Goal: Information Seeking & Learning: Learn about a topic

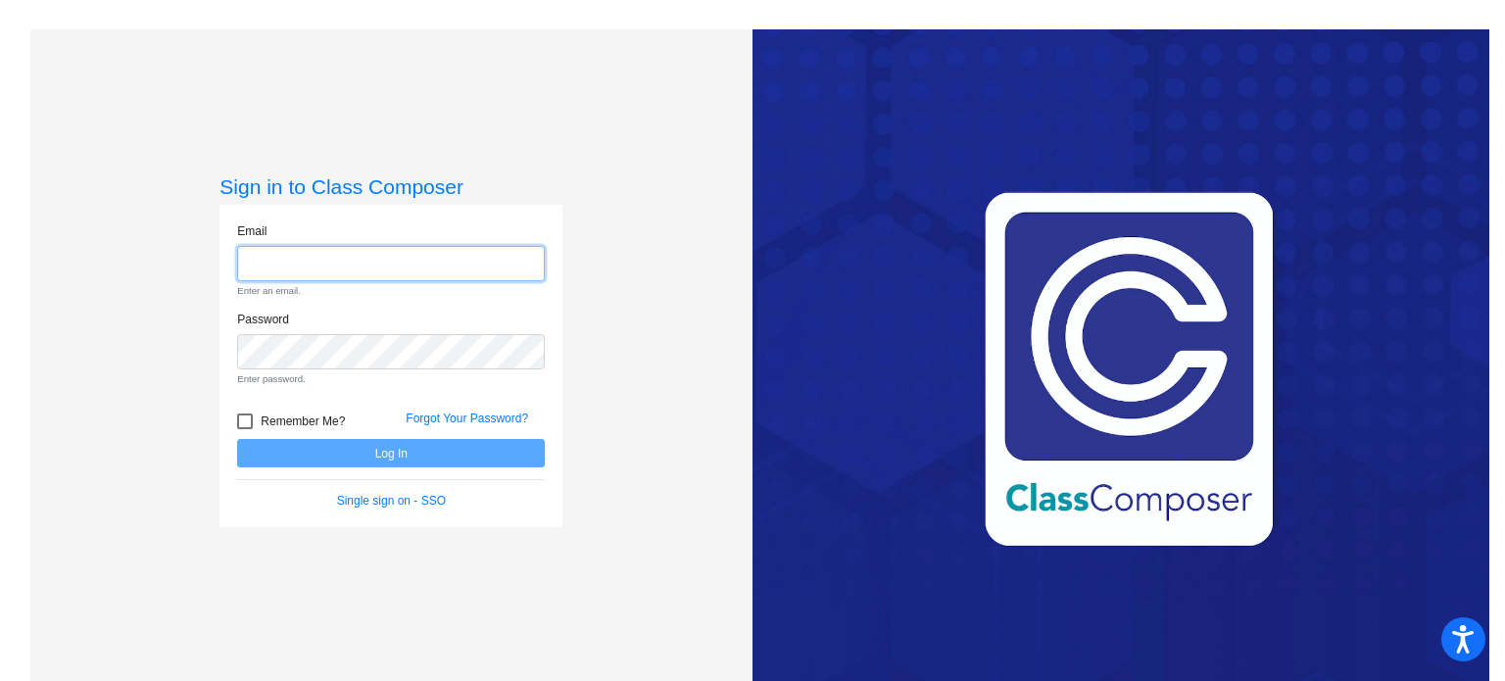
type input "[EMAIL_ADDRESS][DOMAIN_NAME]"
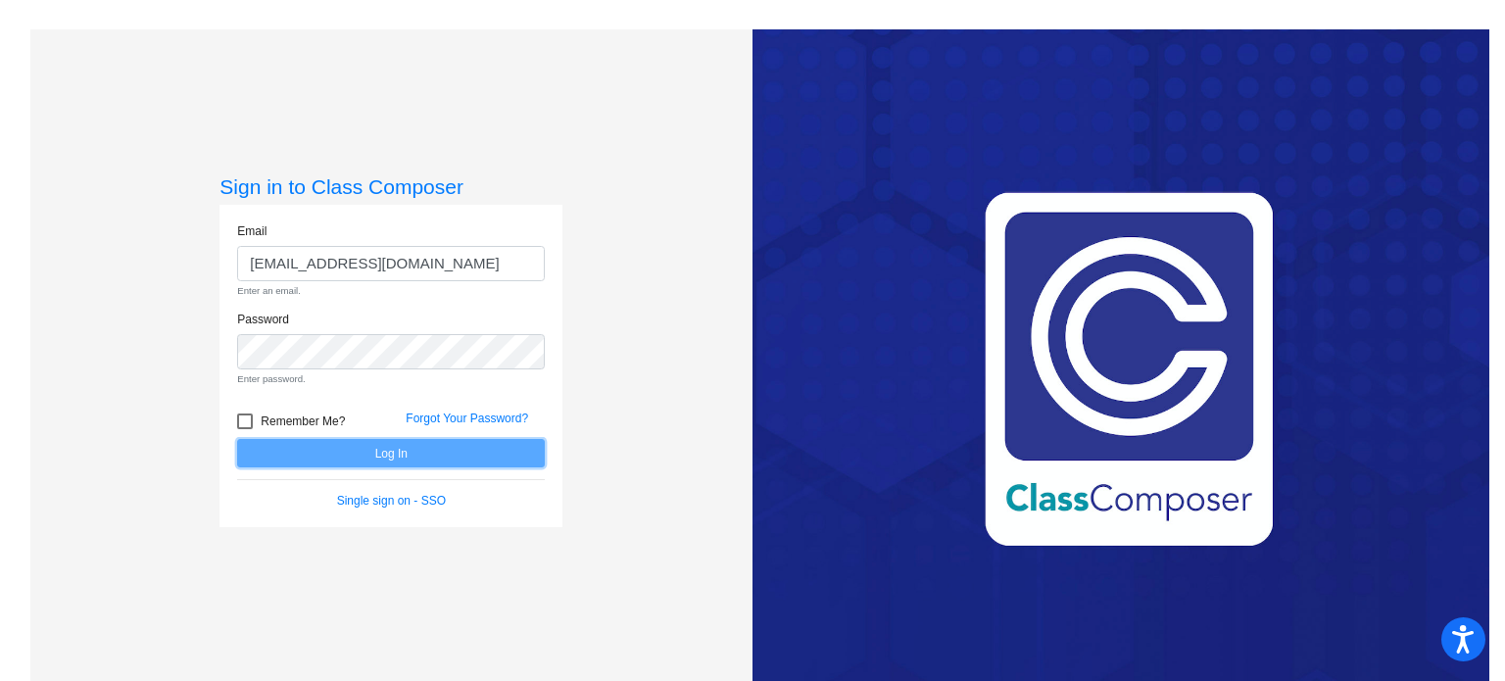
click at [438, 456] on form "Email [EMAIL_ADDRESS][DOMAIN_NAME] Enter an email. Password Enter password. Rem…" at bounding box center [391, 366] width 308 height 288
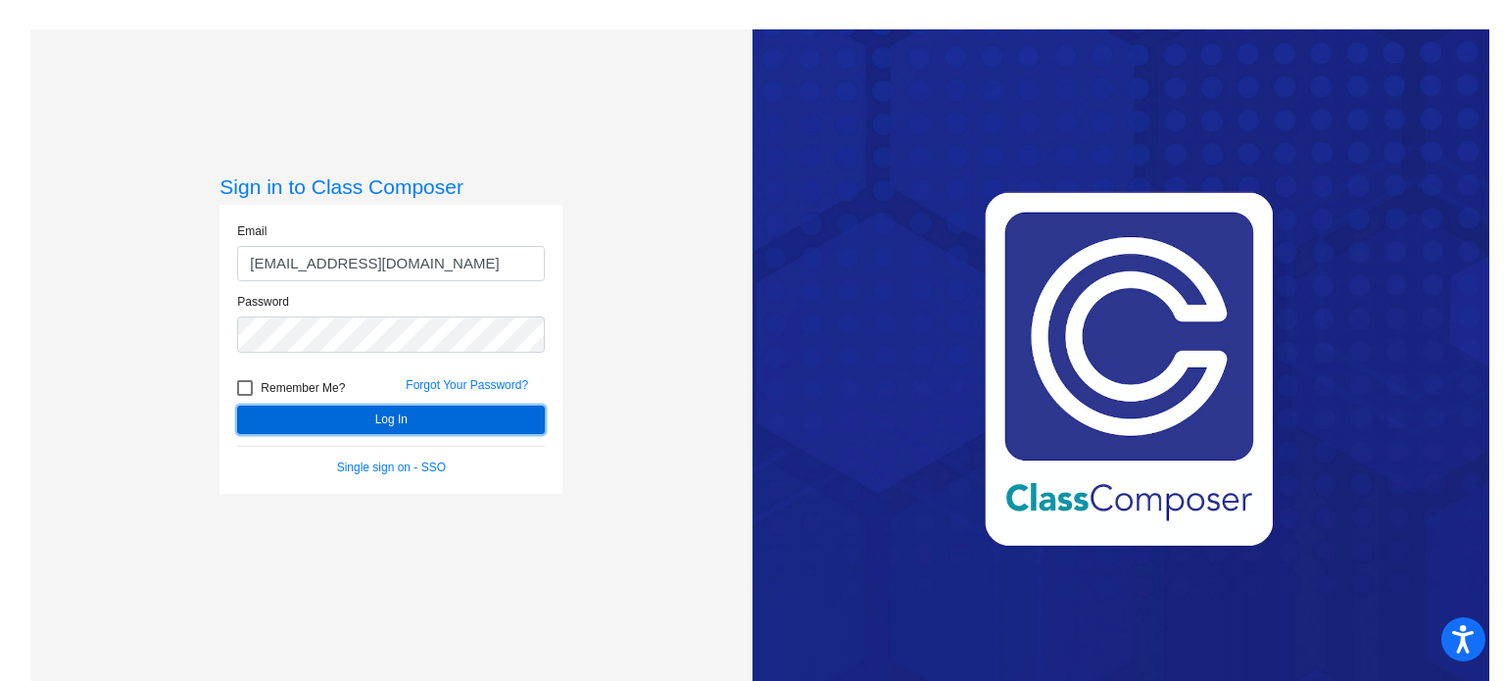
click at [471, 418] on button "Log In" at bounding box center [391, 420] width 308 height 28
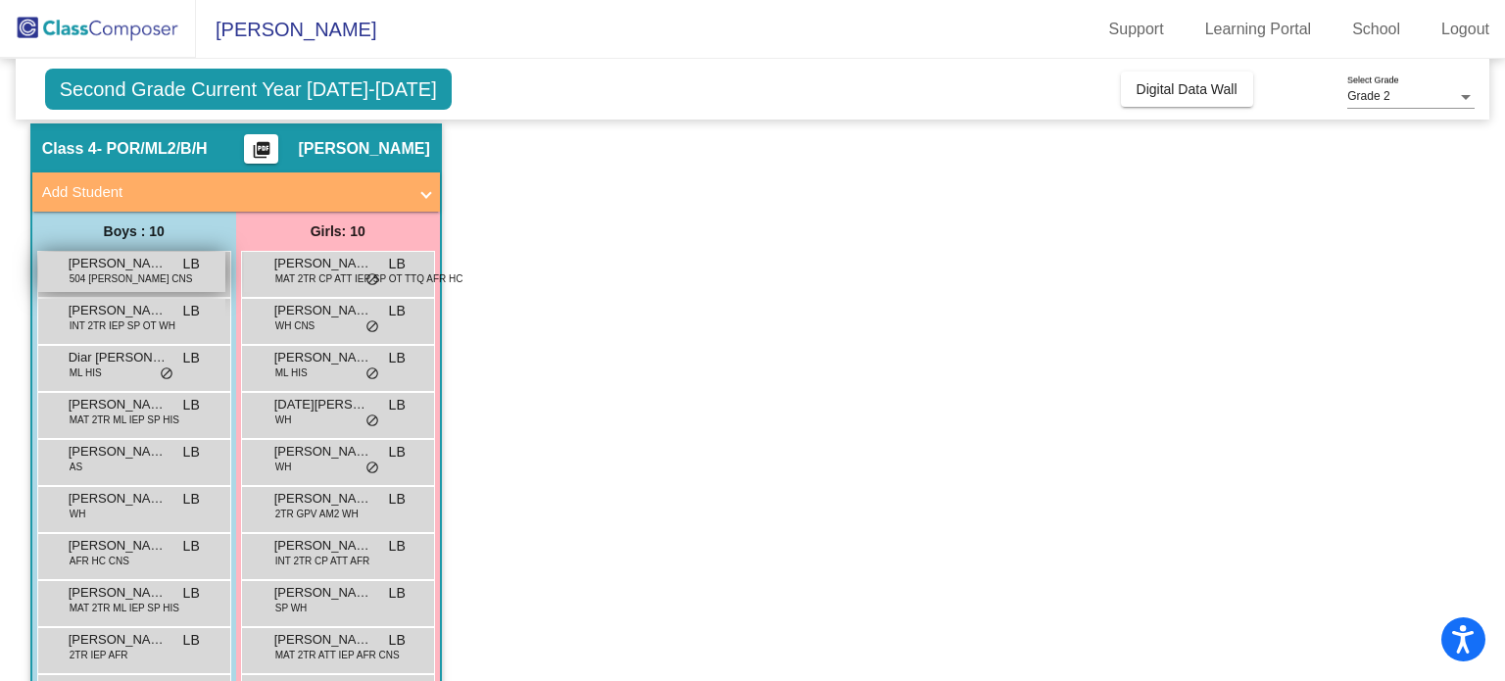
scroll to position [160, 0]
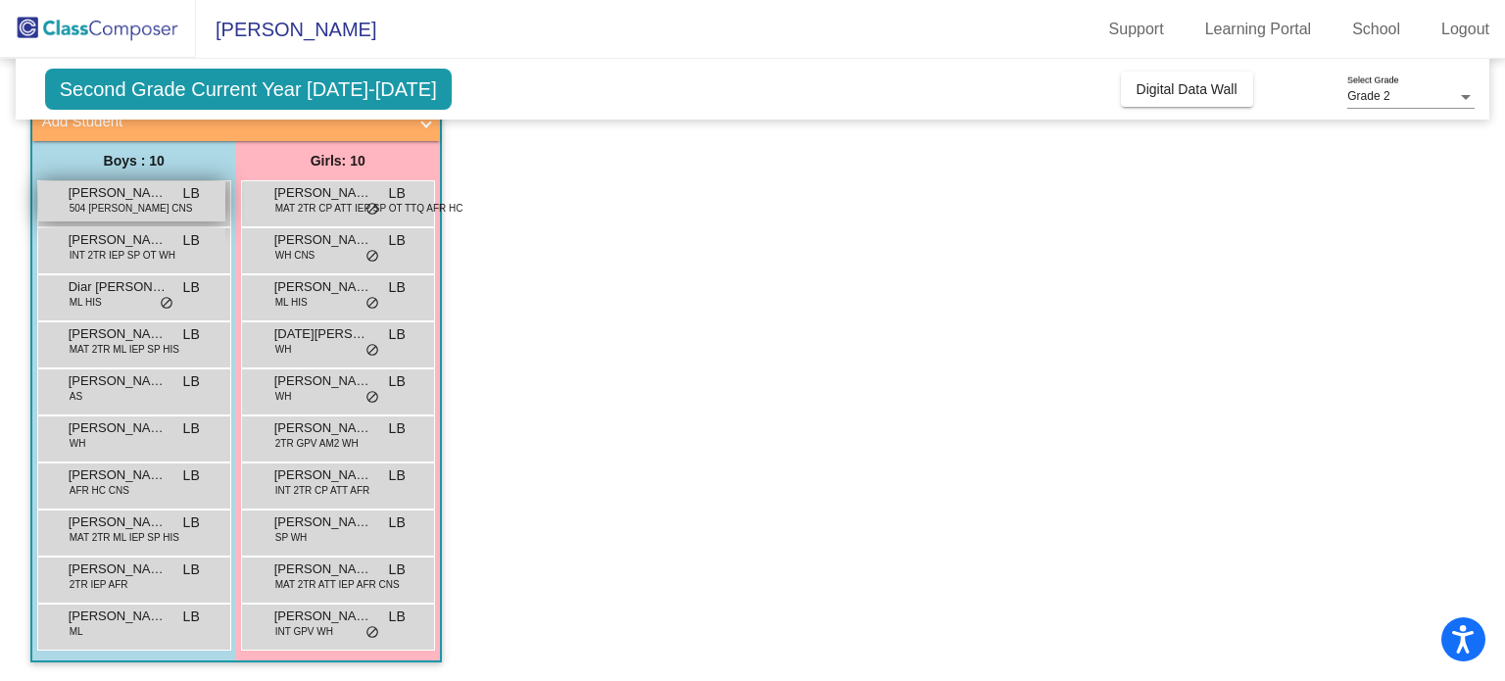
click at [158, 198] on span "[PERSON_NAME]" at bounding box center [118, 193] width 98 height 20
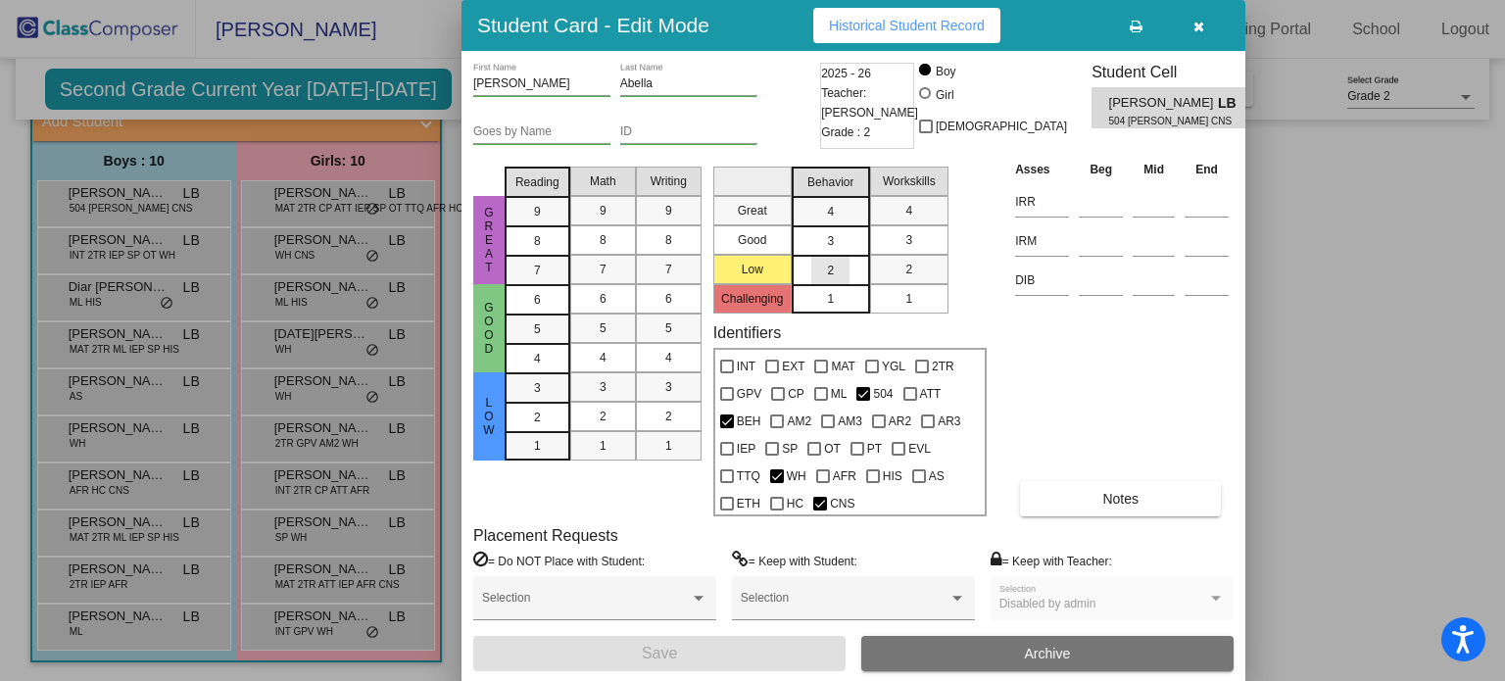
click at [833, 271] on span "2" at bounding box center [830, 271] width 7 height 18
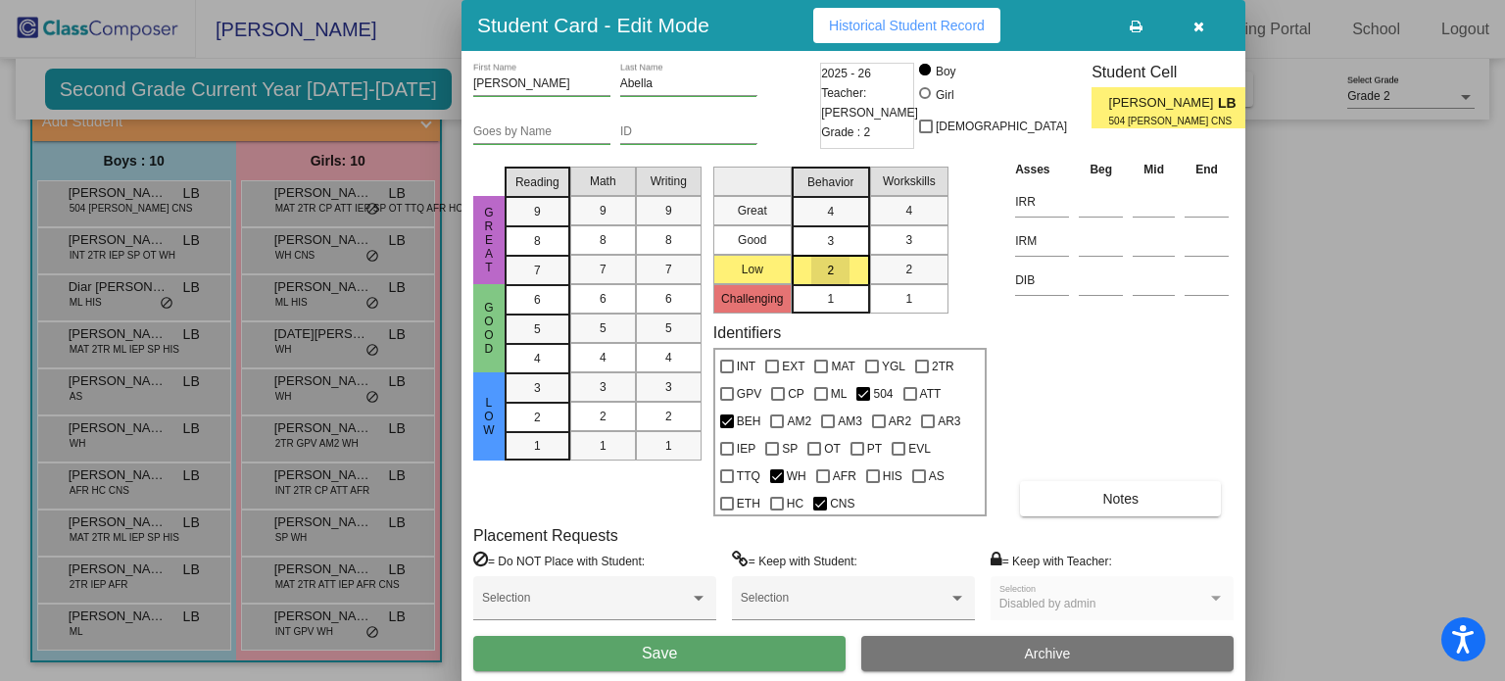
click at [833, 271] on span "2" at bounding box center [830, 271] width 7 height 18
click at [1198, 26] on icon "button" at bounding box center [1199, 27] width 11 height 14
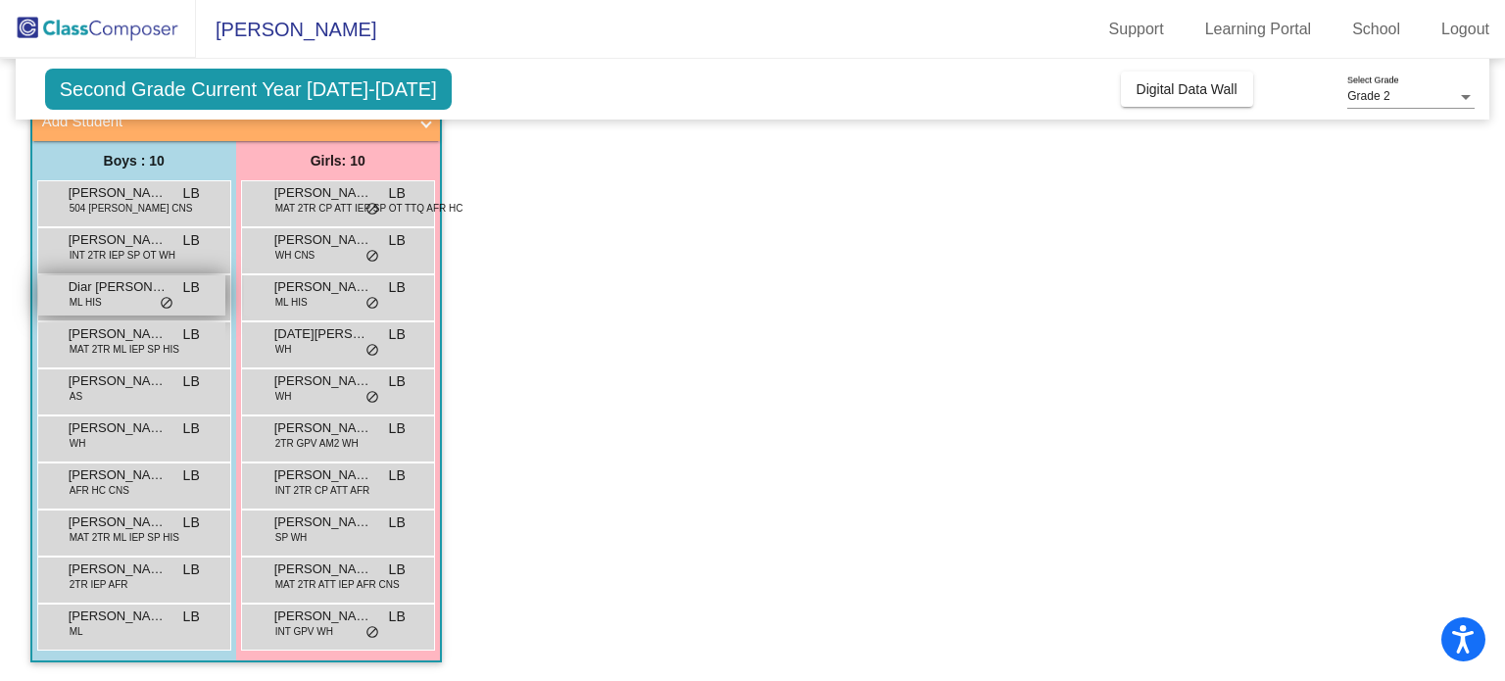
click at [134, 295] on div "Diar [PERSON_NAME] [PERSON_NAME] HIS LB lock do_not_disturb_alt" at bounding box center [131, 295] width 187 height 40
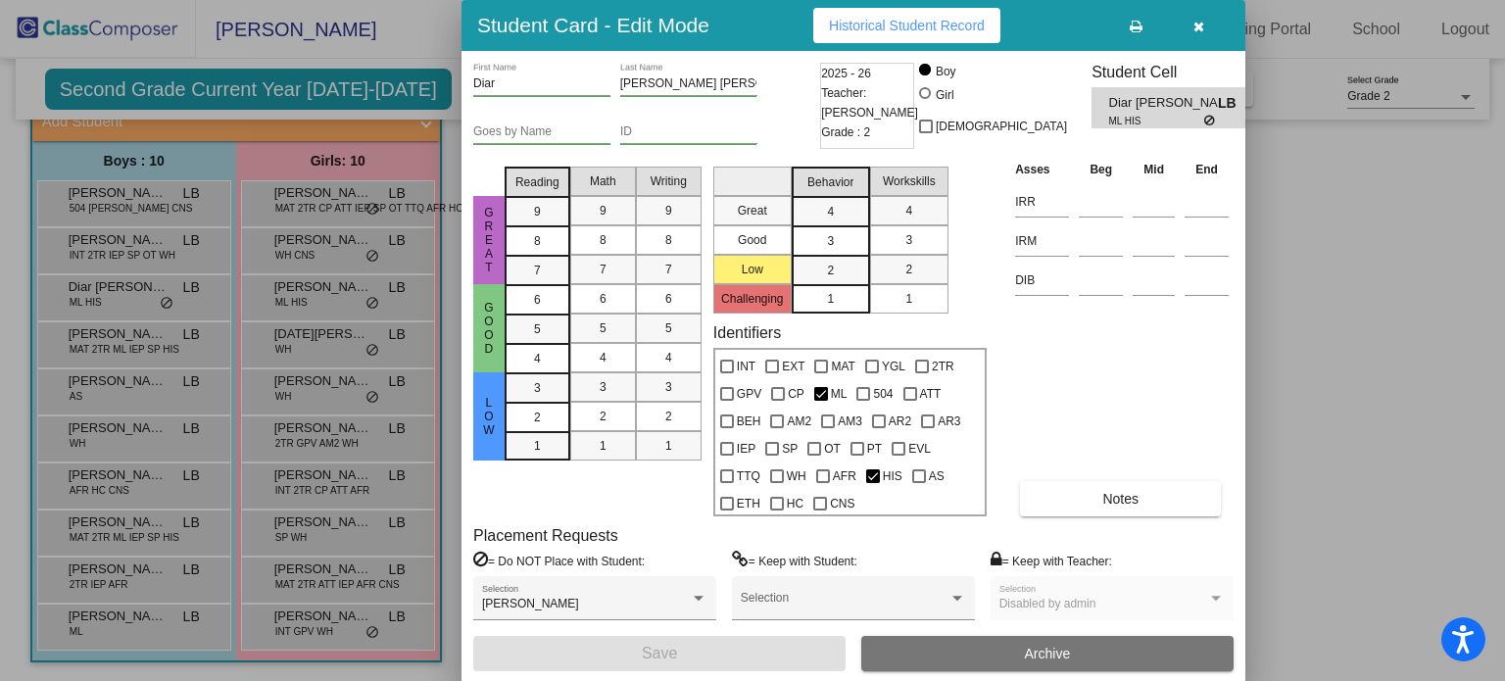
click at [129, 343] on div at bounding box center [752, 340] width 1505 height 681
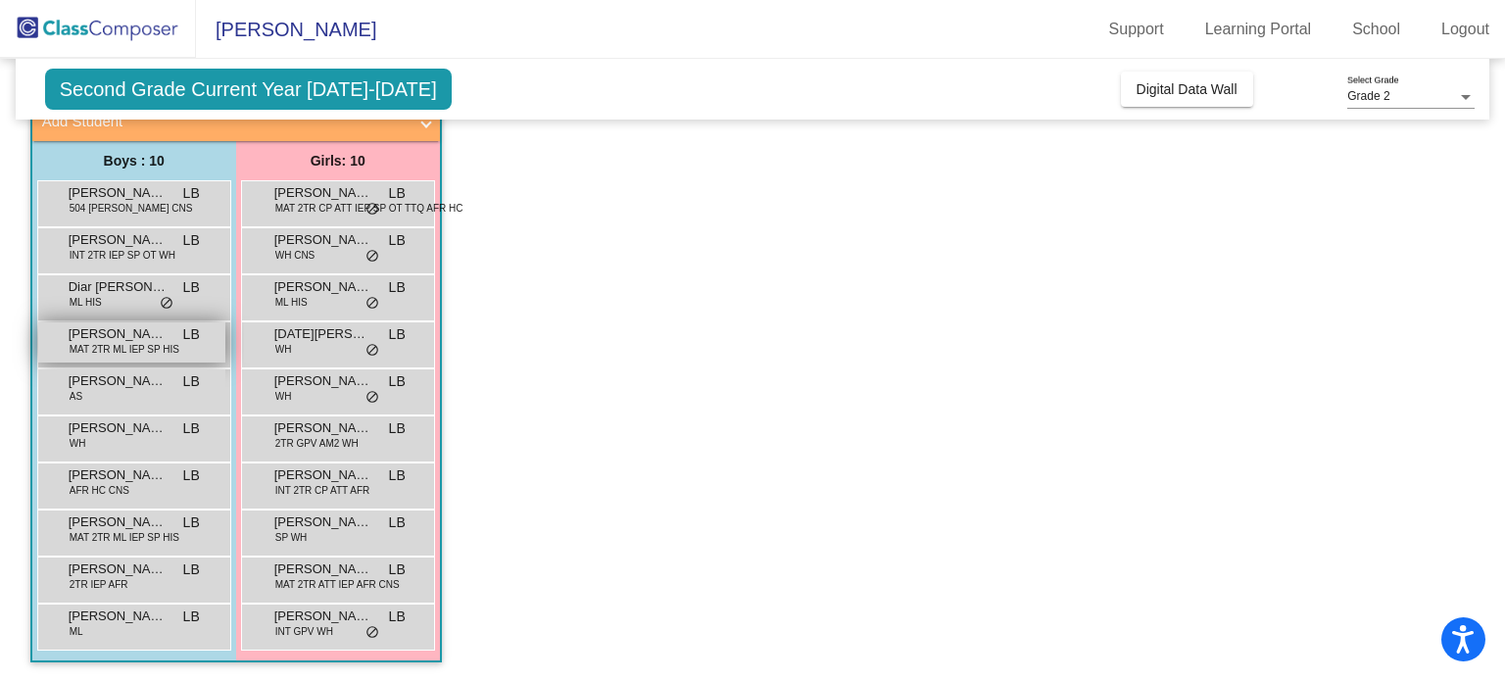
click at [128, 342] on span "MAT 2TR ML IEP SP HIS" at bounding box center [125, 349] width 110 height 15
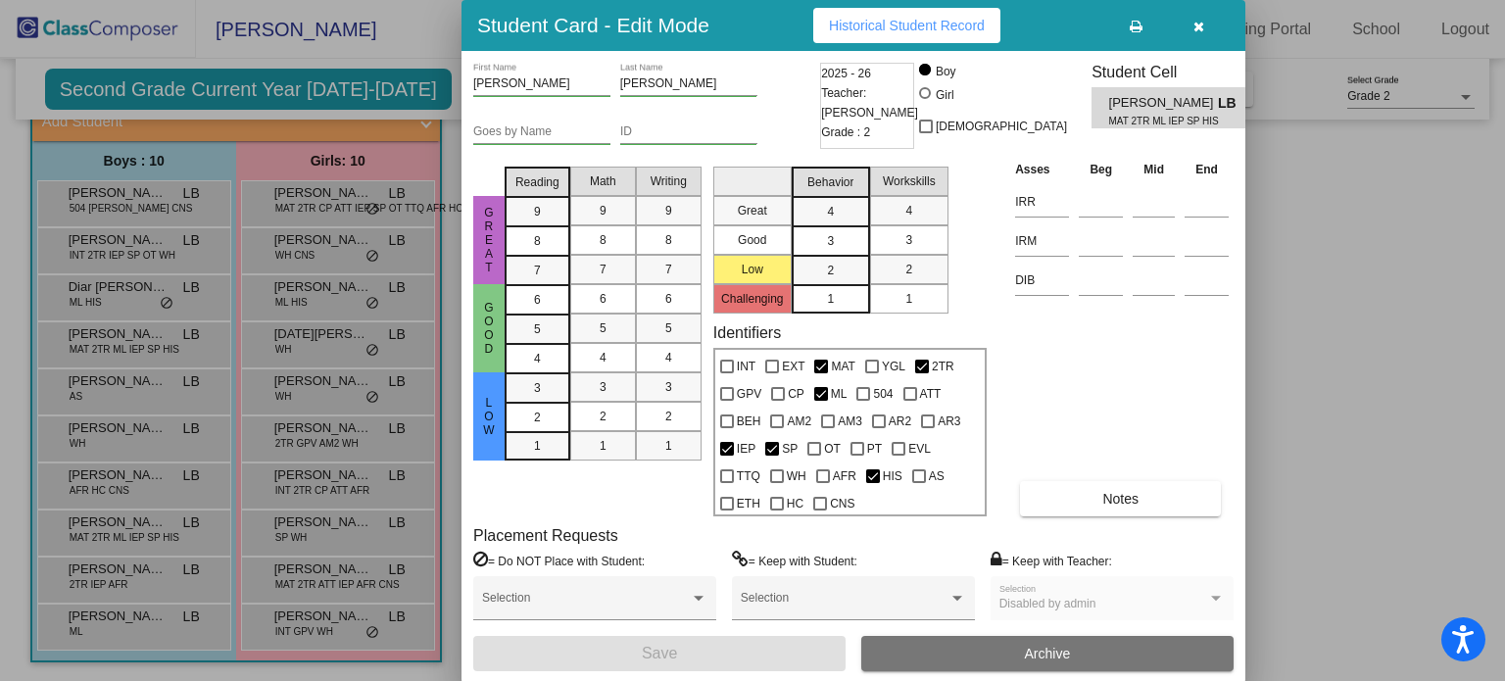
click at [87, 386] on div at bounding box center [752, 340] width 1505 height 681
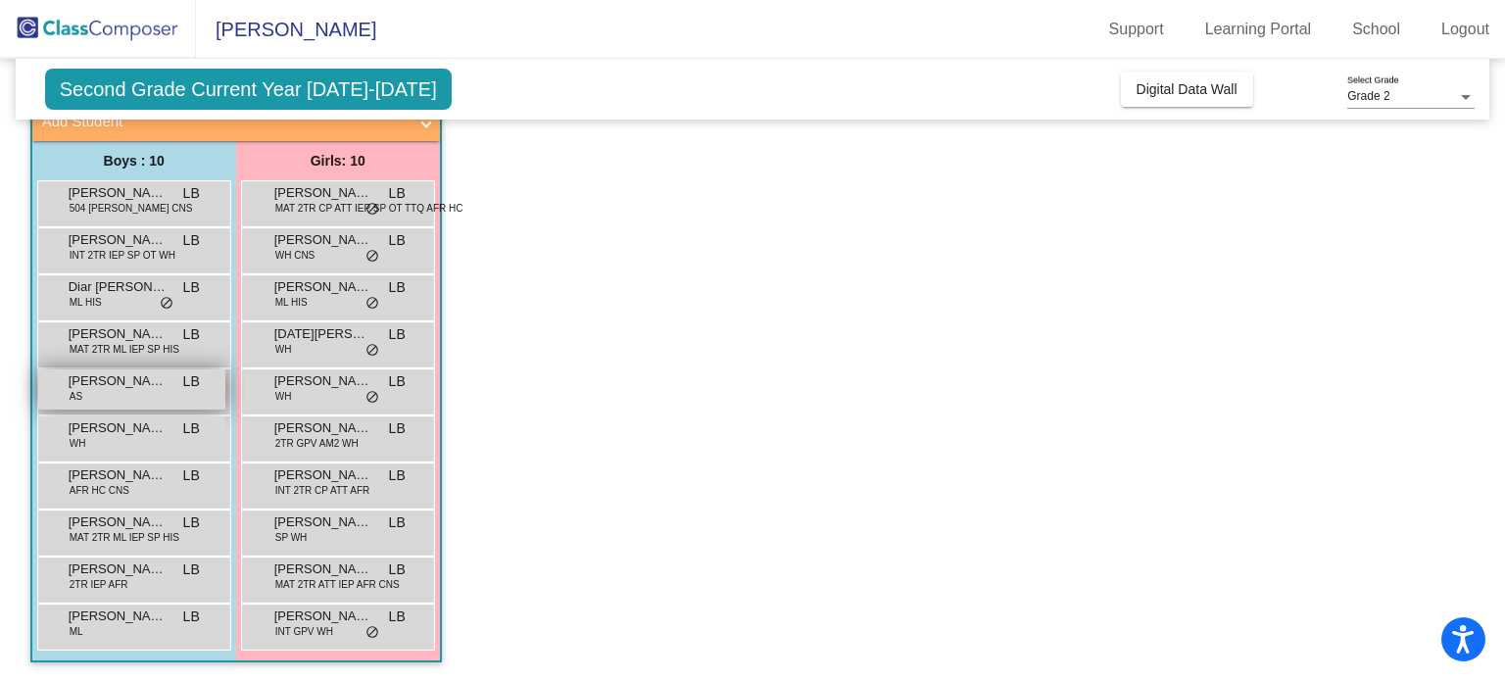
click at [87, 384] on span "[PERSON_NAME]" at bounding box center [118, 381] width 98 height 20
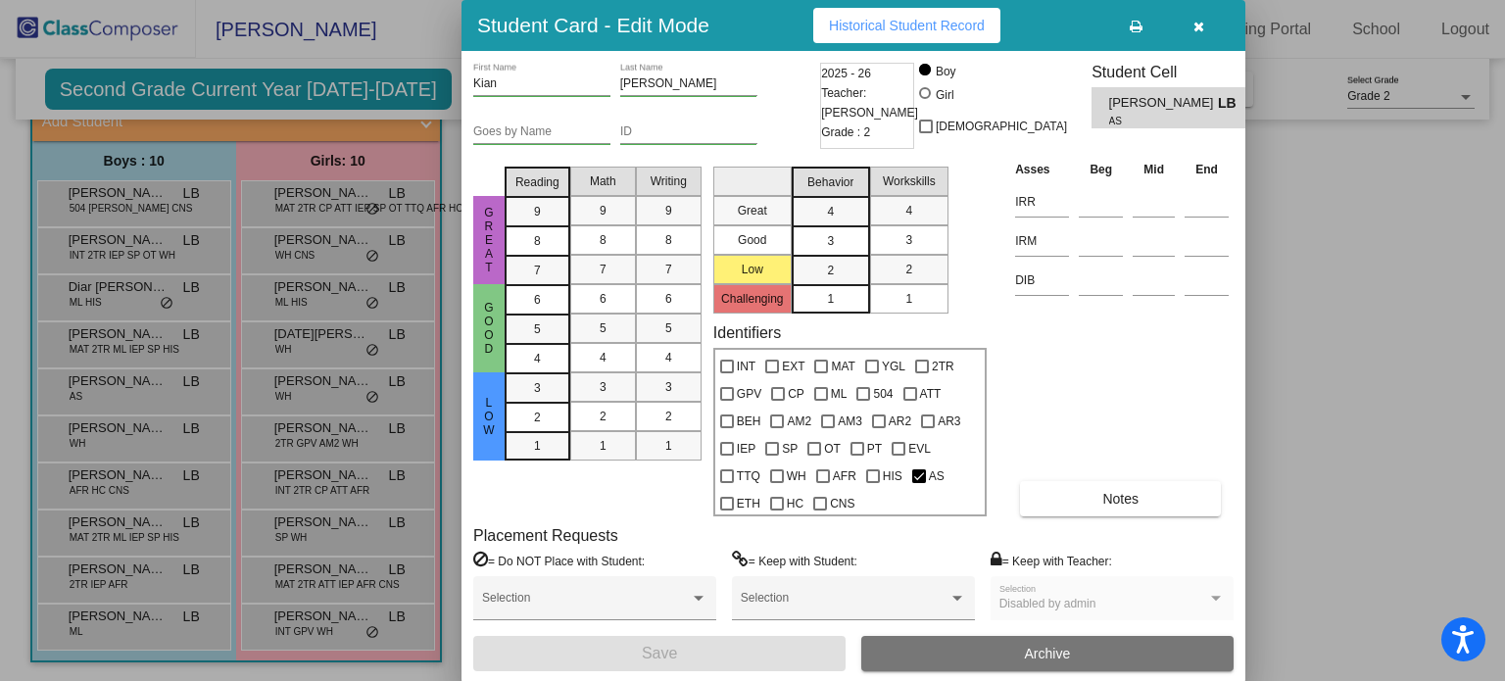
click at [91, 527] on div at bounding box center [752, 340] width 1505 height 681
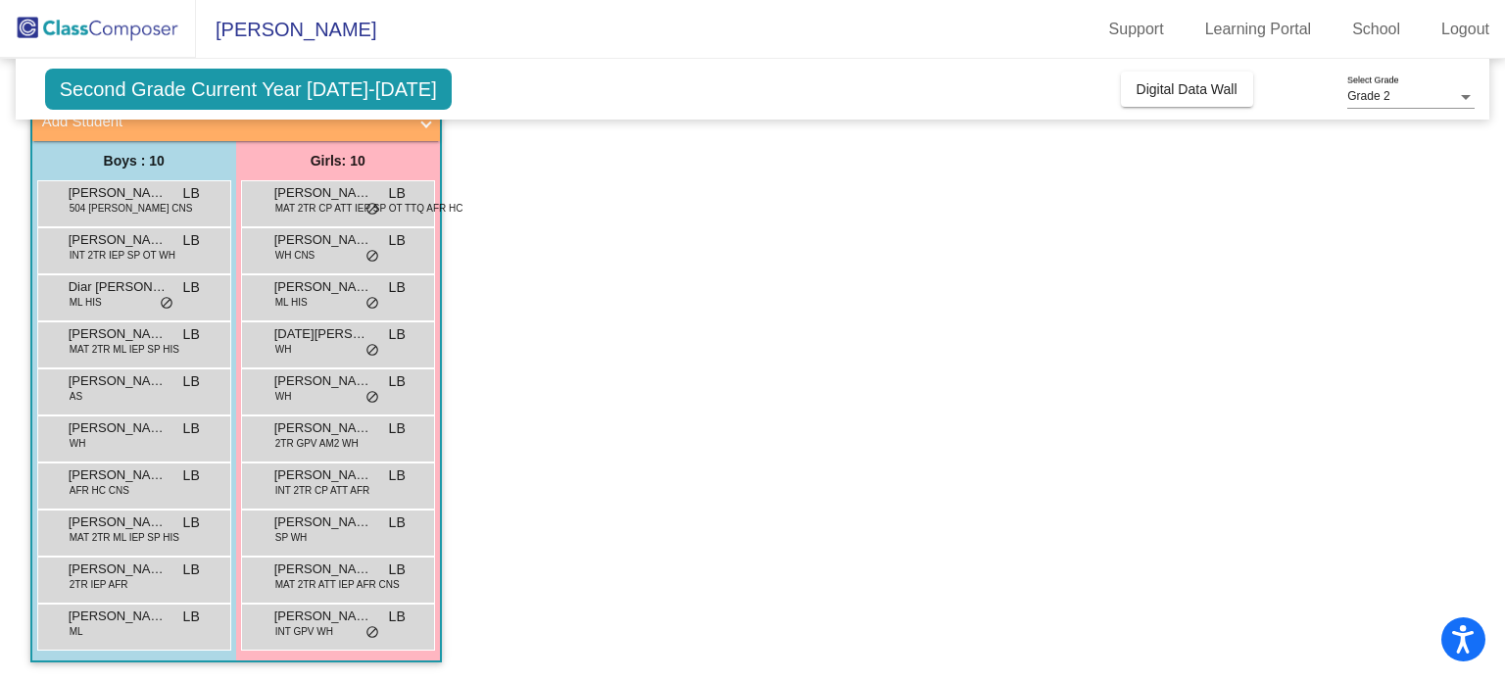
click at [91, 527] on span "[PERSON_NAME]" at bounding box center [118, 523] width 98 height 20
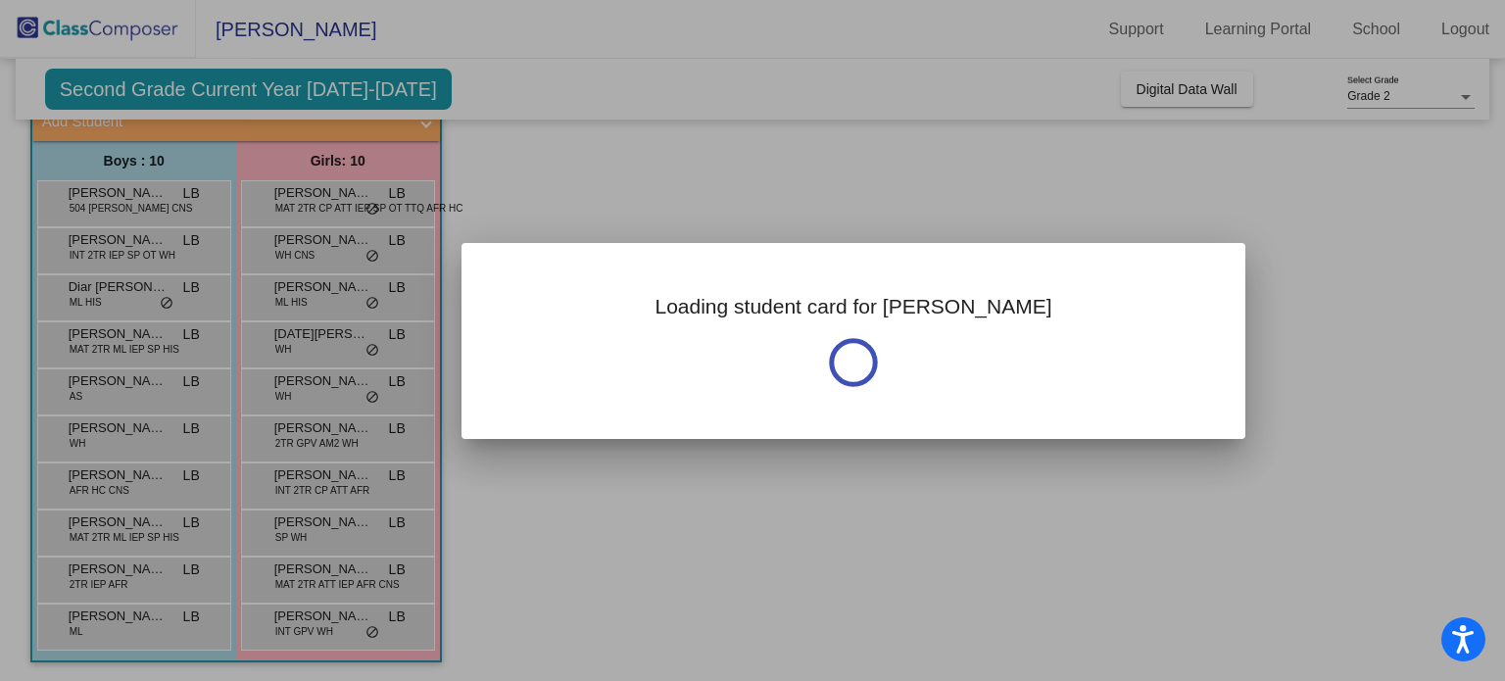
click at [91, 527] on div at bounding box center [752, 340] width 1505 height 681
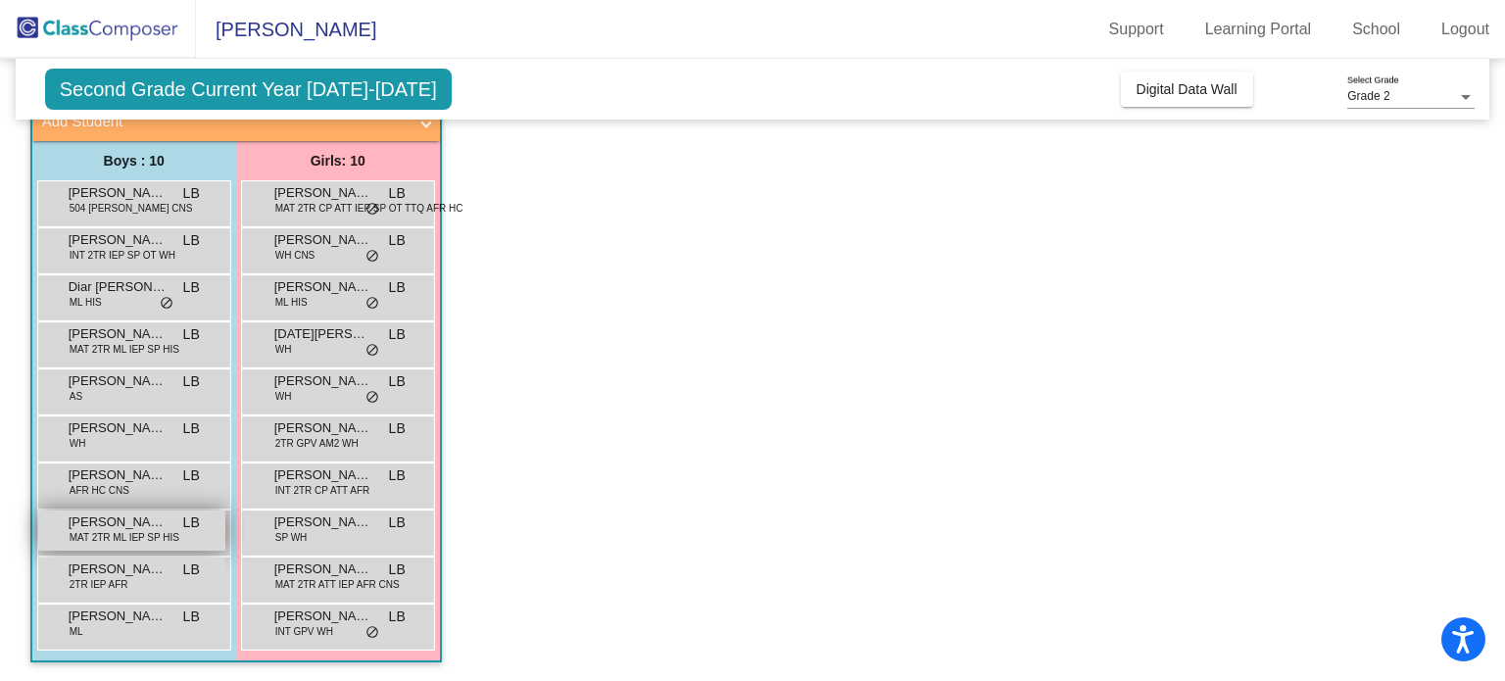
click at [140, 533] on span "MAT 2TR ML IEP SP HIS" at bounding box center [125, 537] width 110 height 15
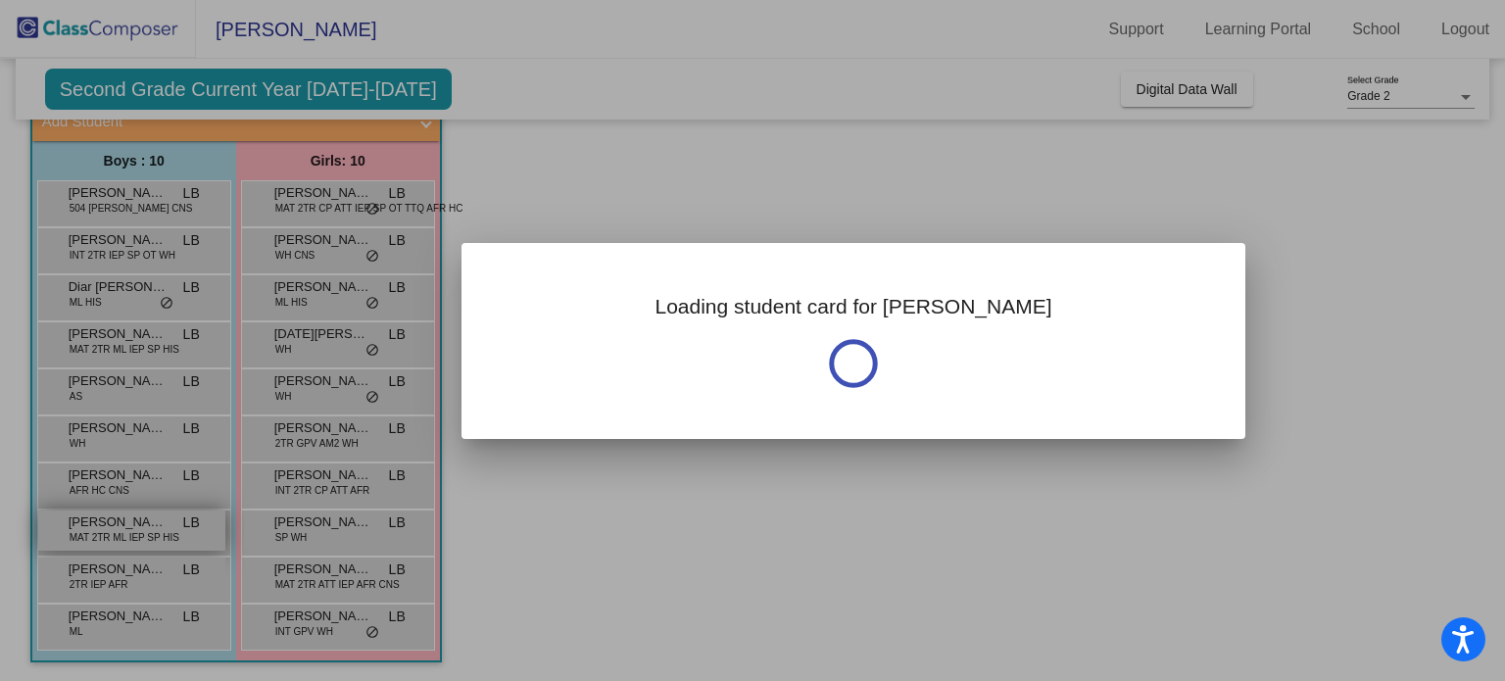
click at [140, 533] on div at bounding box center [752, 340] width 1505 height 681
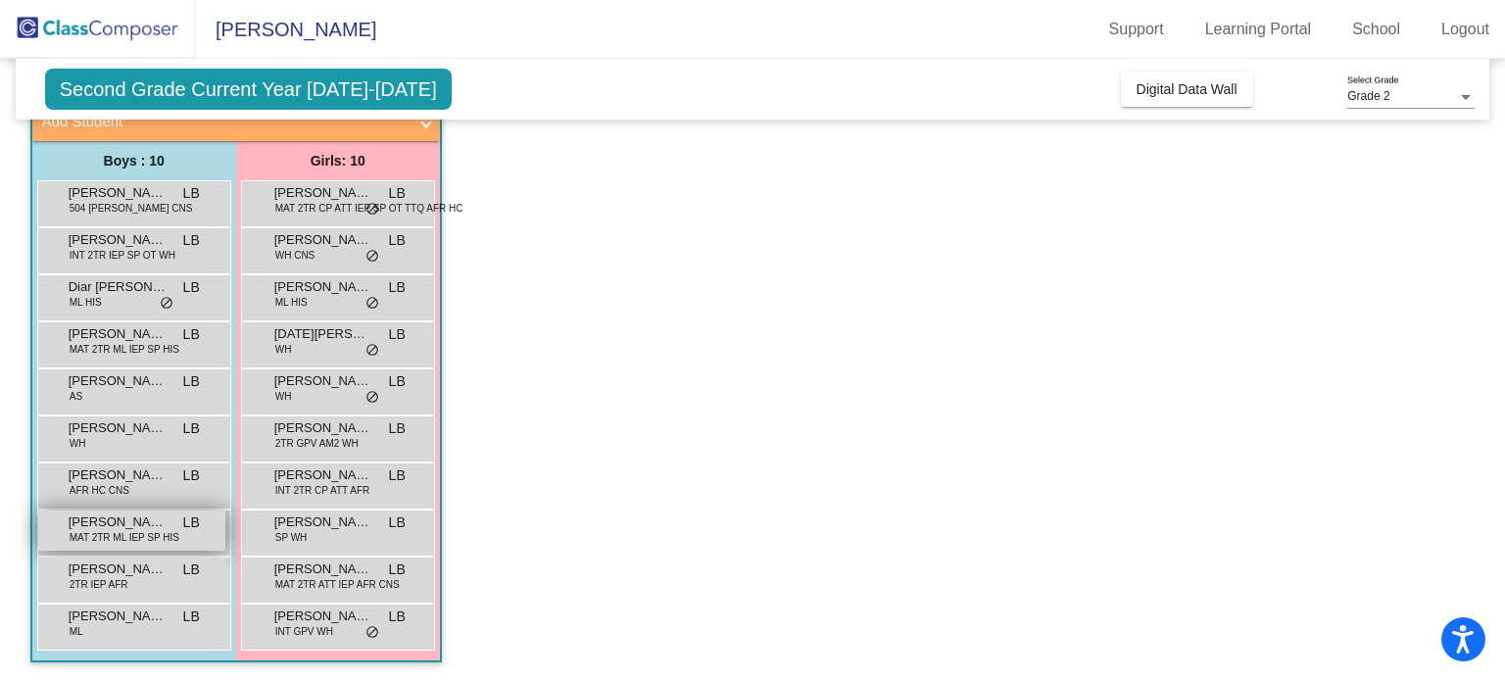
click at [140, 533] on span "MAT 2TR ML IEP SP HIS" at bounding box center [125, 537] width 110 height 15
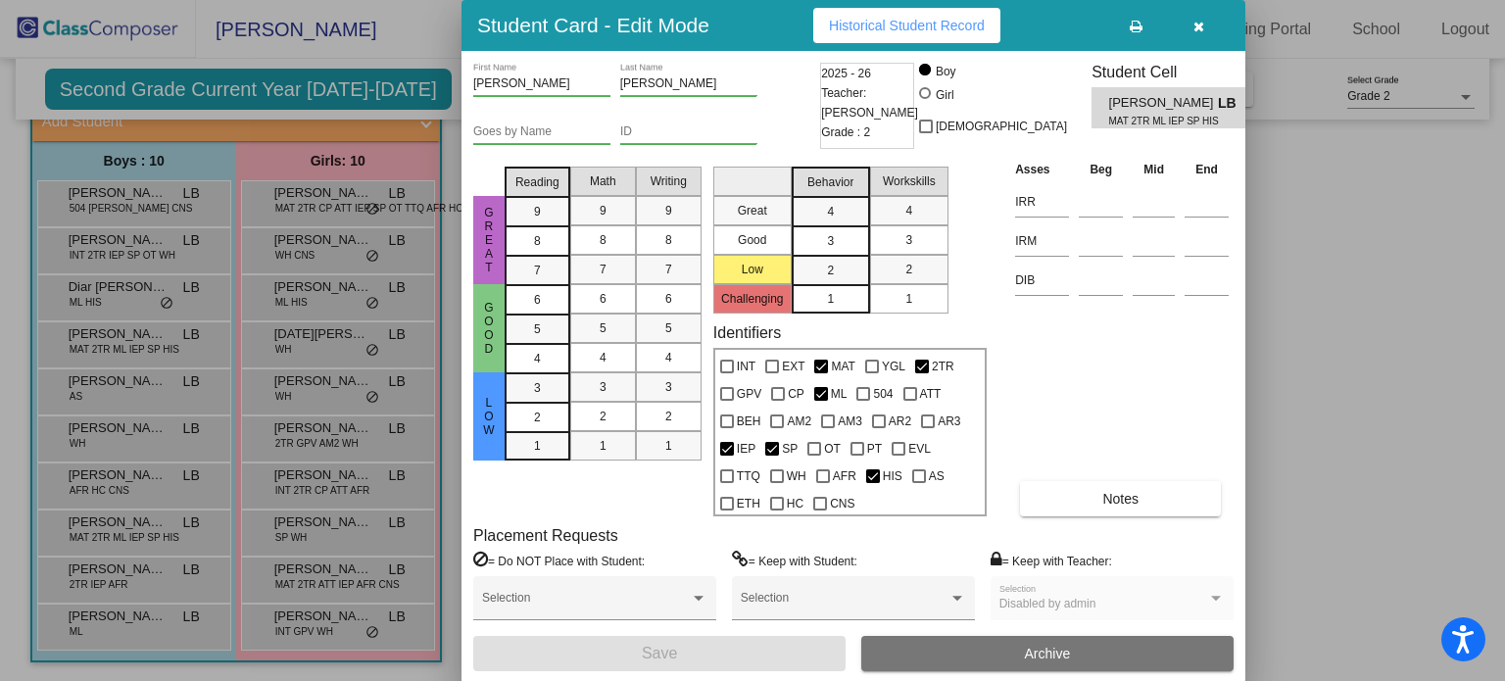
click at [367, 582] on div at bounding box center [752, 340] width 1505 height 681
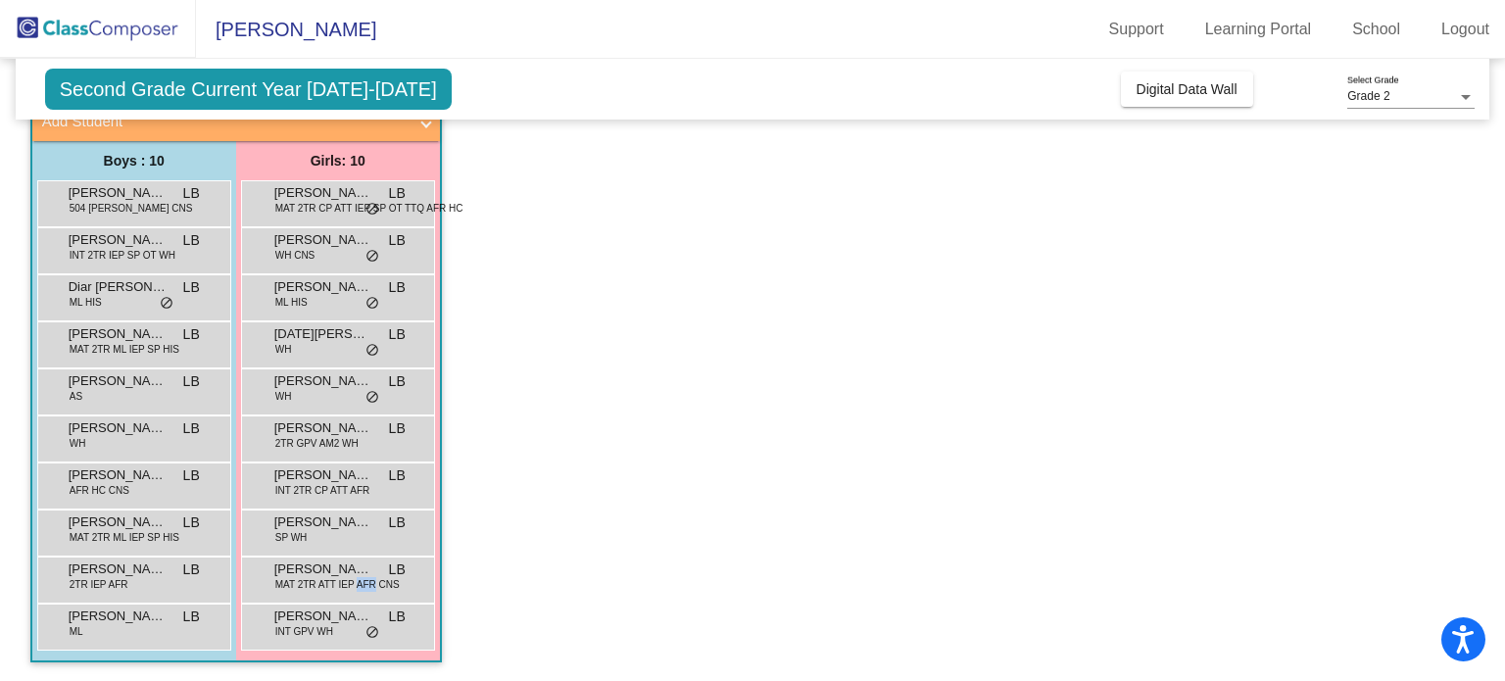
click at [367, 582] on span "MAT 2TR ATT IEP AFR CNS" at bounding box center [337, 584] width 124 height 15
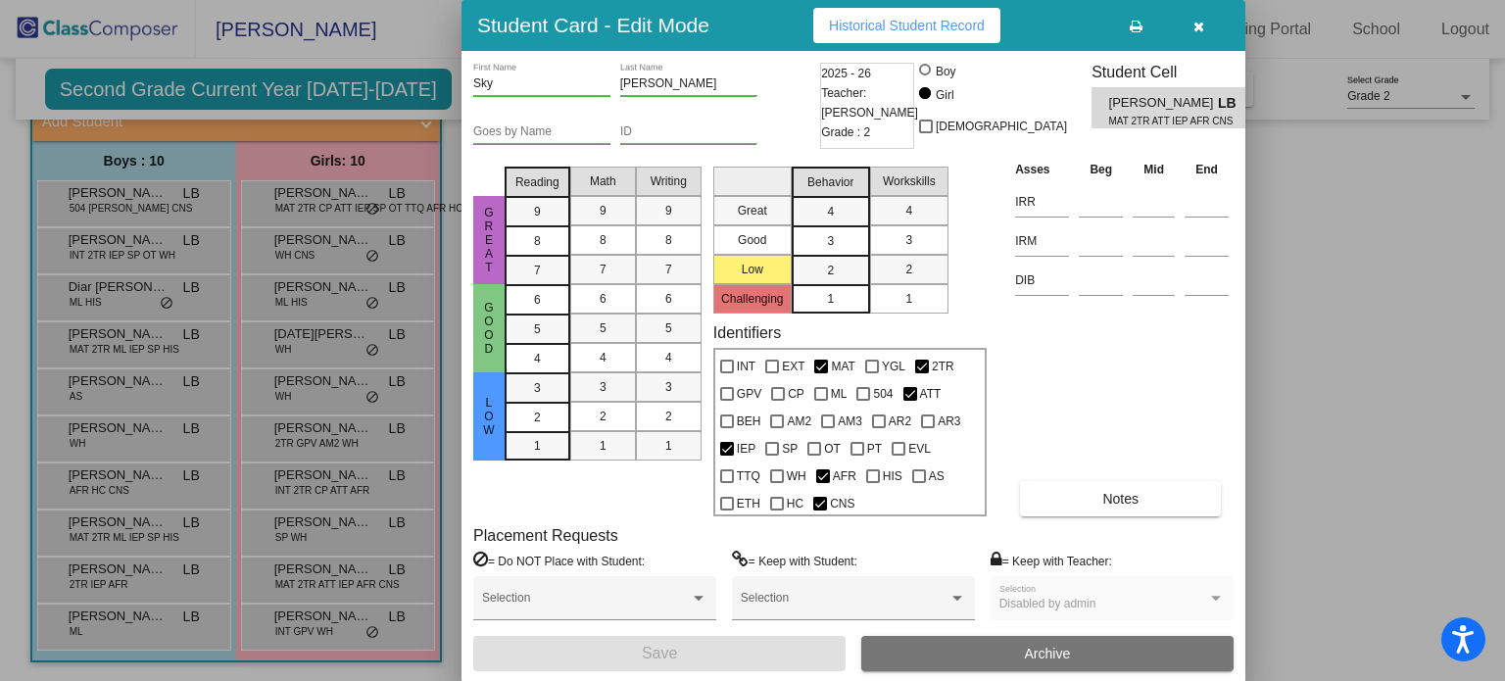
click at [342, 479] on div at bounding box center [752, 340] width 1505 height 681
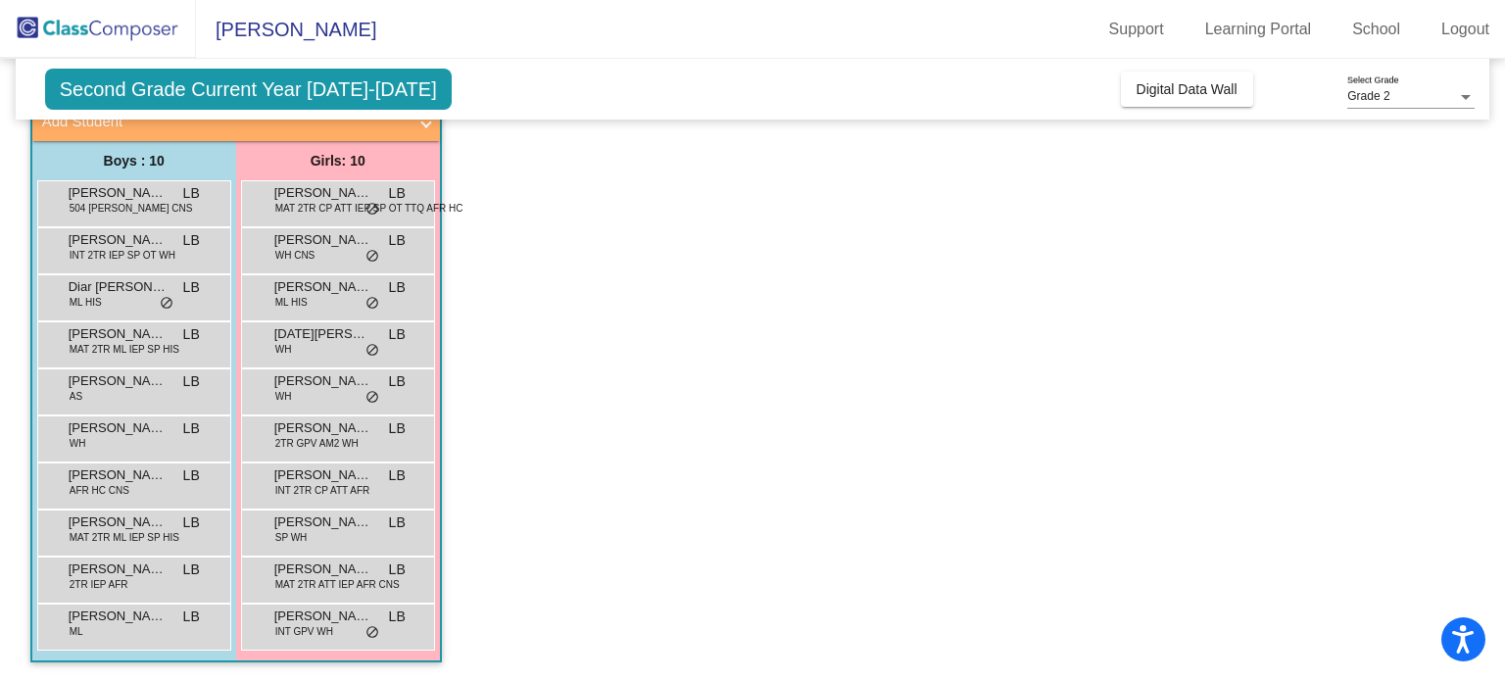
click at [342, 479] on span "[PERSON_NAME]" at bounding box center [323, 476] width 98 height 20
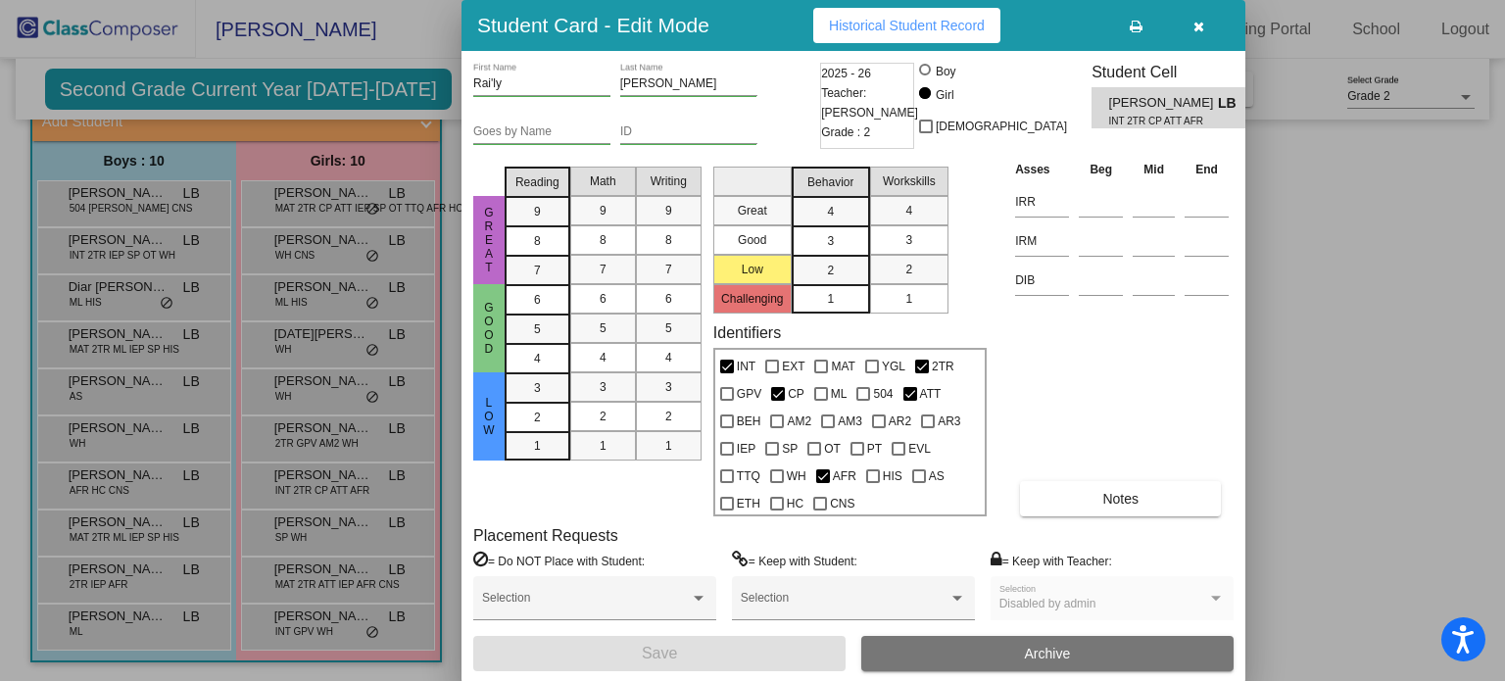
click at [340, 434] on div at bounding box center [752, 340] width 1505 height 681
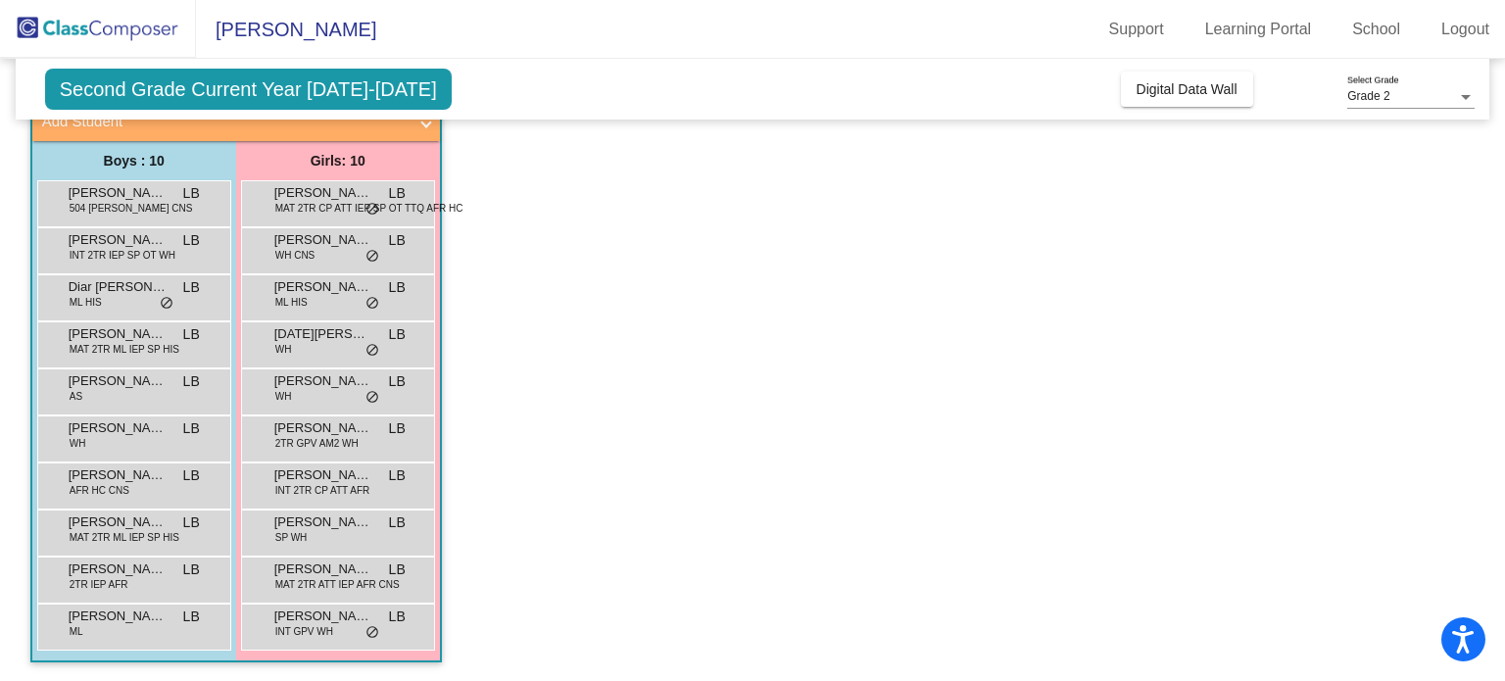
click at [340, 434] on span "[PERSON_NAME]" at bounding box center [323, 429] width 98 height 20
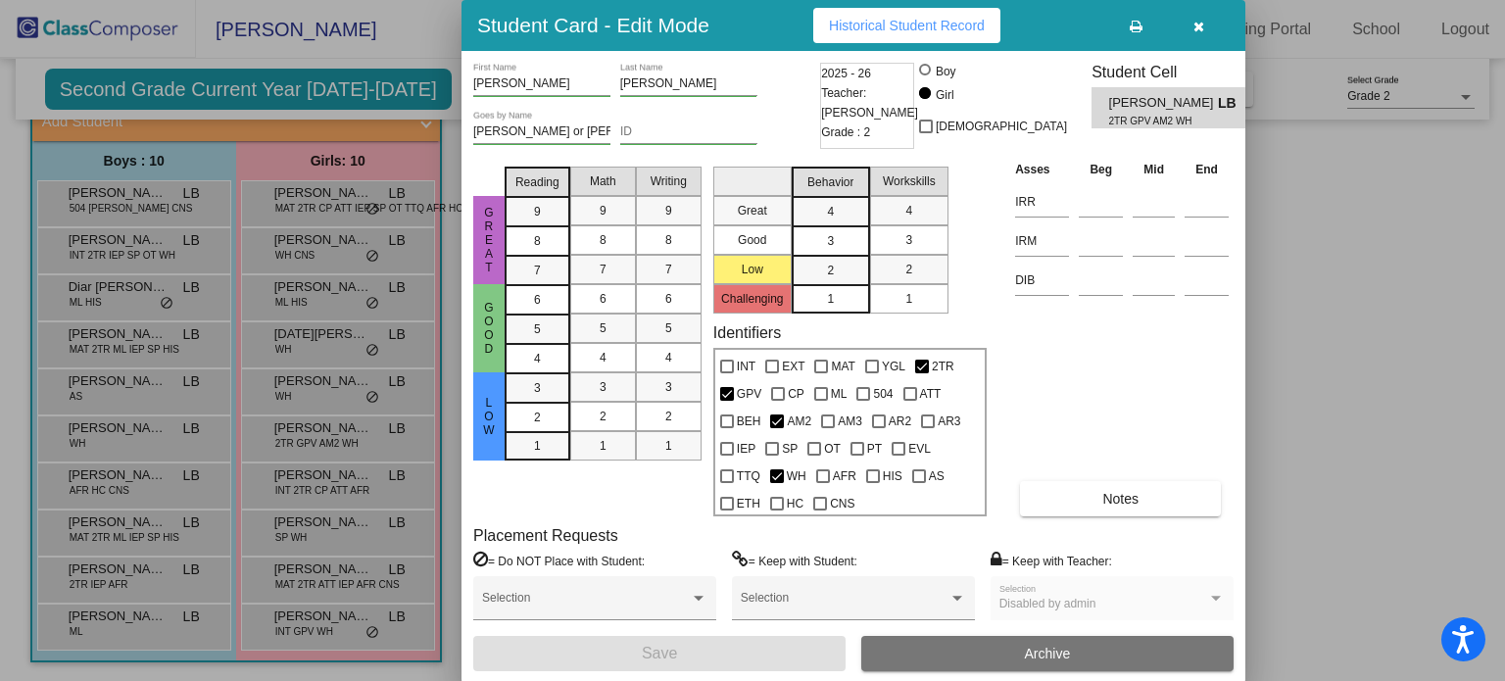
click at [347, 294] on div at bounding box center [752, 340] width 1505 height 681
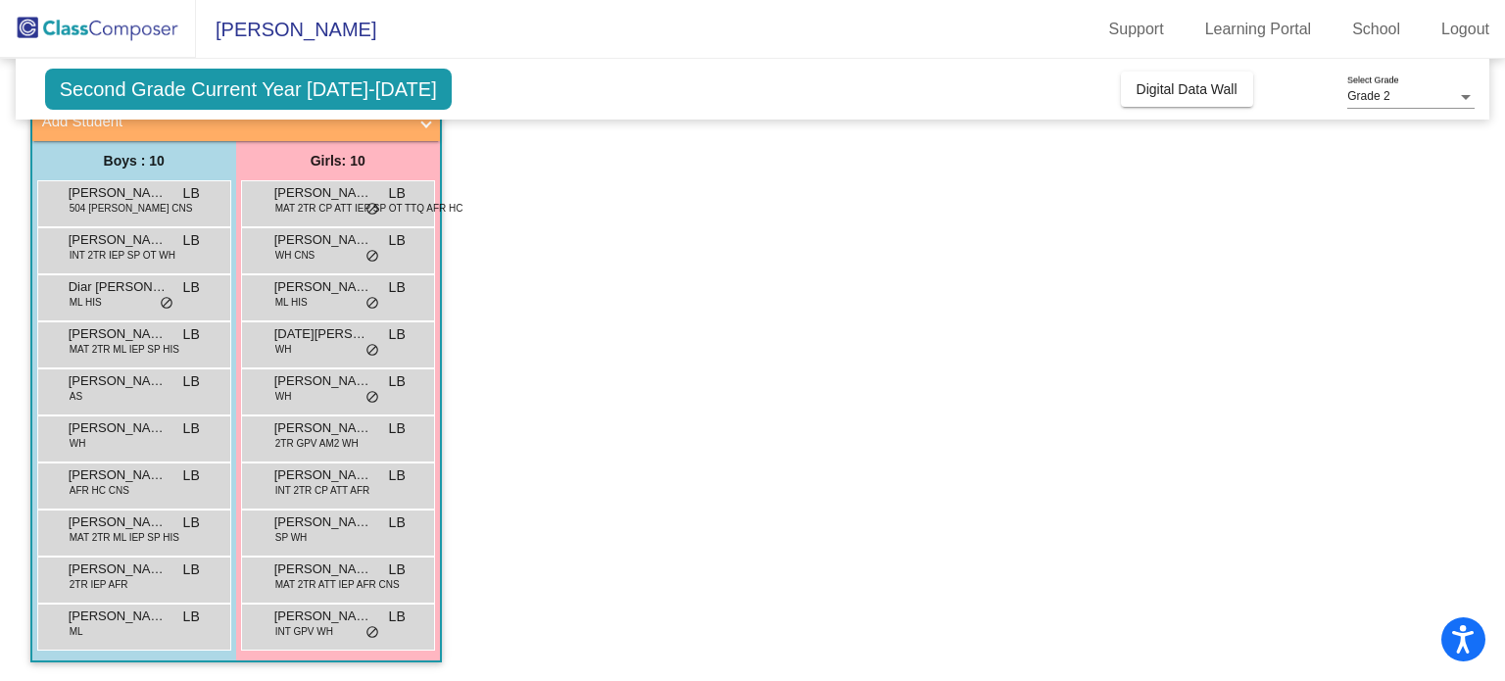
click at [347, 294] on span "[PERSON_NAME]" at bounding box center [323, 287] width 98 height 20
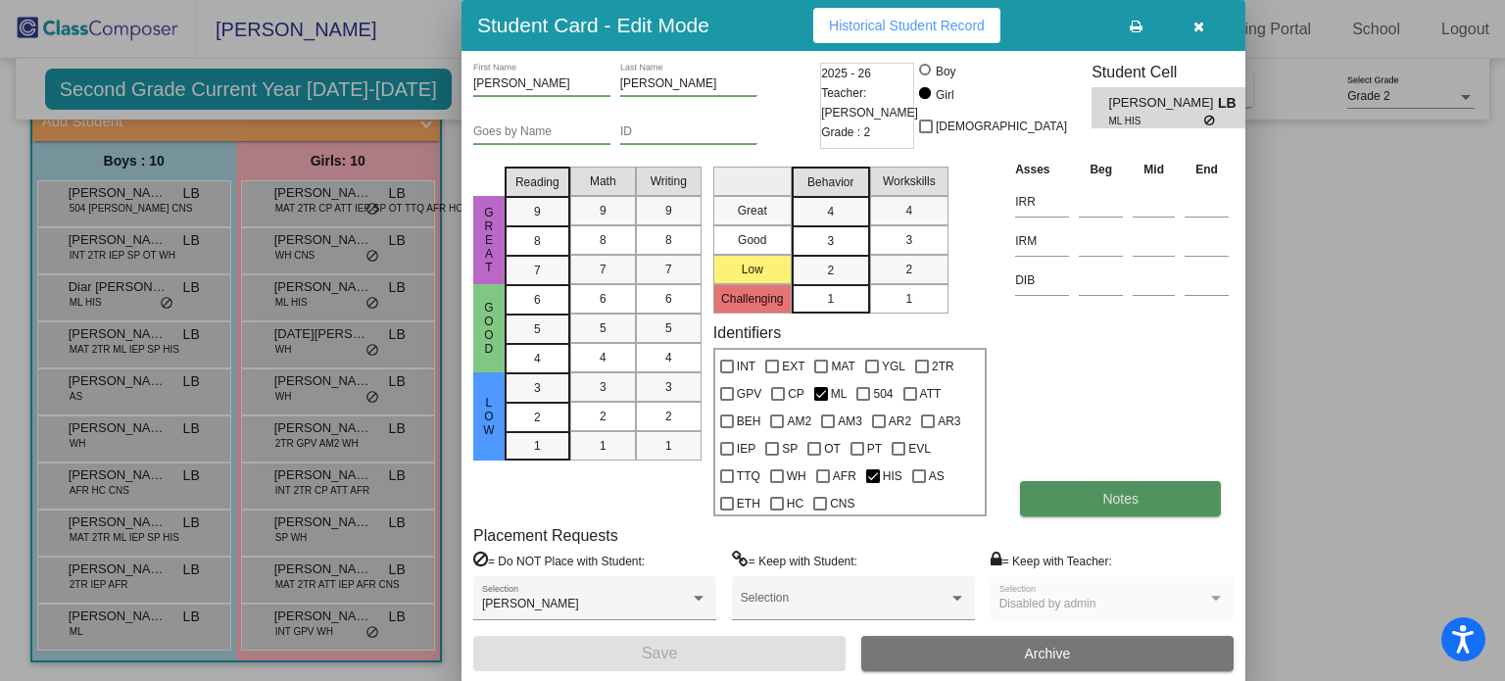
click at [1112, 499] on span "Notes" at bounding box center [1121, 499] width 36 height 16
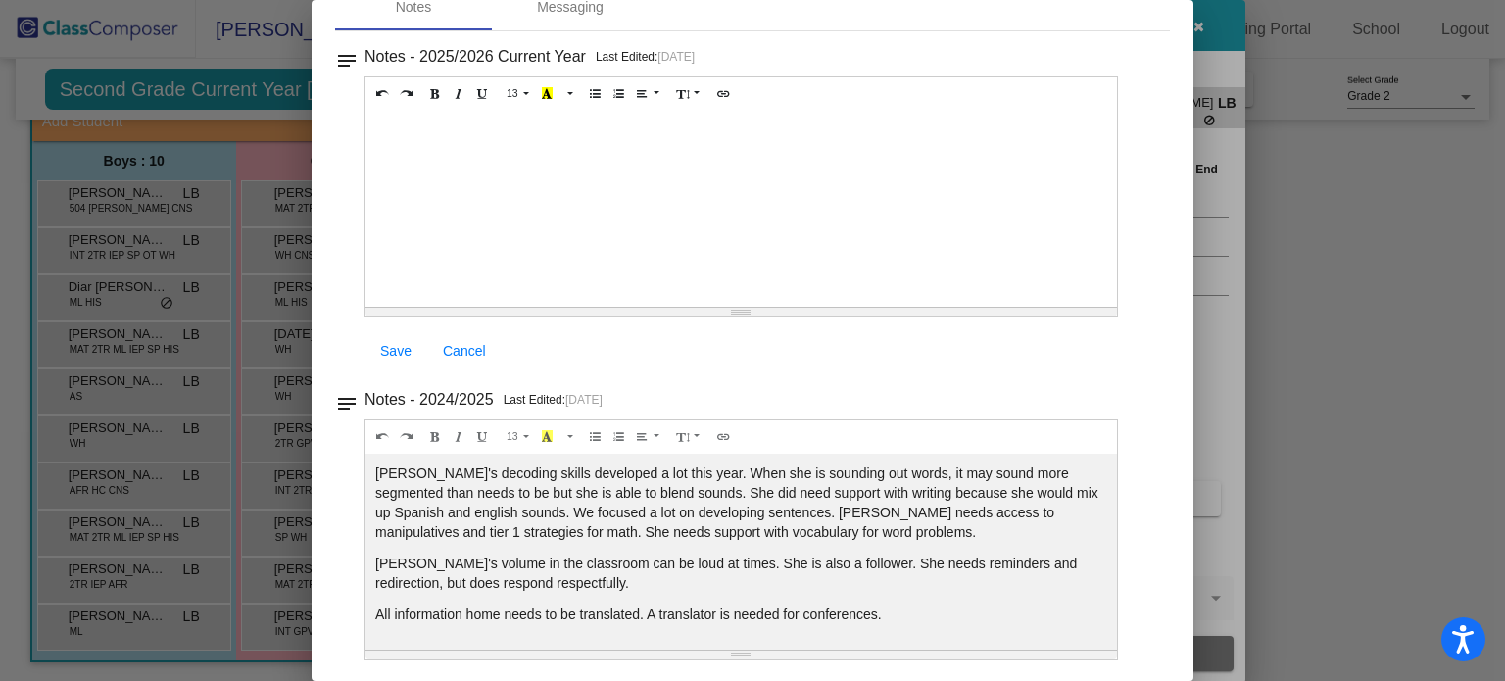
scroll to position [0, 0]
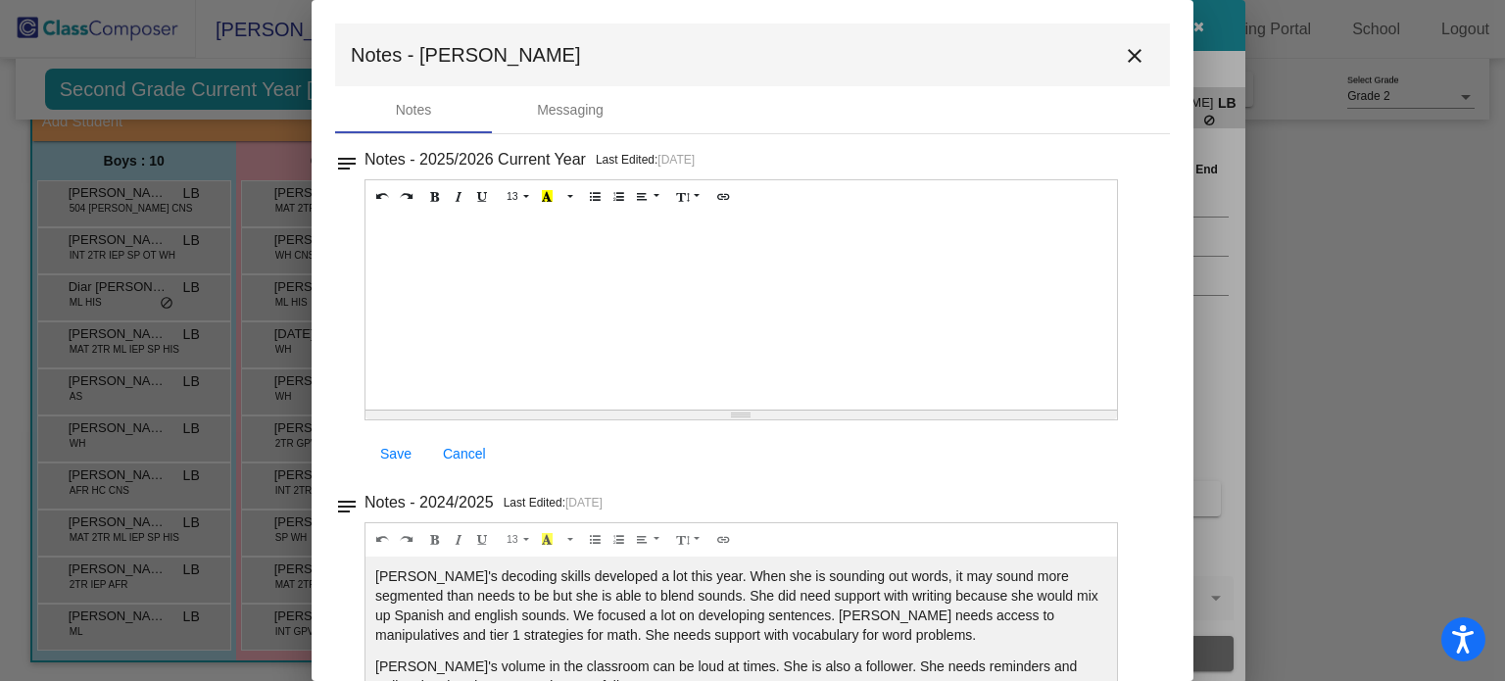
click at [1123, 52] on mat-icon "close" at bounding box center [1135, 56] width 24 height 24
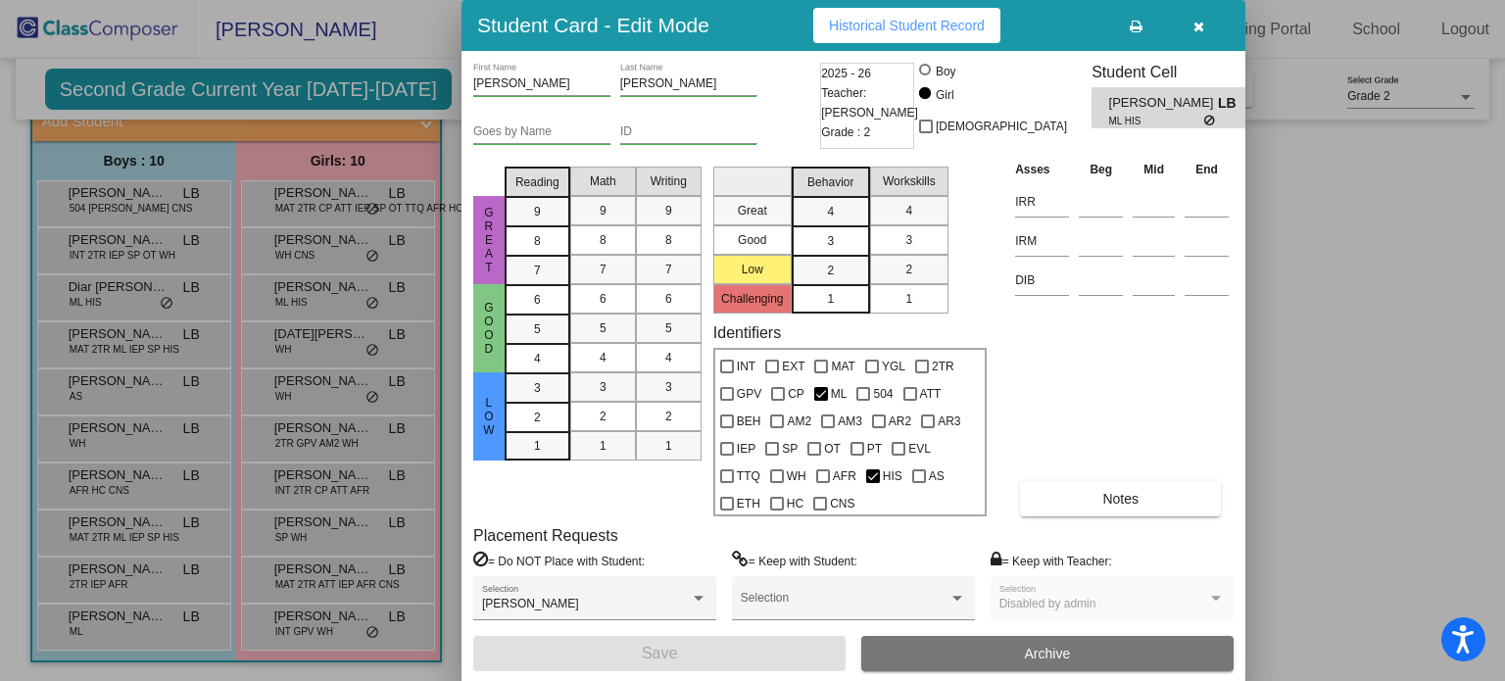
click at [306, 243] on div at bounding box center [752, 340] width 1505 height 681
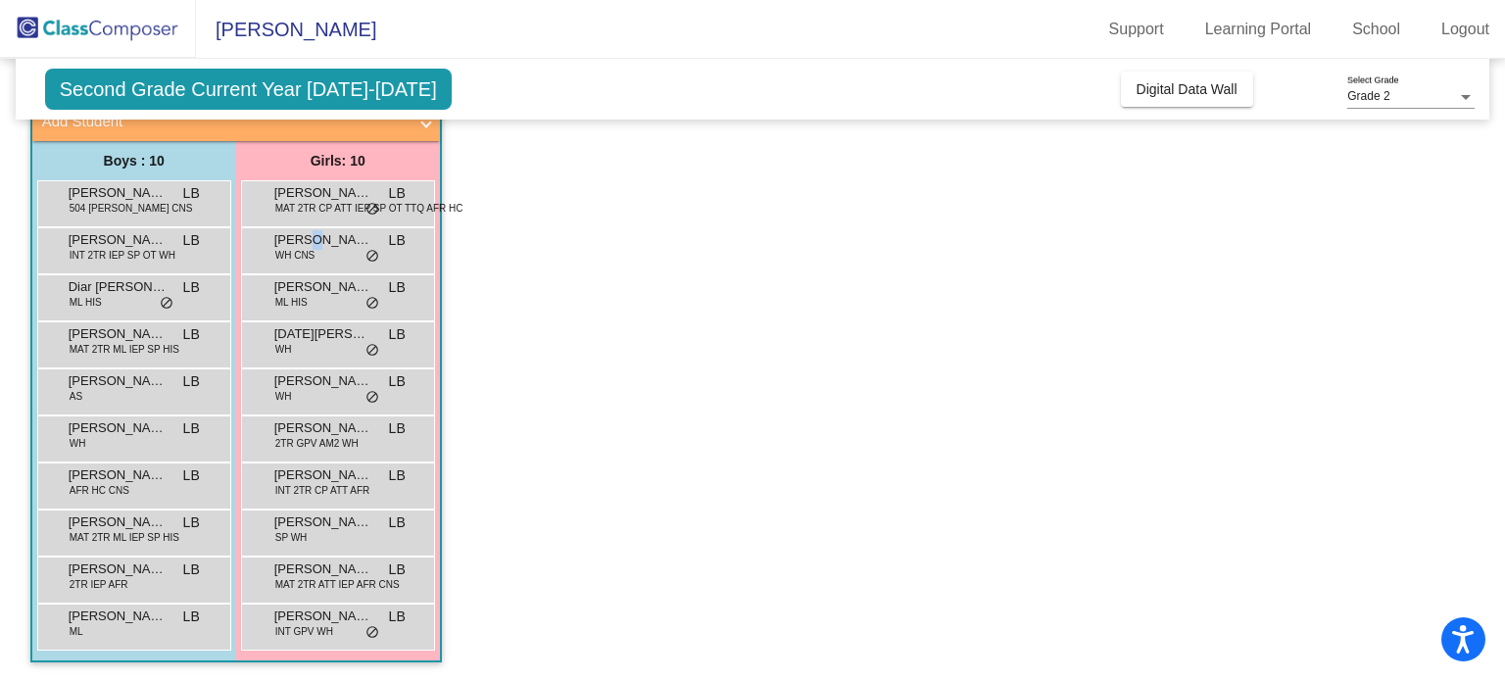
click at [306, 243] on span "[PERSON_NAME]" at bounding box center [323, 240] width 98 height 20
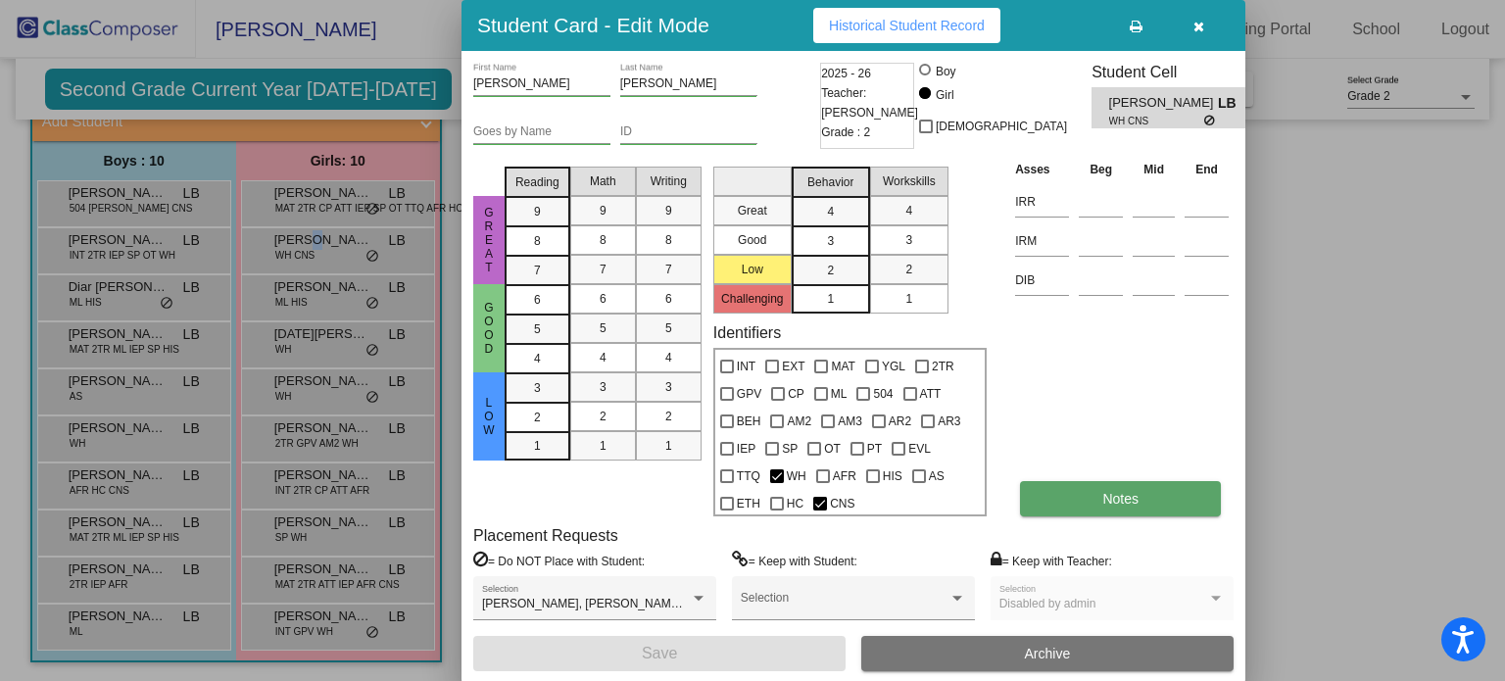
click at [1123, 501] on span "Notes" at bounding box center [1121, 499] width 36 height 16
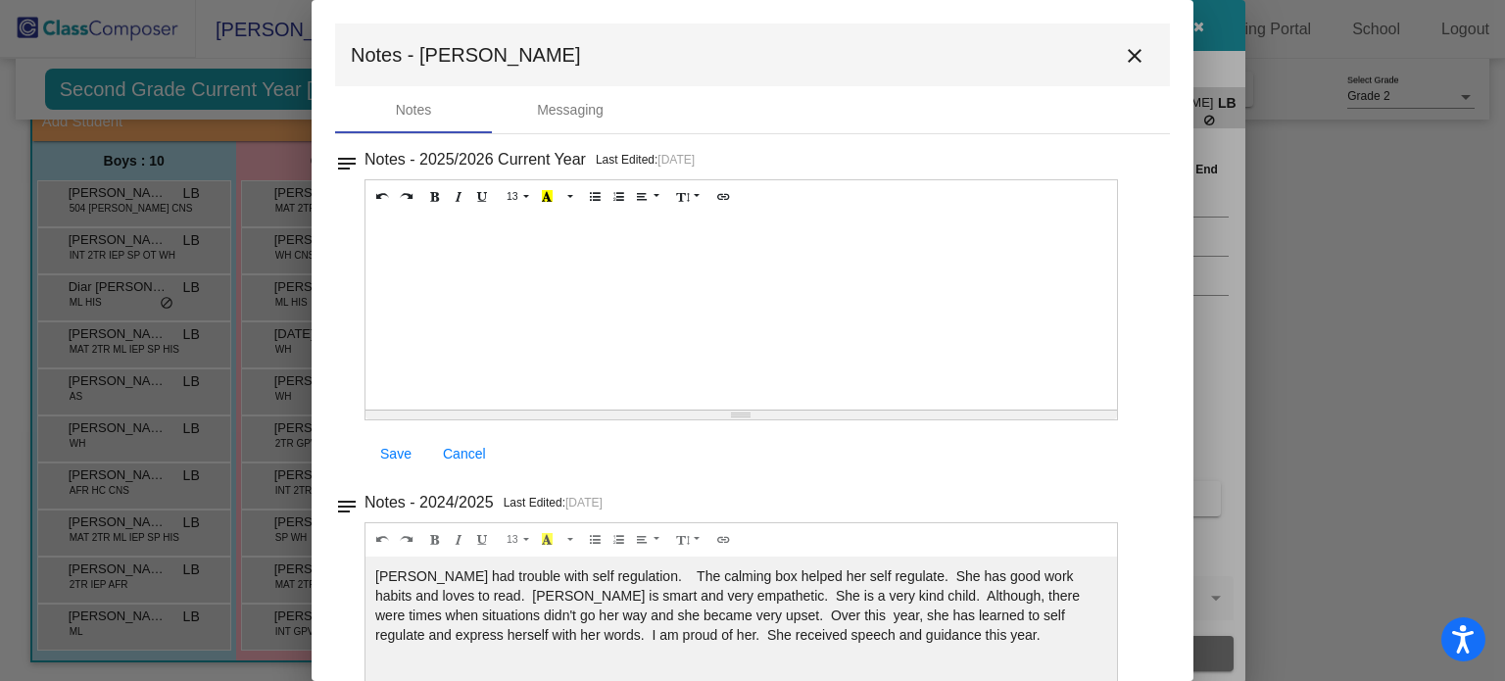
click at [1123, 51] on mat-icon "close" at bounding box center [1135, 56] width 24 height 24
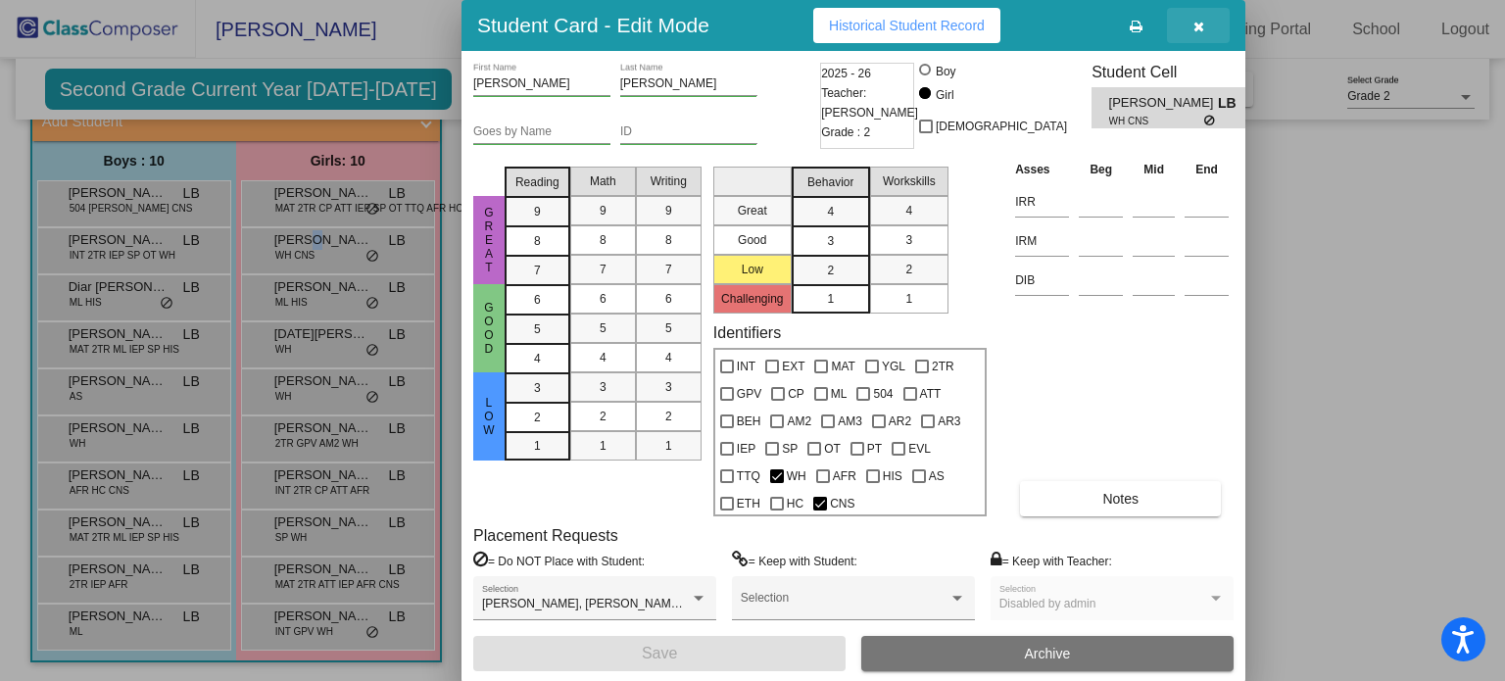
click at [1194, 26] on icon "button" at bounding box center [1199, 27] width 11 height 14
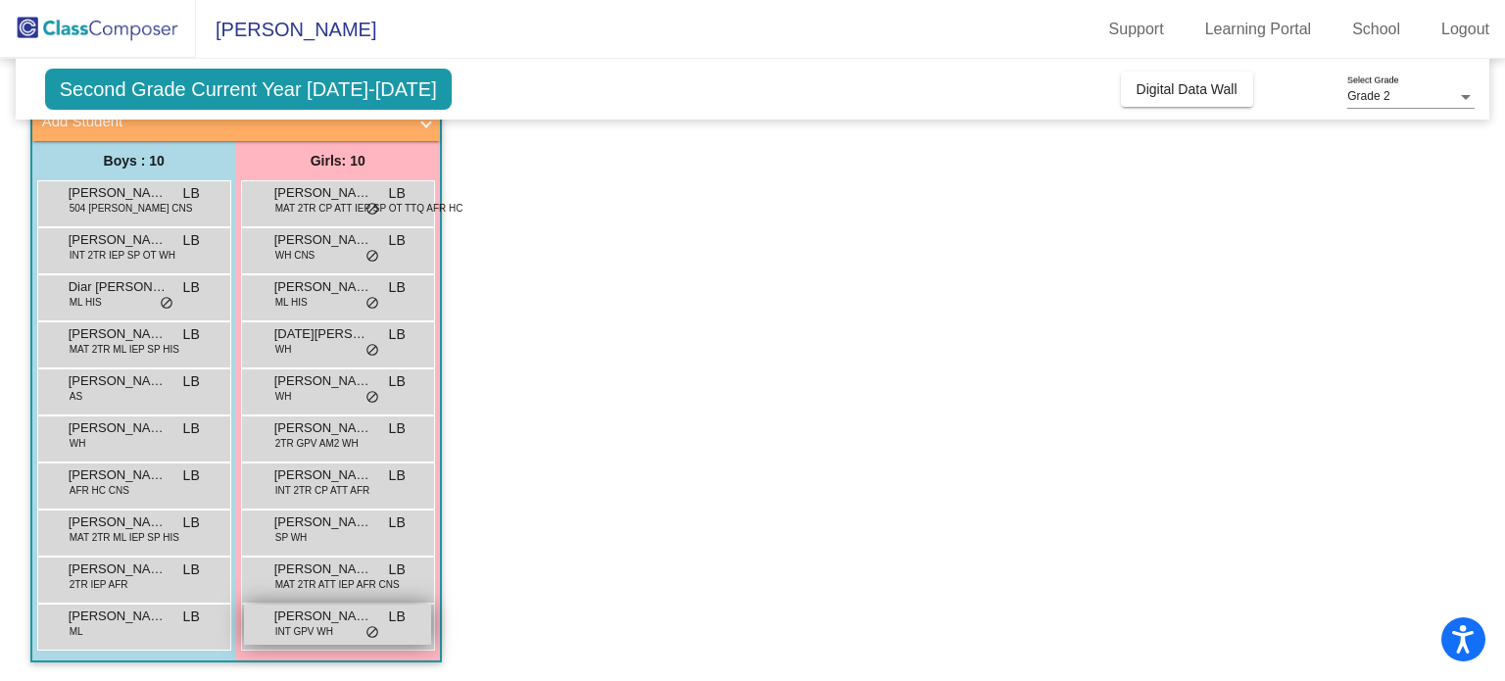
click at [319, 624] on span "INT GPV WH" at bounding box center [304, 631] width 58 height 15
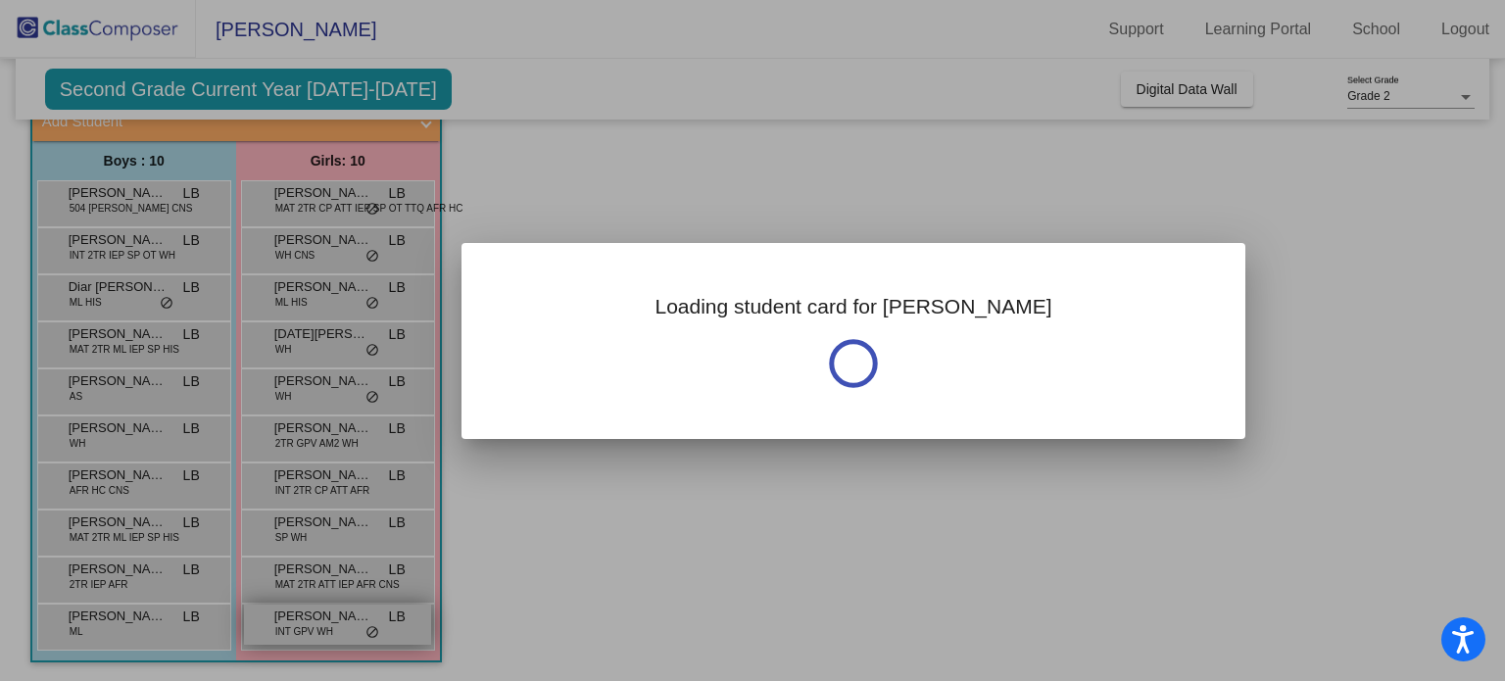
click at [319, 624] on div at bounding box center [752, 340] width 1505 height 681
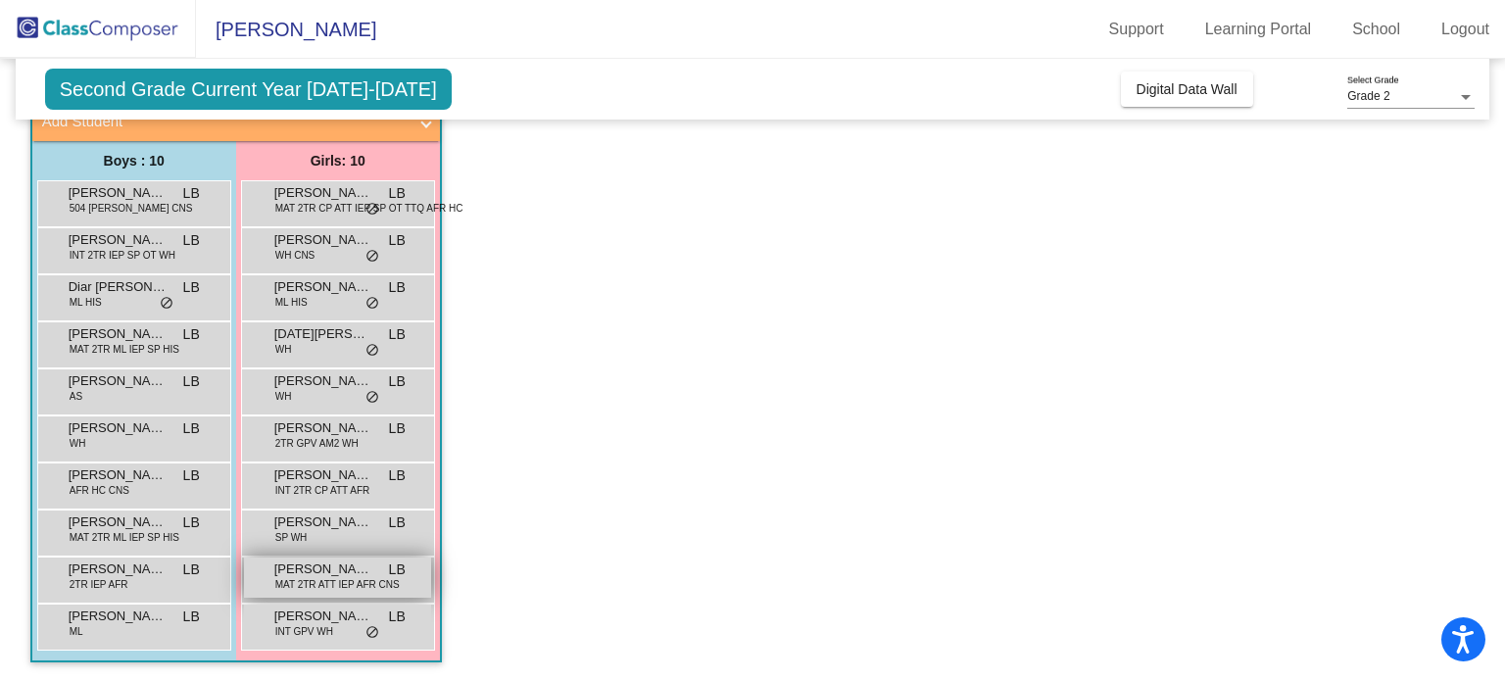
click at [346, 579] on span "MAT 2TR ATT IEP AFR CNS" at bounding box center [337, 584] width 124 height 15
click at [346, 578] on span "MAT 2TR ATT IEP AFR CNS" at bounding box center [337, 584] width 124 height 15
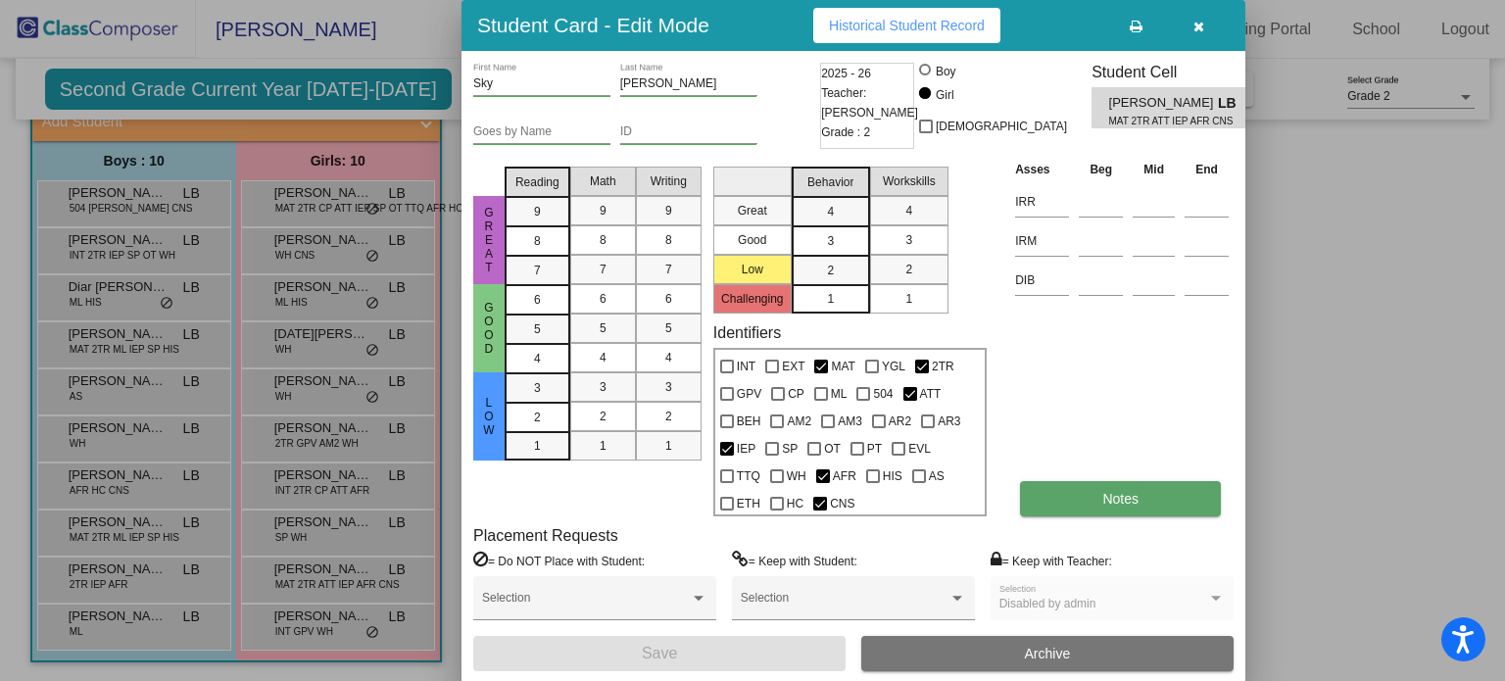
click at [1108, 498] on span "Notes" at bounding box center [1121, 499] width 36 height 16
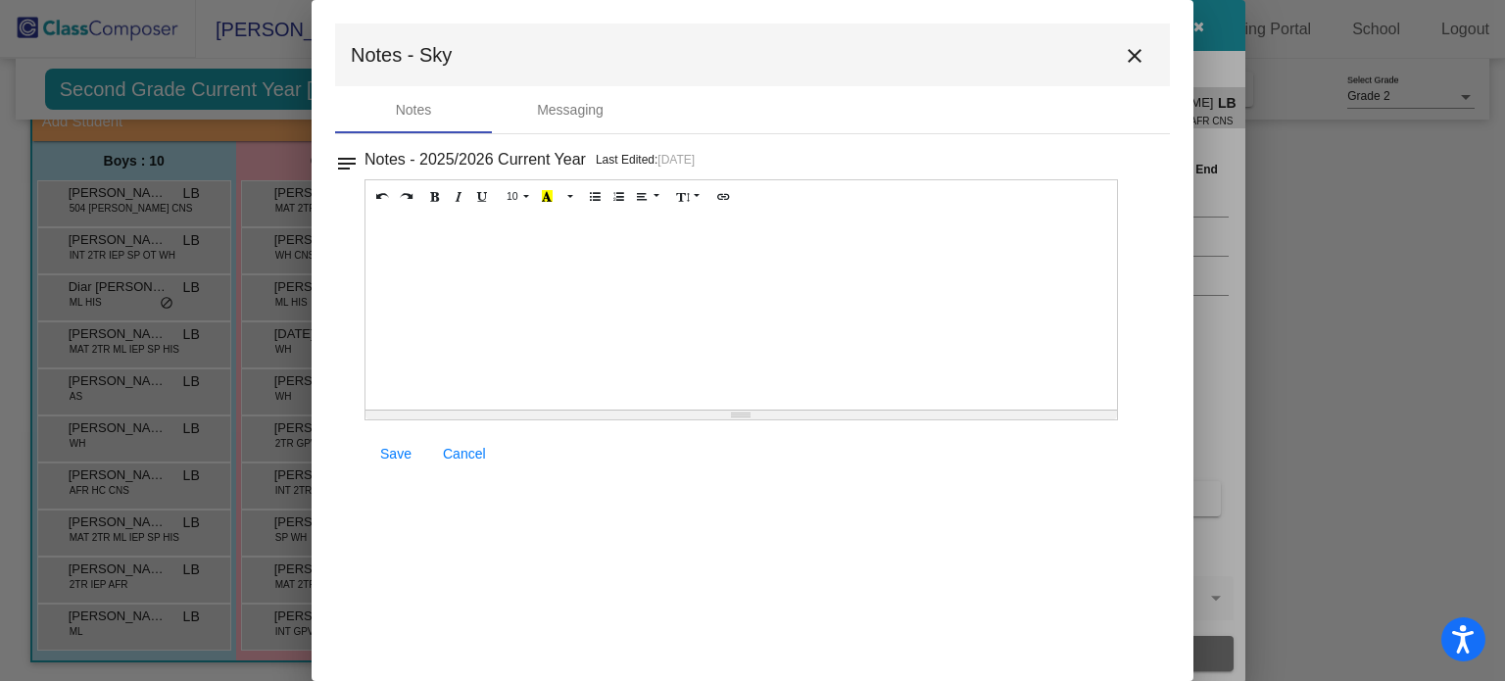
click at [1134, 54] on mat-icon "close" at bounding box center [1135, 56] width 24 height 24
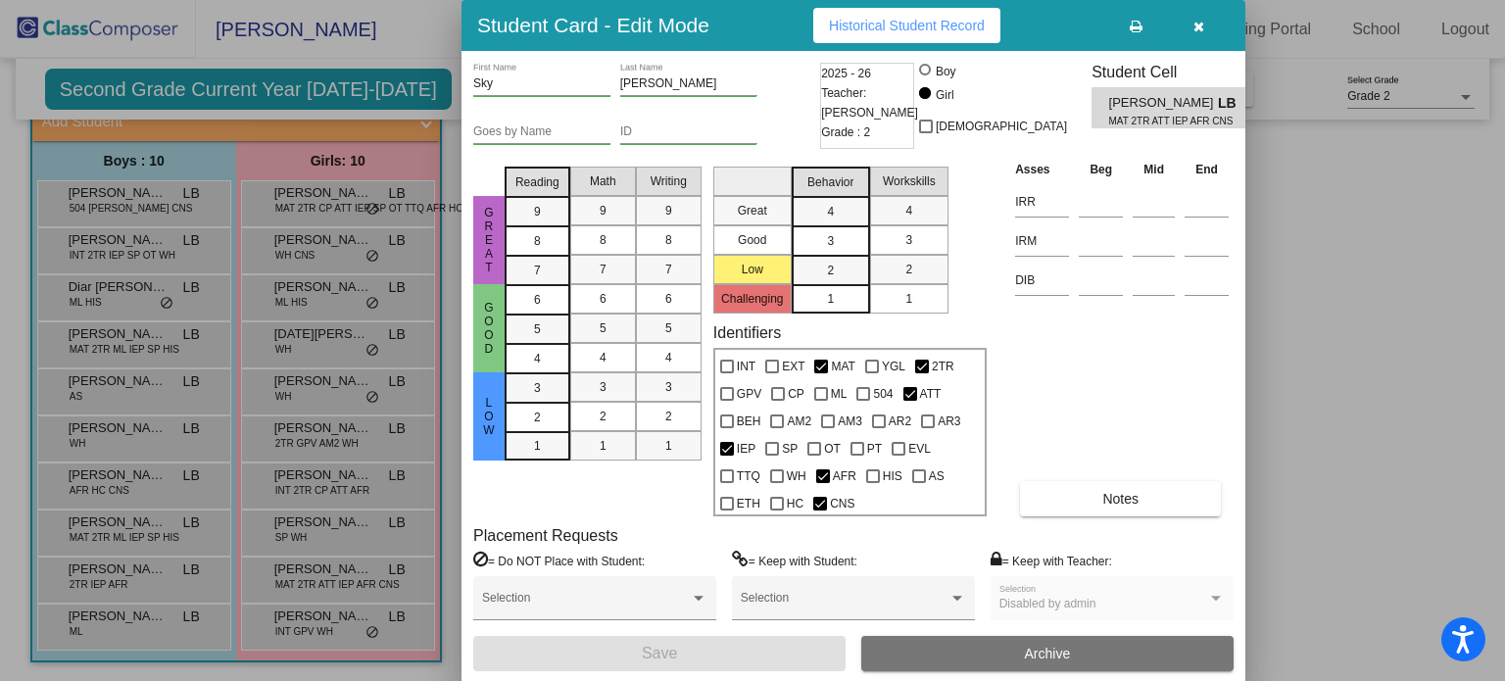
click at [119, 478] on div at bounding box center [752, 340] width 1505 height 681
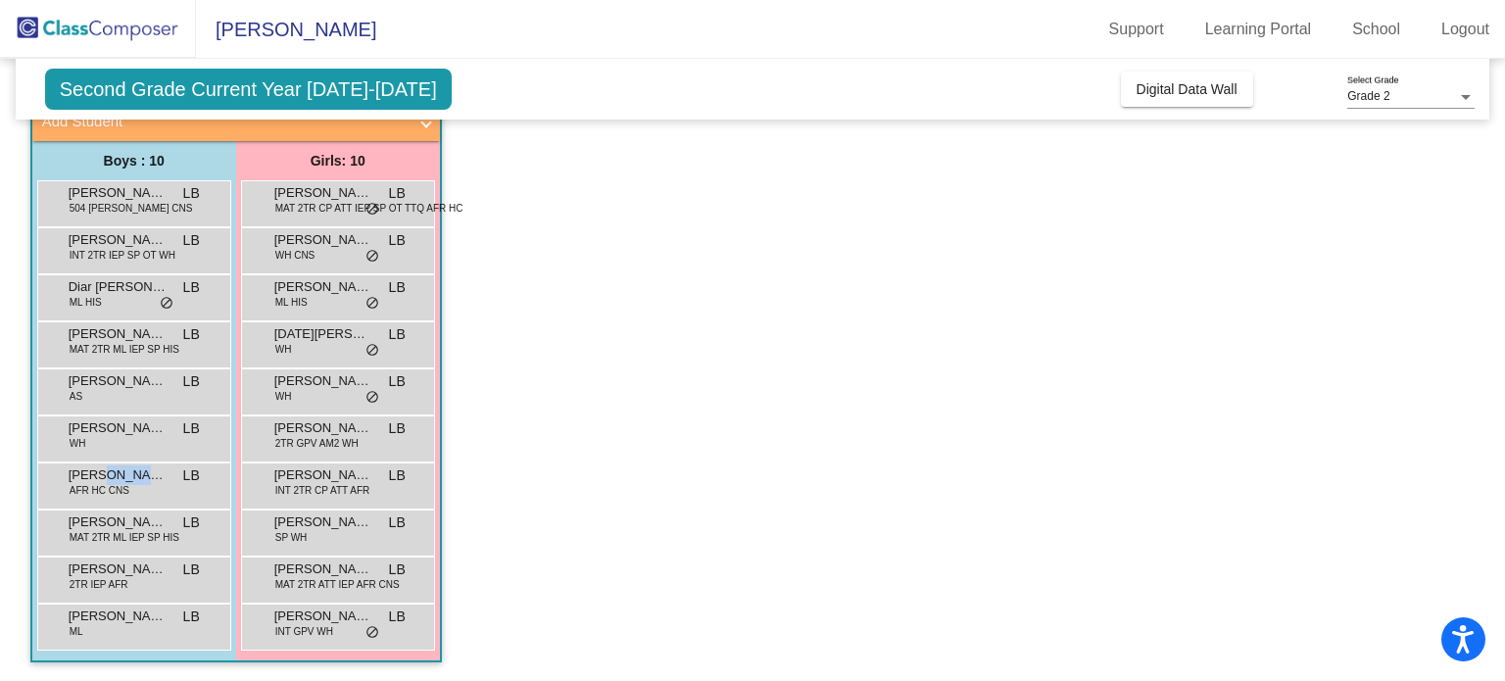
click at [119, 478] on span "[PERSON_NAME]" at bounding box center [118, 476] width 98 height 20
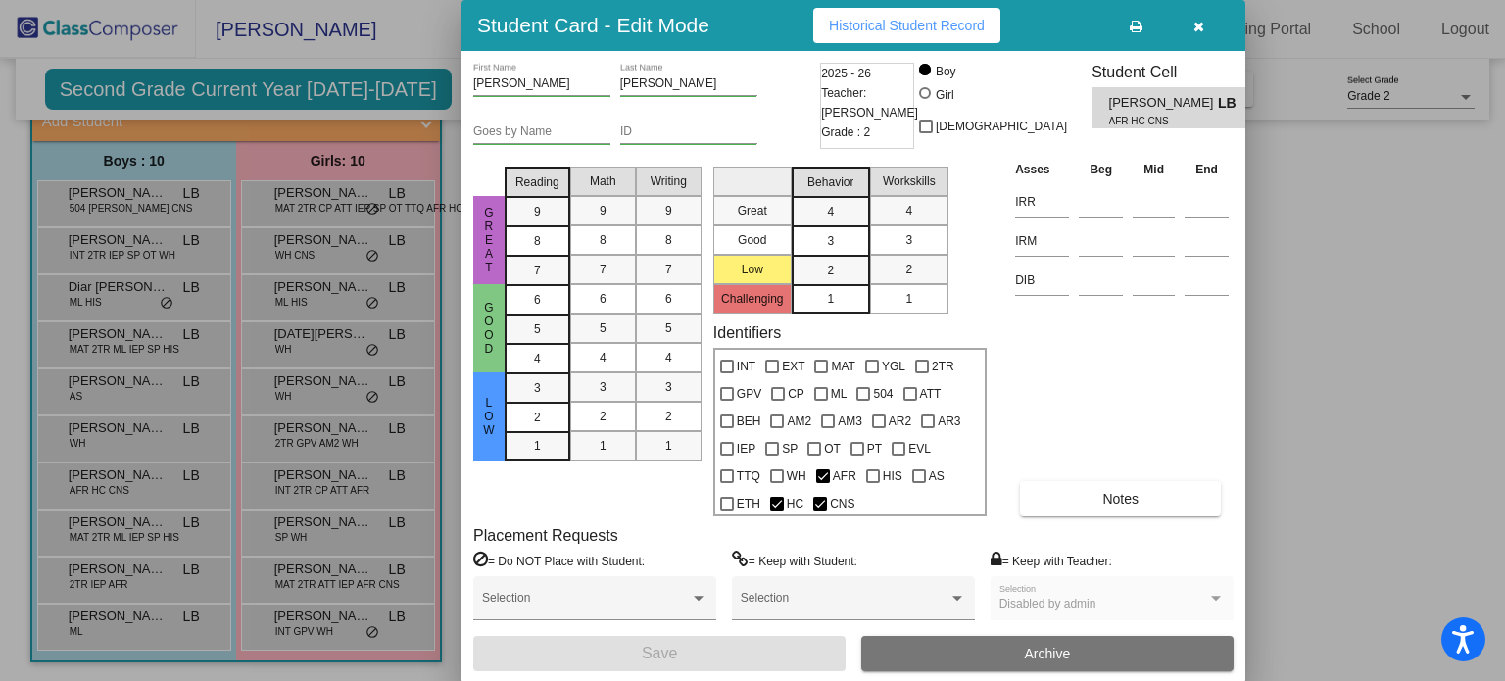
click at [138, 436] on div at bounding box center [752, 340] width 1505 height 681
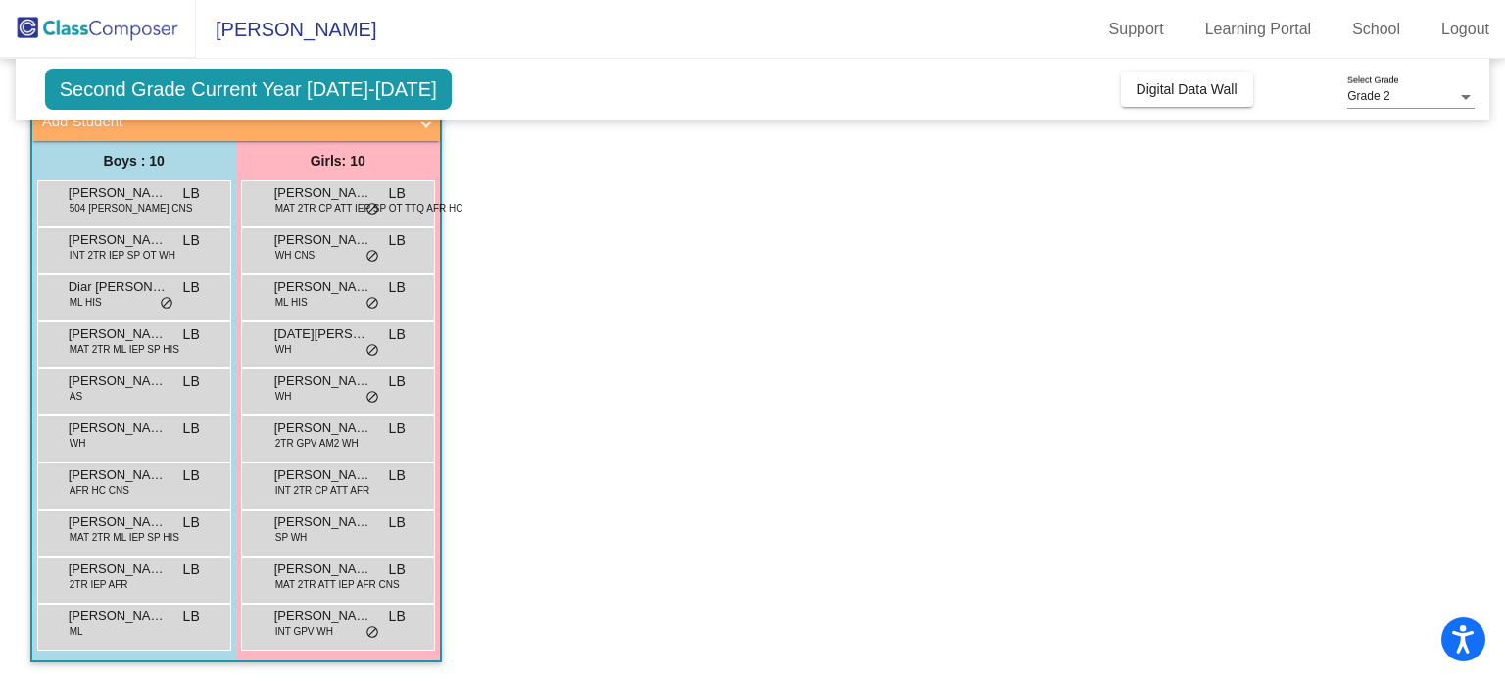
click at [138, 436] on div "[PERSON_NAME] WH LB lock do_not_disturb_alt" at bounding box center [131, 437] width 187 height 40
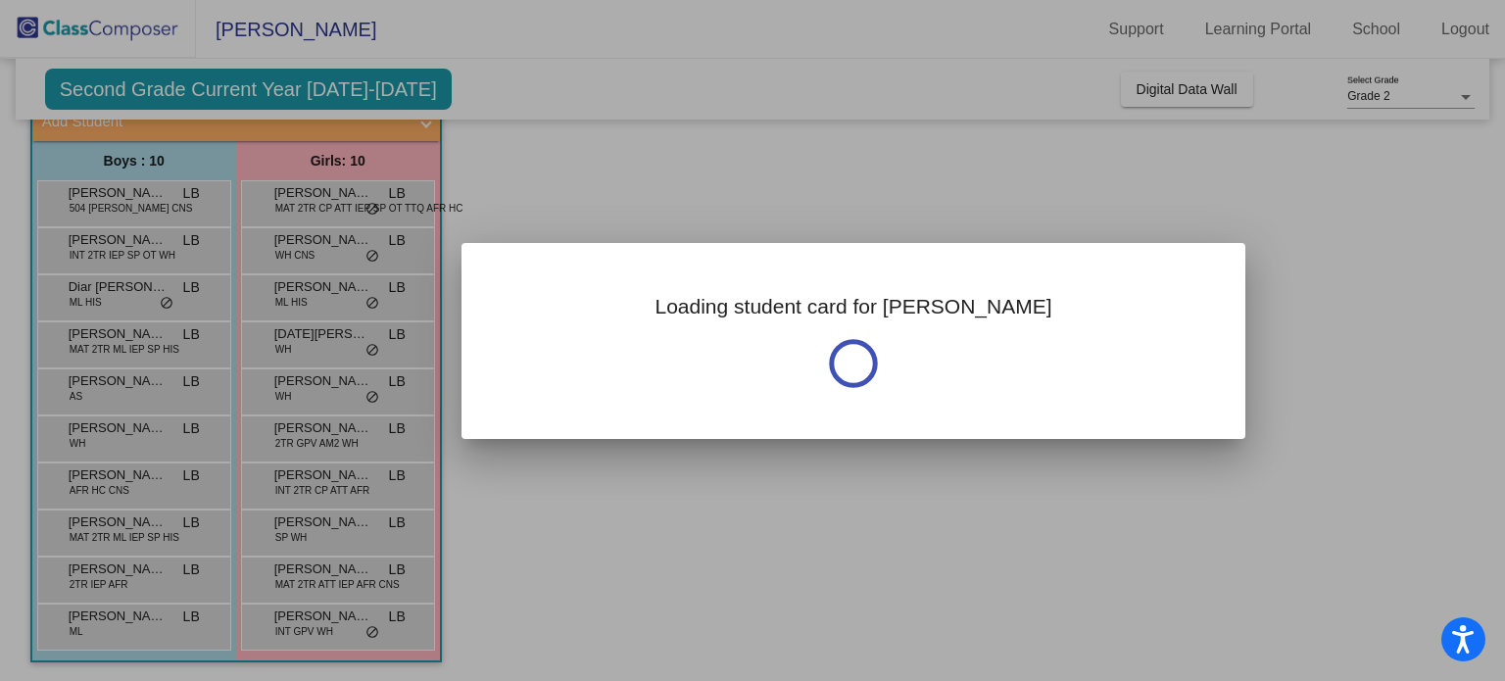
click at [138, 436] on div at bounding box center [752, 340] width 1505 height 681
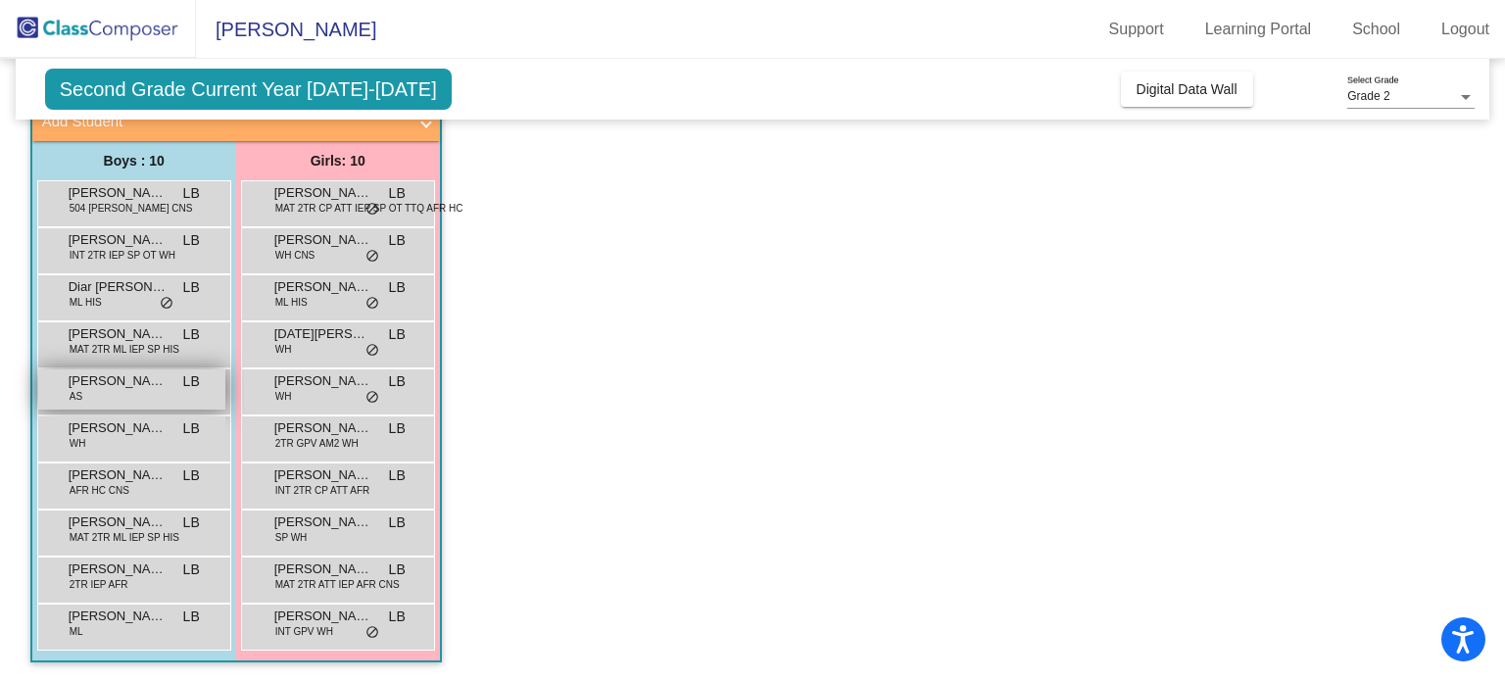
click at [141, 385] on span "[PERSON_NAME]" at bounding box center [118, 381] width 98 height 20
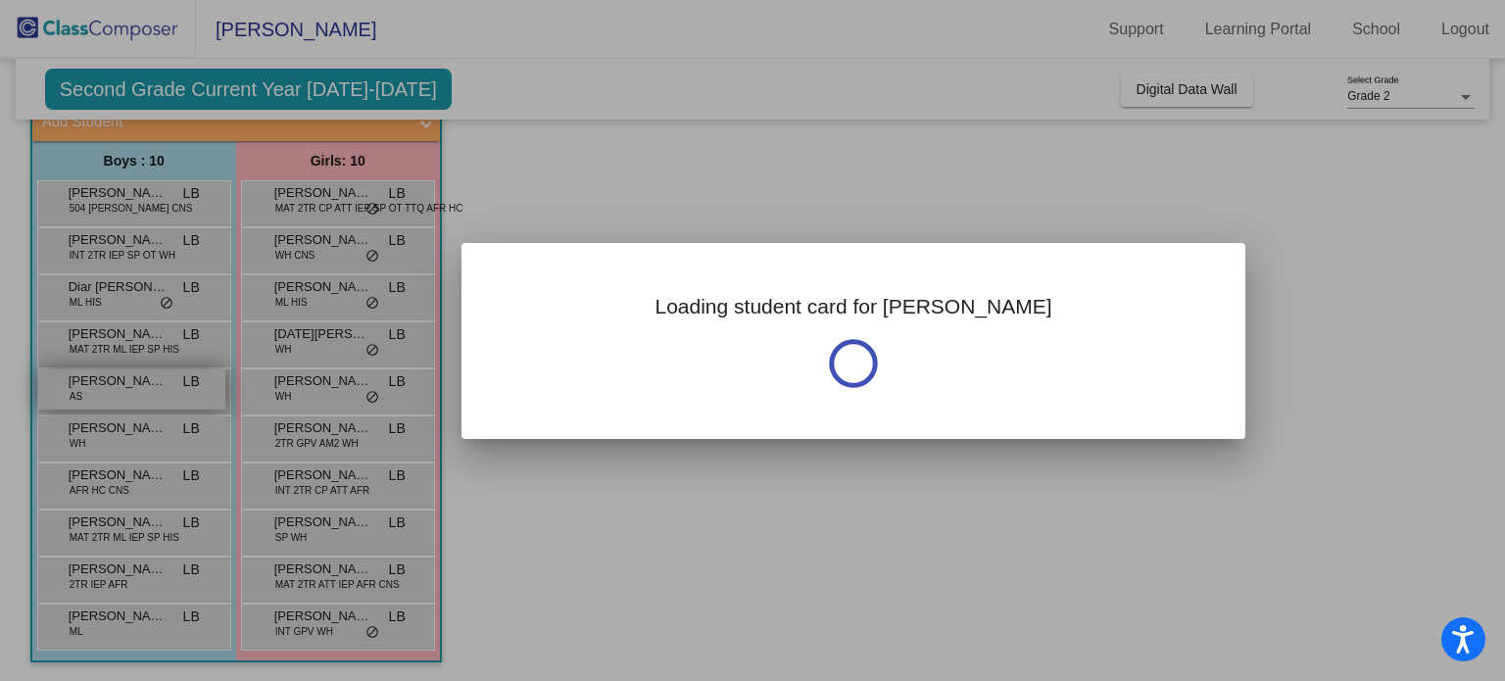
click at [141, 385] on div at bounding box center [752, 340] width 1505 height 681
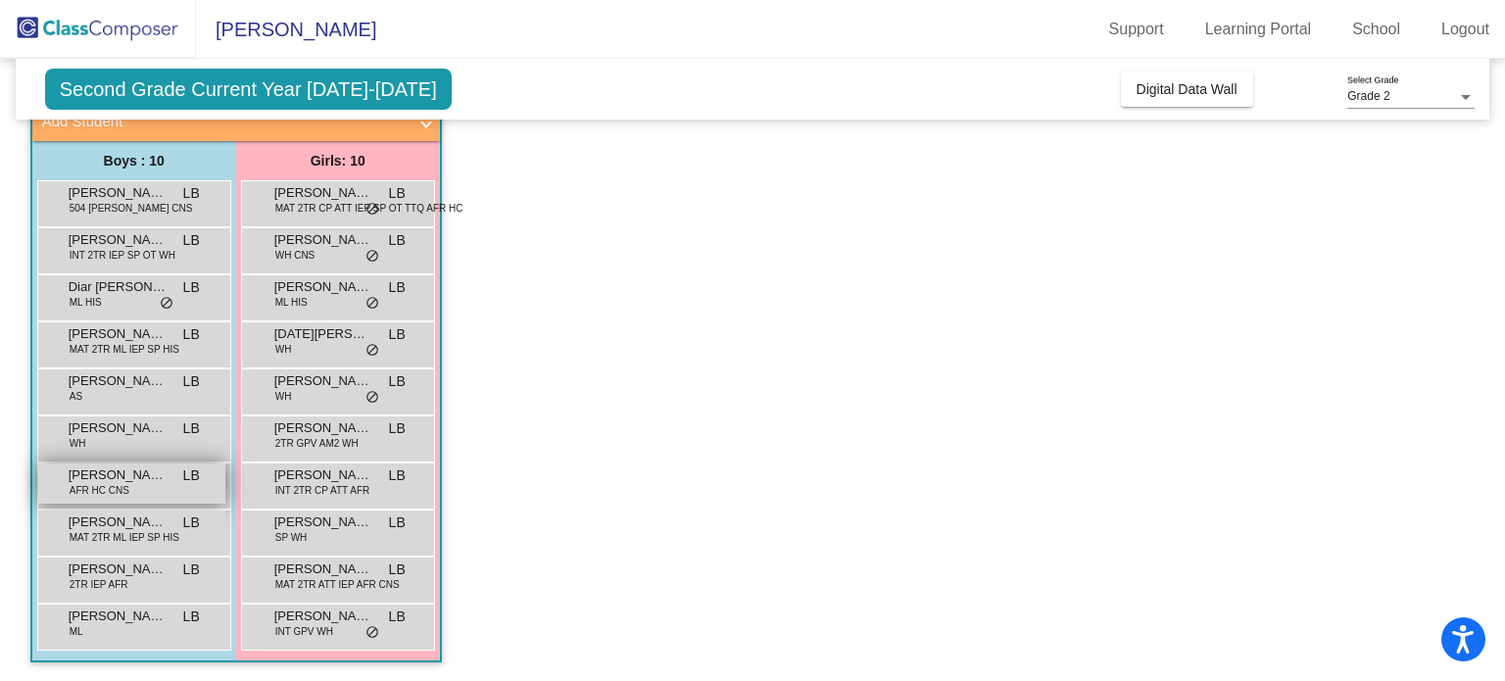
click at [138, 491] on div "[PERSON_NAME] AFR HC CNS LB lock do_not_disturb_alt" at bounding box center [131, 484] width 187 height 40
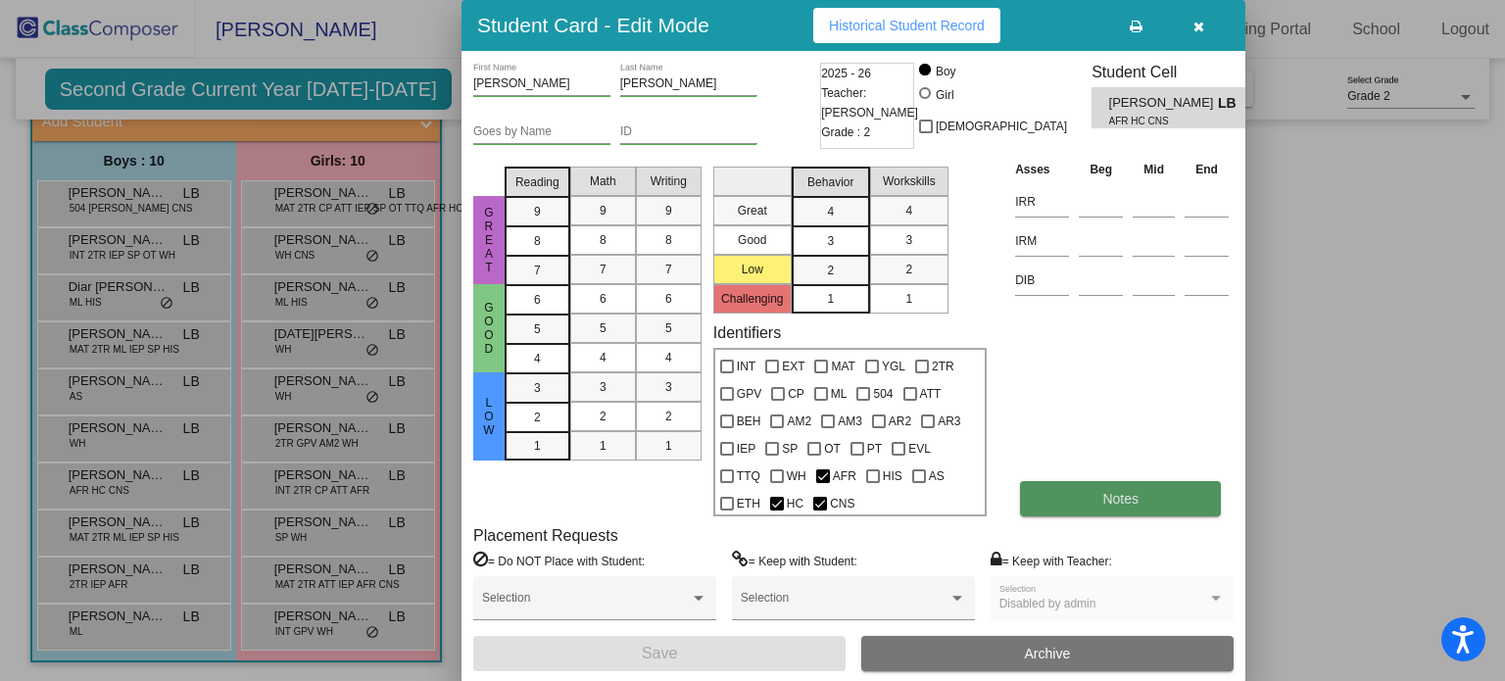
click at [1117, 496] on span "Notes" at bounding box center [1121, 499] width 36 height 16
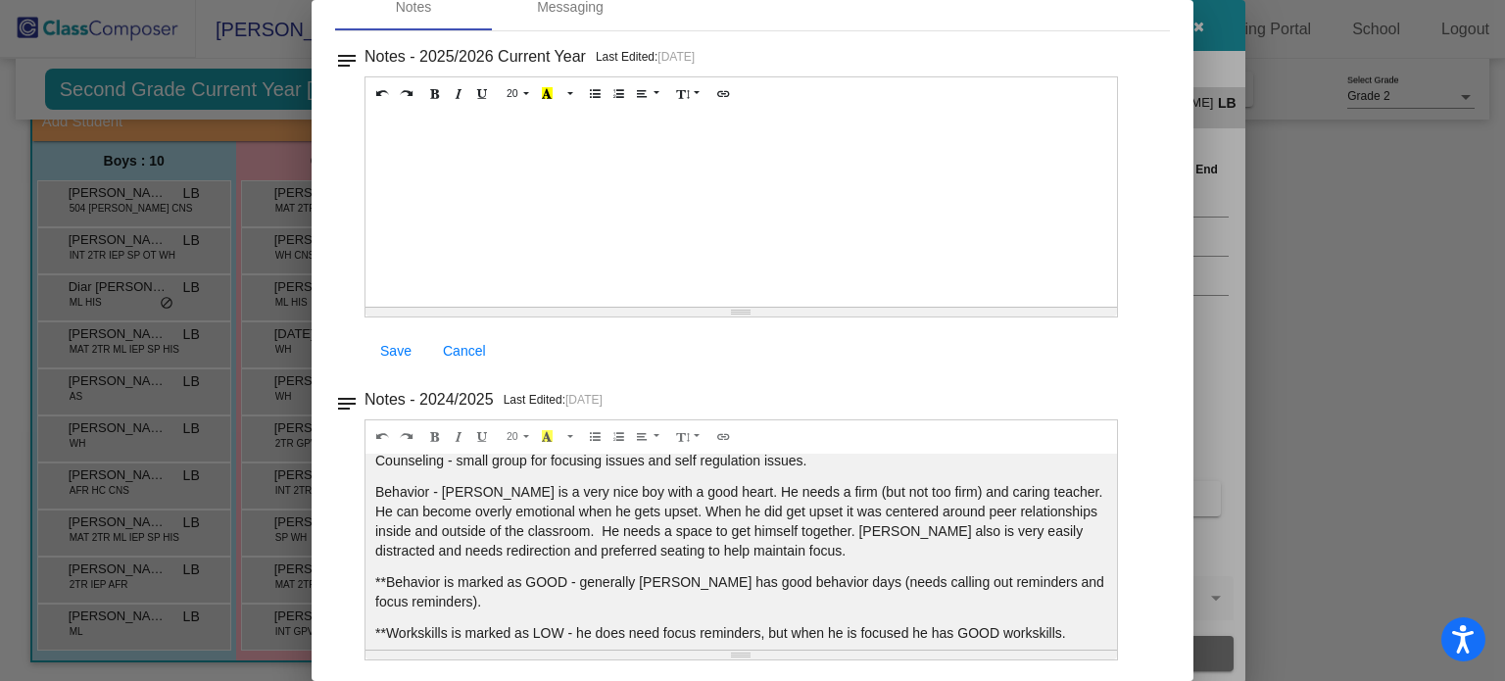
scroll to position [78, 0]
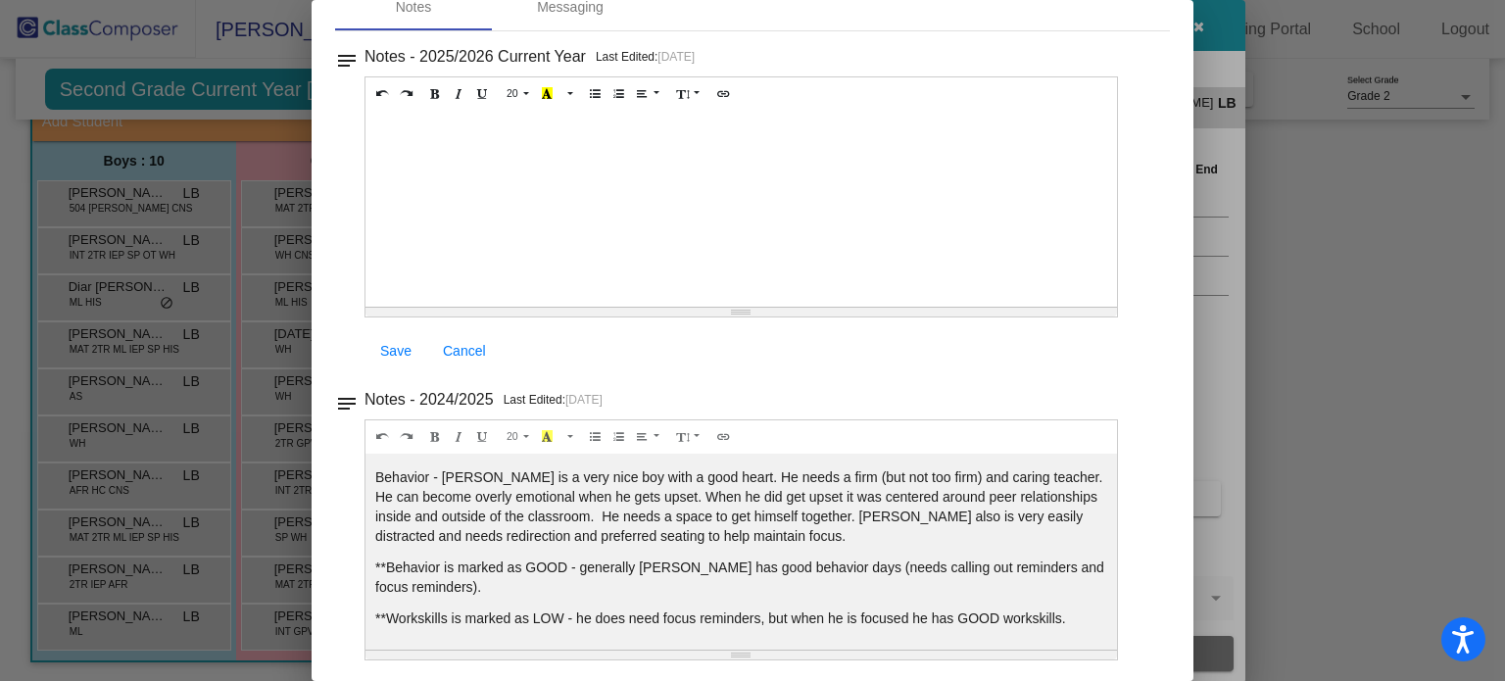
click at [1215, 384] on div at bounding box center [752, 340] width 1505 height 681
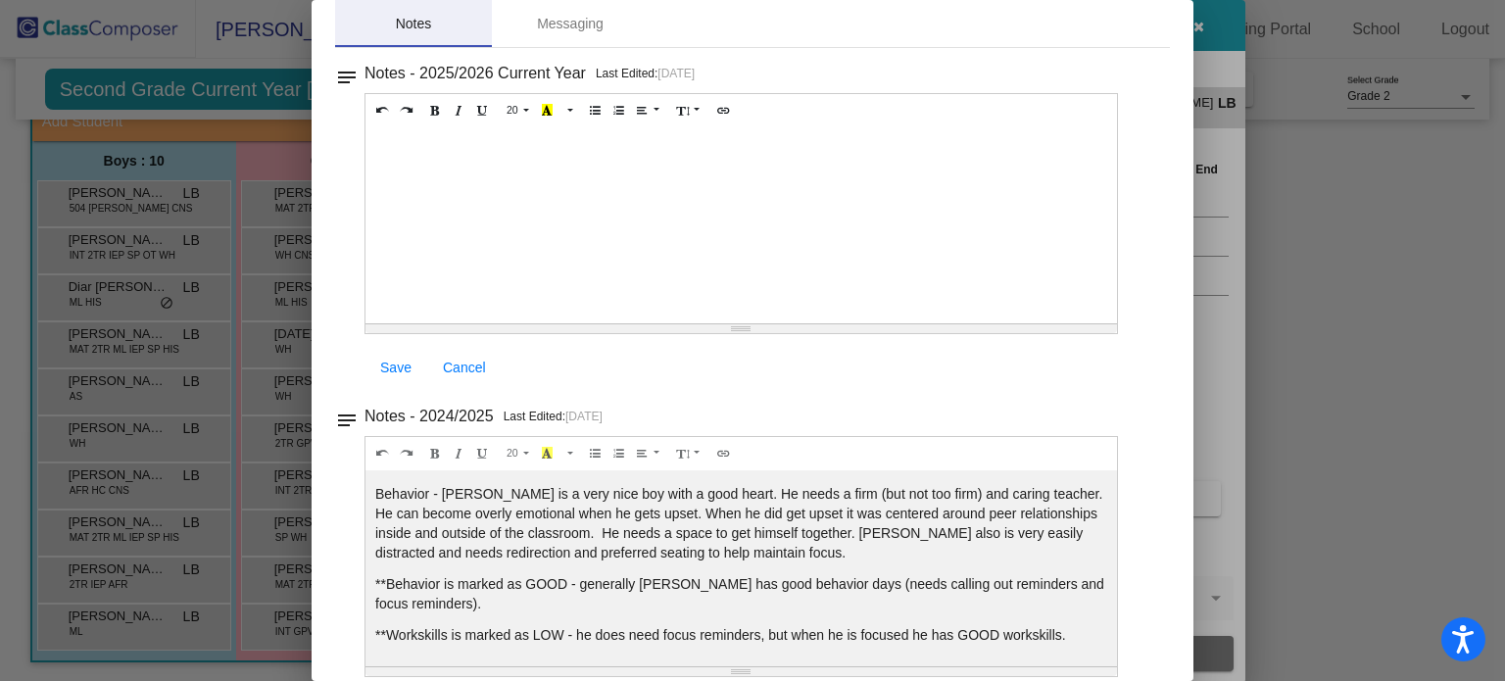
scroll to position [0, 0]
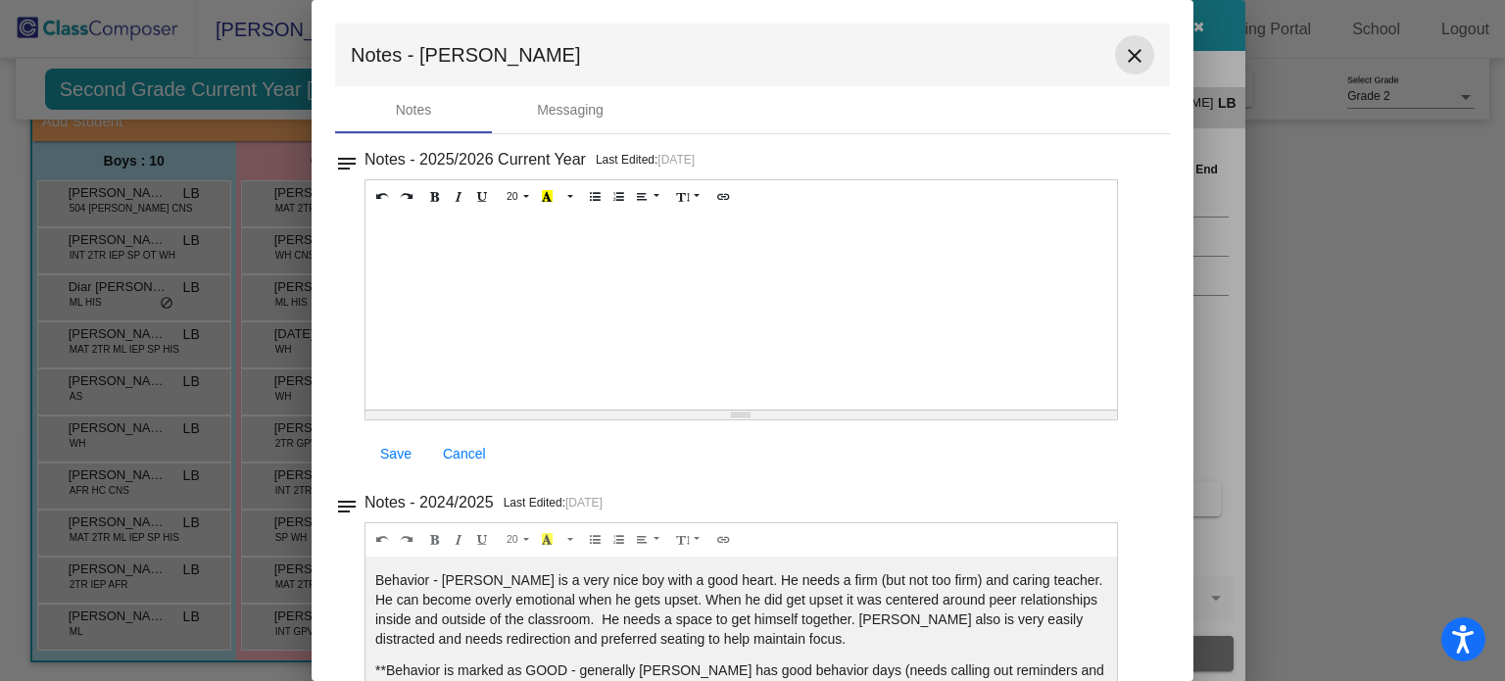
click at [1126, 50] on mat-icon "close" at bounding box center [1135, 56] width 24 height 24
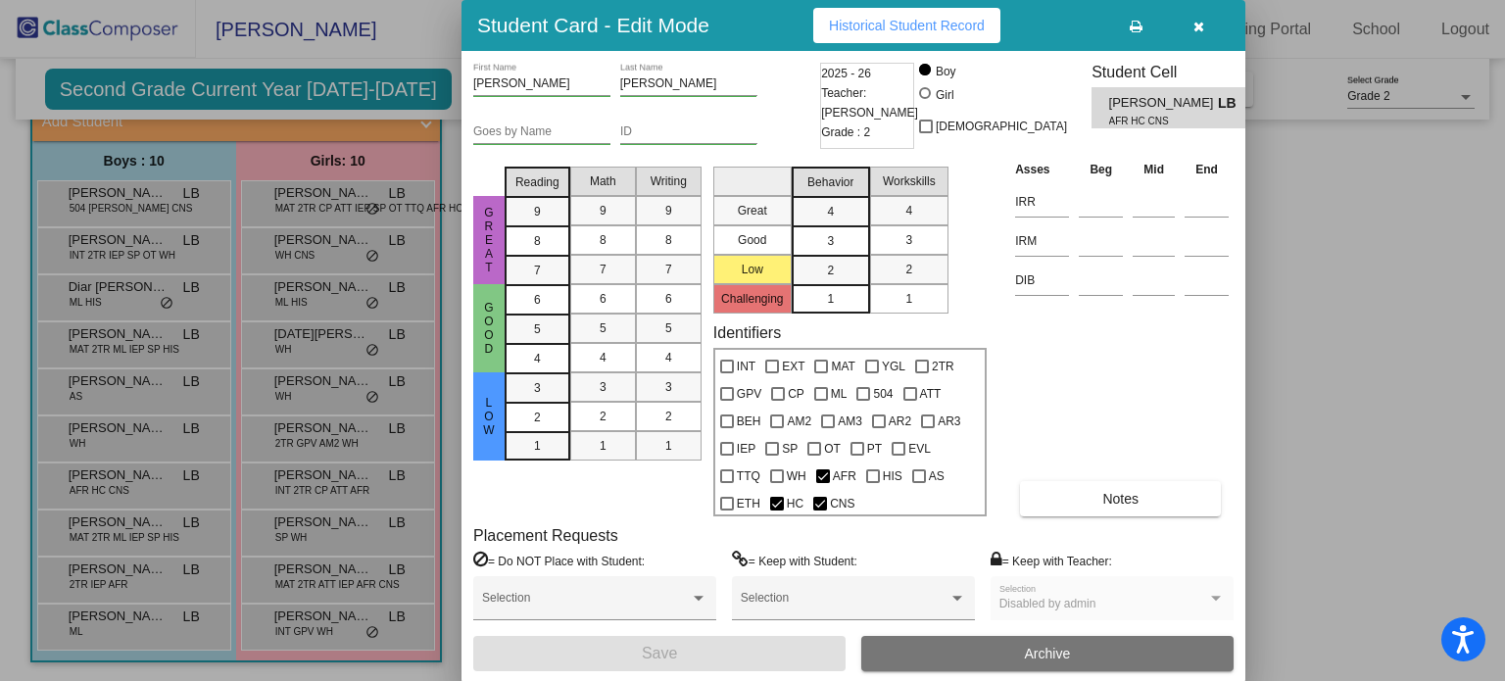
click at [276, 87] on div at bounding box center [752, 340] width 1505 height 681
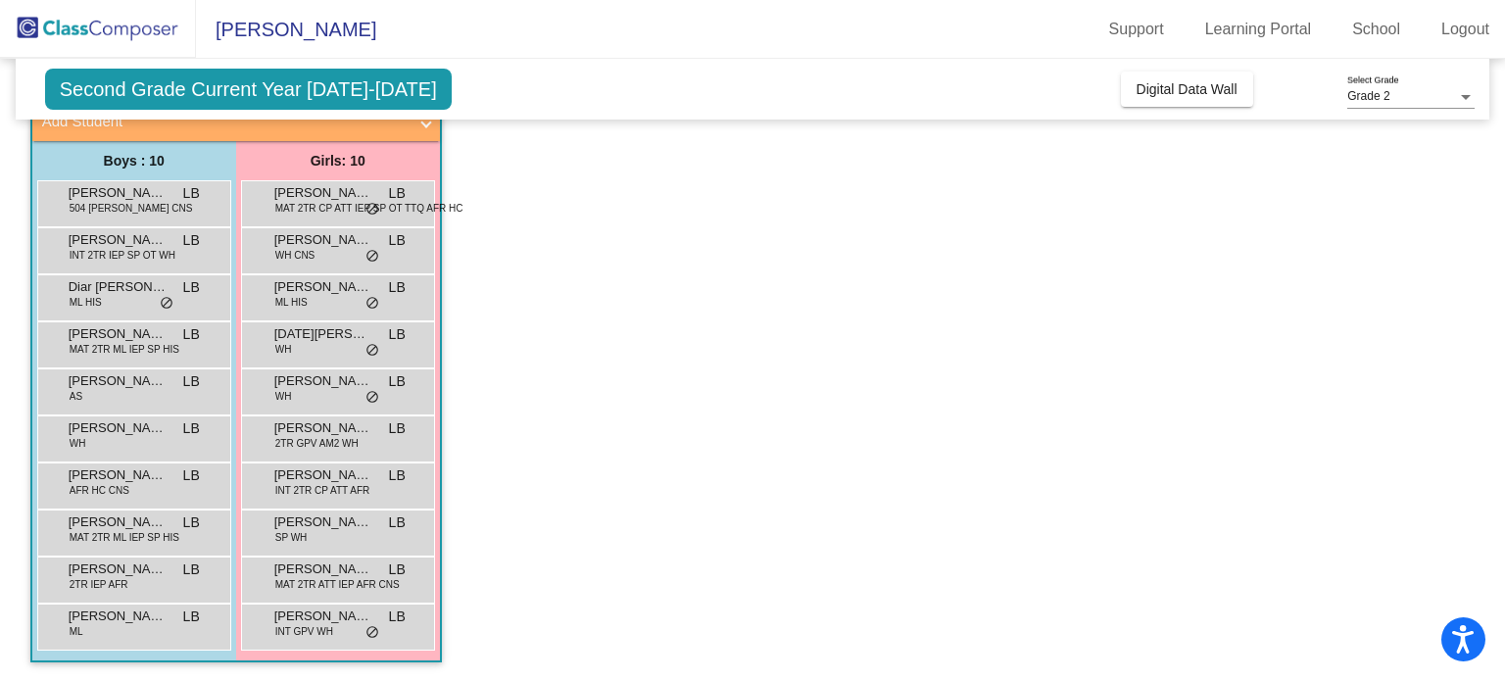
click at [276, 87] on span "Second Grade Current Year [DATE]-[DATE]" at bounding box center [248, 89] width 407 height 41
click at [189, 86] on span "Second Grade Current Year [DATE]-[DATE]" at bounding box center [248, 89] width 407 height 41
click at [144, 86] on span "Second Grade Current Year [DATE]-[DATE]" at bounding box center [248, 89] width 407 height 41
click at [234, 102] on span "Second Grade Current Year [DATE]-[DATE]" at bounding box center [248, 89] width 407 height 41
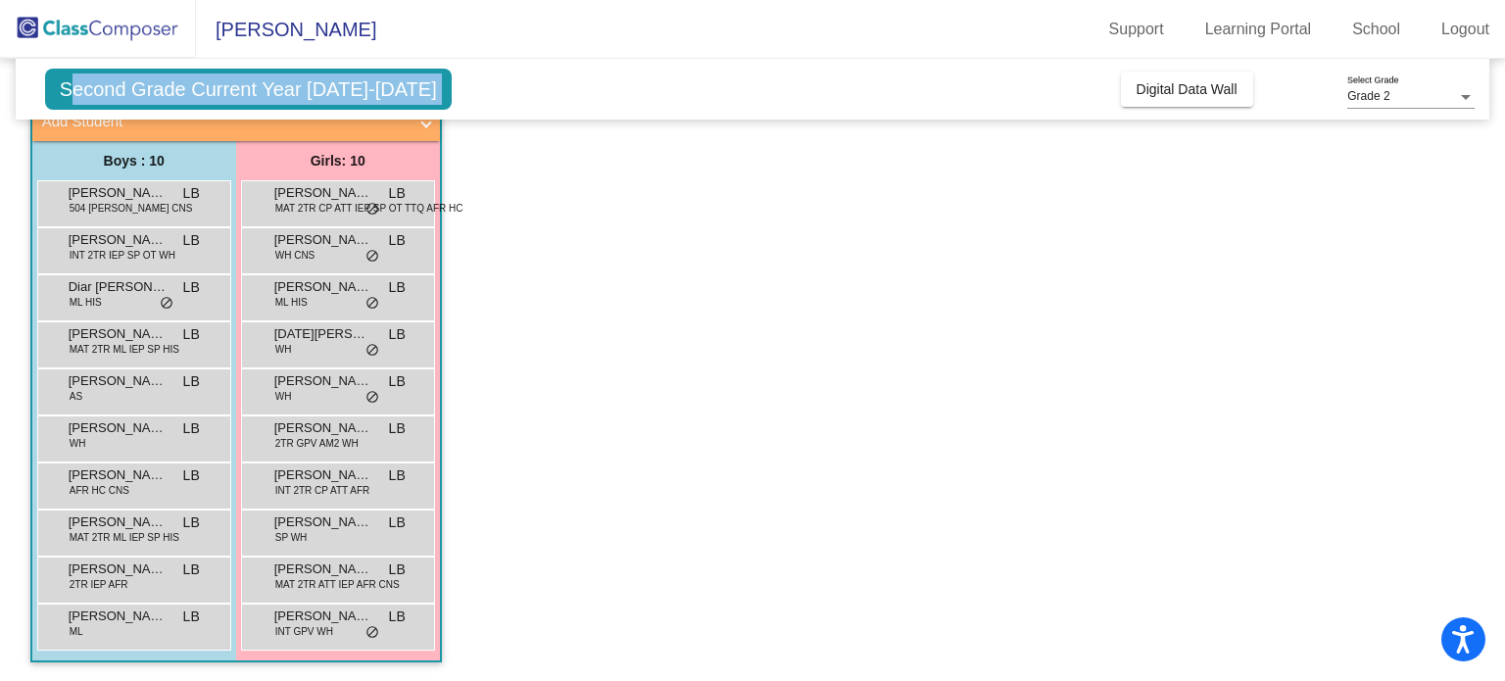
click at [234, 102] on span "Second Grade Current Year [DATE]-[DATE]" at bounding box center [248, 89] width 407 height 41
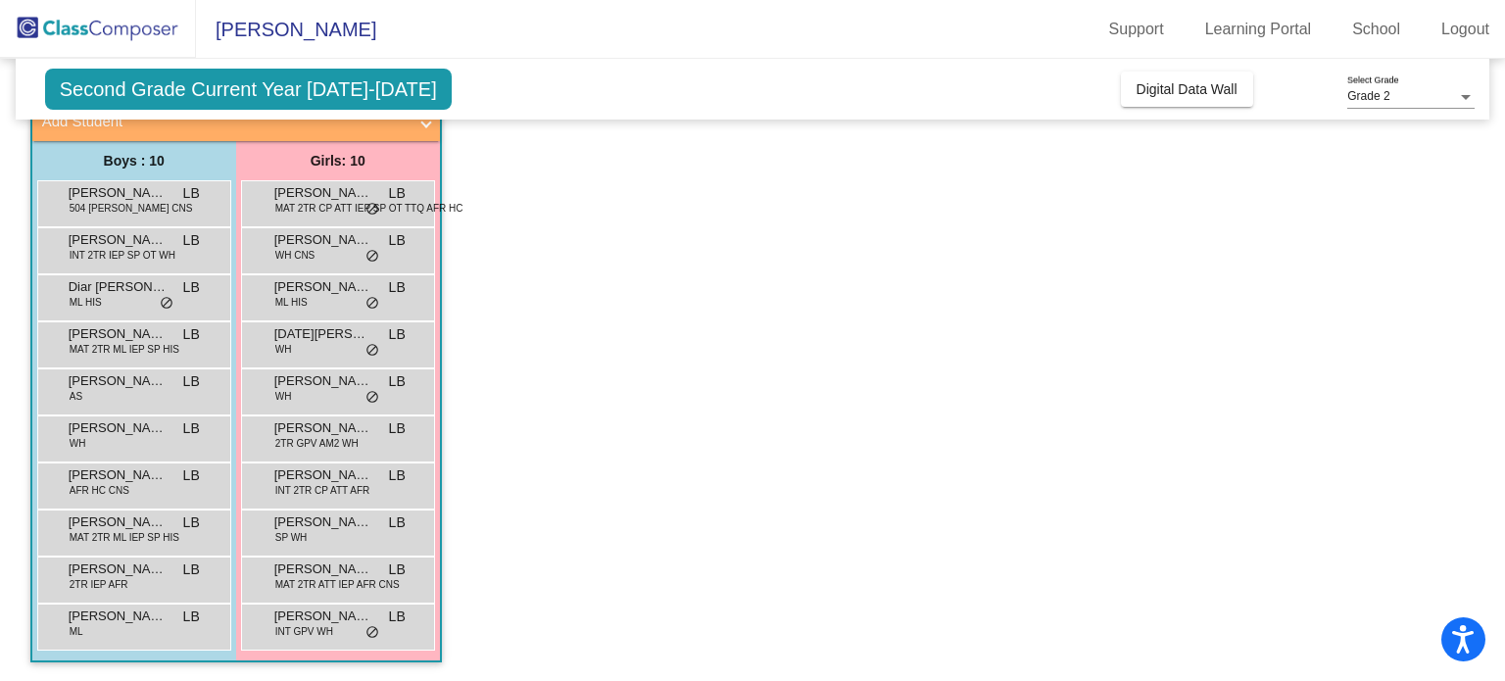
click at [368, 89] on span "Second Grade Current Year [DATE]-[DATE]" at bounding box center [248, 89] width 407 height 41
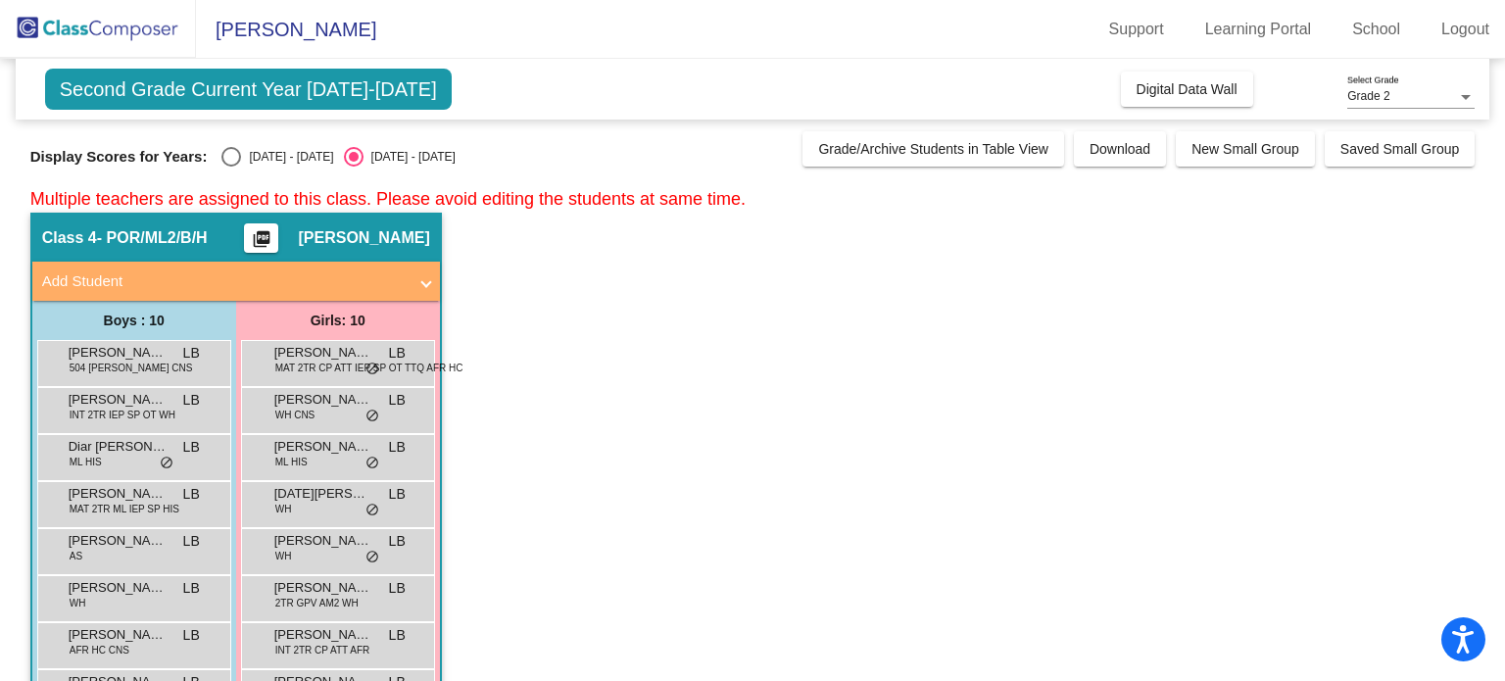
click at [231, 157] on div "Select an option" at bounding box center [231, 157] width 0 height 0
click at [230, 167] on input "[DATE] - [DATE]" at bounding box center [230, 167] width 1 height 1
radio input "true"
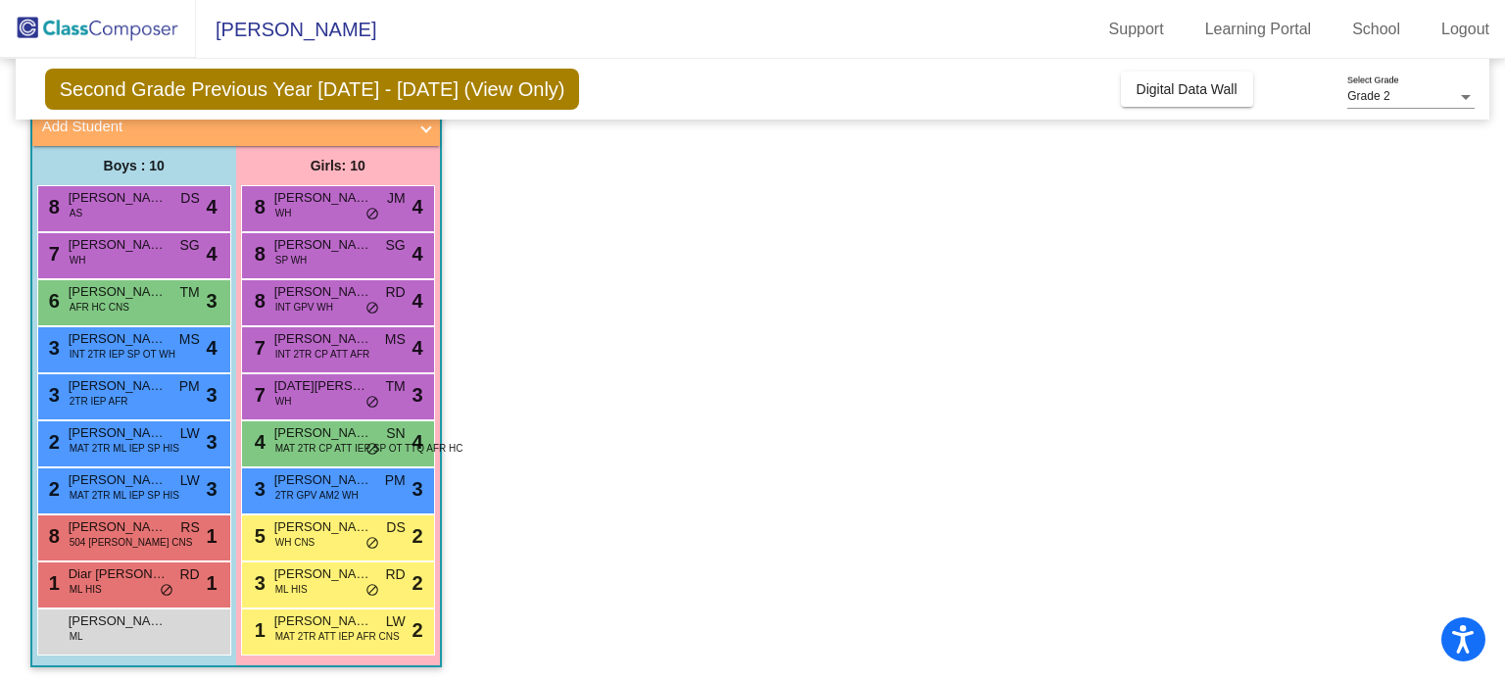
scroll to position [160, 0]
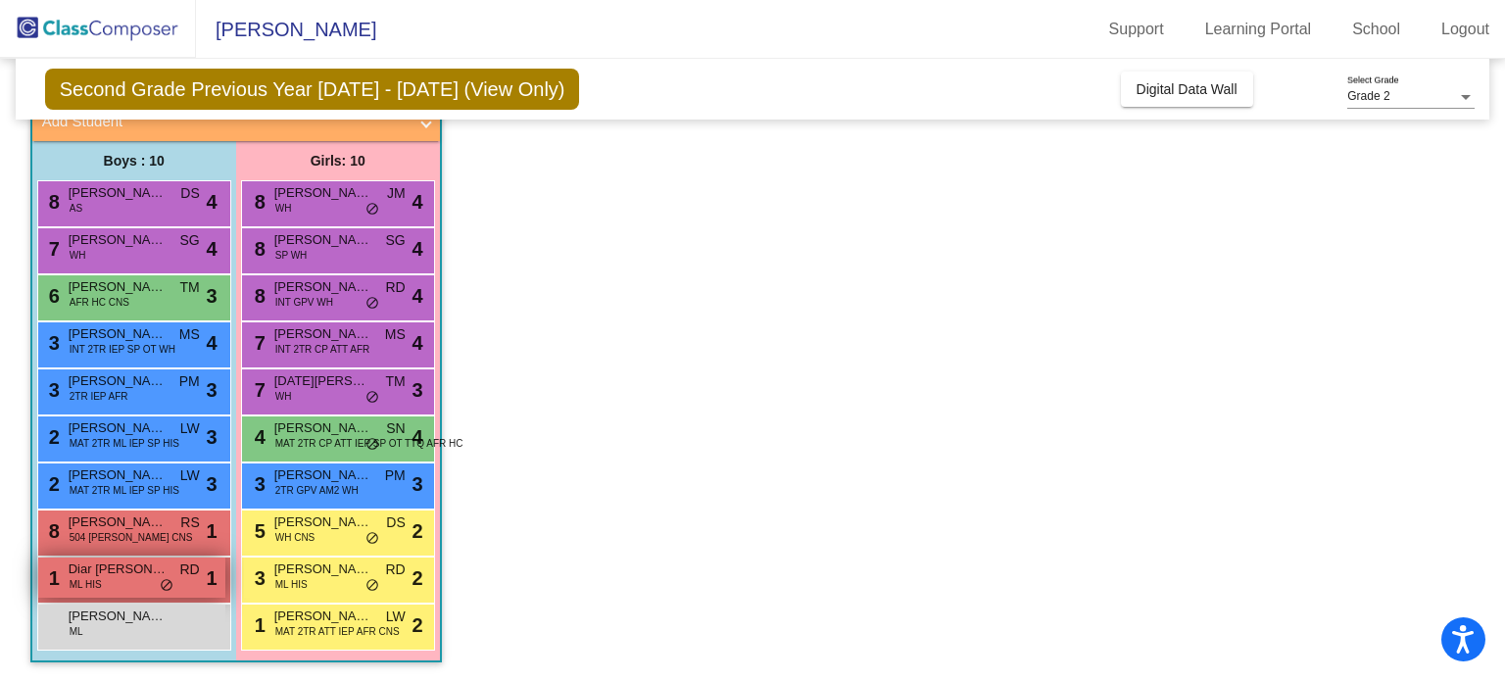
click at [133, 570] on span "Diar [PERSON_NAME] [PERSON_NAME]" at bounding box center [118, 570] width 98 height 20
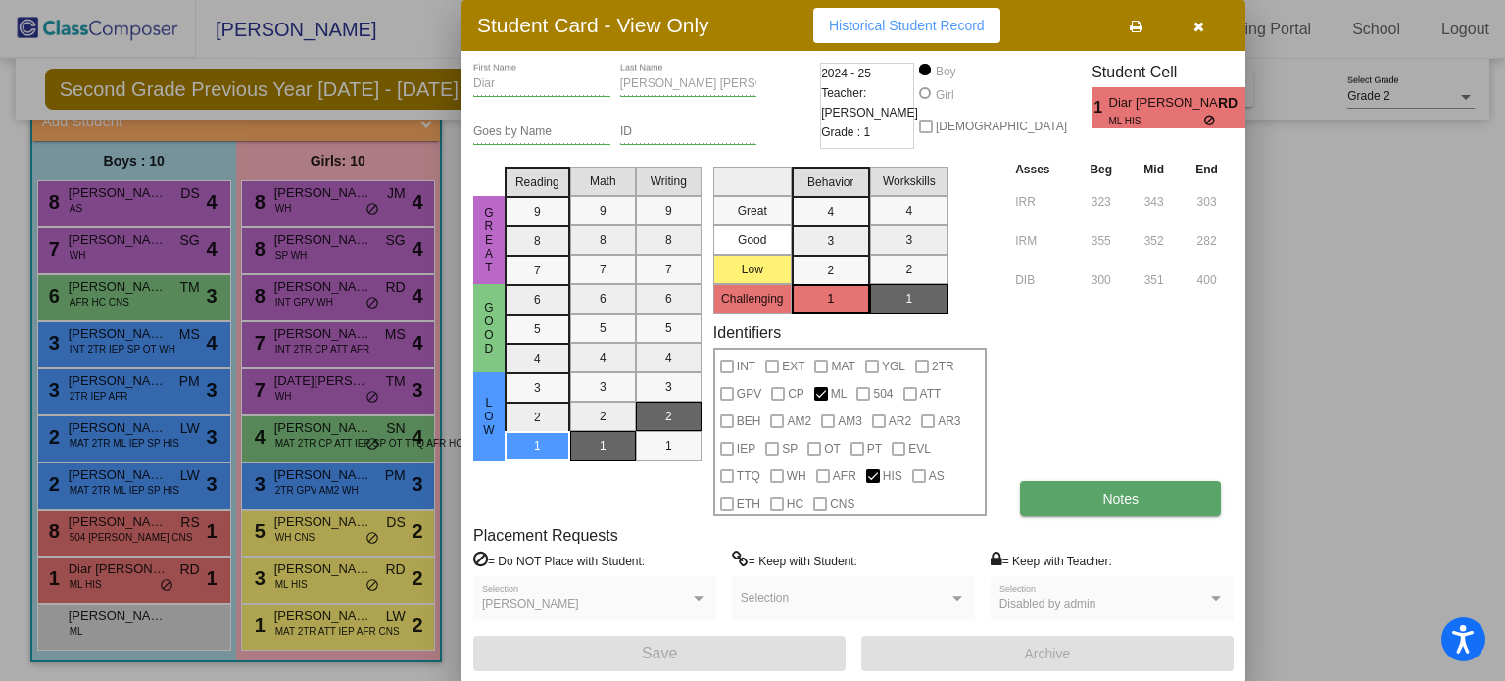
click at [1159, 494] on button "Notes" at bounding box center [1120, 498] width 201 height 35
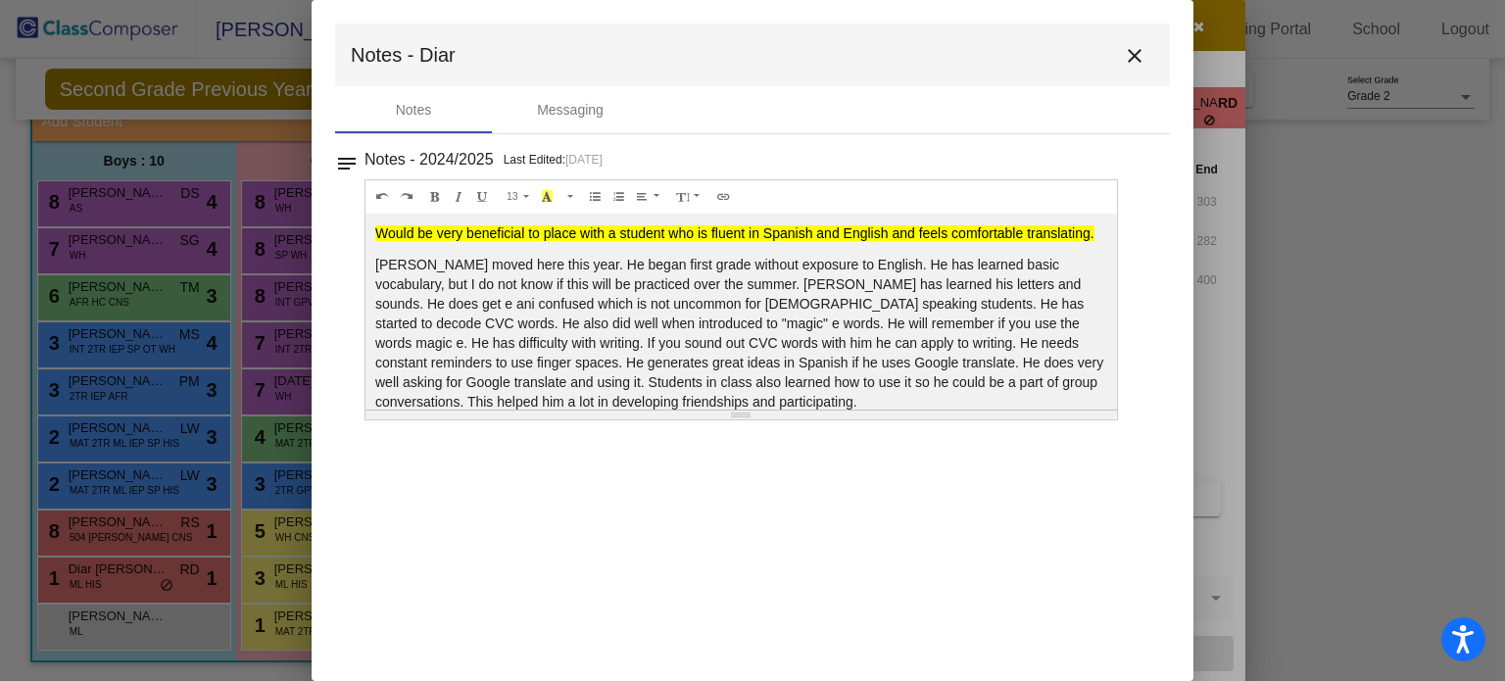
click at [1355, 505] on div at bounding box center [752, 340] width 1505 height 681
click at [1134, 54] on mat-icon "close" at bounding box center [1135, 56] width 24 height 24
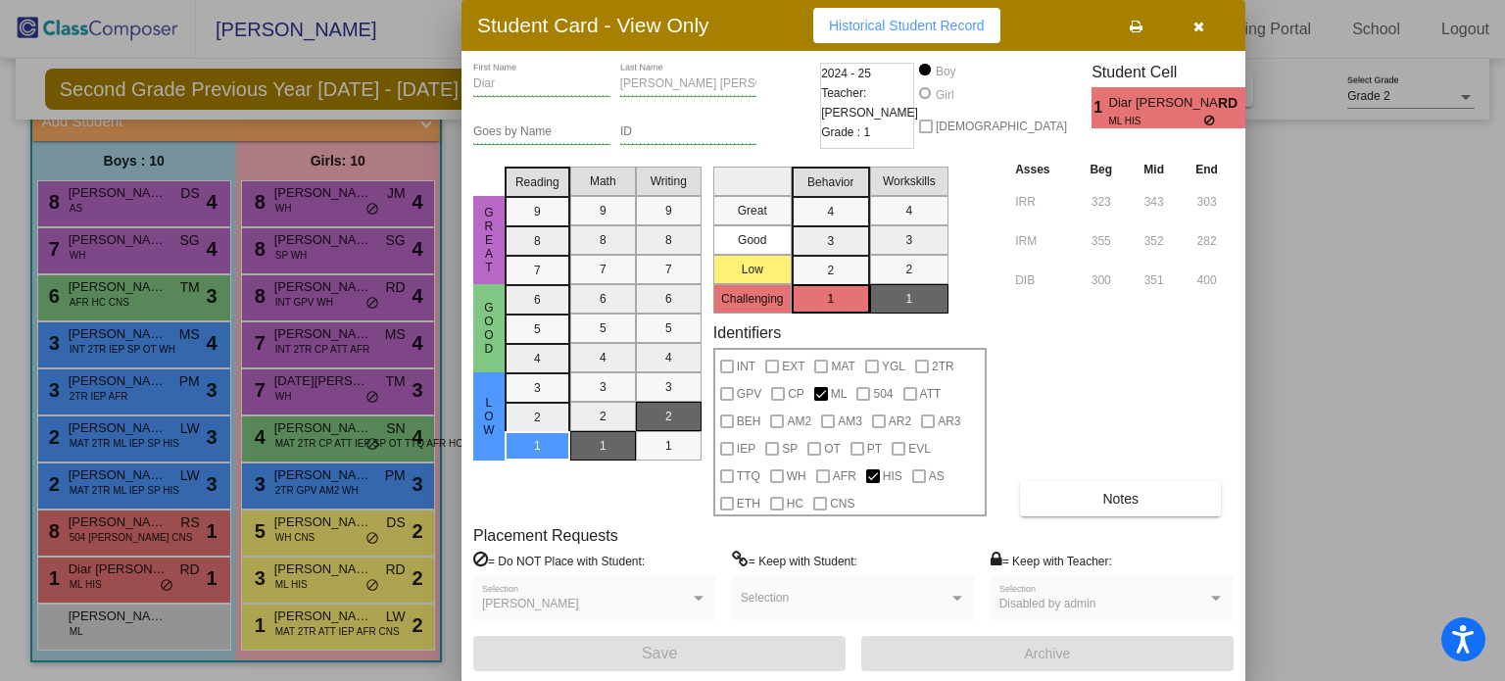
click at [136, 528] on div at bounding box center [752, 340] width 1505 height 681
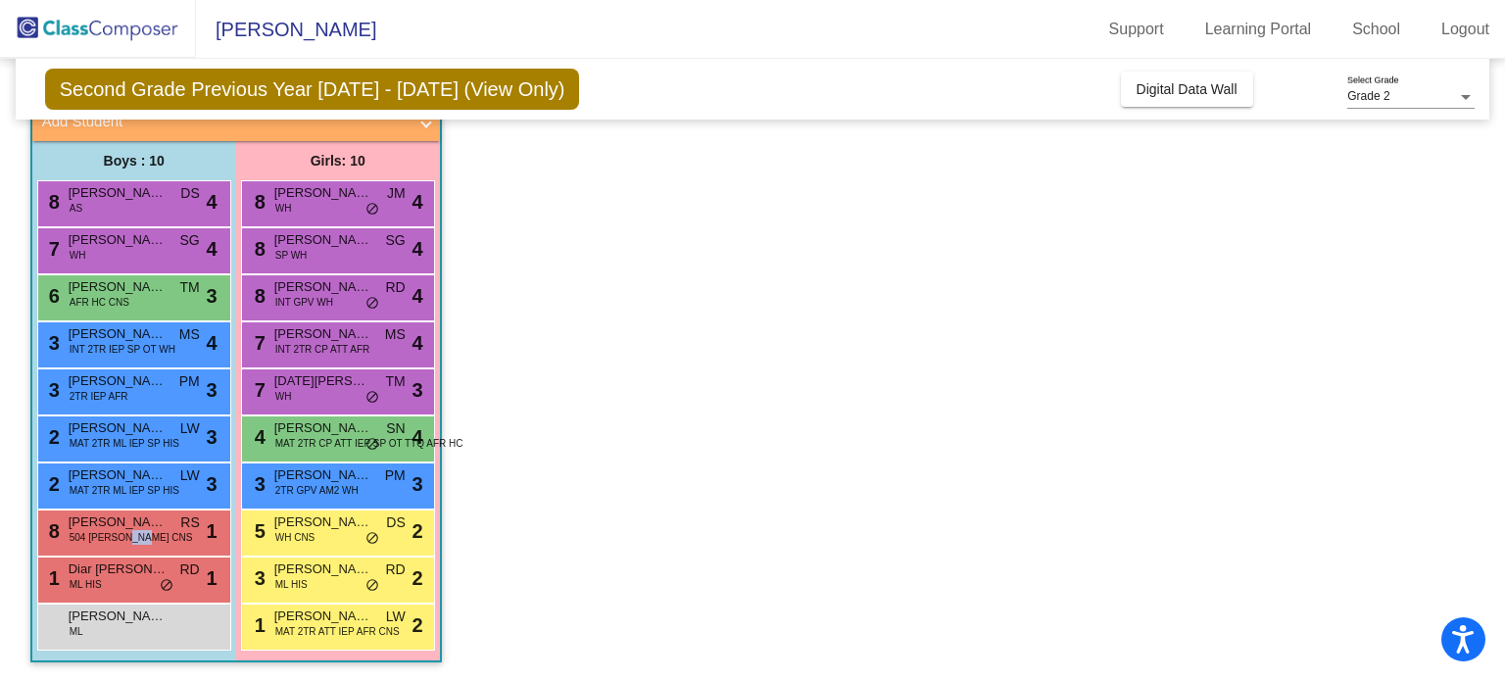
click at [136, 530] on span "504 [PERSON_NAME] CNS" at bounding box center [131, 537] width 123 height 15
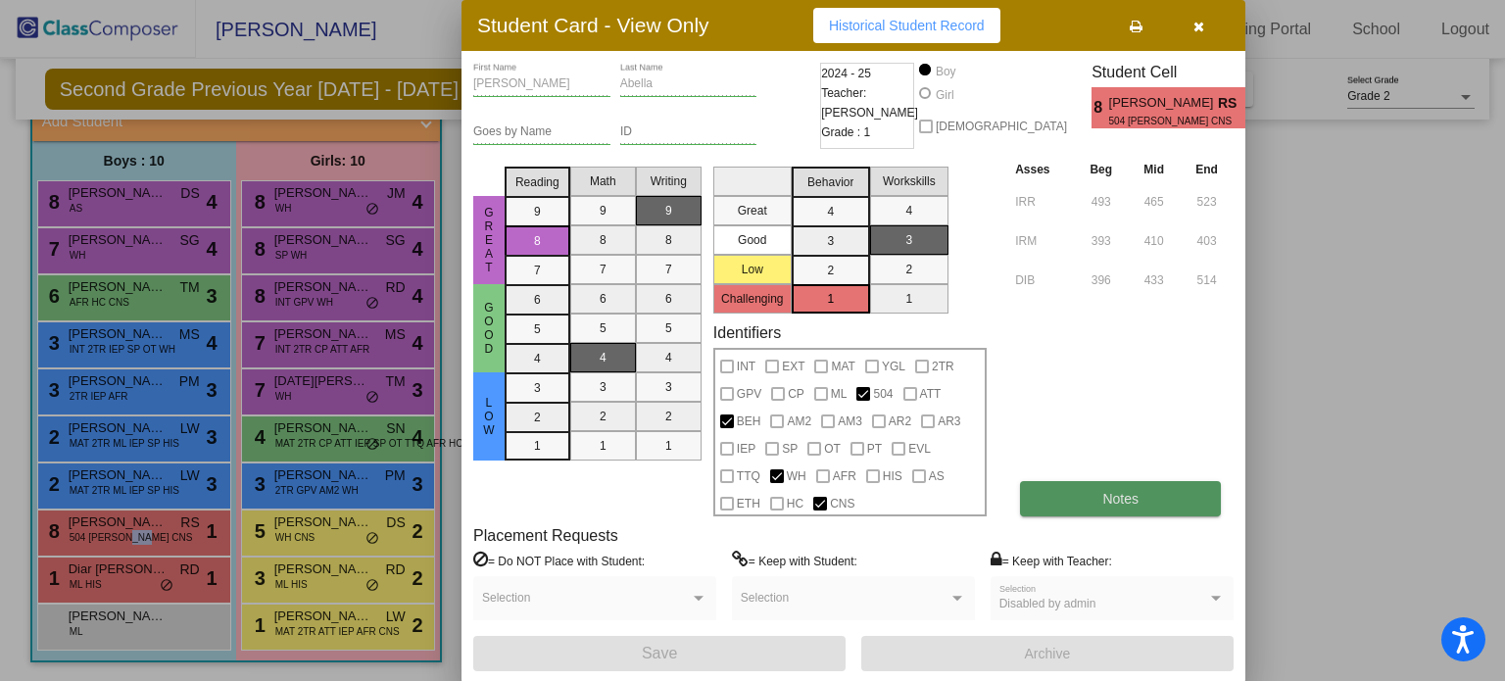
click at [1079, 493] on button "Notes" at bounding box center [1120, 498] width 201 height 35
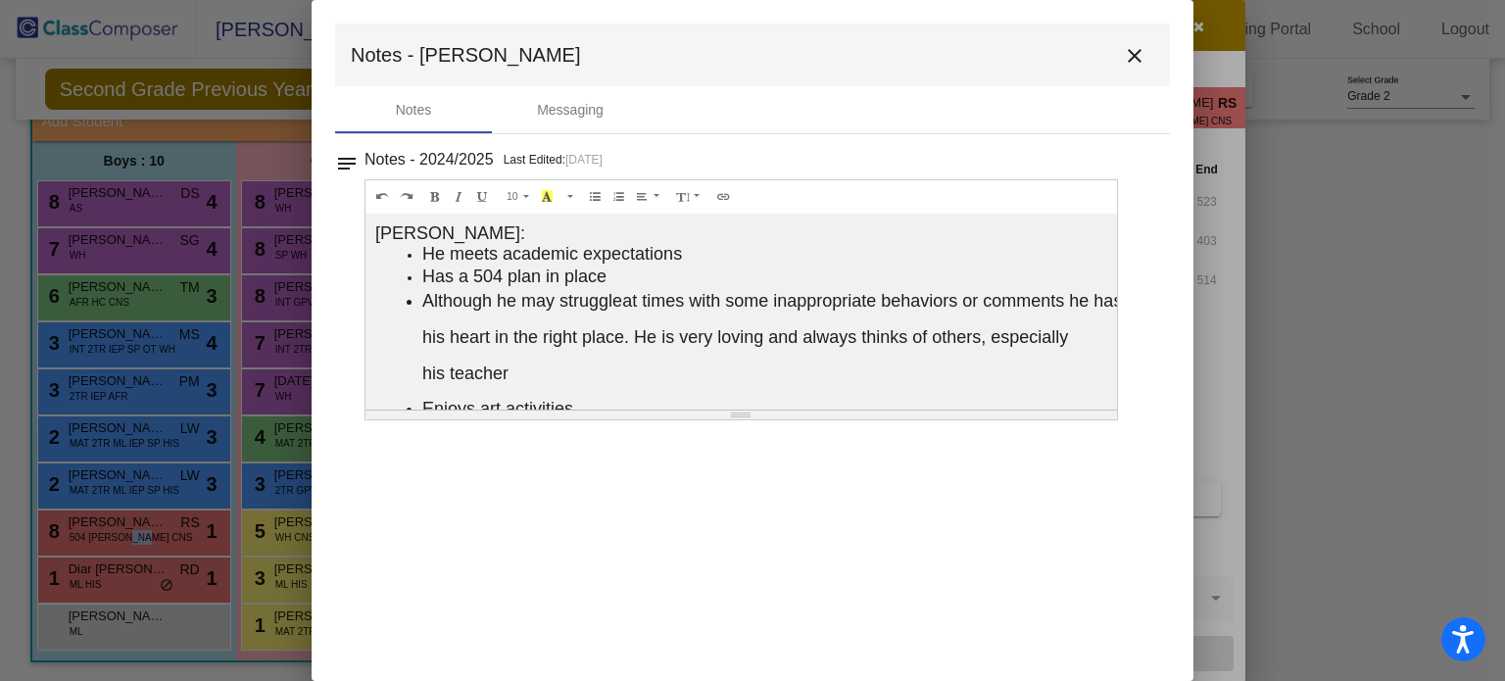
scroll to position [0, 26]
click at [1136, 50] on mat-icon "close" at bounding box center [1135, 56] width 24 height 24
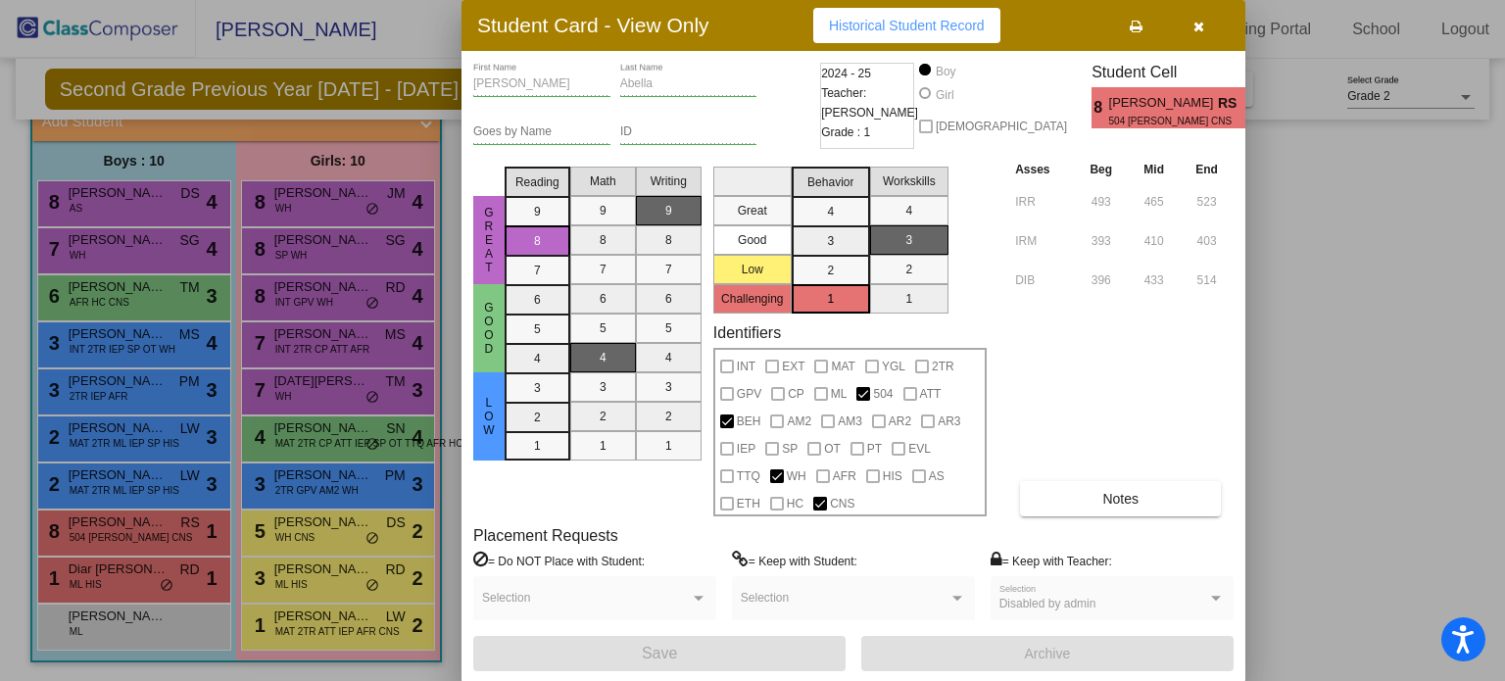
click at [131, 479] on div at bounding box center [752, 340] width 1505 height 681
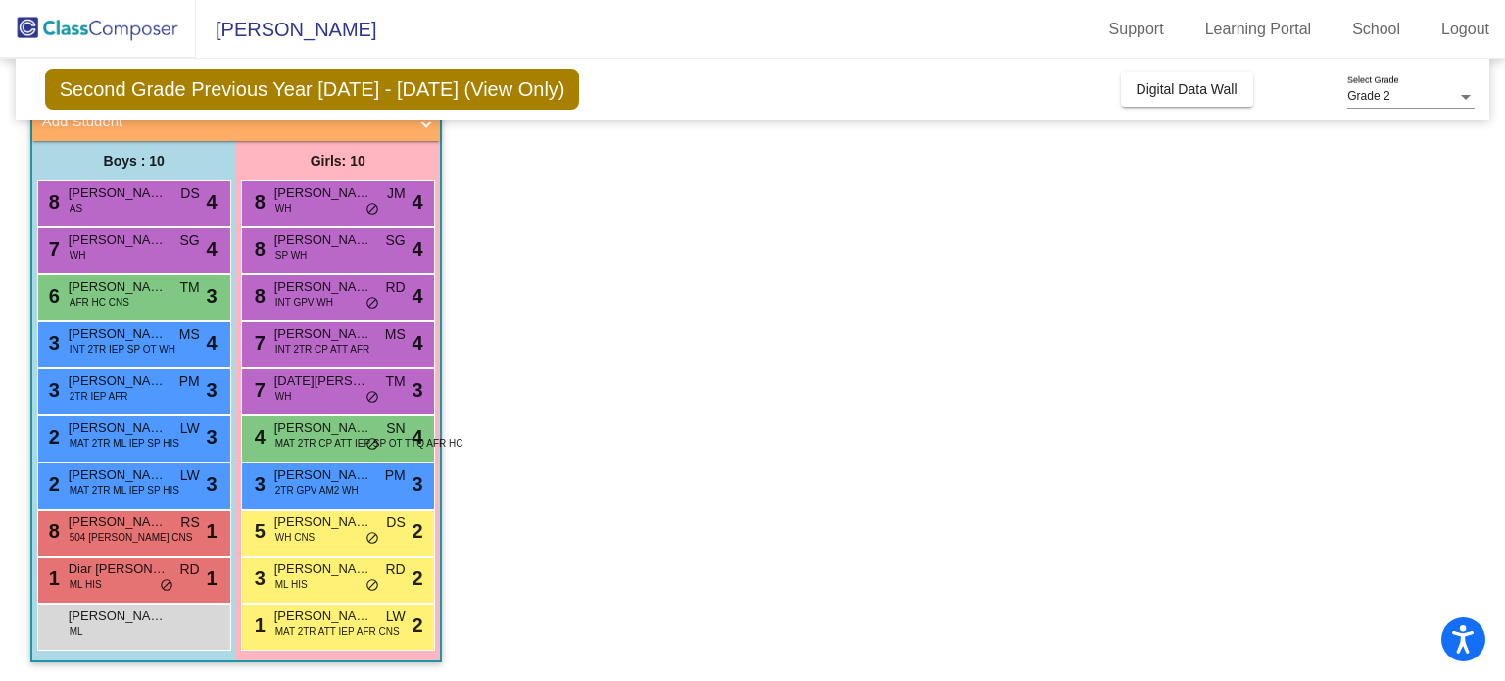
click at [131, 479] on span "[PERSON_NAME]" at bounding box center [118, 476] width 98 height 20
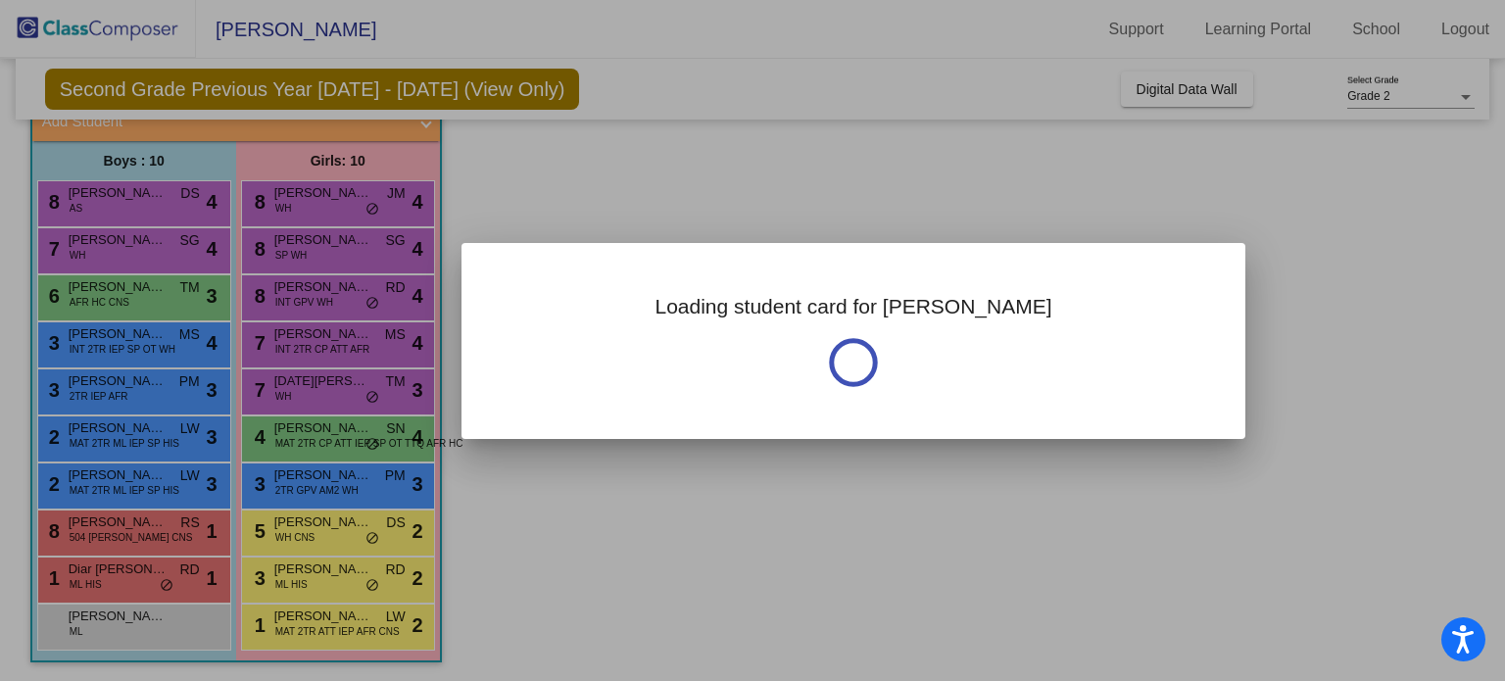
click at [131, 479] on div at bounding box center [752, 340] width 1505 height 681
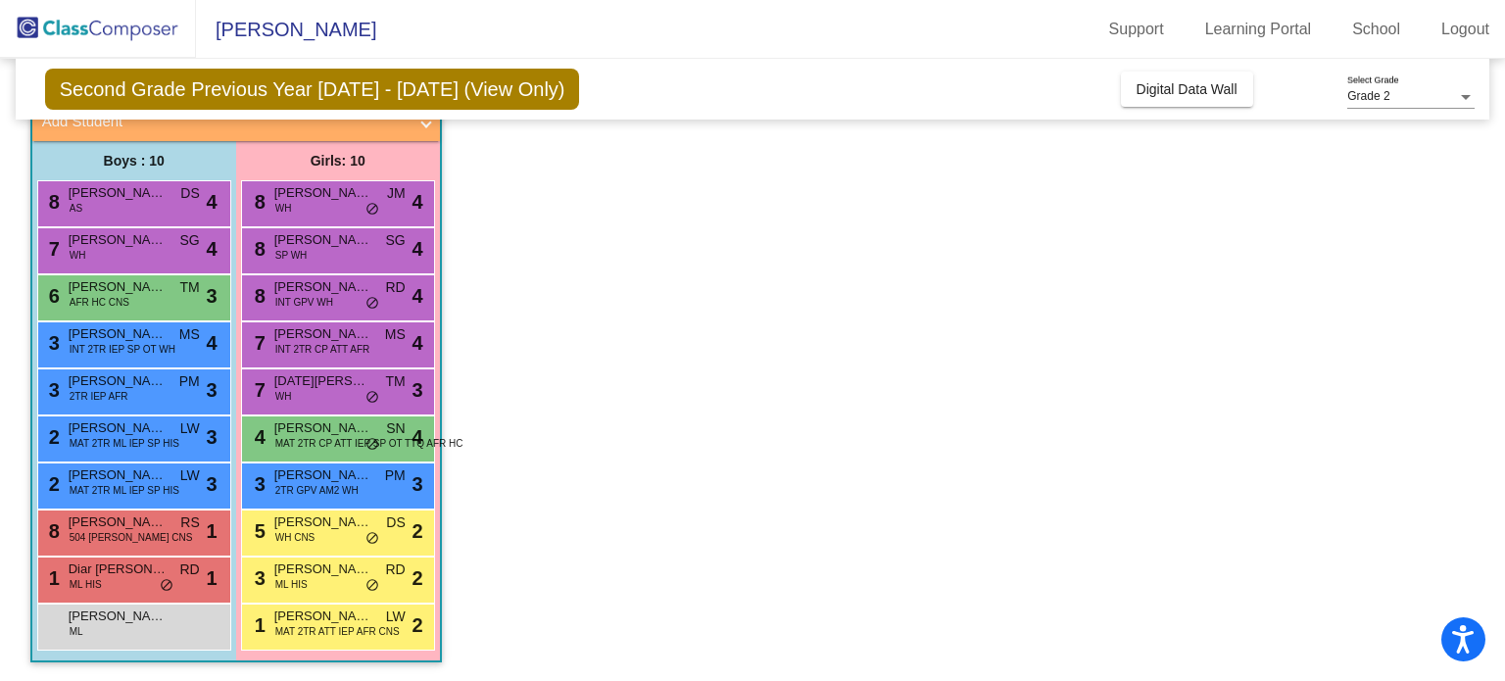
click at [131, 479] on span "[PERSON_NAME]" at bounding box center [118, 476] width 98 height 20
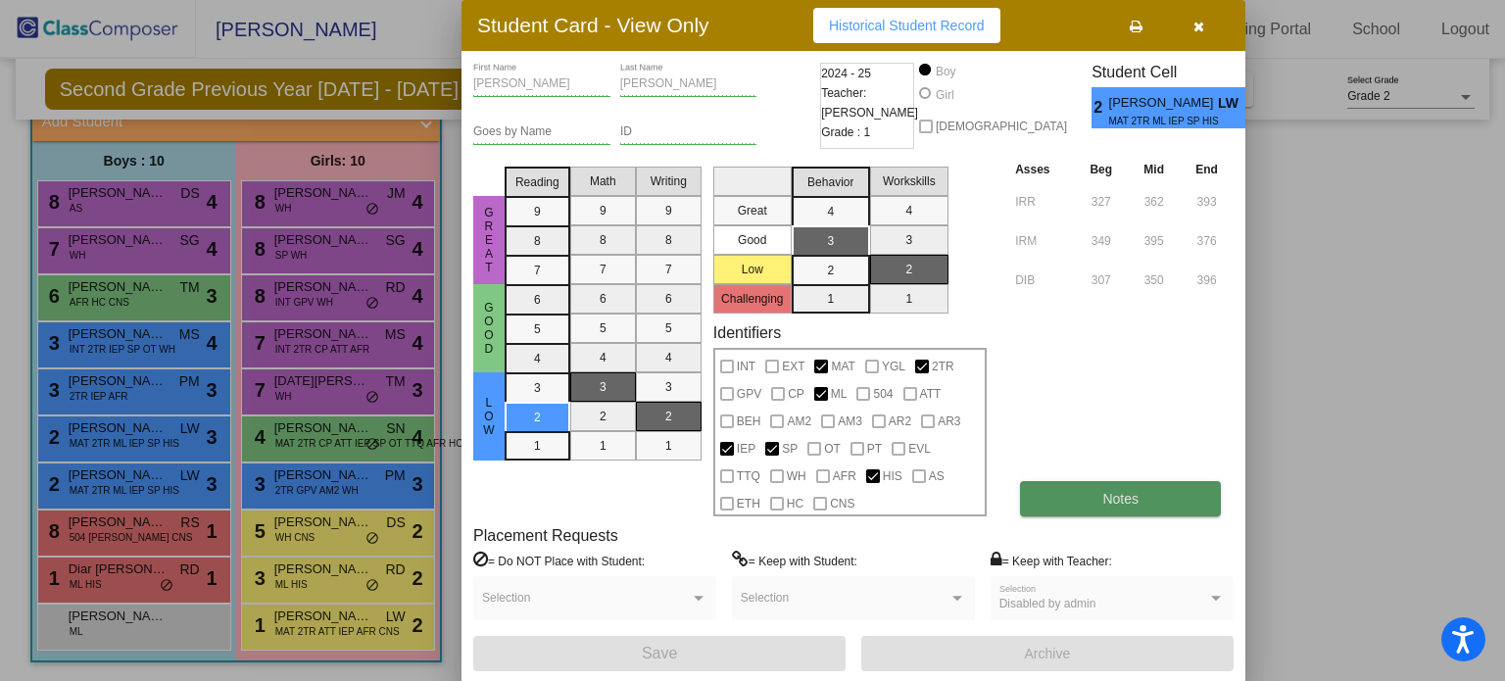
click at [1144, 499] on button "Notes" at bounding box center [1120, 498] width 201 height 35
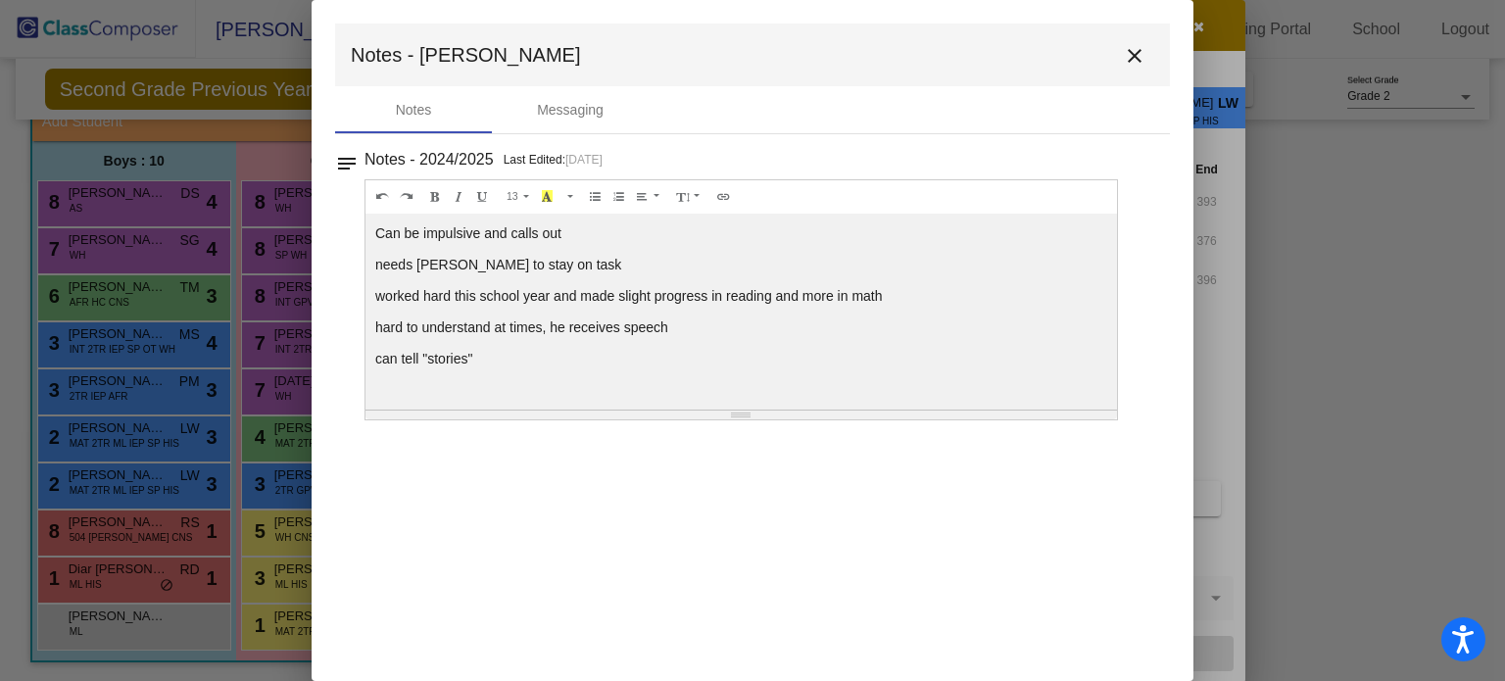
click at [1137, 57] on mat-icon "close" at bounding box center [1135, 56] width 24 height 24
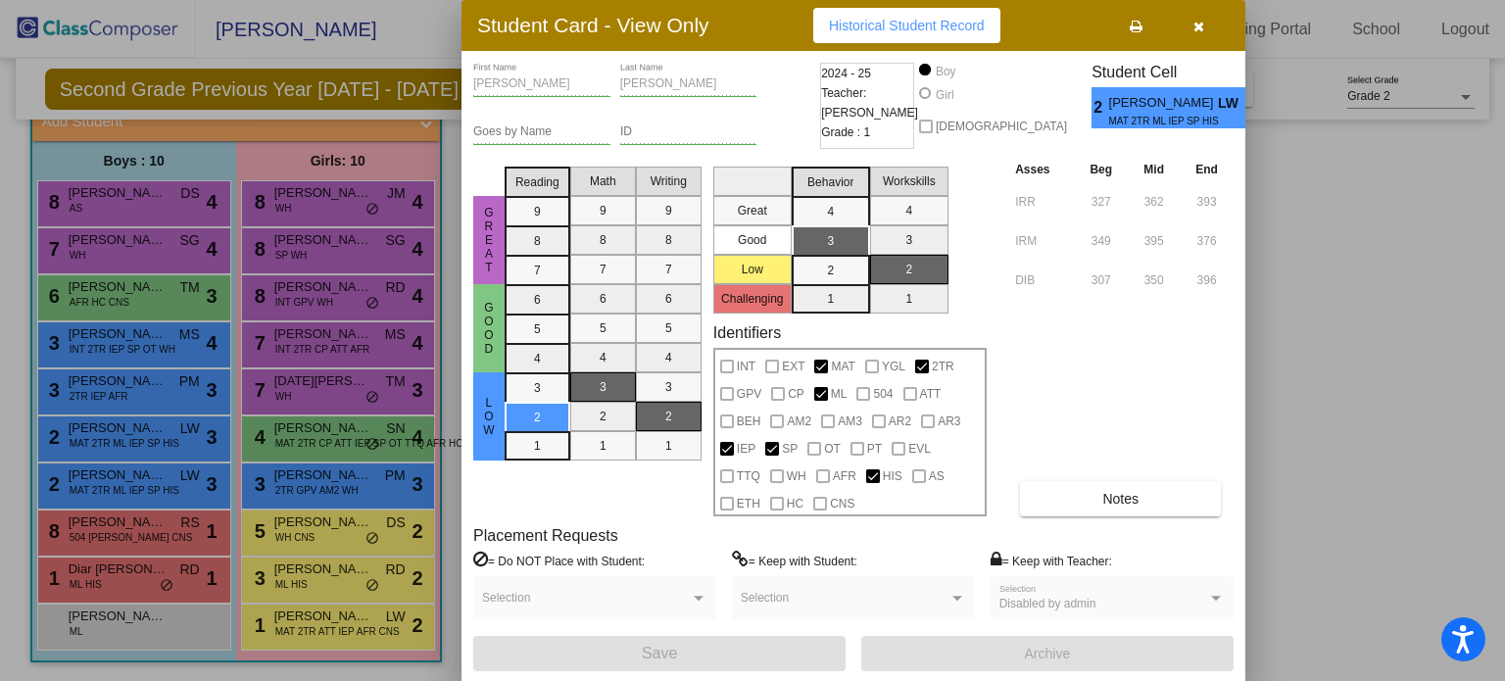
click at [91, 437] on div at bounding box center [752, 340] width 1505 height 681
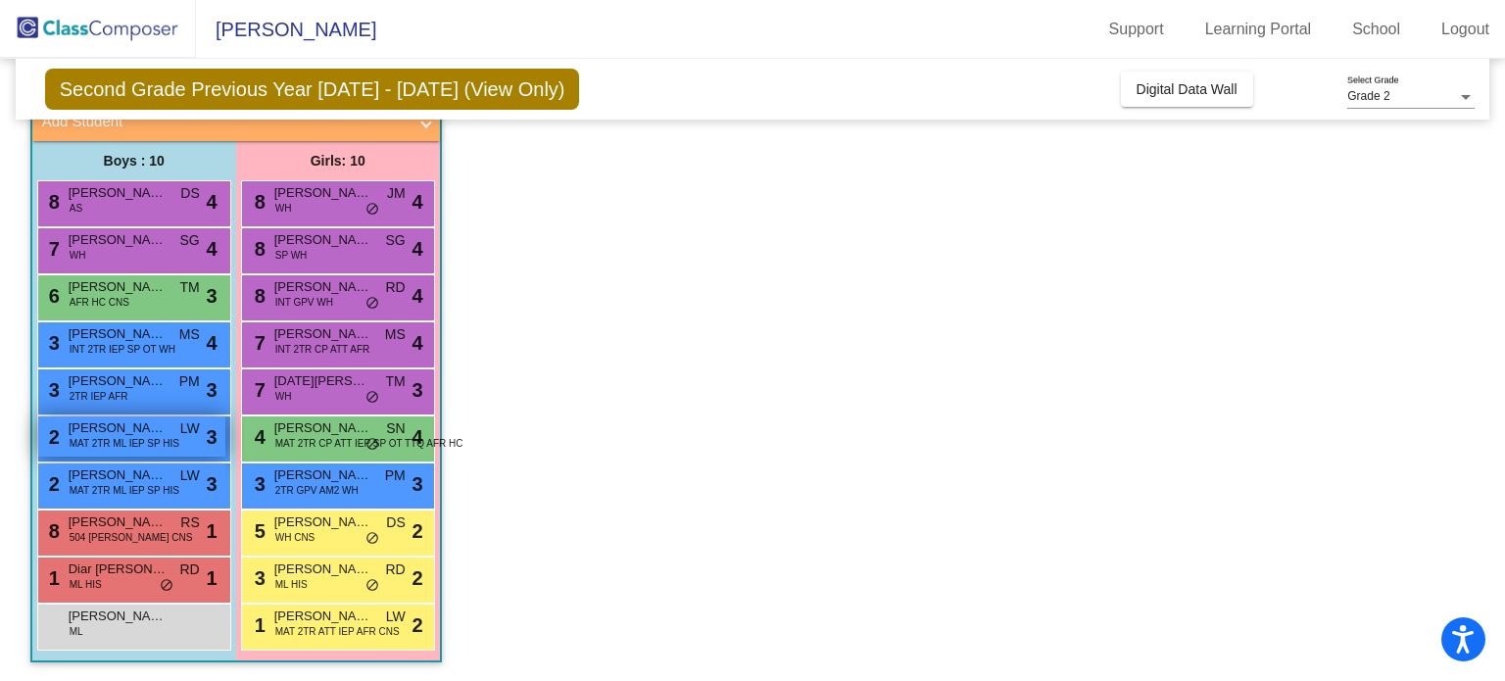
click at [64, 434] on div "2 [PERSON_NAME] MAT 2TR ML IEP SP HIS LW lock do_not_disturb_alt 3" at bounding box center [131, 437] width 187 height 40
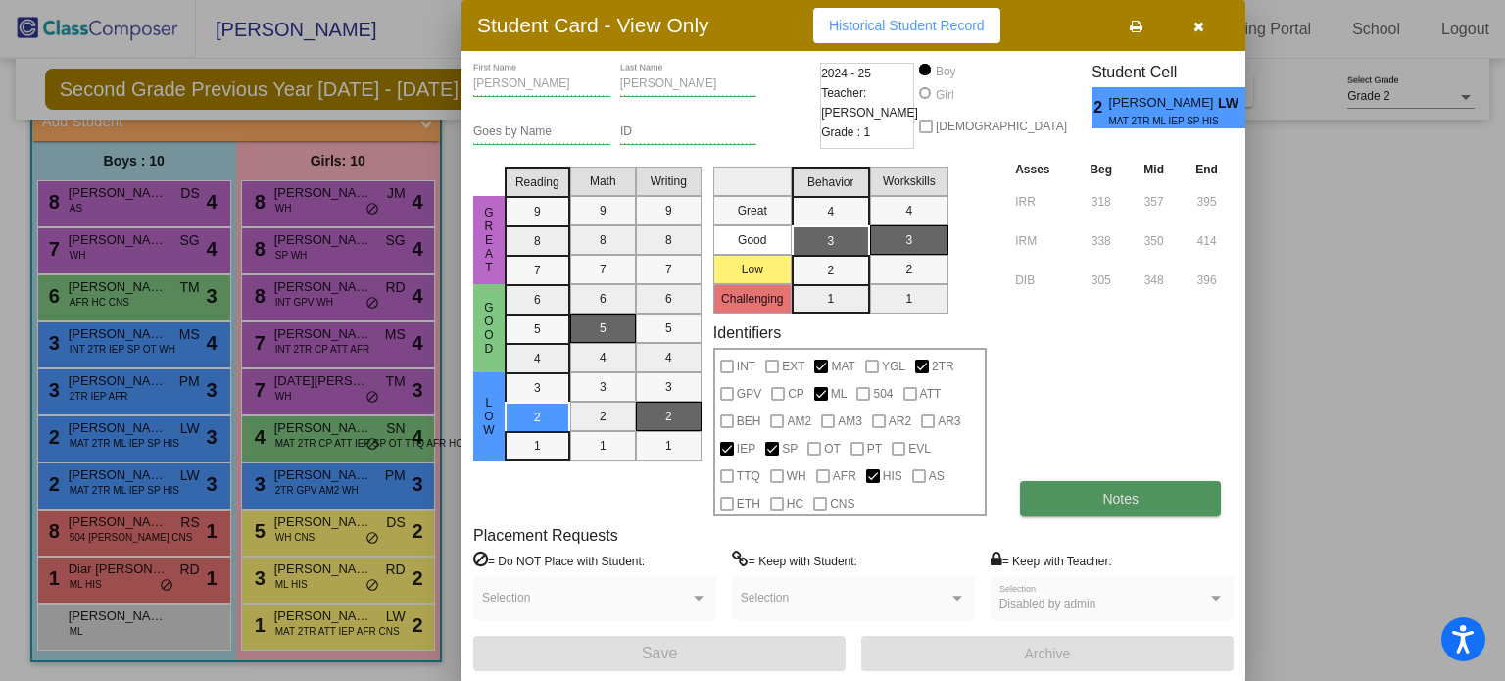
click at [1115, 503] on span "Notes" at bounding box center [1121, 499] width 36 height 16
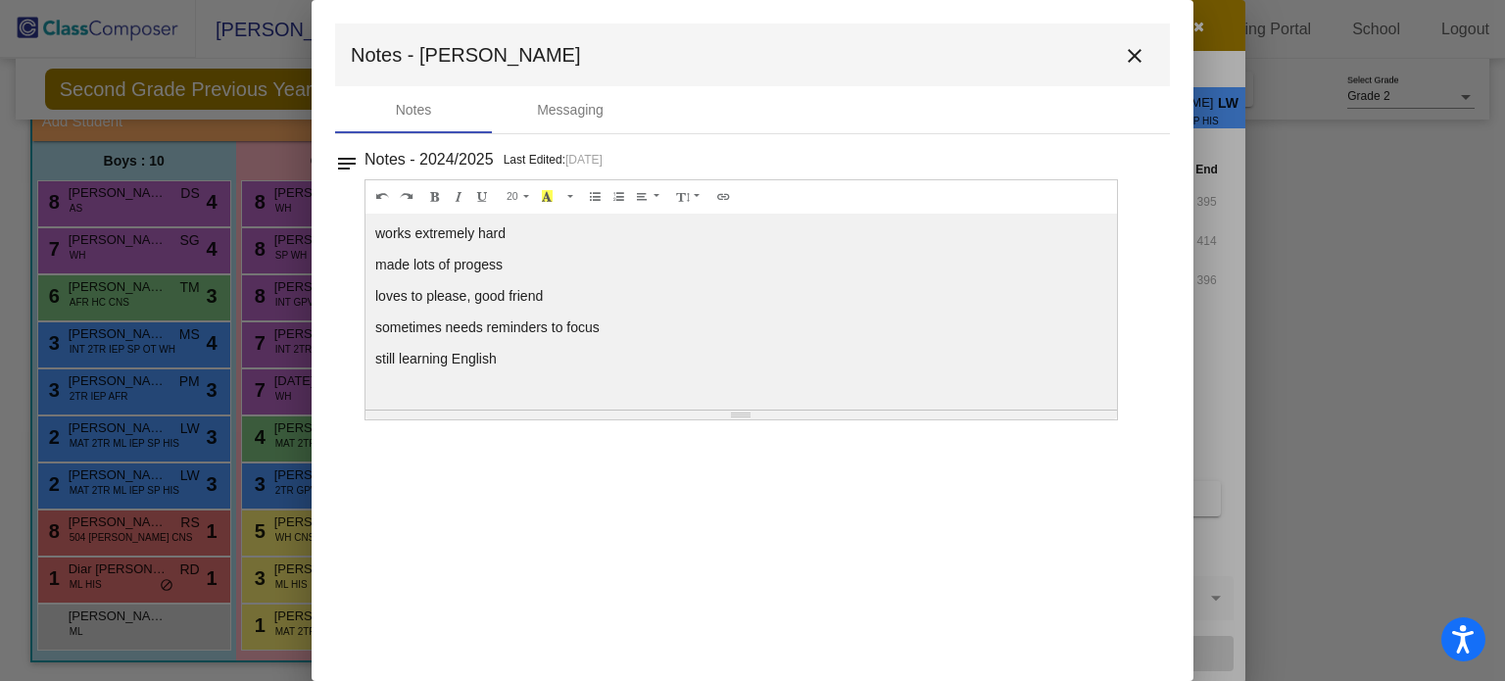
click at [1130, 59] on mat-icon "close" at bounding box center [1135, 56] width 24 height 24
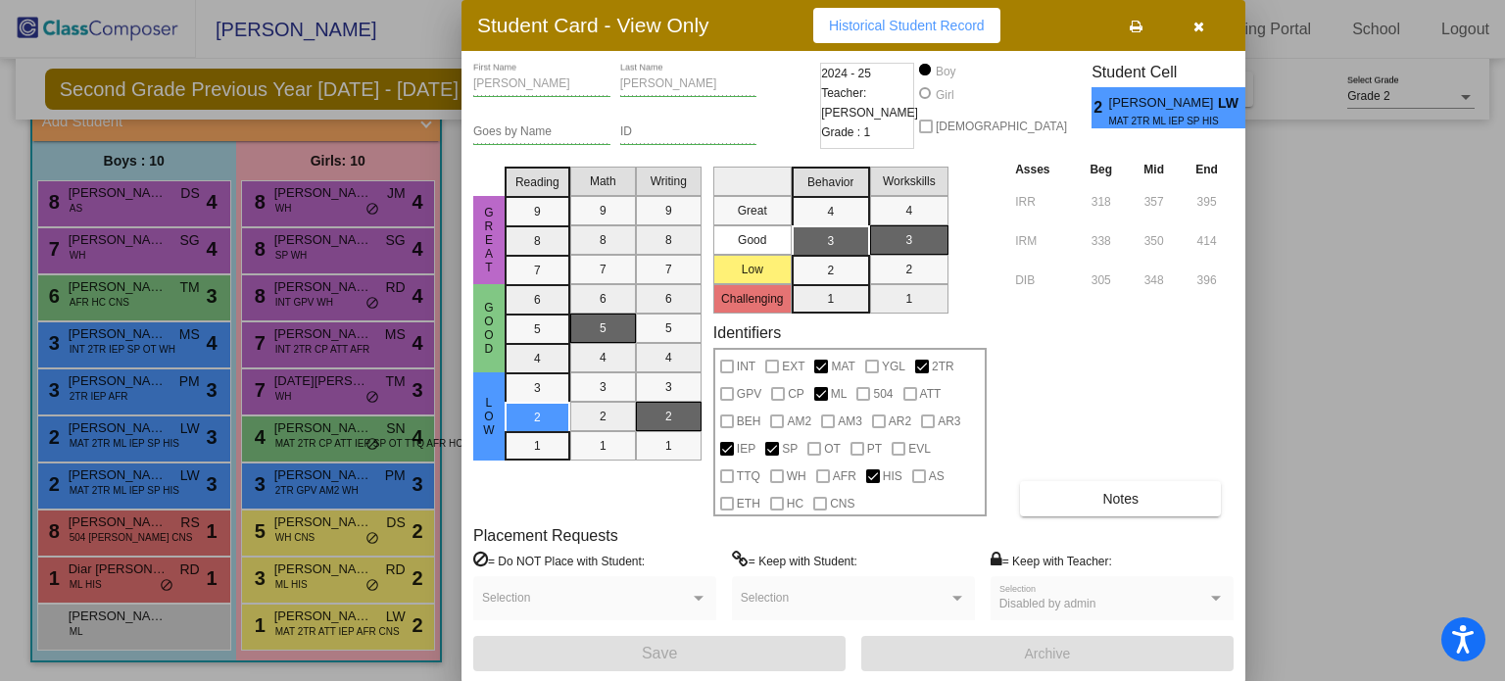
click at [94, 391] on div at bounding box center [752, 340] width 1505 height 681
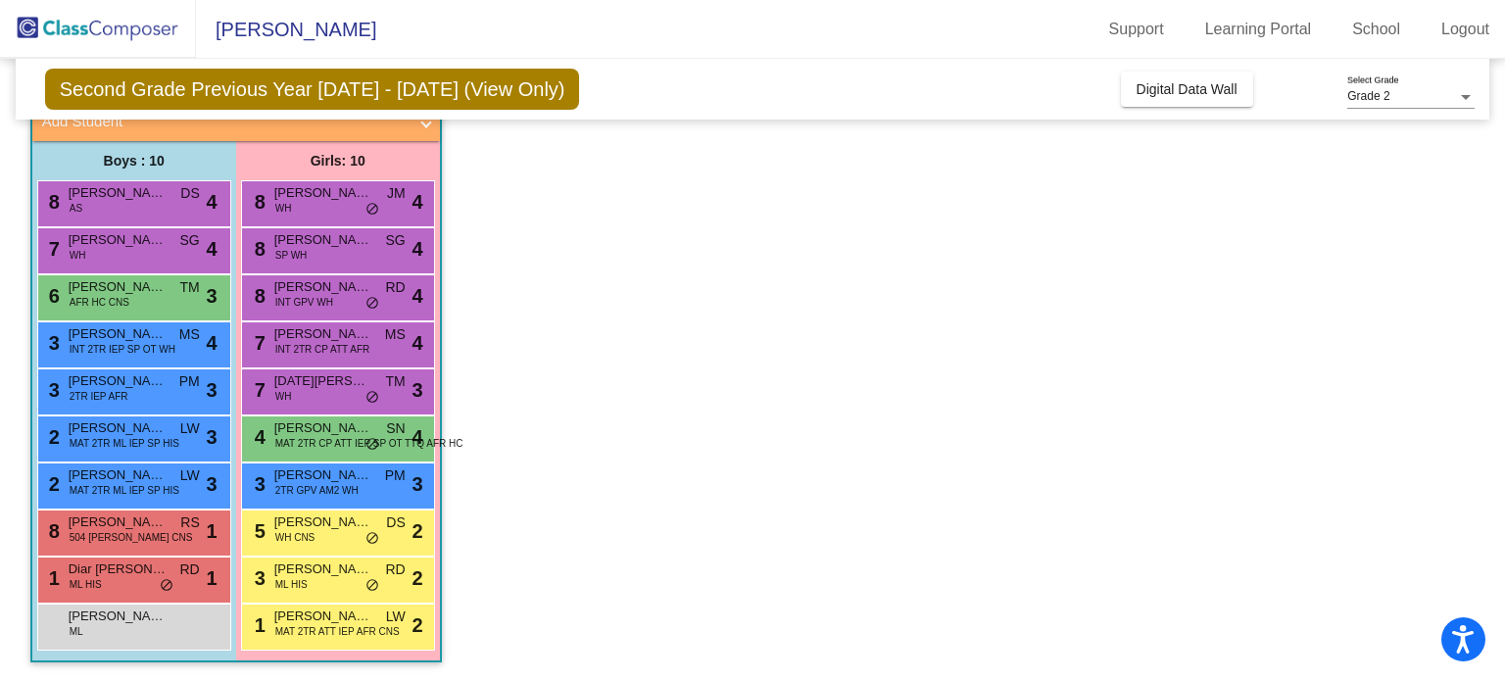
click at [94, 391] on span "2TR IEP AFR" at bounding box center [99, 396] width 59 height 15
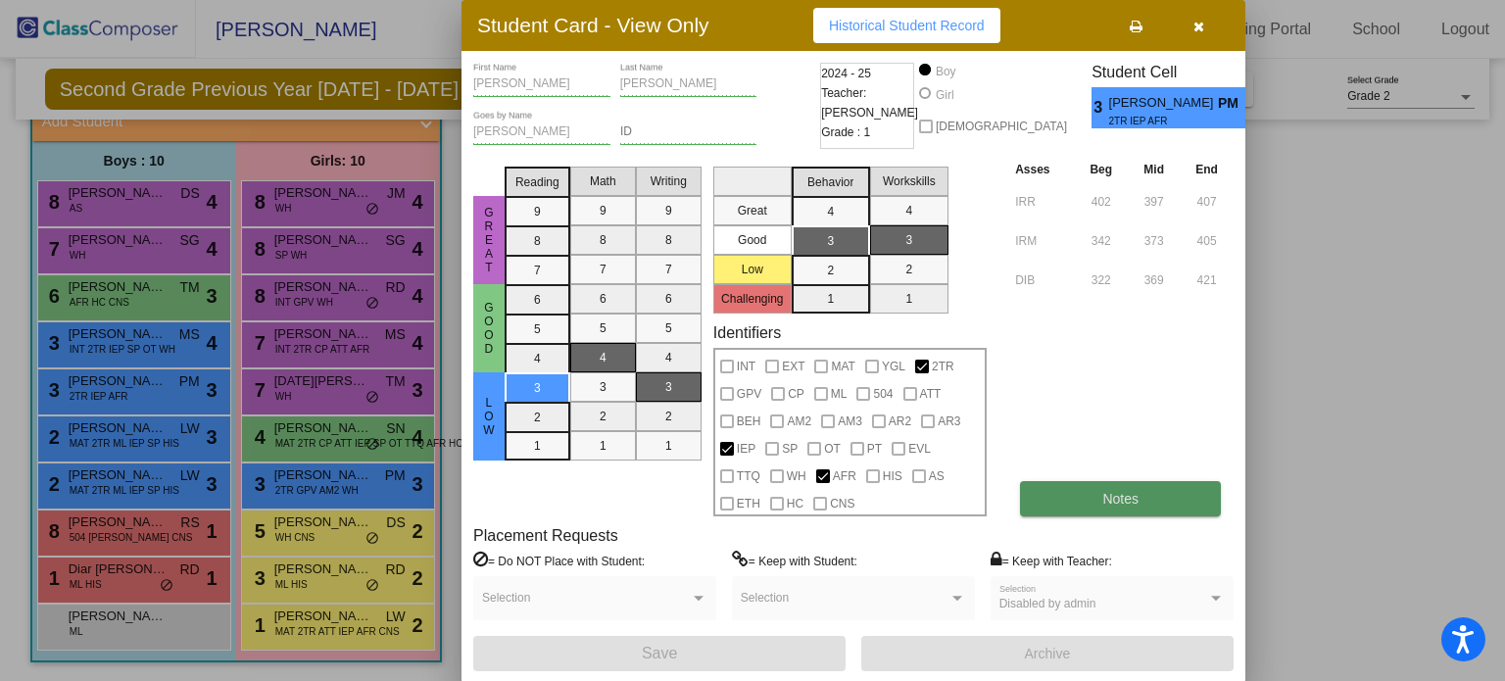
click at [1153, 506] on button "Notes" at bounding box center [1120, 498] width 201 height 35
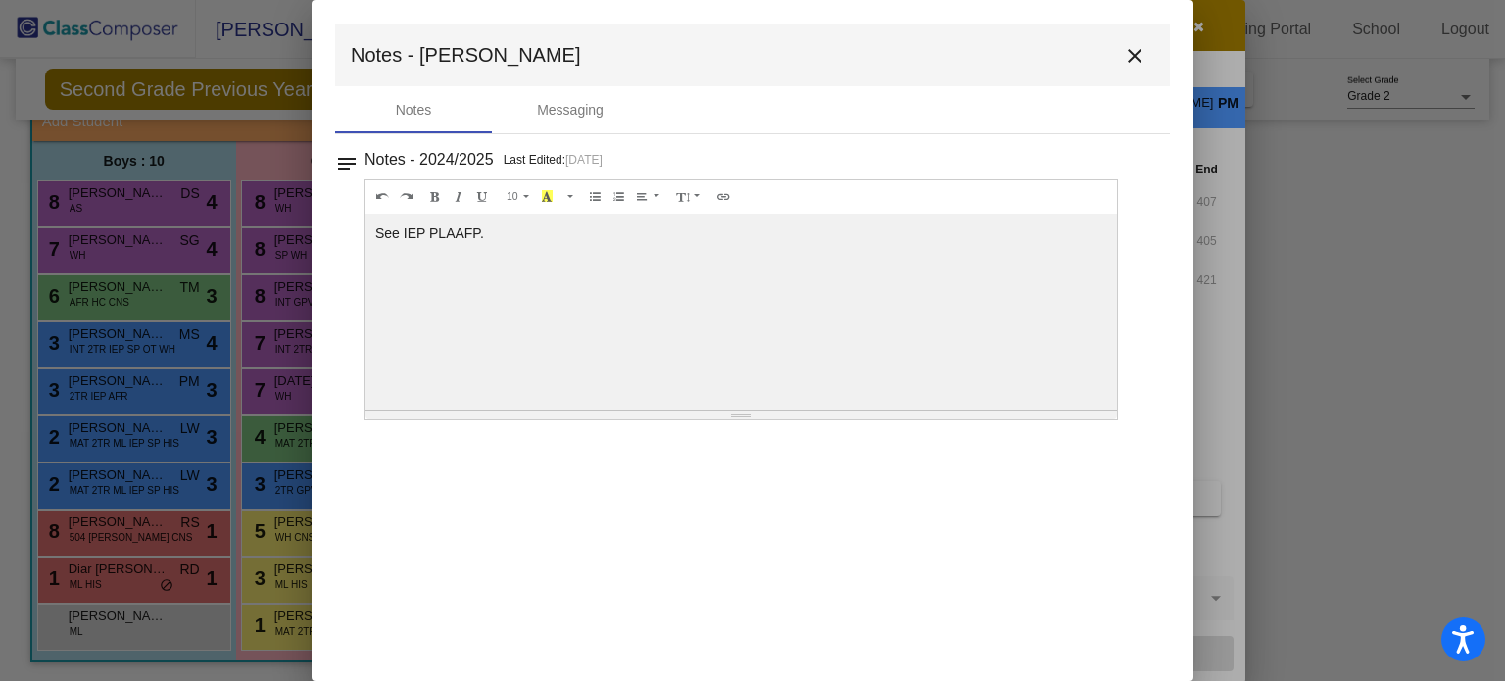
click at [1137, 56] on mat-icon "close" at bounding box center [1135, 56] width 24 height 24
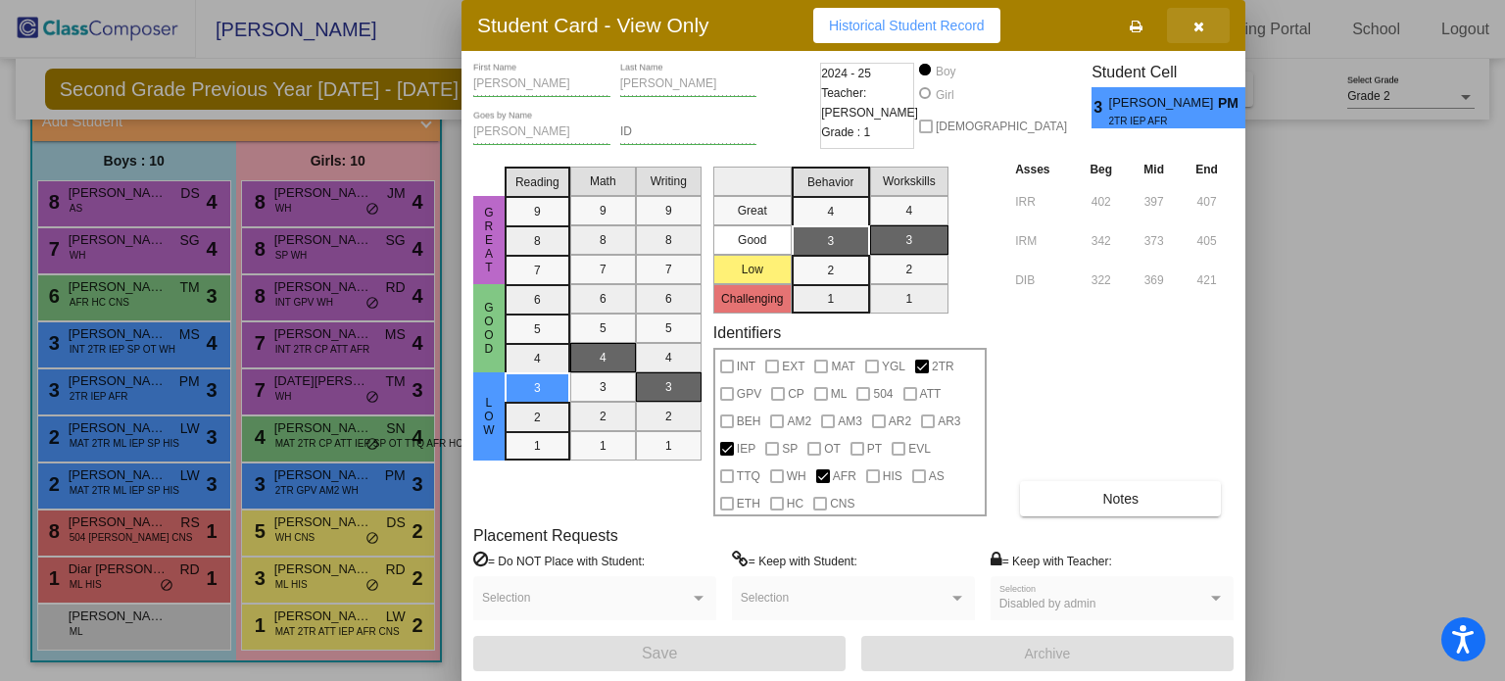
click at [1197, 27] on icon "button" at bounding box center [1199, 27] width 11 height 14
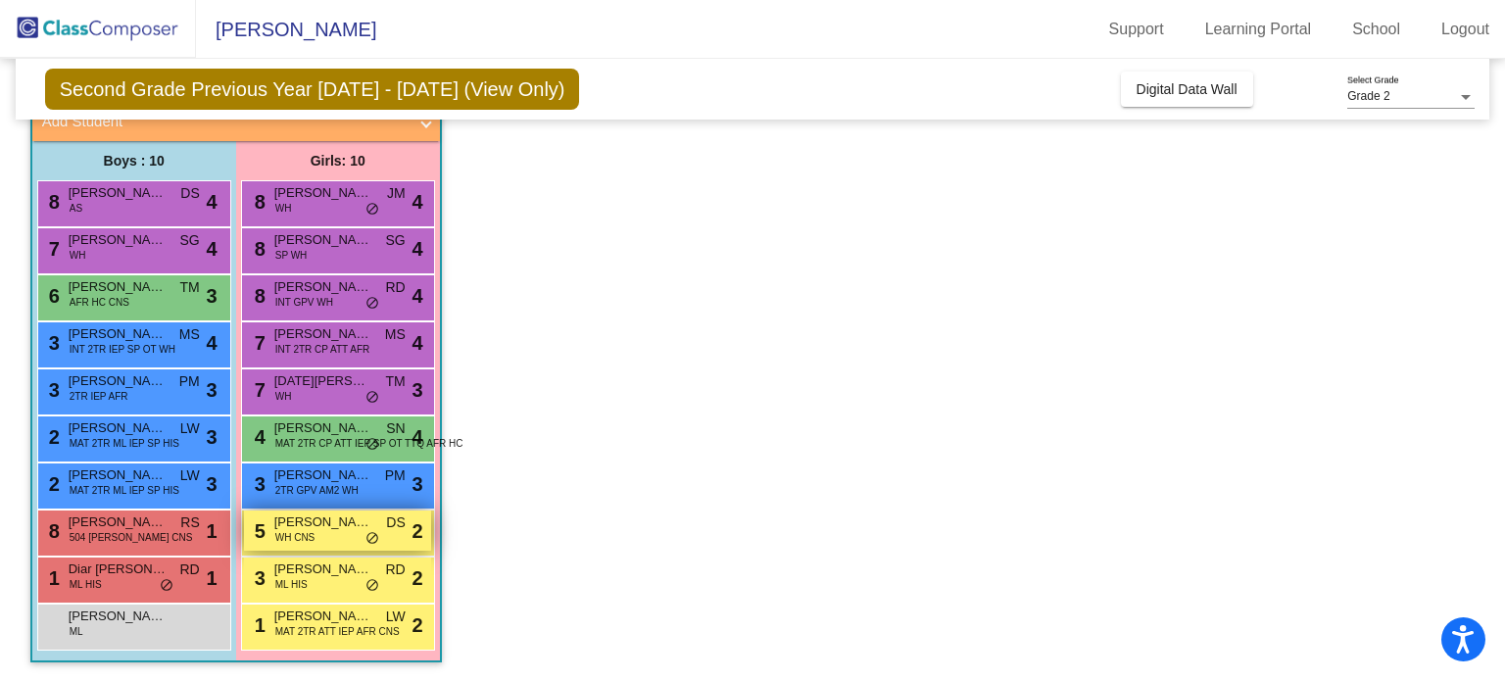
click at [338, 525] on span "[PERSON_NAME]" at bounding box center [323, 523] width 98 height 20
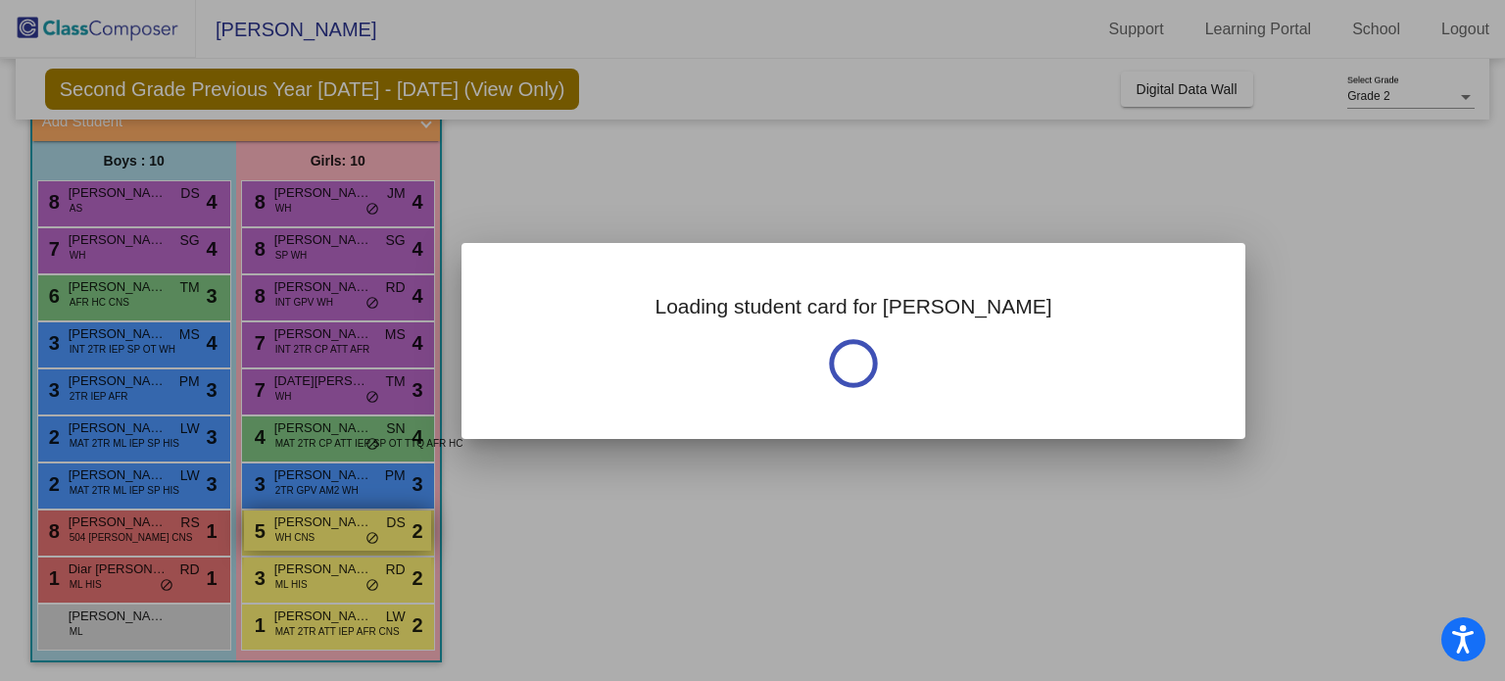
click at [338, 525] on div at bounding box center [752, 340] width 1505 height 681
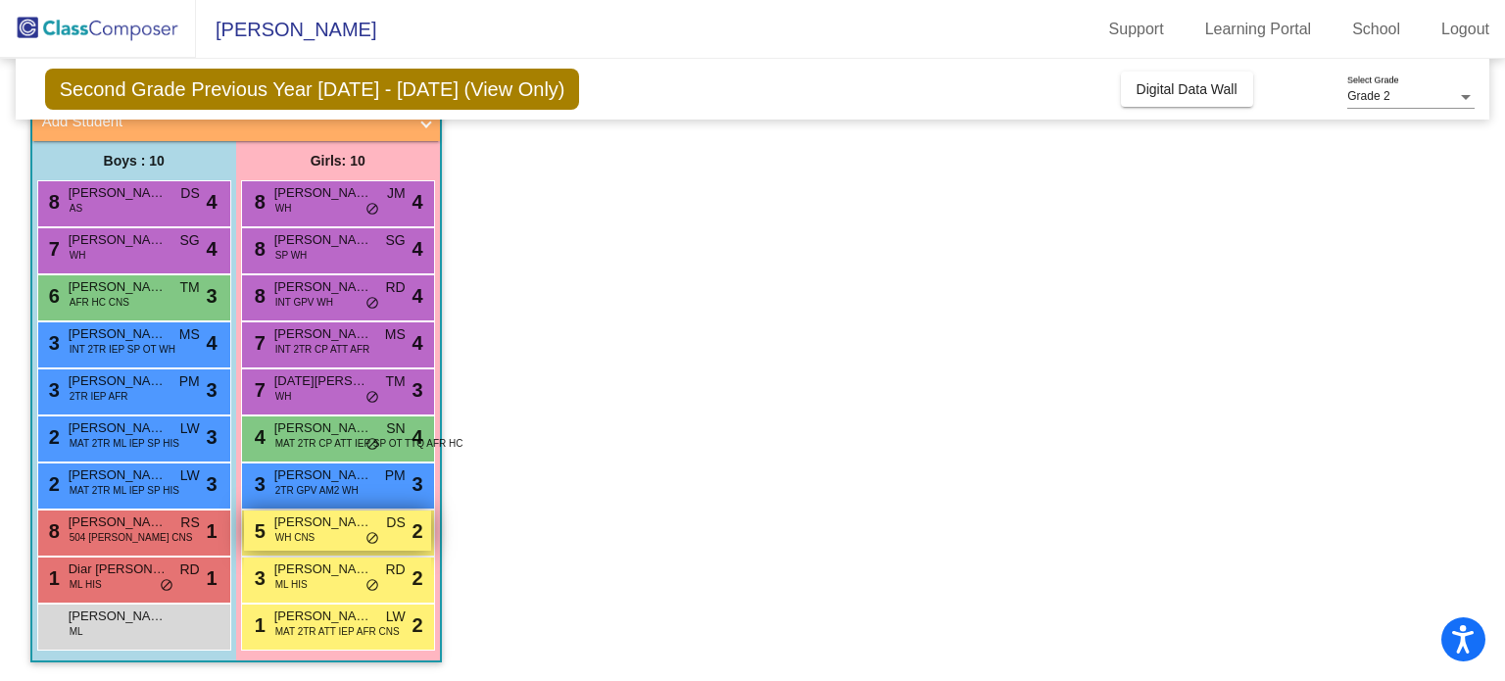
click at [338, 525] on span "[PERSON_NAME]" at bounding box center [323, 523] width 98 height 20
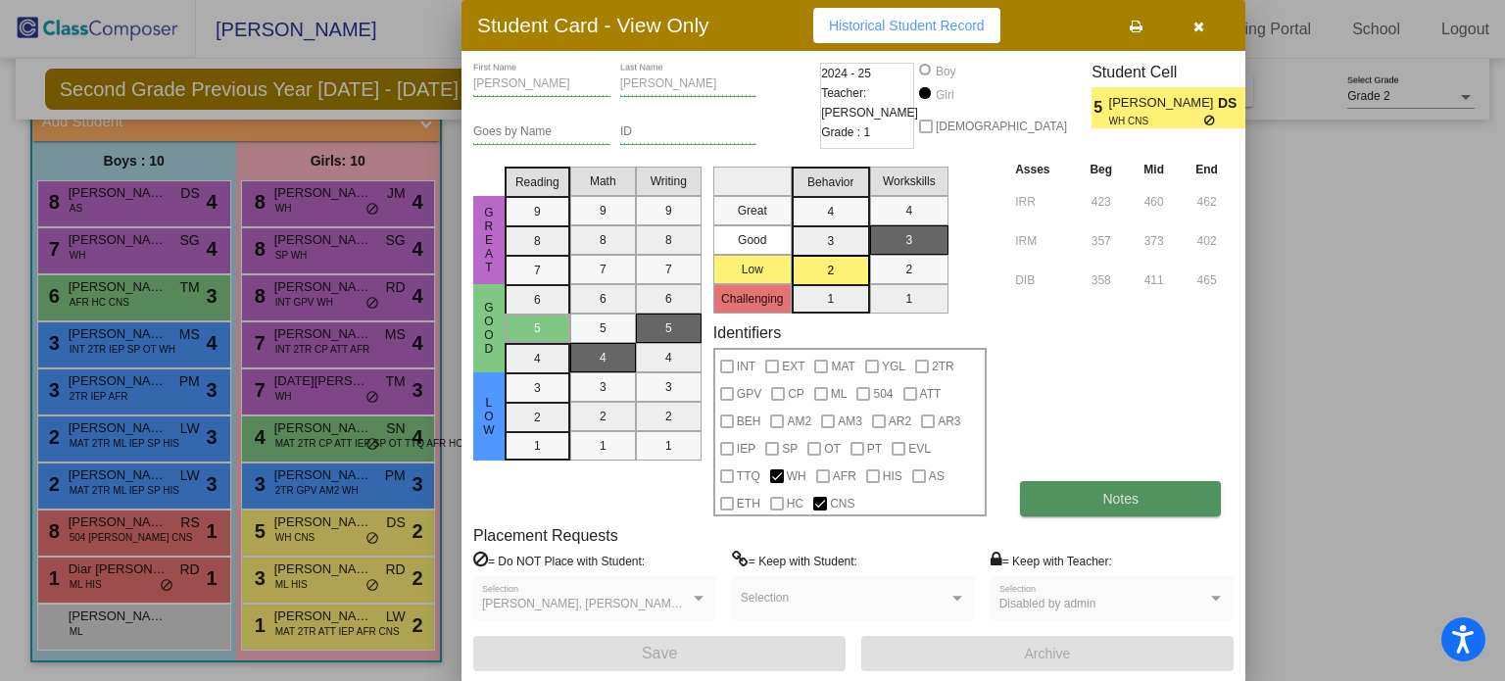
click at [1107, 499] on span "Notes" at bounding box center [1121, 499] width 36 height 16
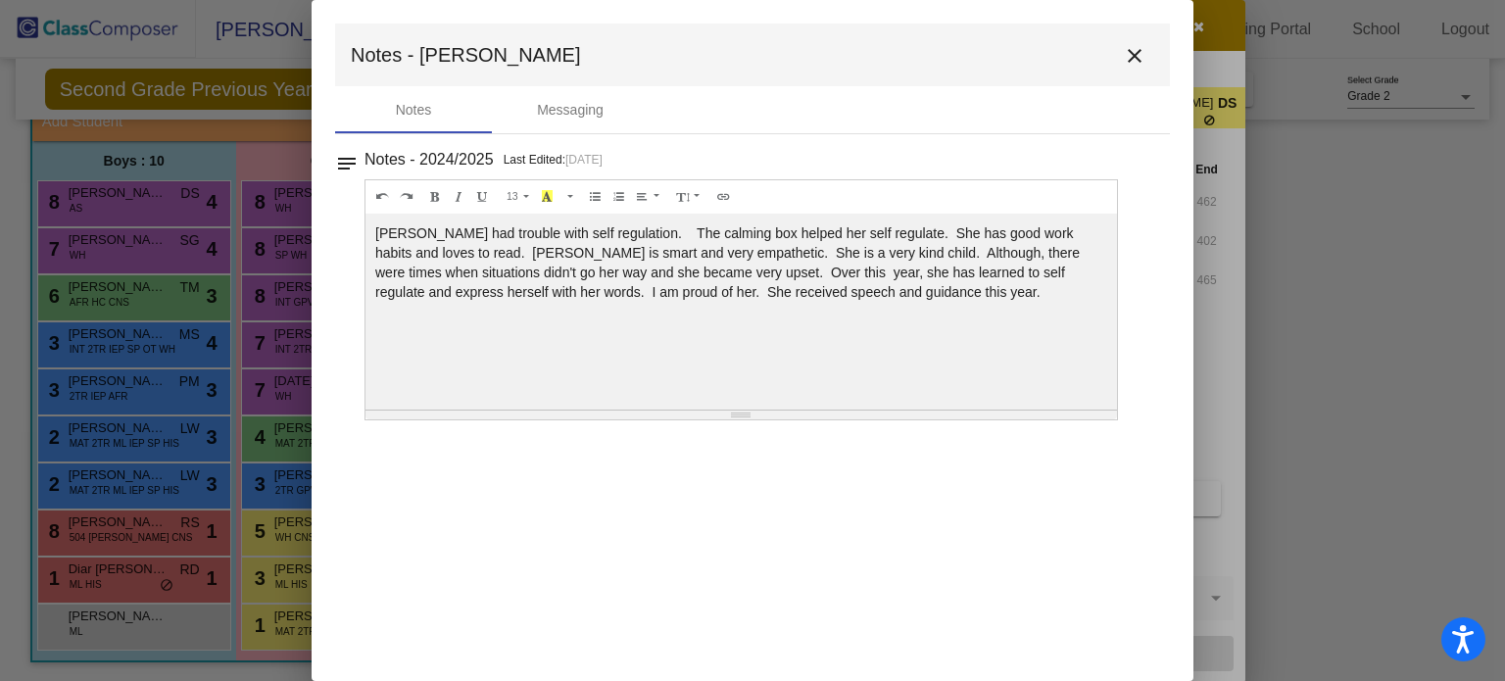
click at [1131, 51] on mat-icon "close" at bounding box center [1135, 56] width 24 height 24
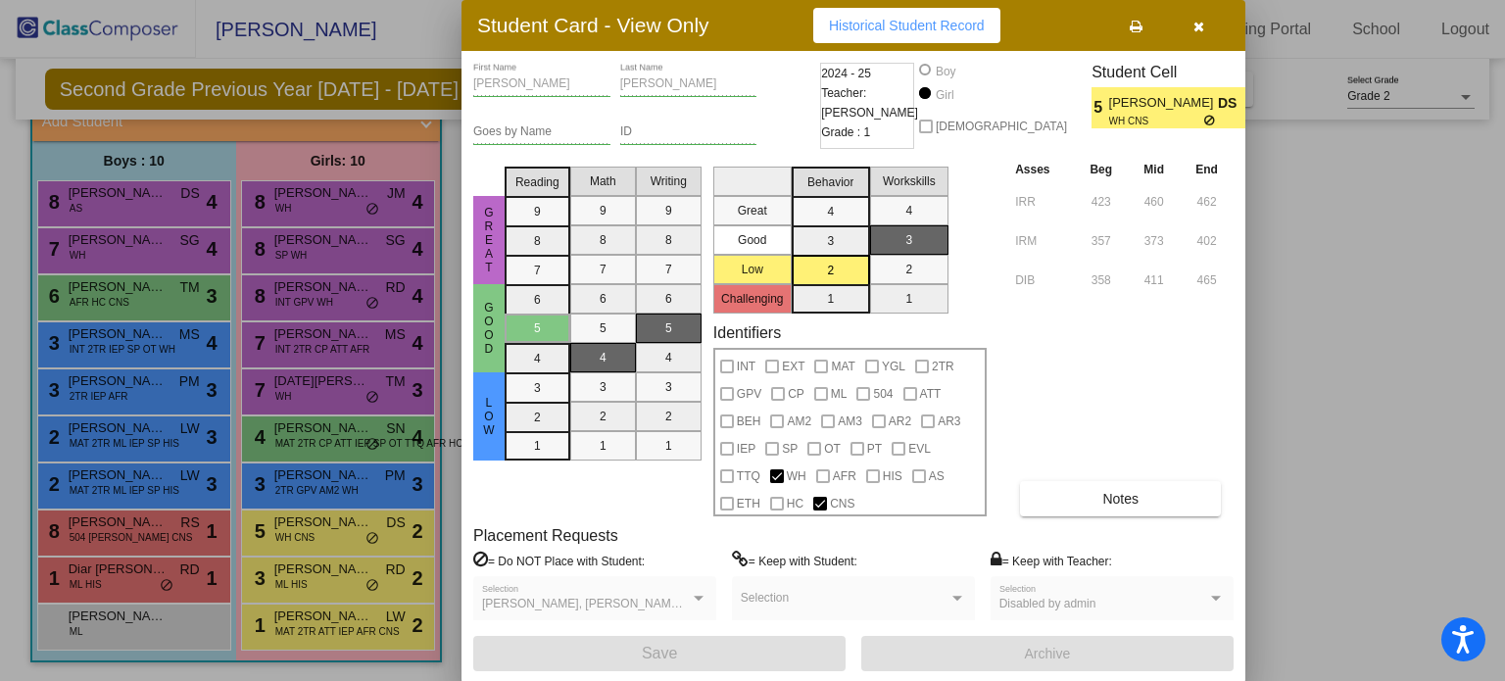
click at [115, 578] on div at bounding box center [752, 340] width 1505 height 681
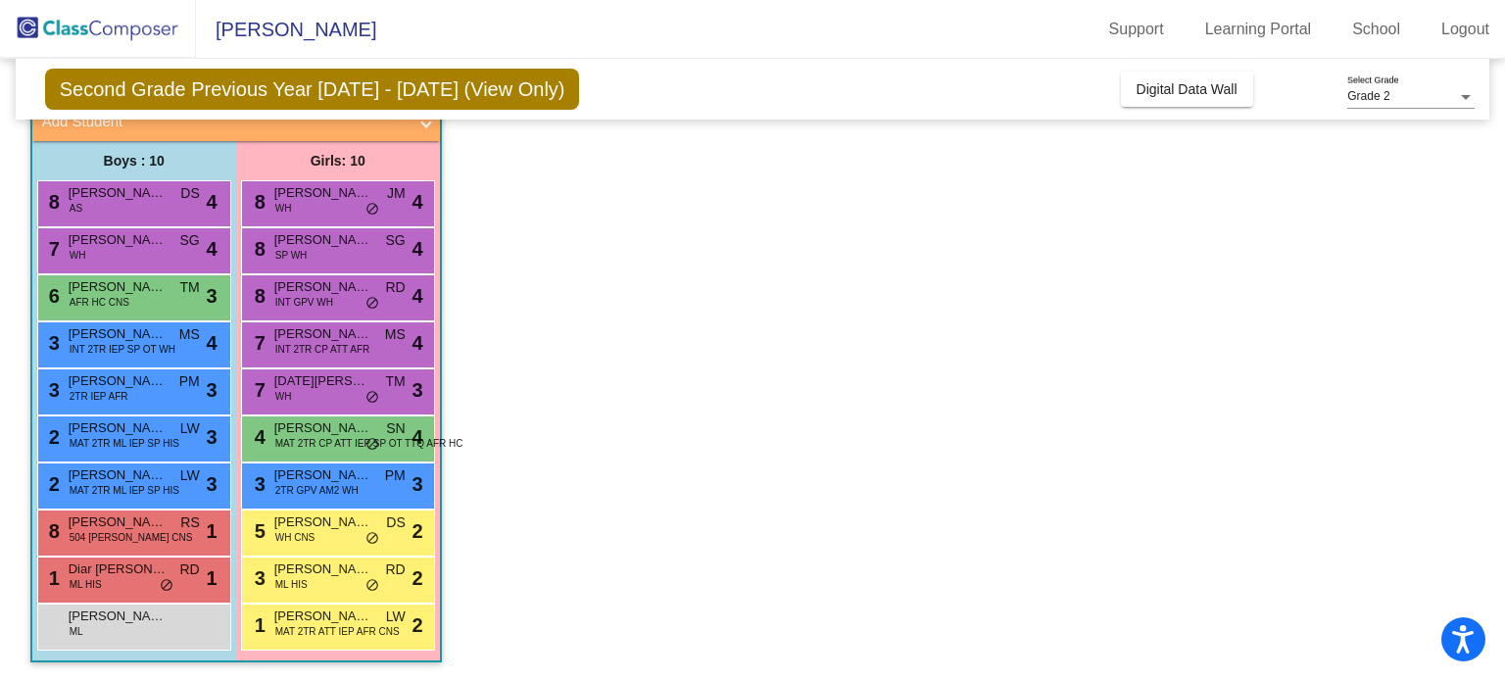
click at [115, 578] on div "1 Diar [PERSON_NAME] [PERSON_NAME] HIS RD lock do_not_disturb_alt 1" at bounding box center [131, 578] width 187 height 40
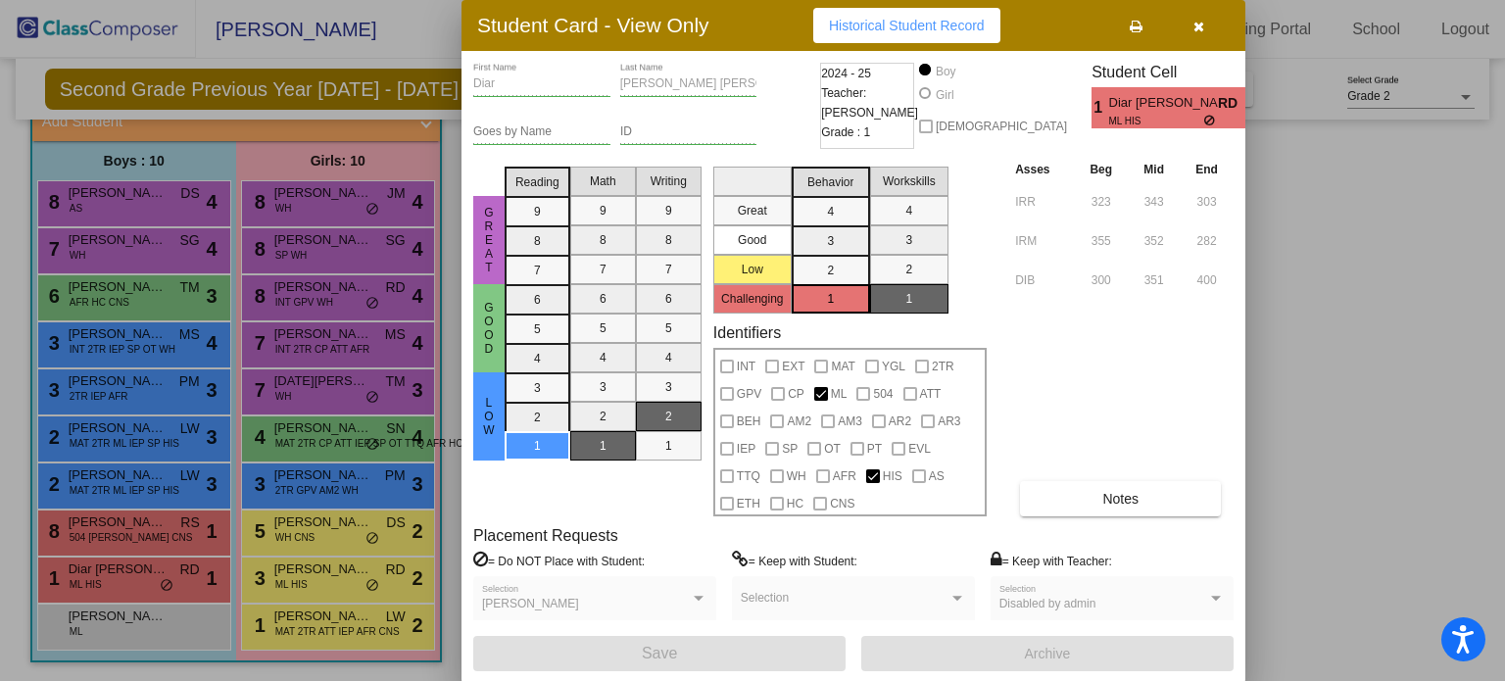
click at [115, 527] on div at bounding box center [752, 340] width 1505 height 681
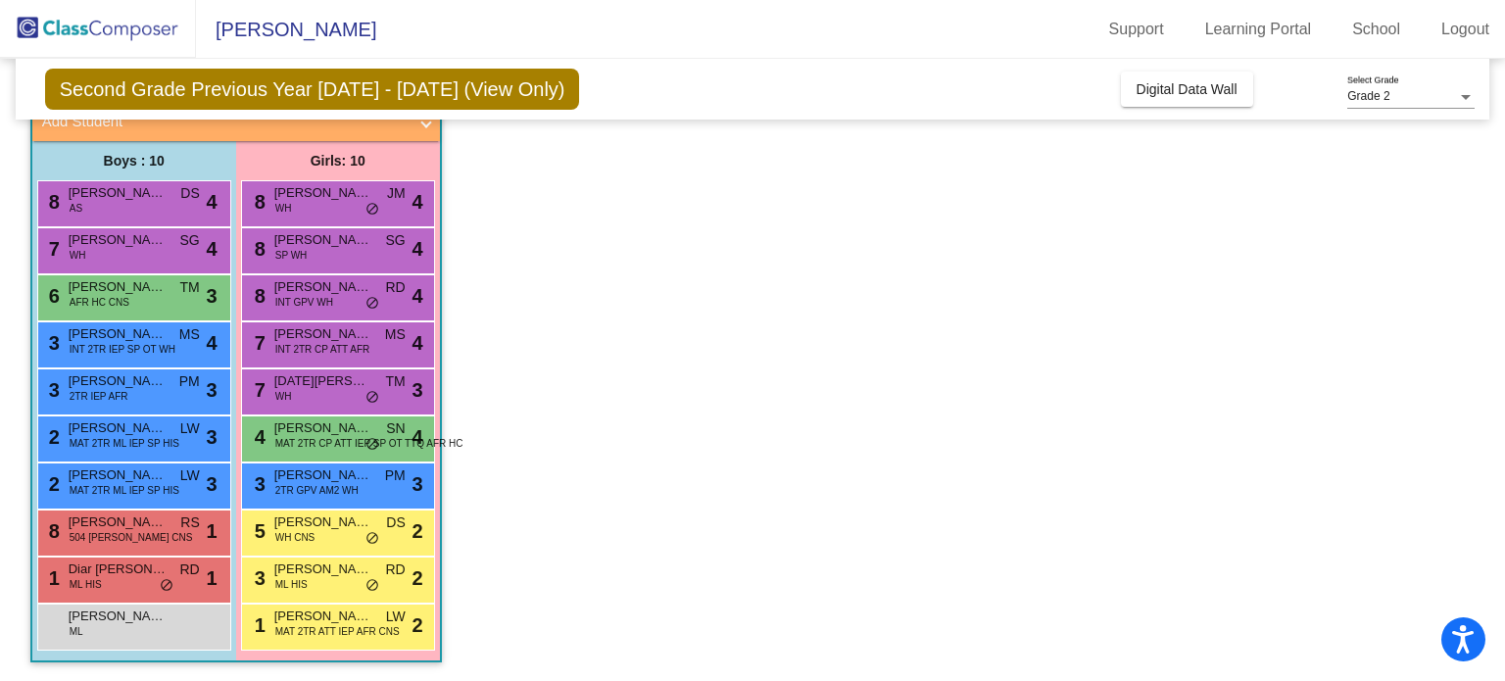
click at [115, 527] on span "[PERSON_NAME]" at bounding box center [118, 523] width 98 height 20
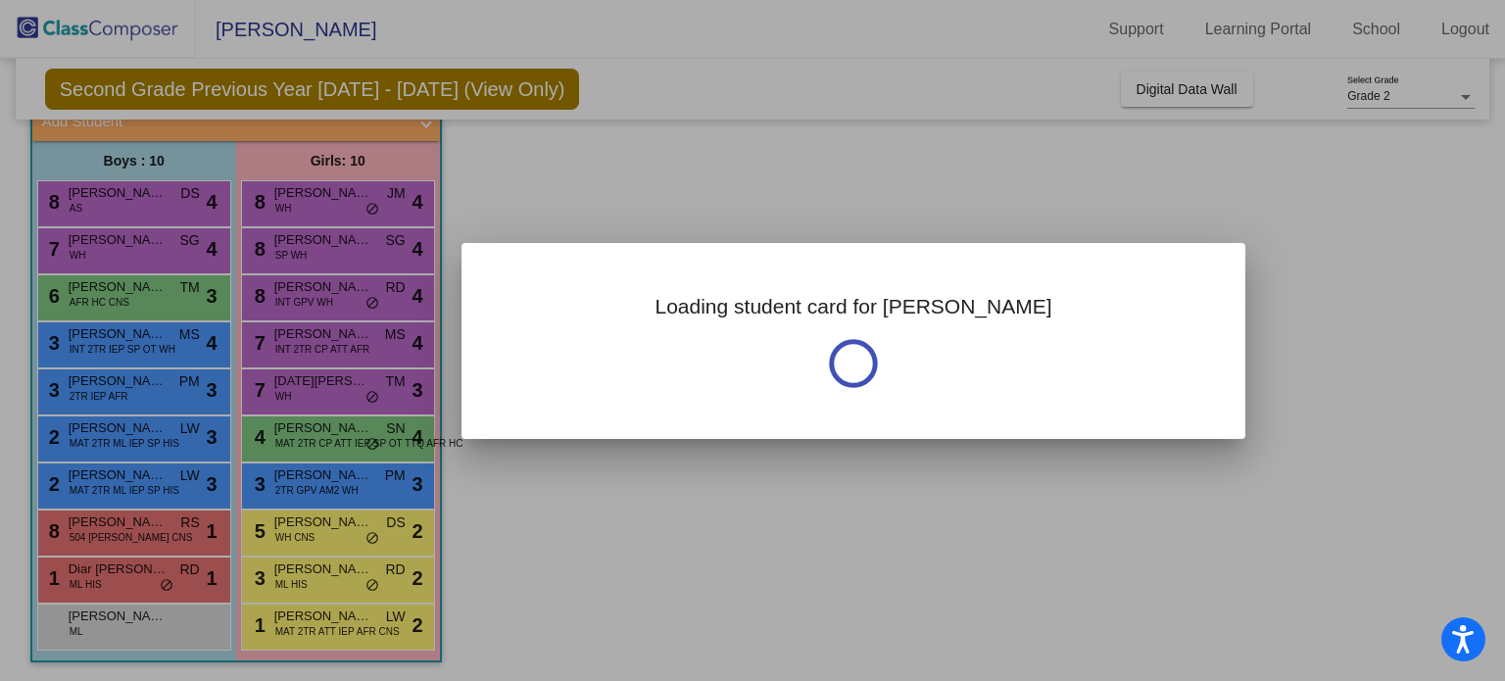
click at [115, 527] on div at bounding box center [752, 340] width 1505 height 681
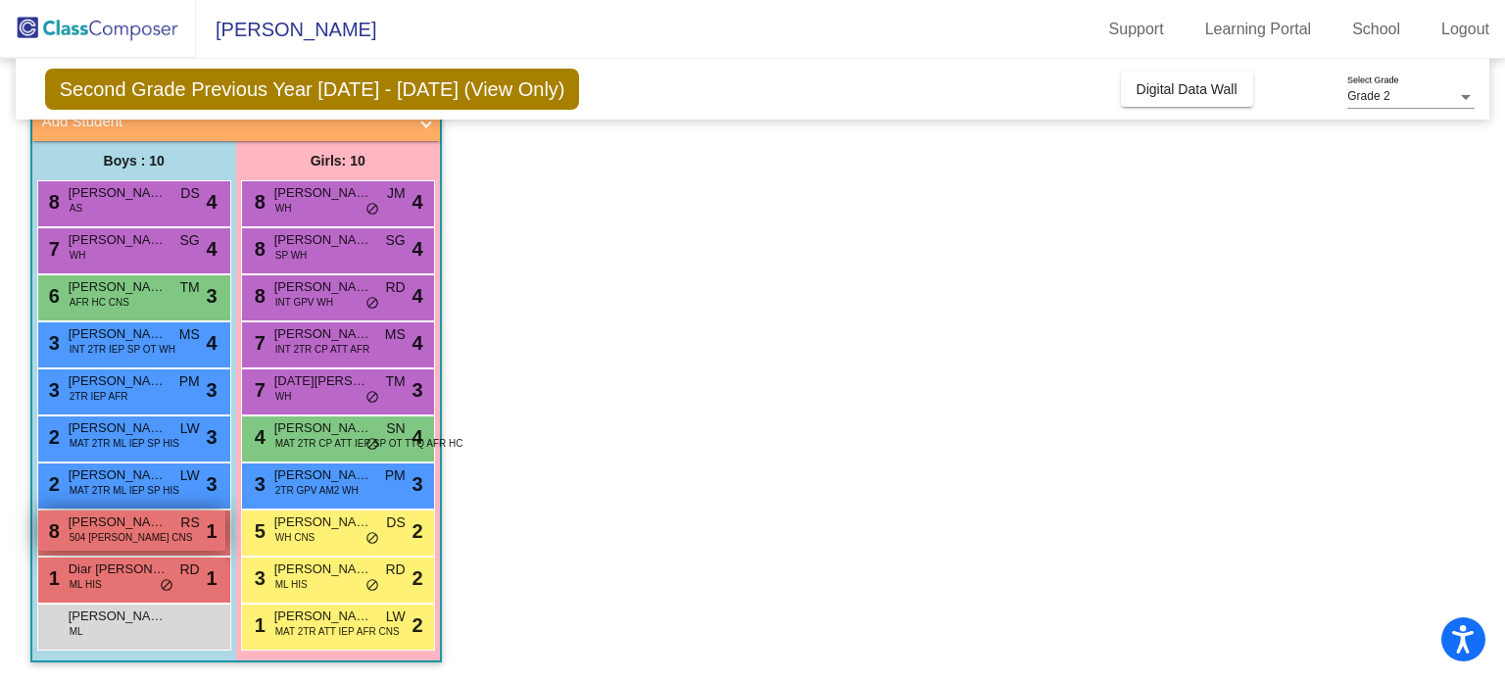
click at [115, 525] on span "[PERSON_NAME]" at bounding box center [118, 523] width 98 height 20
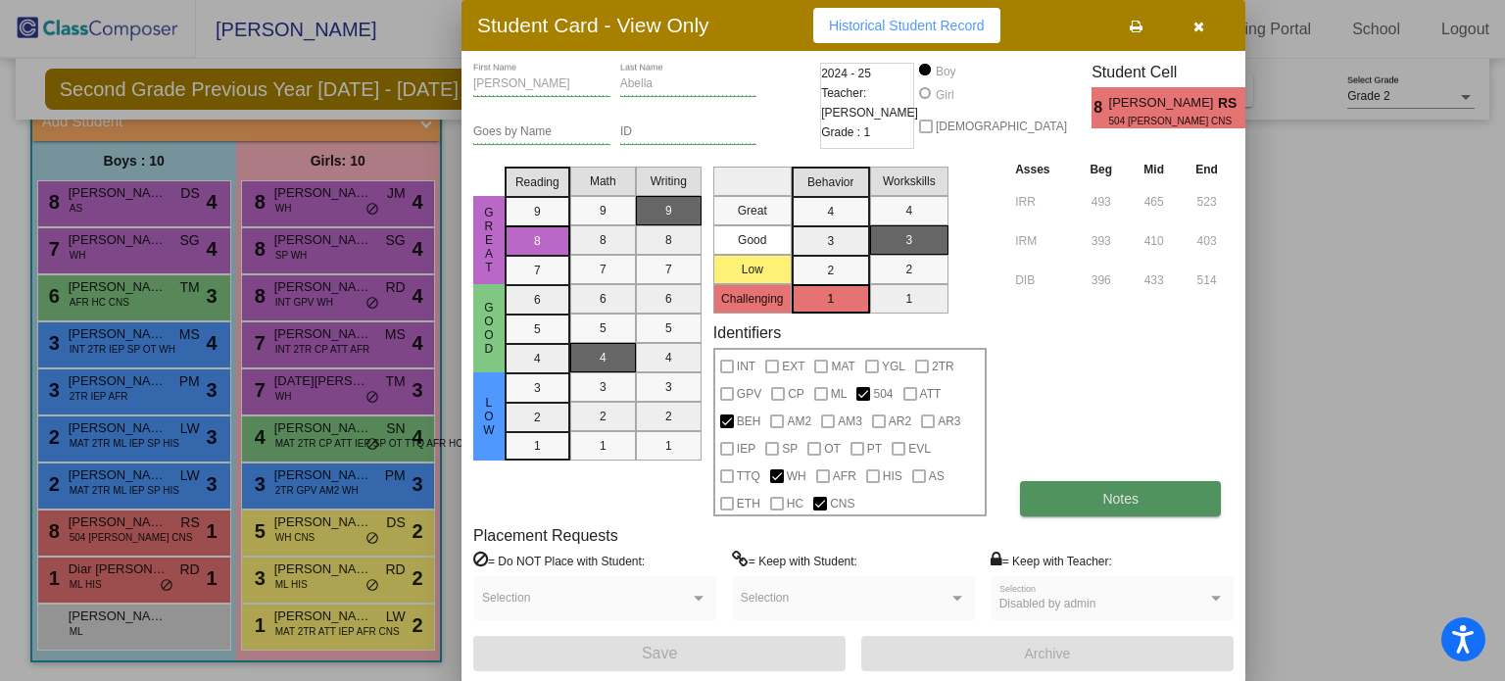
click at [1165, 491] on button "Notes" at bounding box center [1120, 498] width 201 height 35
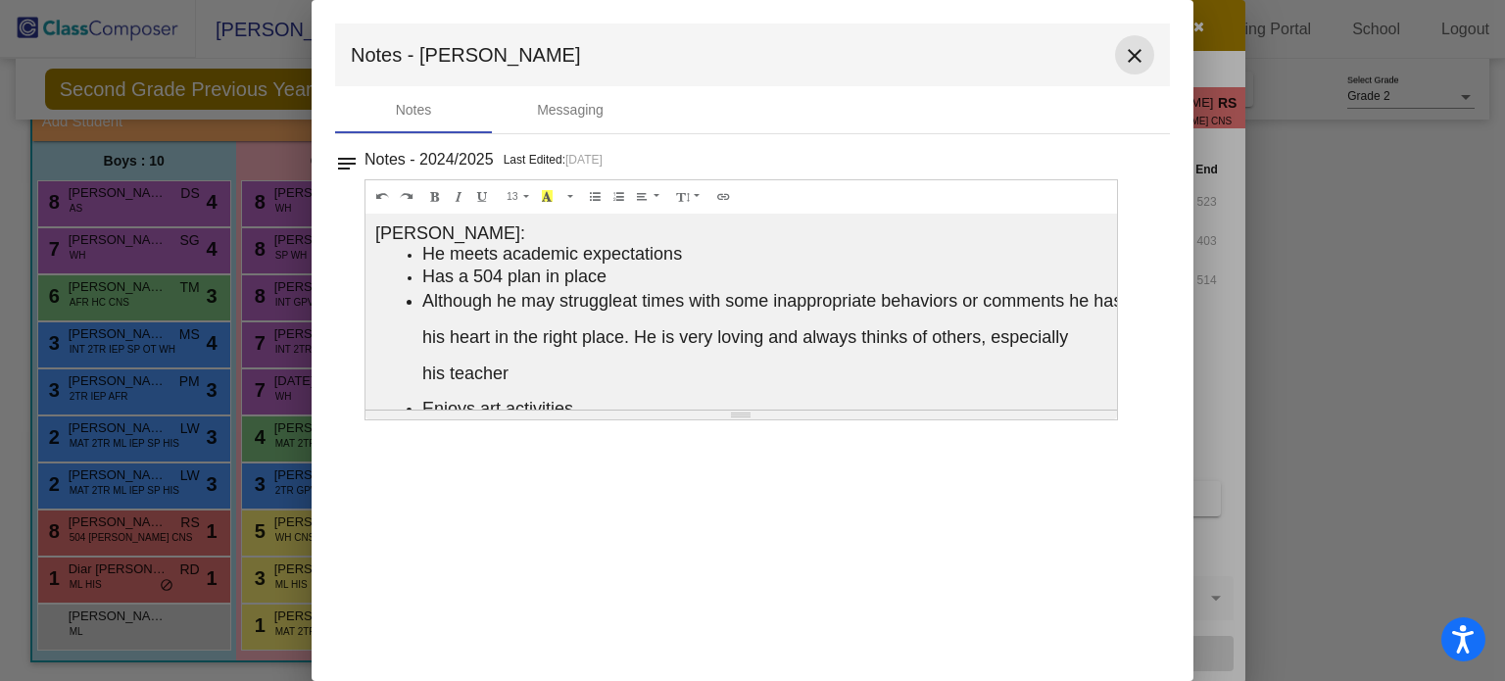
click at [1135, 51] on mat-icon "close" at bounding box center [1135, 56] width 24 height 24
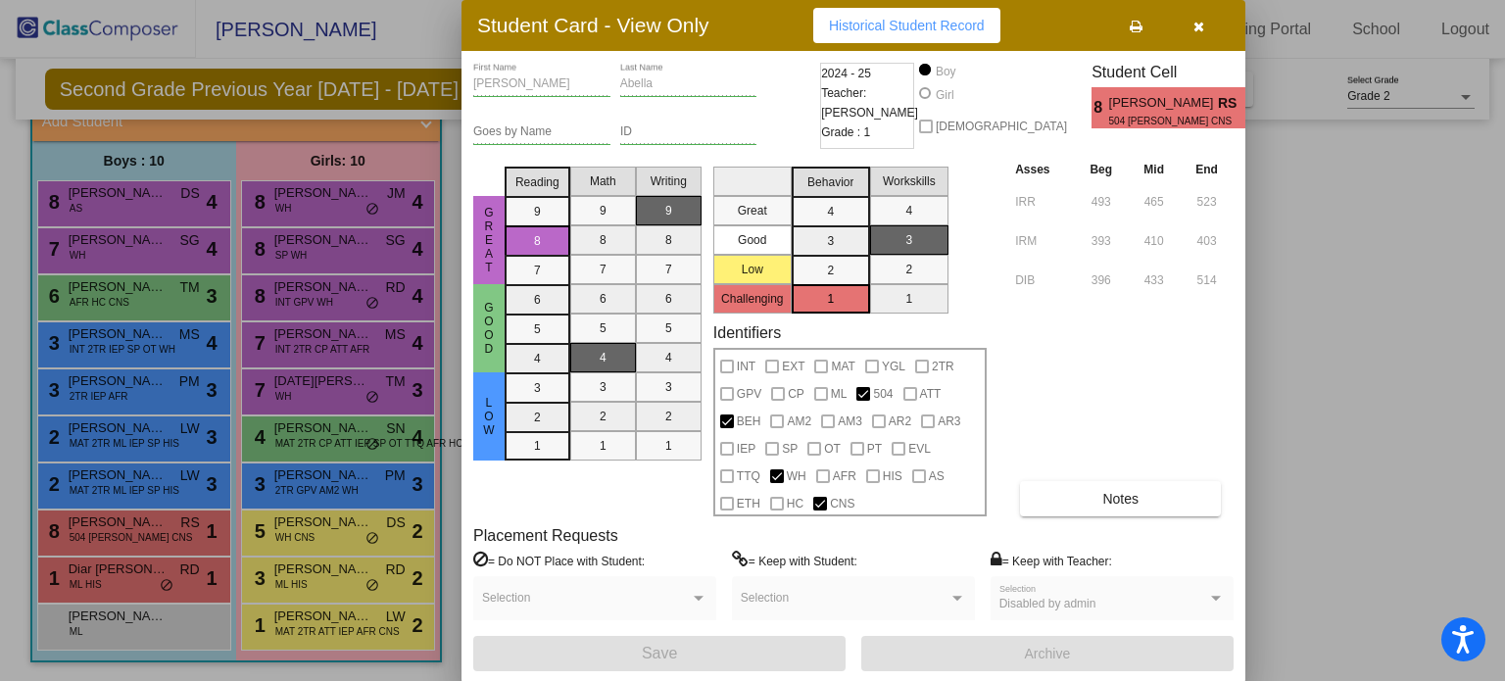
click at [118, 479] on div at bounding box center [752, 340] width 1505 height 681
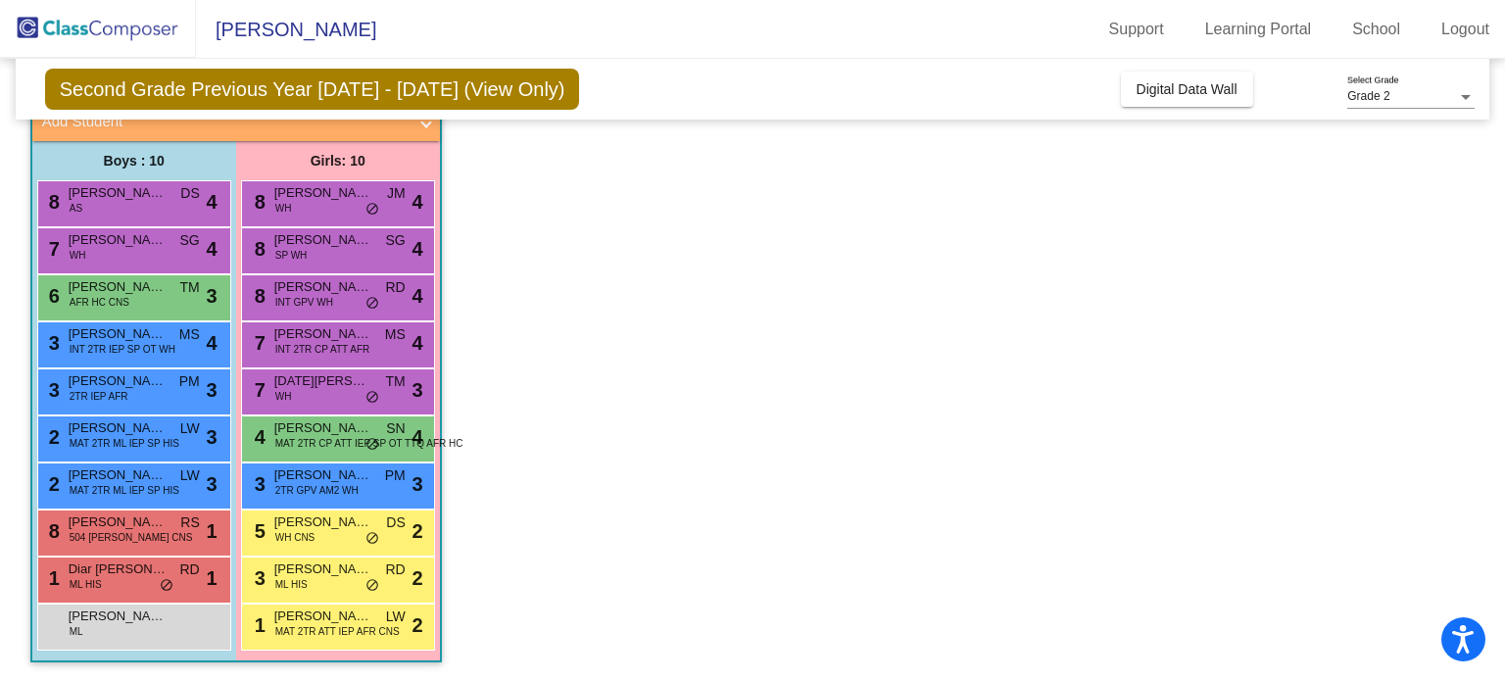
click at [118, 479] on span "[PERSON_NAME]" at bounding box center [118, 476] width 98 height 20
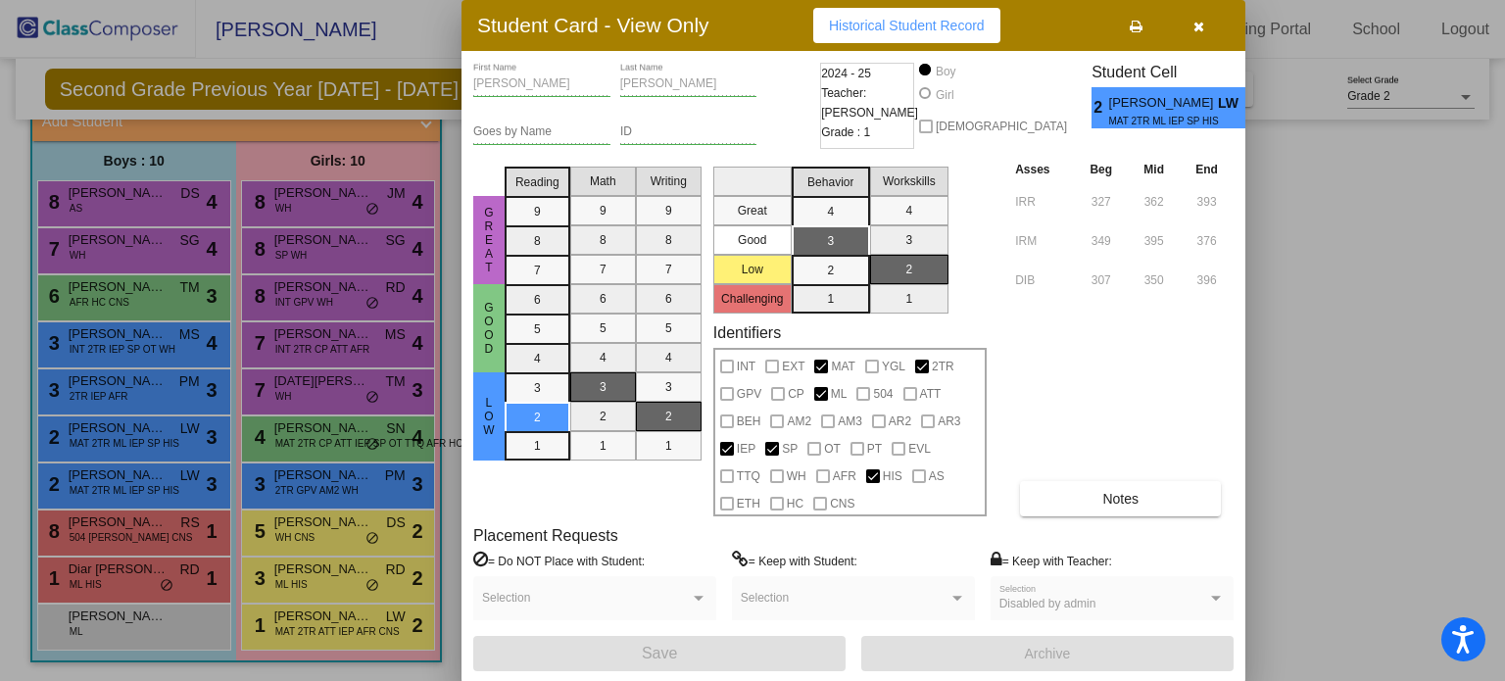
click at [131, 438] on div at bounding box center [752, 340] width 1505 height 681
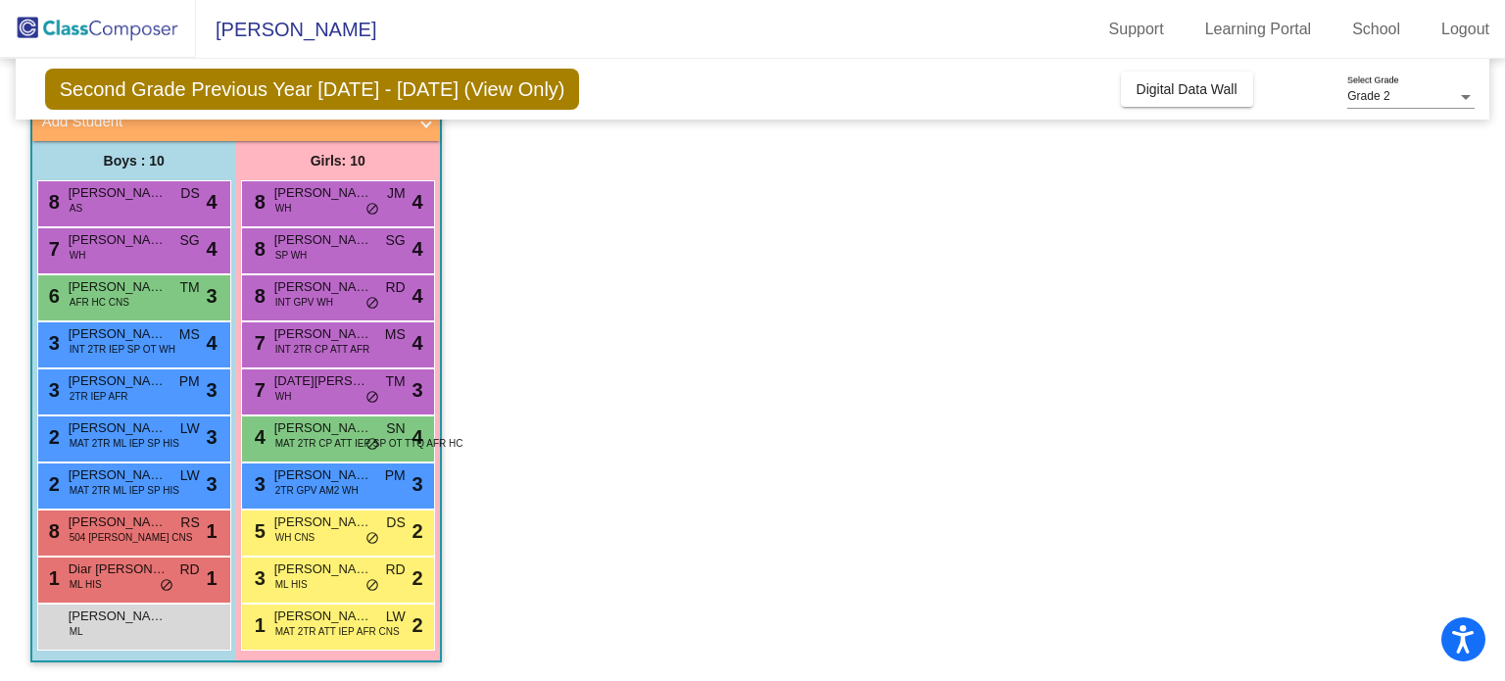
click at [131, 438] on span "MAT 2TR ML IEP SP HIS" at bounding box center [125, 443] width 110 height 15
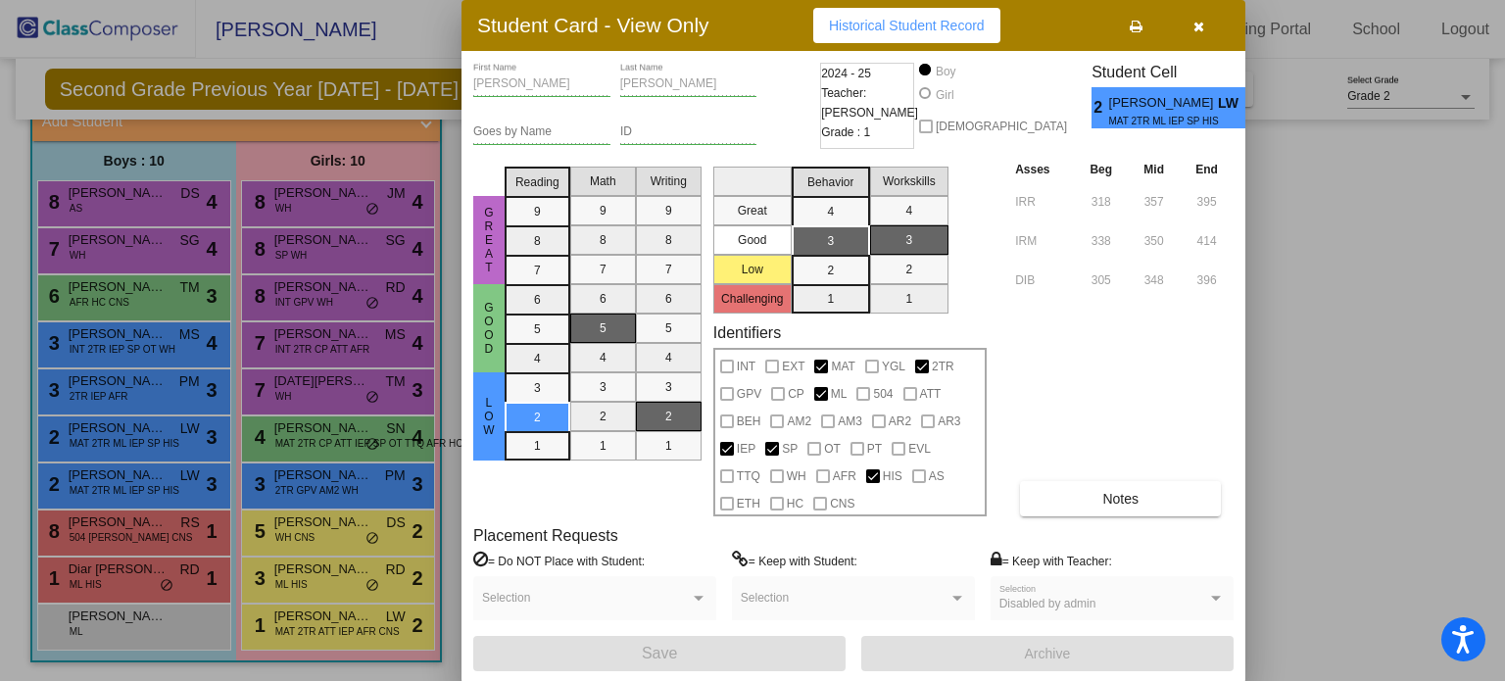
click at [113, 395] on div at bounding box center [752, 340] width 1505 height 681
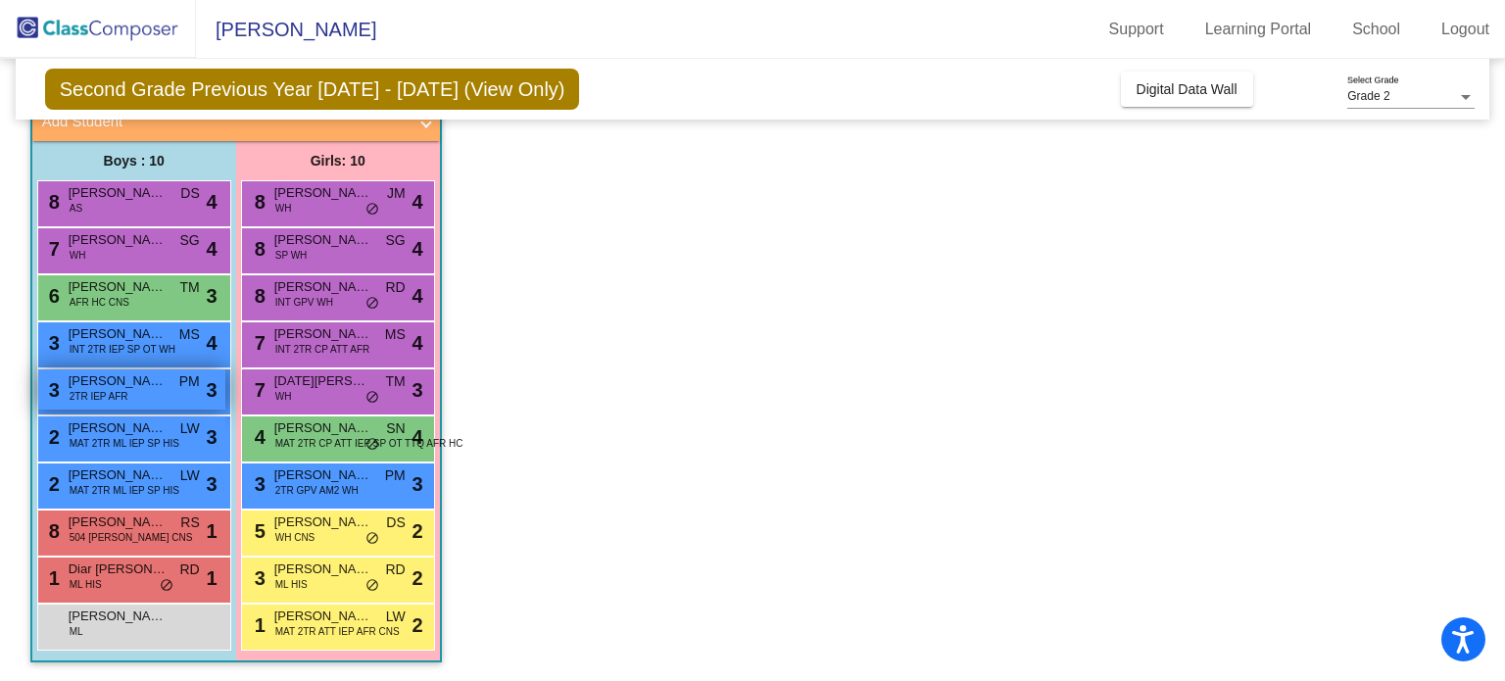
click at [113, 392] on span "2TR IEP AFR" at bounding box center [99, 396] width 59 height 15
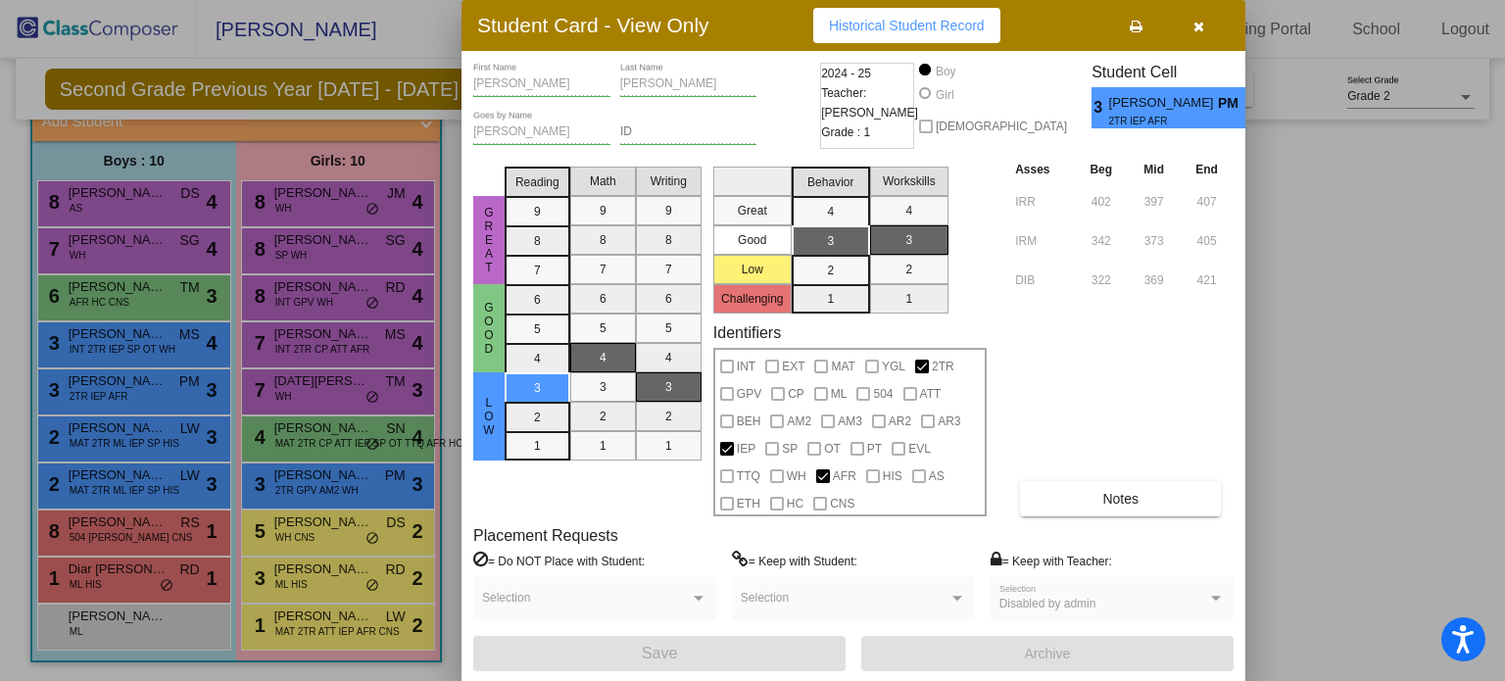
click at [151, 297] on div at bounding box center [752, 340] width 1505 height 681
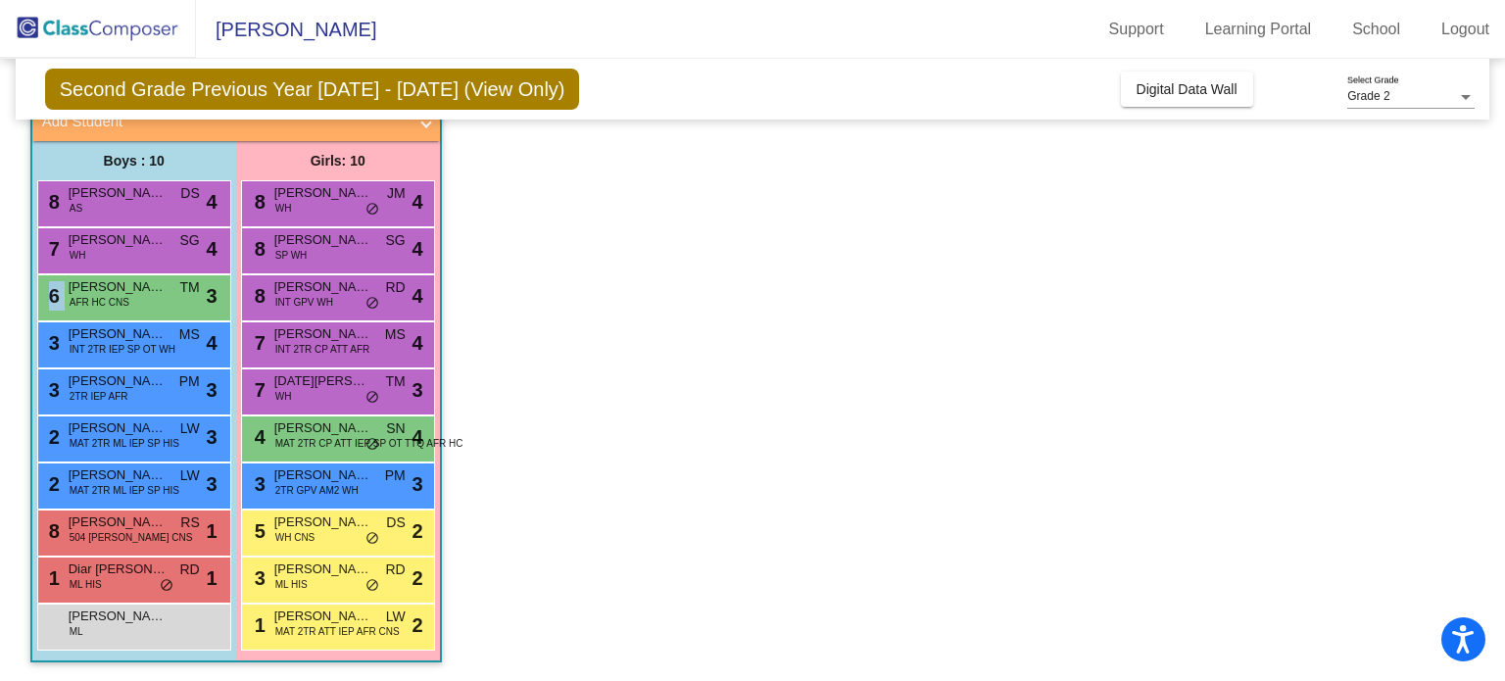
click at [151, 297] on div "6 [PERSON_NAME] AFR HC CNS TM lock do_not_disturb_alt 3" at bounding box center [131, 295] width 187 height 40
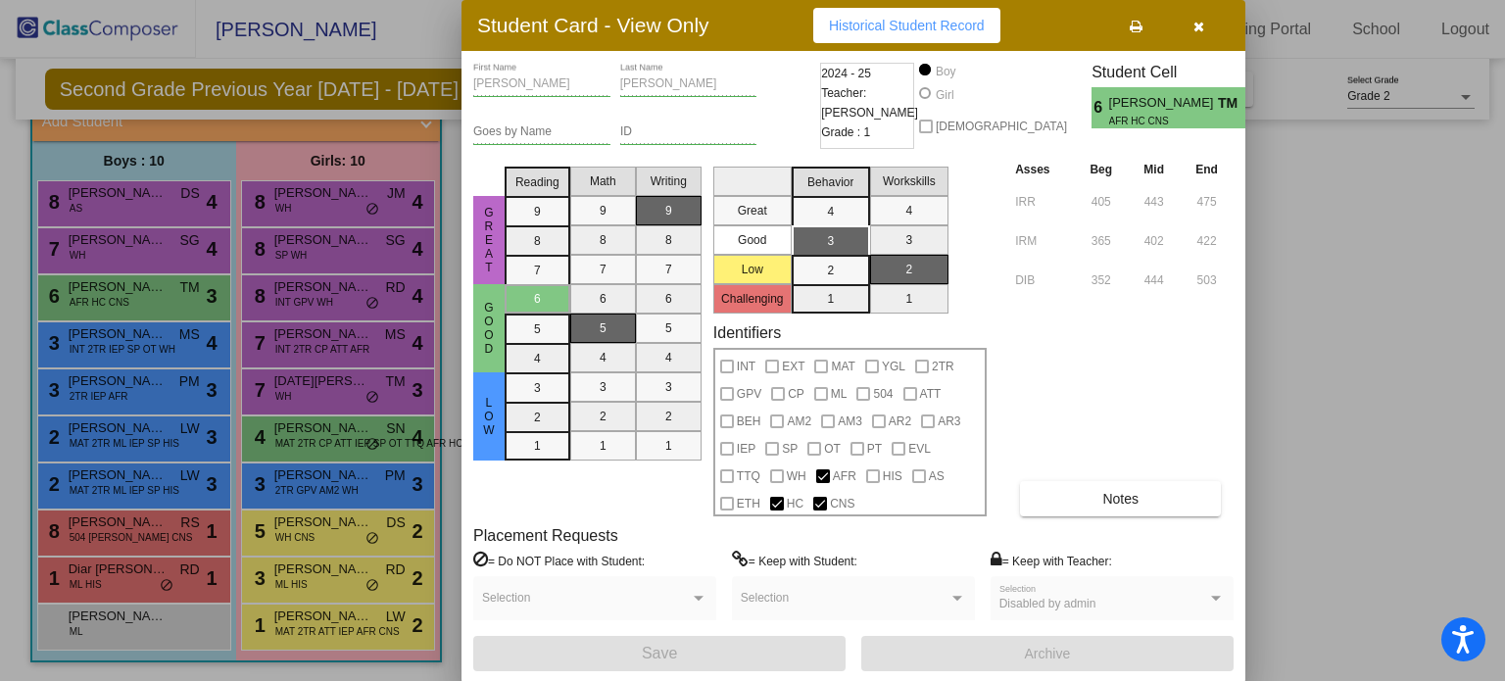
click at [120, 244] on div at bounding box center [752, 340] width 1505 height 681
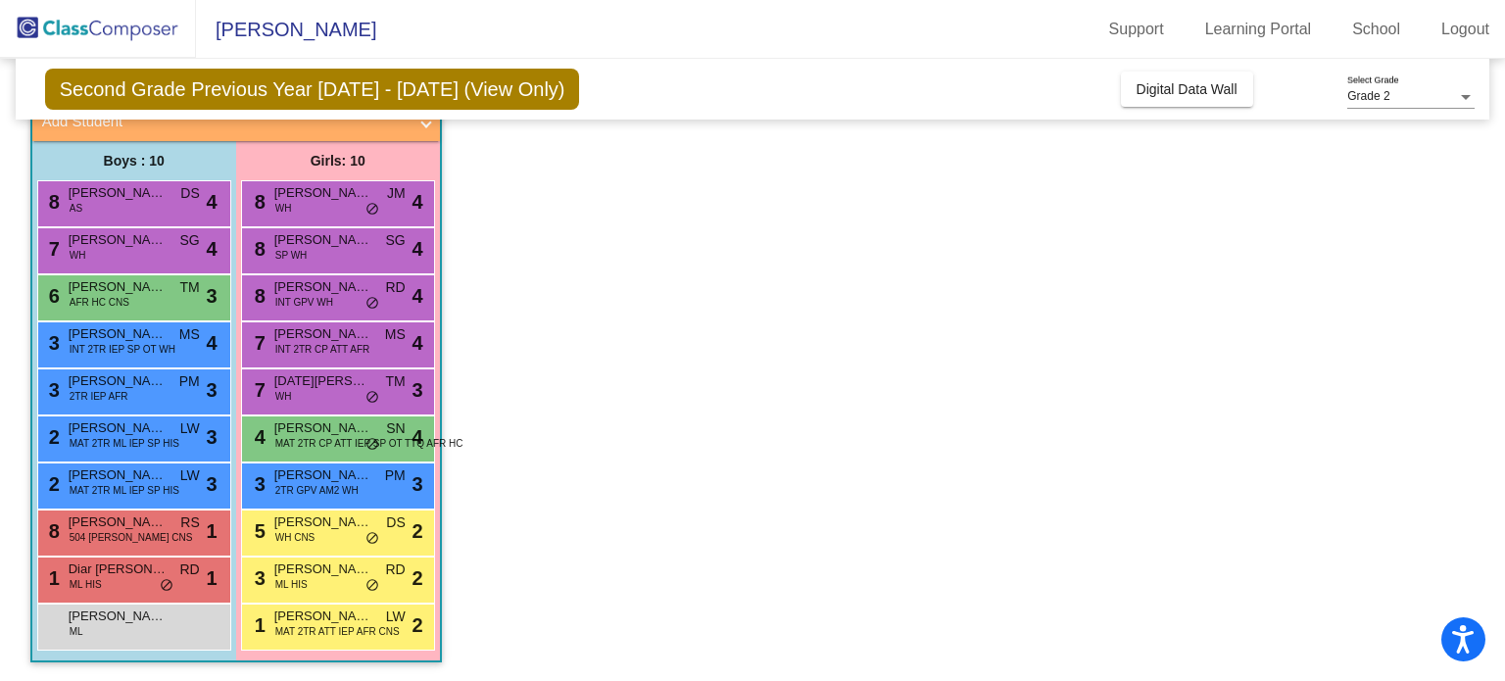
click at [120, 244] on span "[PERSON_NAME]" at bounding box center [118, 240] width 98 height 20
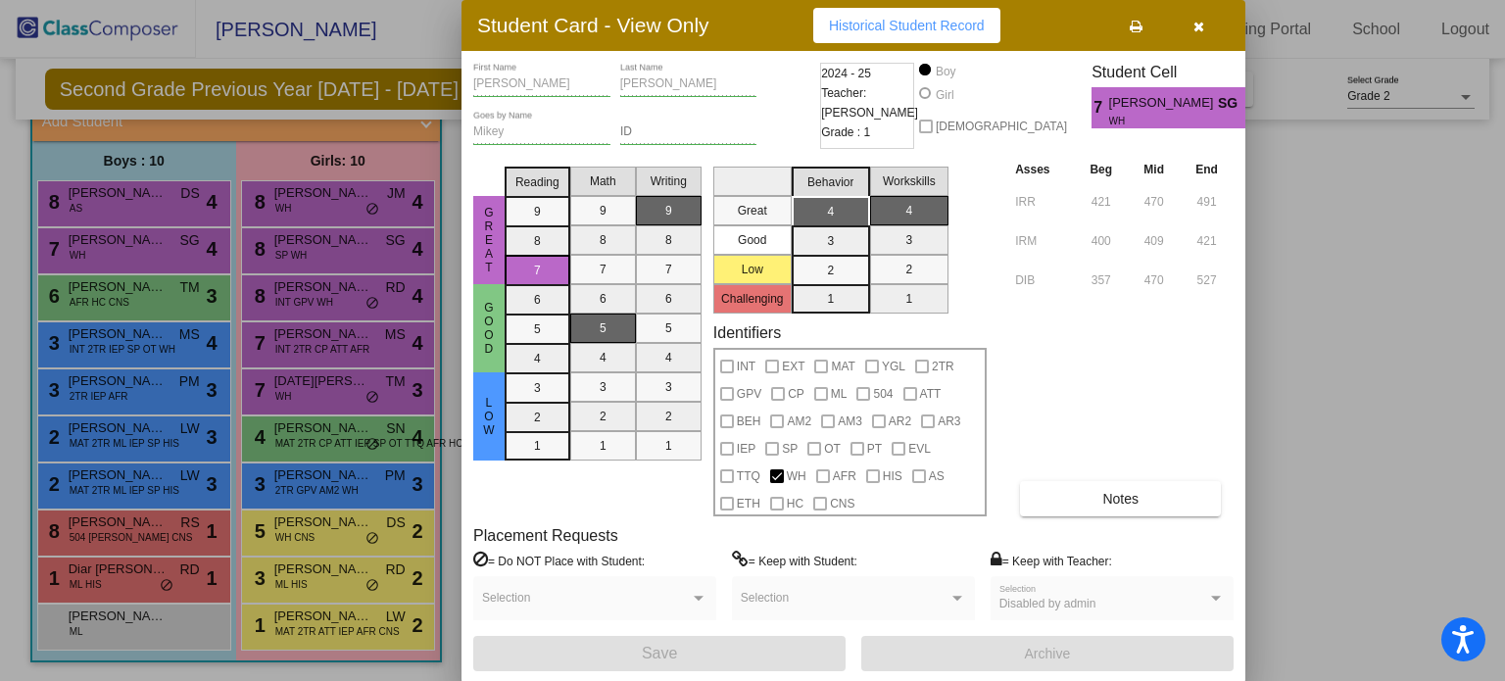
click at [162, 192] on div at bounding box center [752, 340] width 1505 height 681
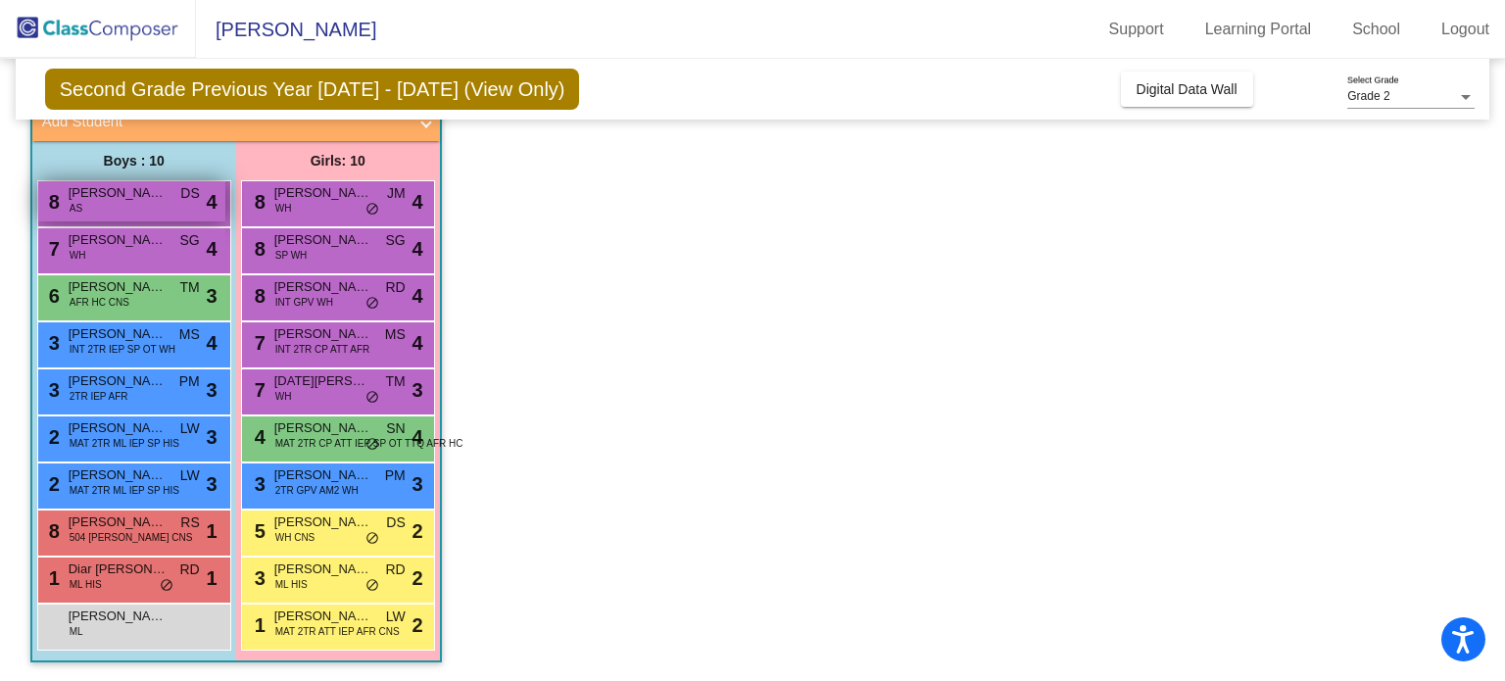
click at [160, 197] on span "[PERSON_NAME]" at bounding box center [118, 193] width 98 height 20
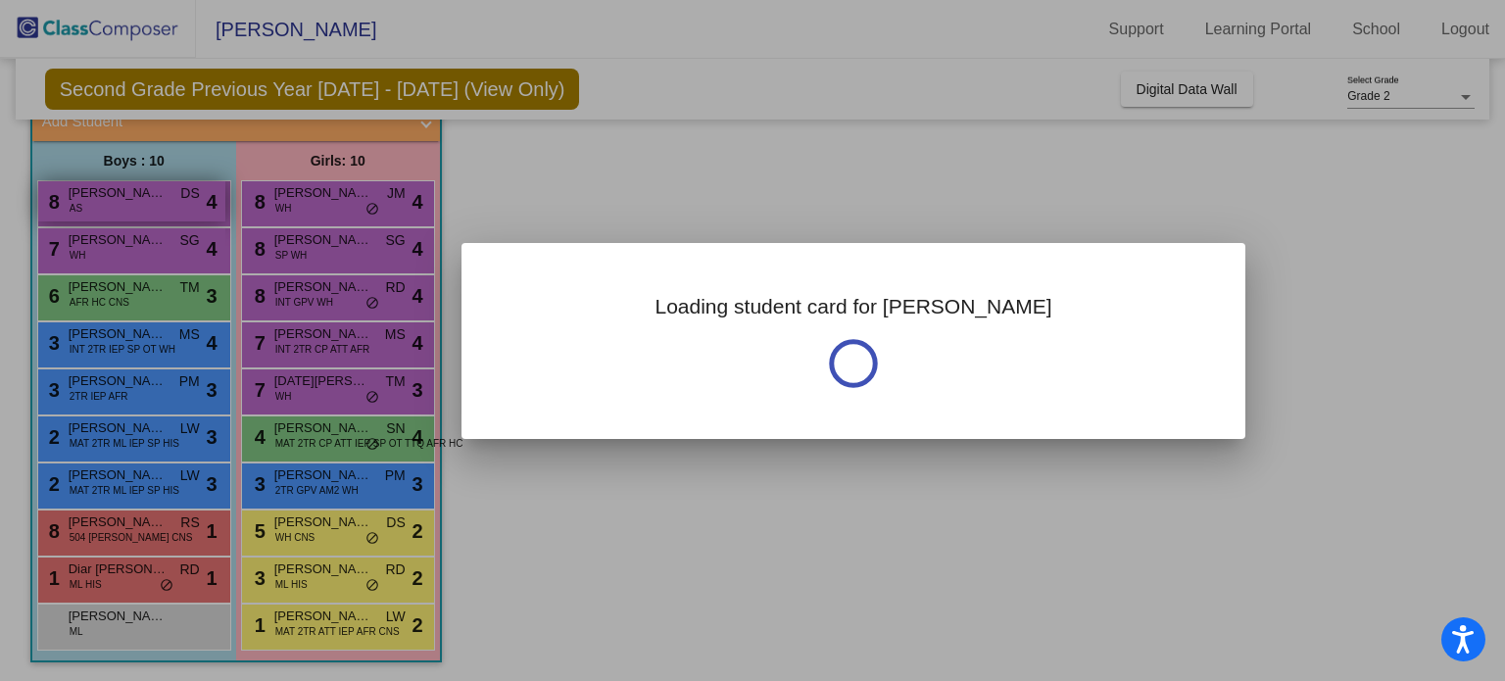
click at [160, 197] on div at bounding box center [752, 340] width 1505 height 681
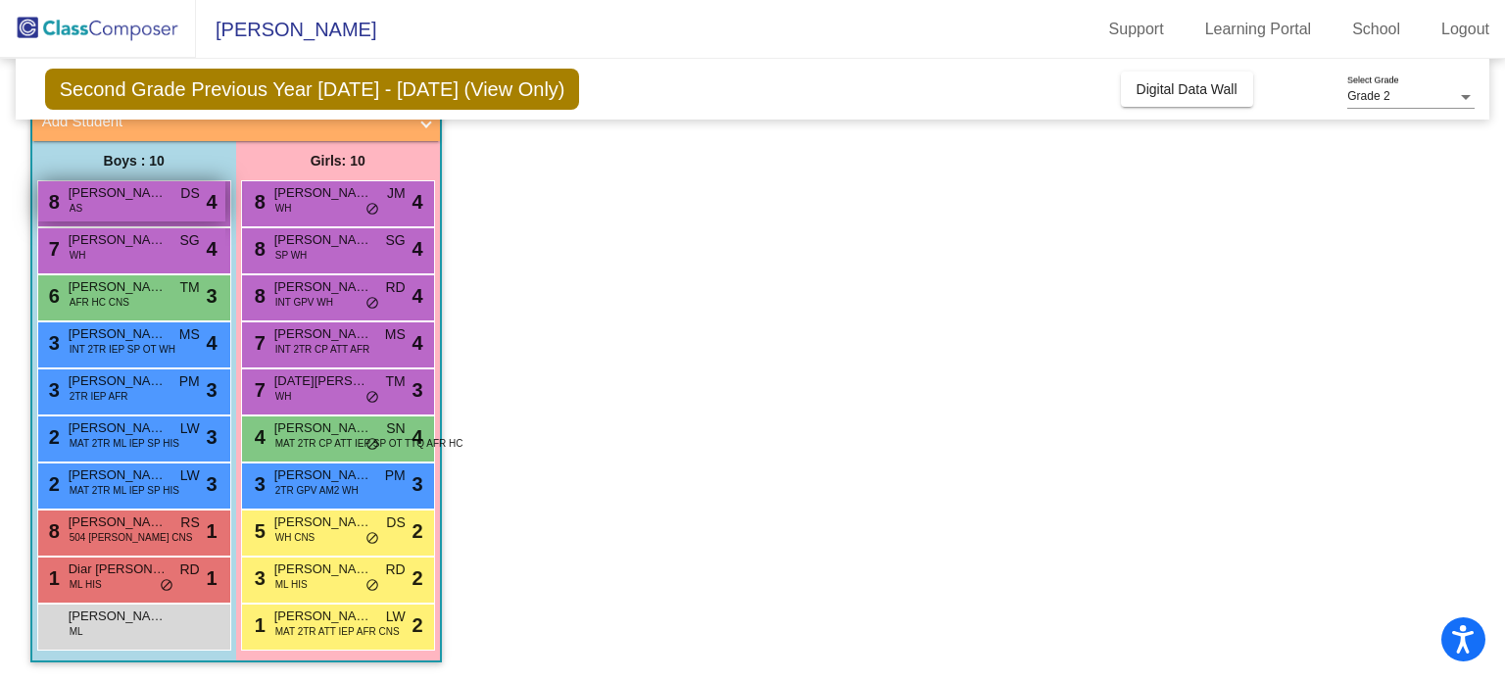
click at [172, 200] on div "8 [PERSON_NAME] AS DS lock do_not_disturb_alt 4" at bounding box center [131, 201] width 187 height 40
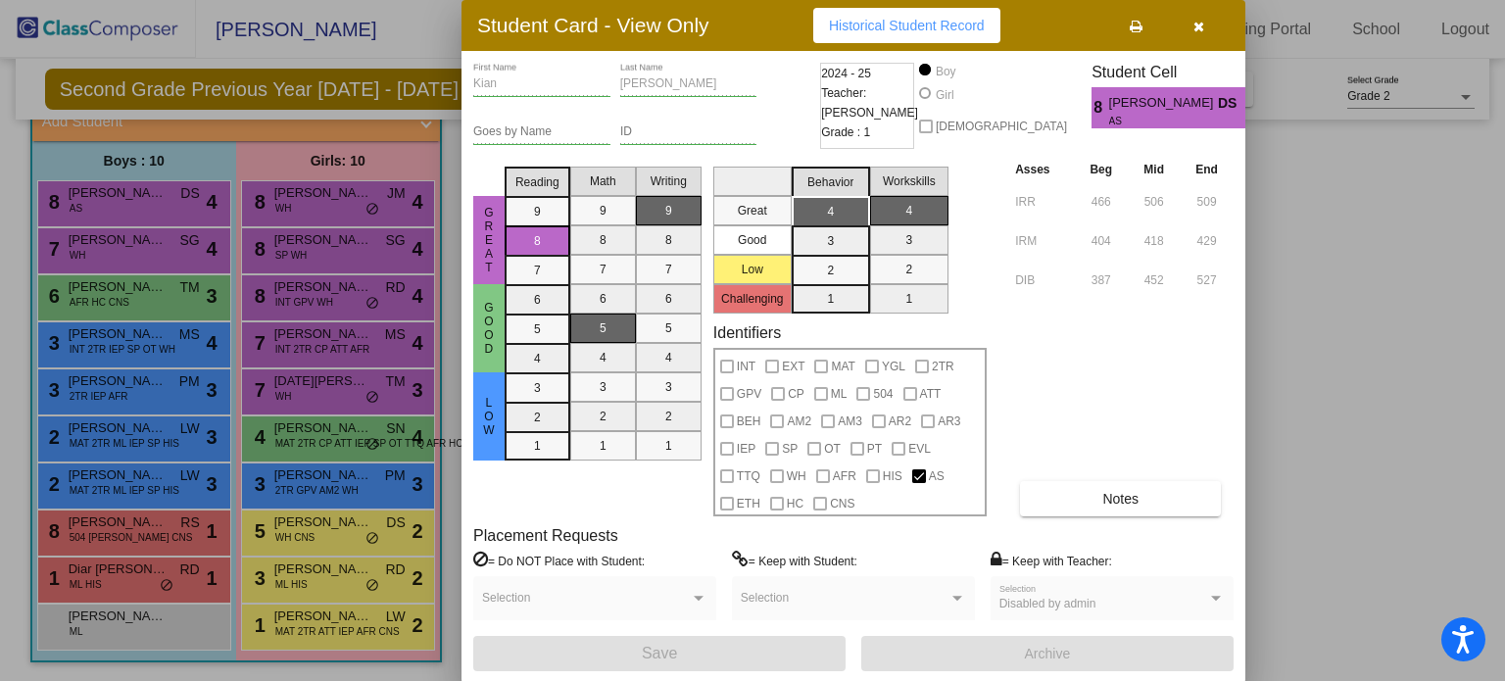
click at [110, 532] on div at bounding box center [752, 340] width 1505 height 681
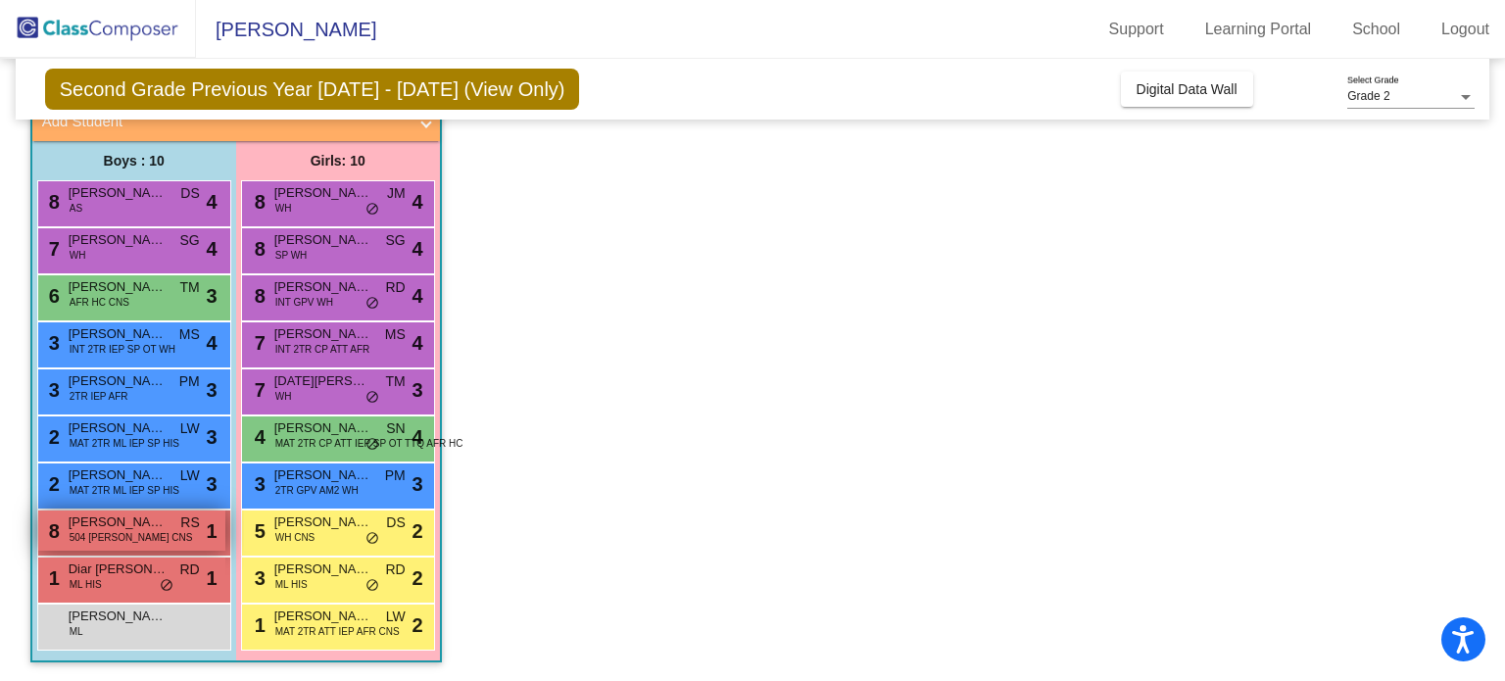
click at [109, 531] on span "504 [PERSON_NAME] CNS" at bounding box center [131, 537] width 123 height 15
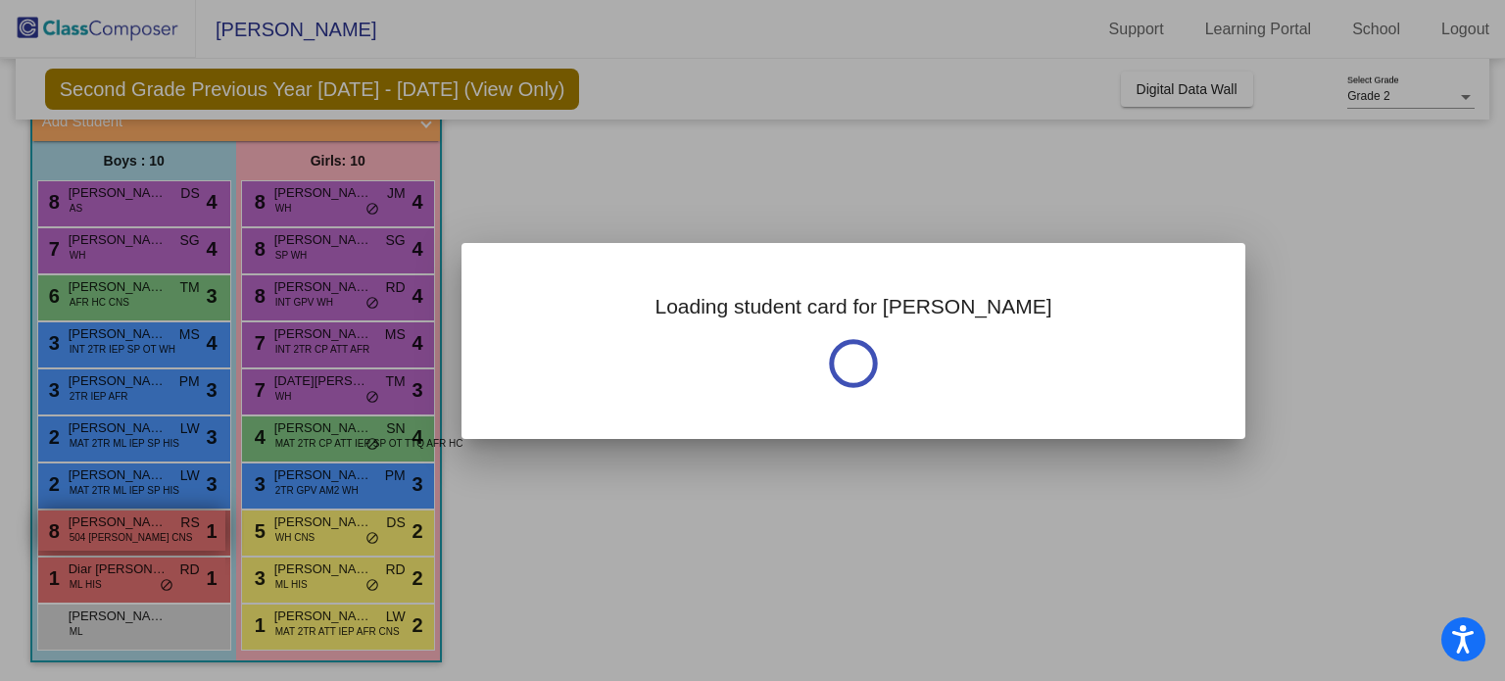
click at [109, 531] on div at bounding box center [752, 340] width 1505 height 681
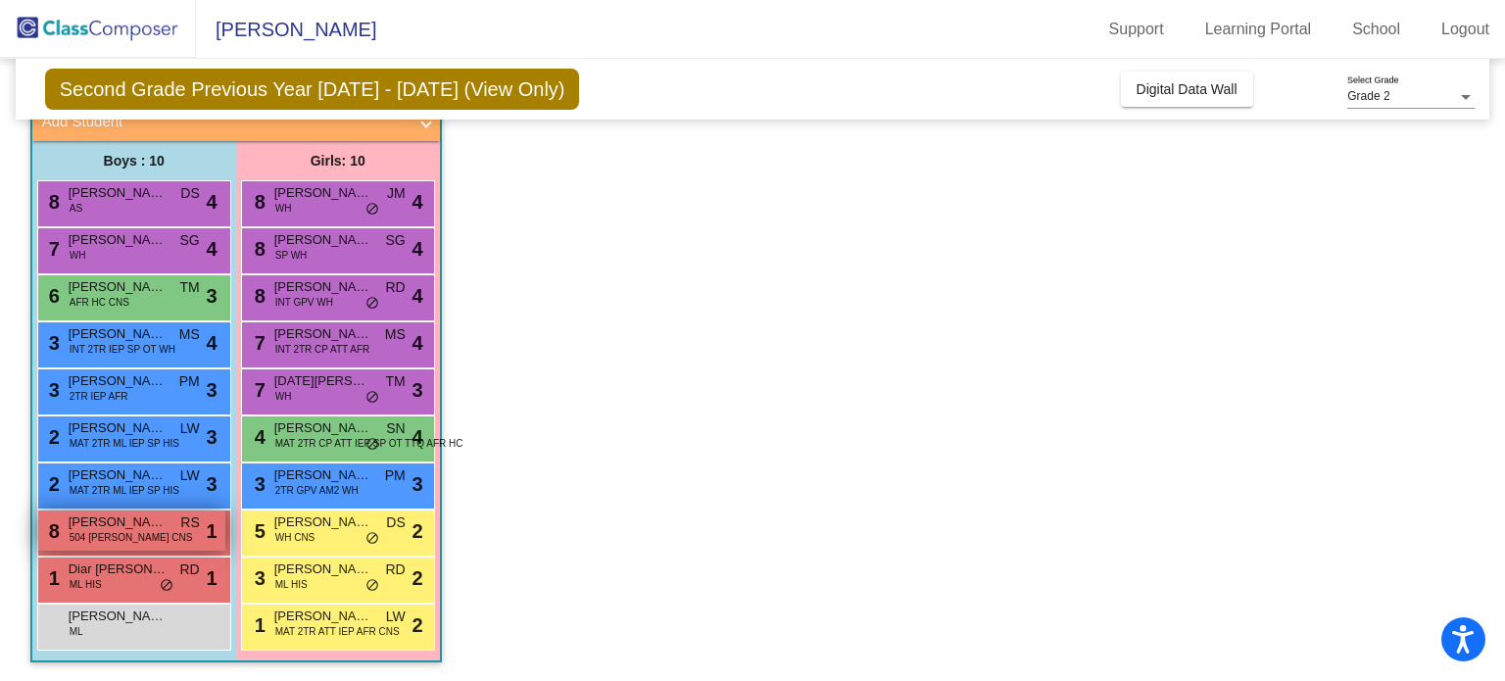
click at [109, 531] on span "504 [PERSON_NAME] CNS" at bounding box center [131, 537] width 123 height 15
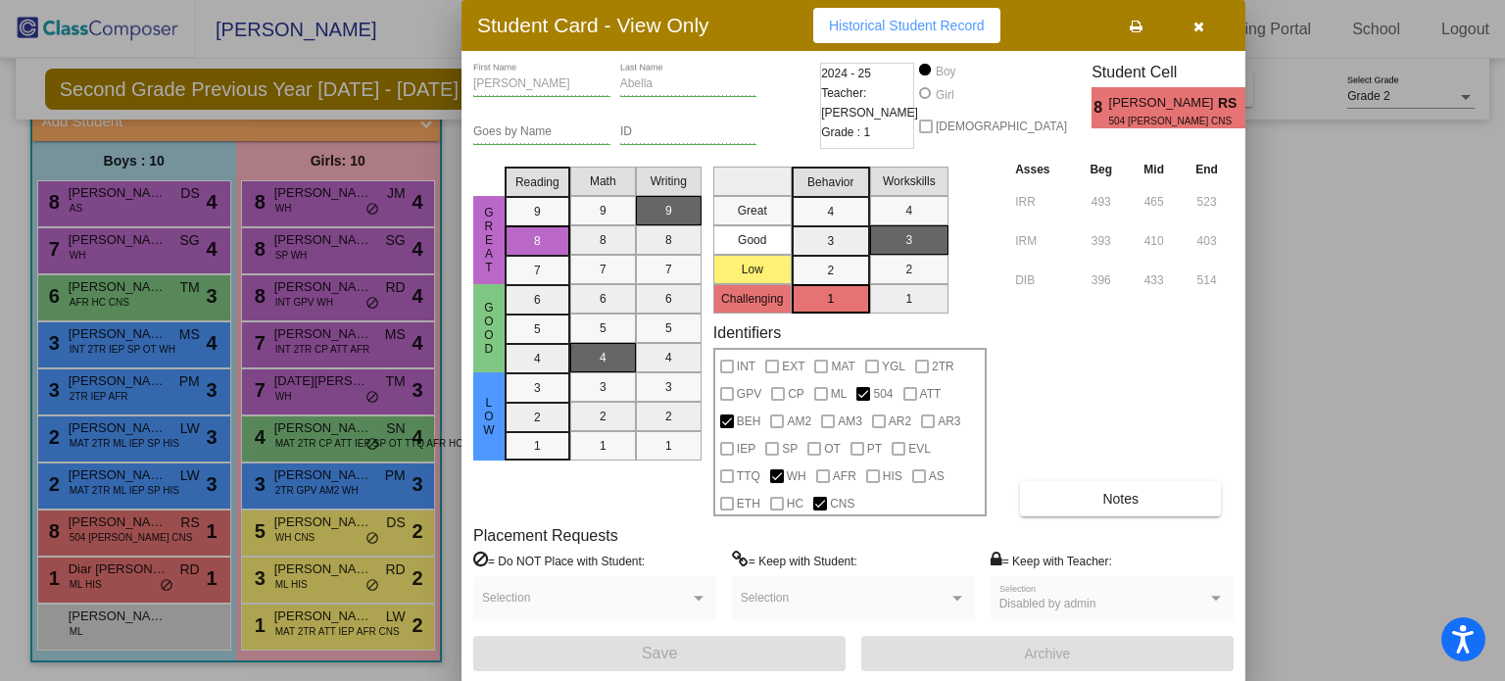
click at [356, 196] on div at bounding box center [752, 340] width 1505 height 681
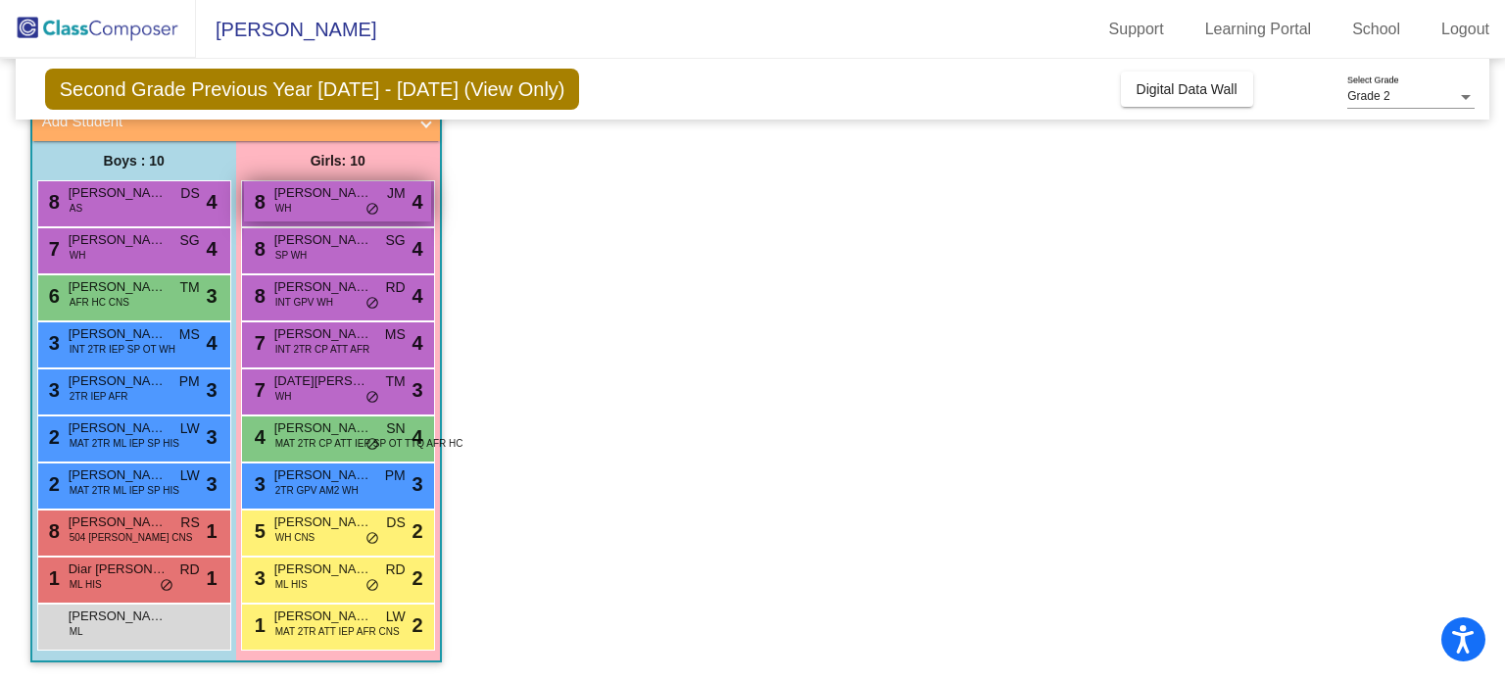
click at [356, 196] on span "[PERSON_NAME]" at bounding box center [323, 193] width 98 height 20
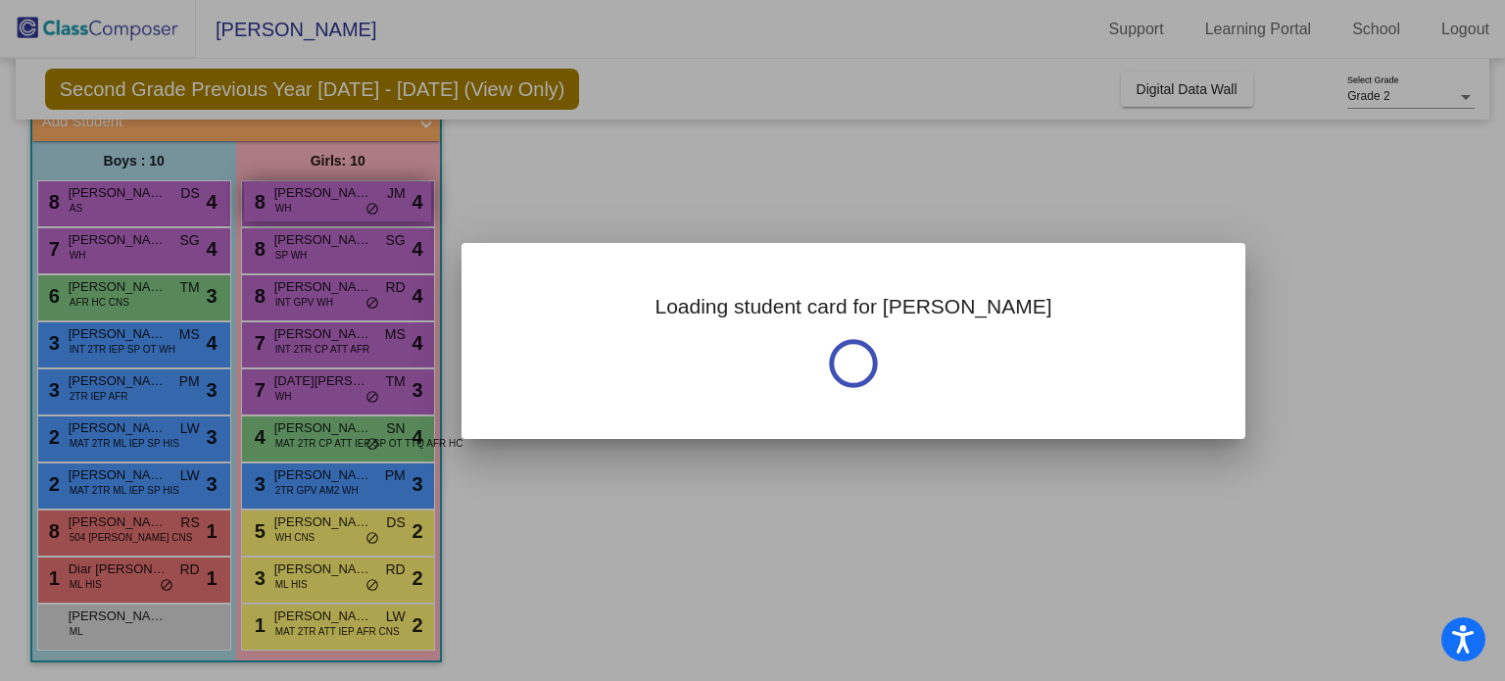
click at [356, 196] on div at bounding box center [752, 340] width 1505 height 681
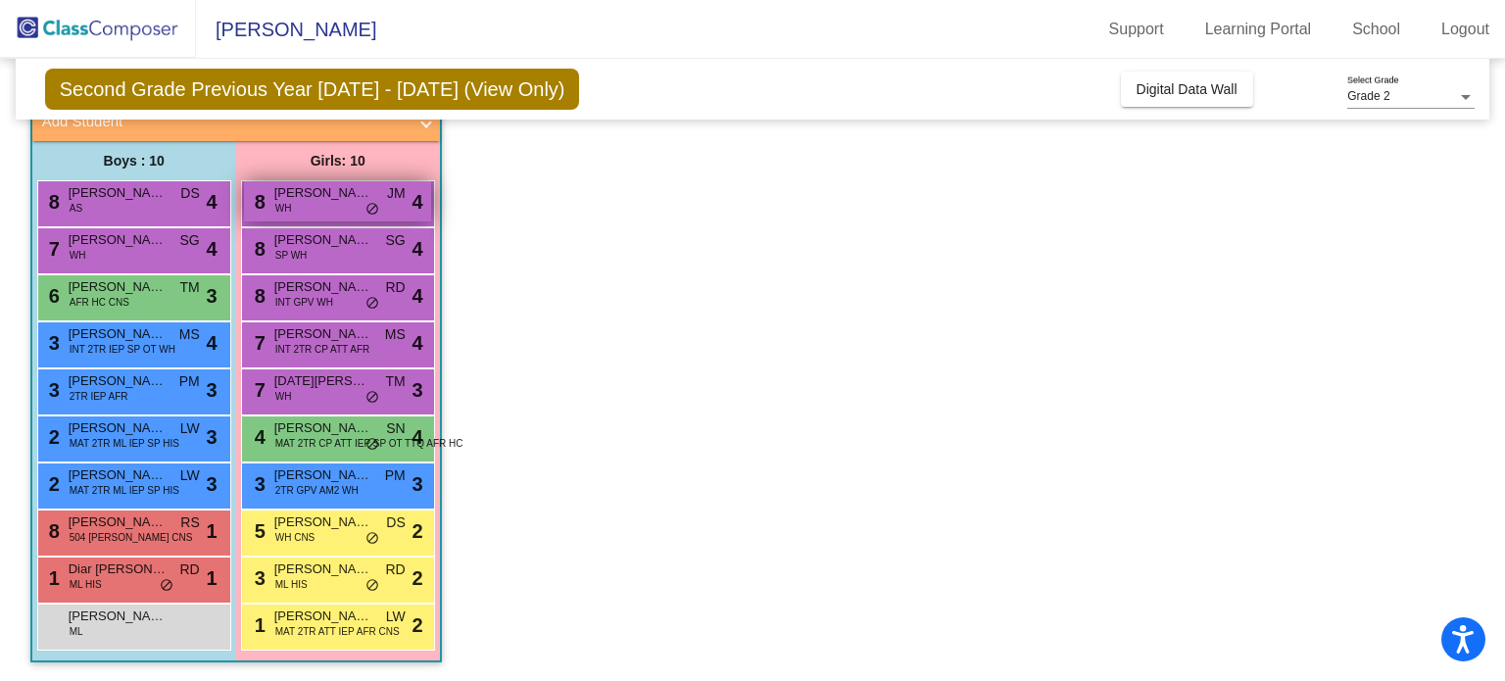
click at [351, 200] on span "[PERSON_NAME]" at bounding box center [323, 193] width 98 height 20
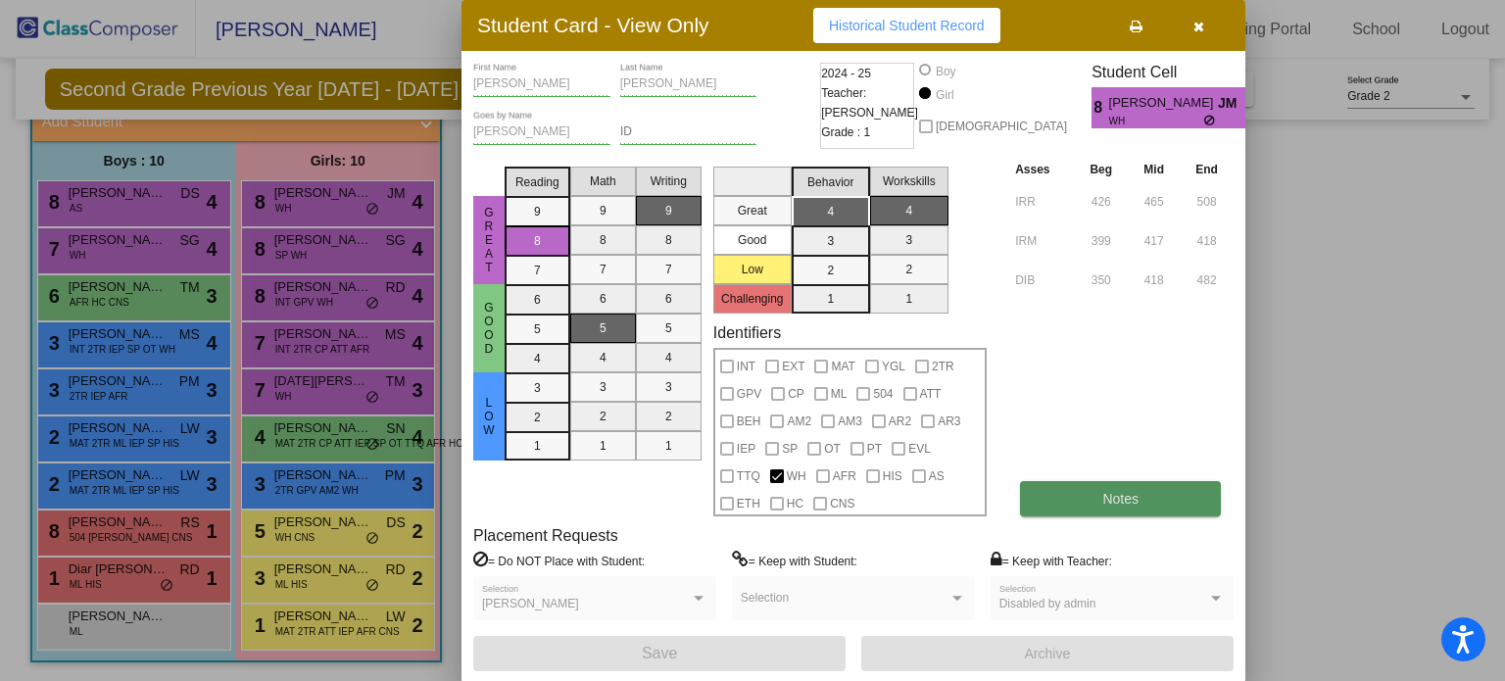
click at [1098, 499] on button "Notes" at bounding box center [1120, 498] width 201 height 35
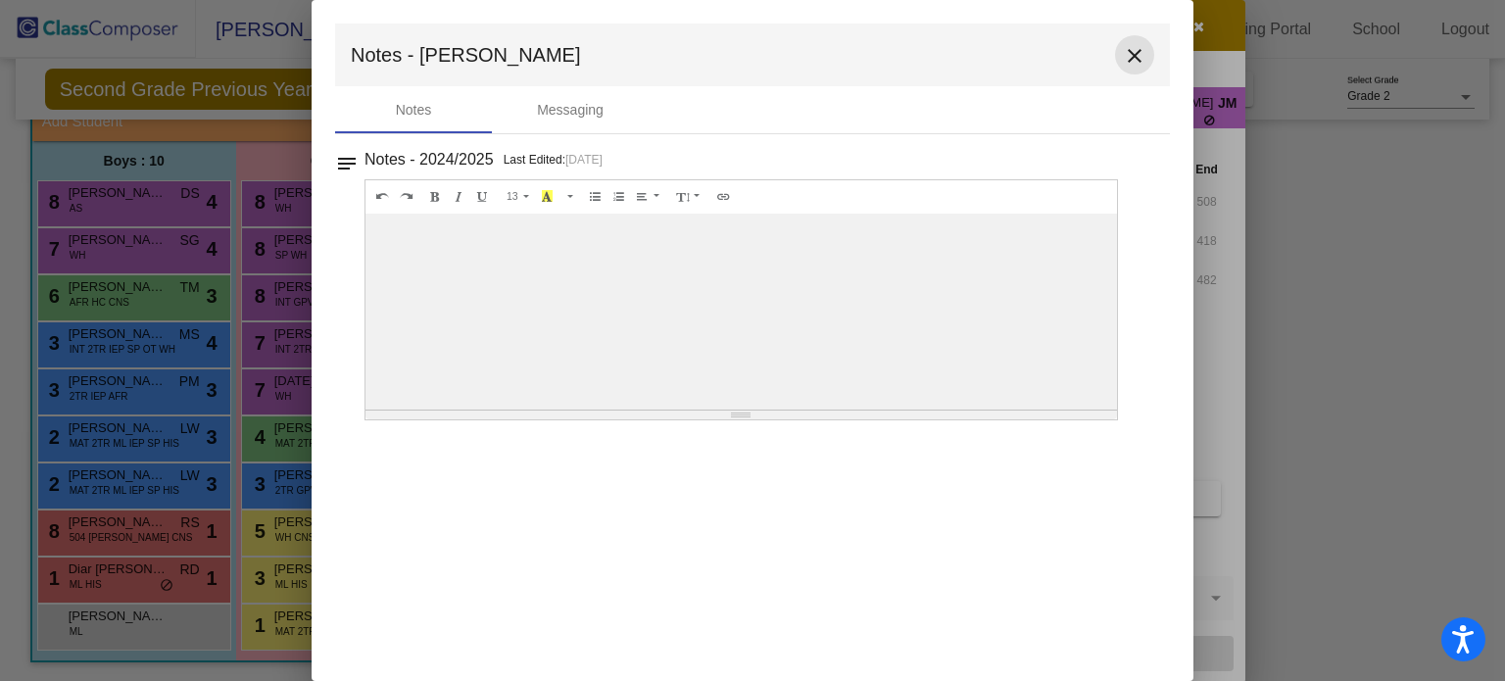
click at [1132, 51] on mat-icon "close" at bounding box center [1135, 56] width 24 height 24
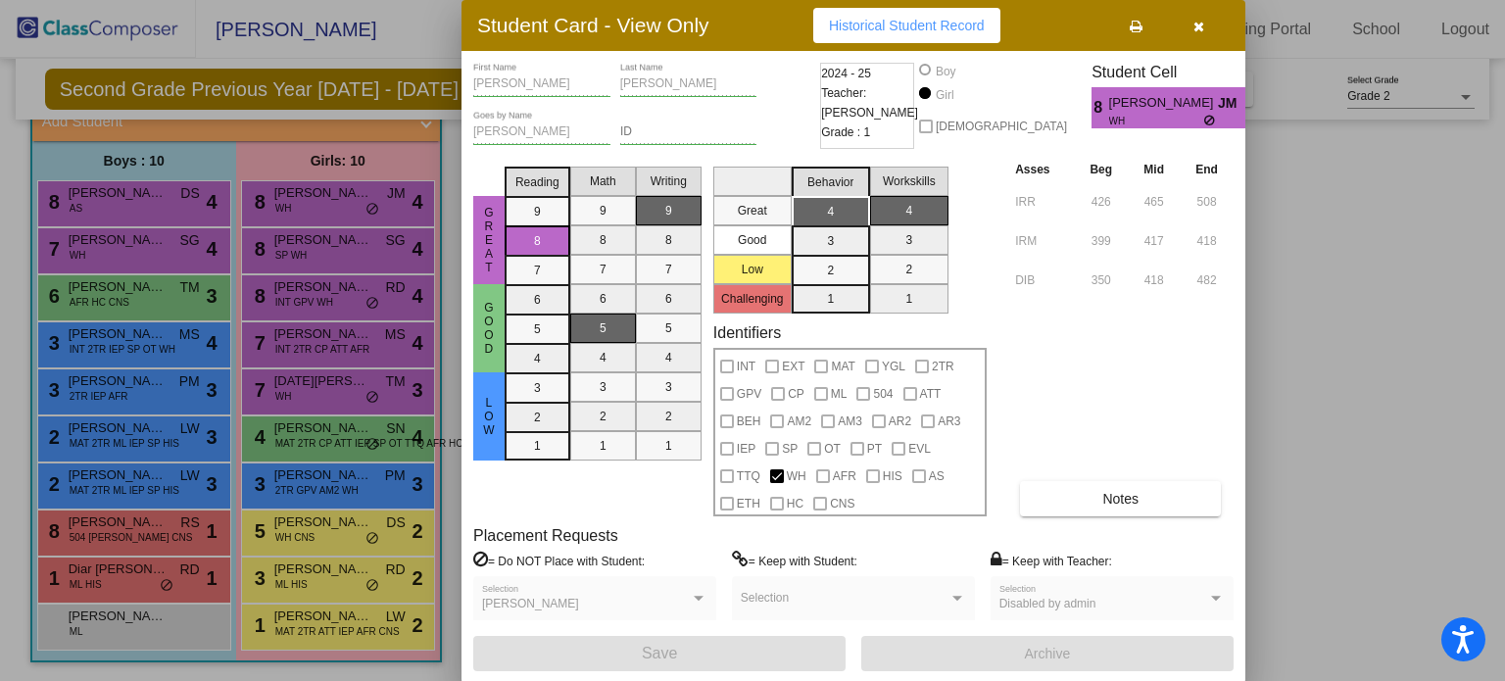
click at [1199, 25] on icon "button" at bounding box center [1199, 27] width 11 height 14
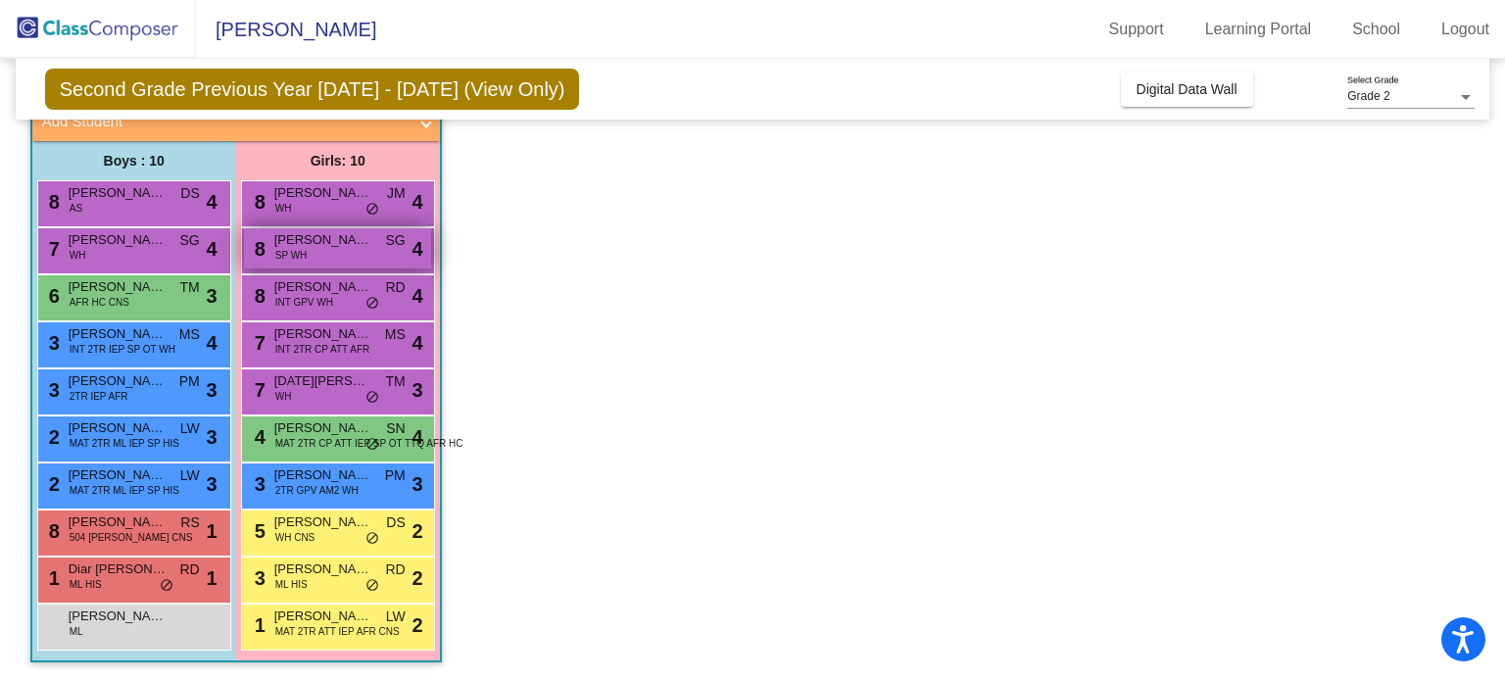
click at [321, 246] on span "[PERSON_NAME]" at bounding box center [323, 240] width 98 height 20
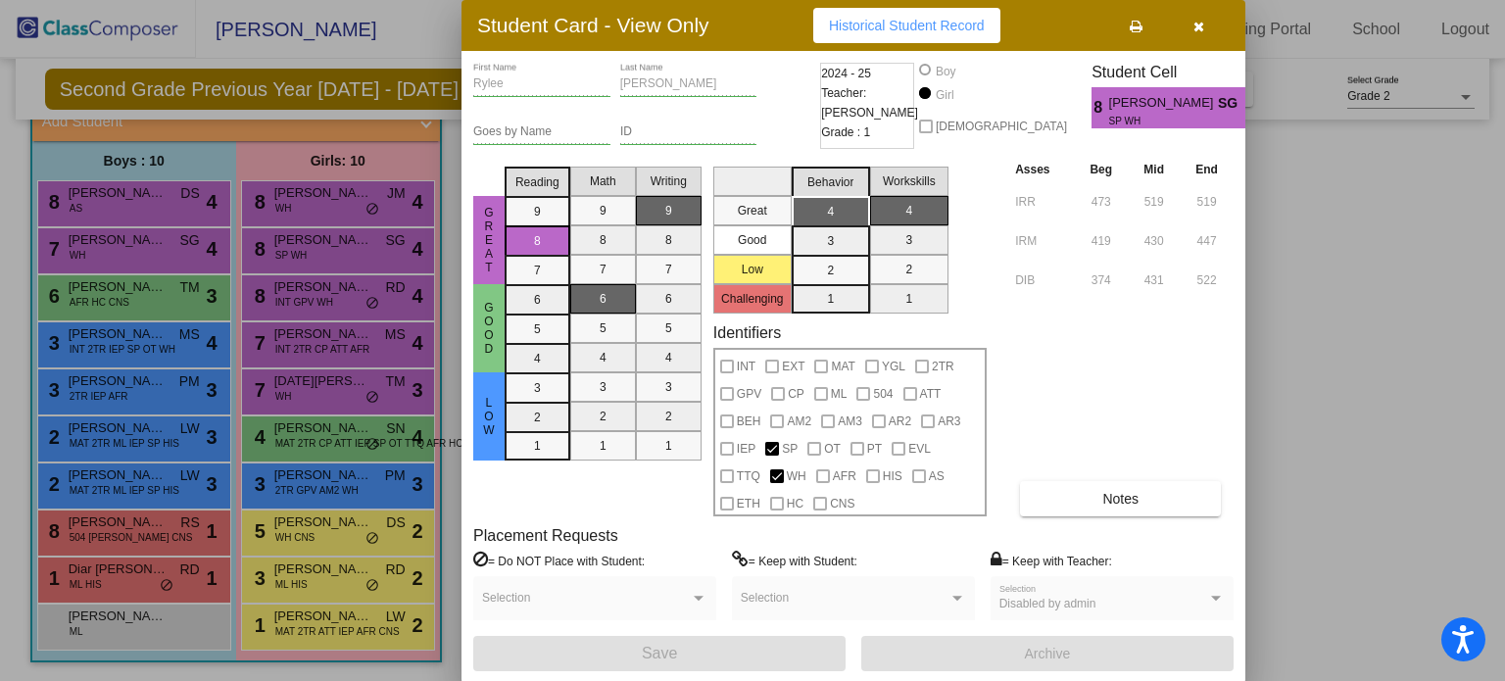
click at [338, 292] on div at bounding box center [752, 340] width 1505 height 681
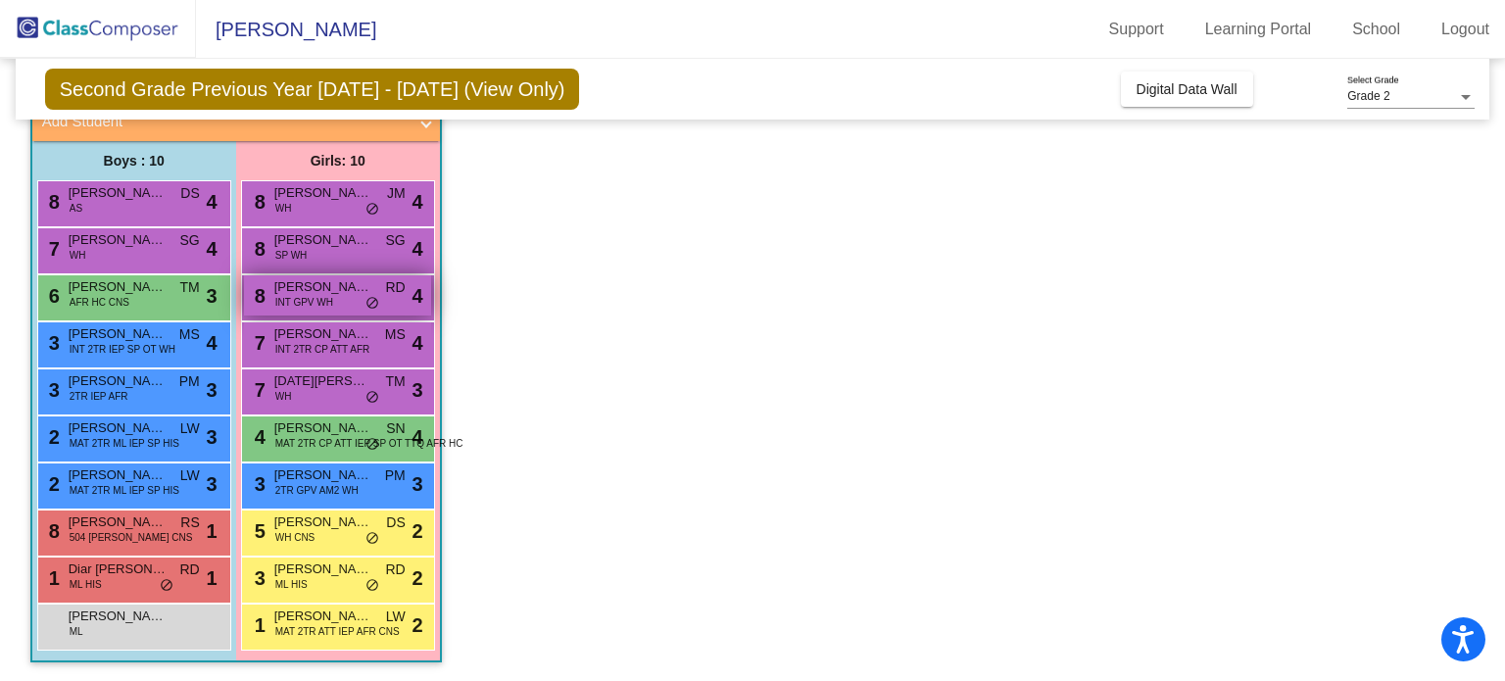
click at [337, 297] on div "8 [PERSON_NAME] INT GPV WH RD lock do_not_disturb_alt 4" at bounding box center [337, 295] width 187 height 40
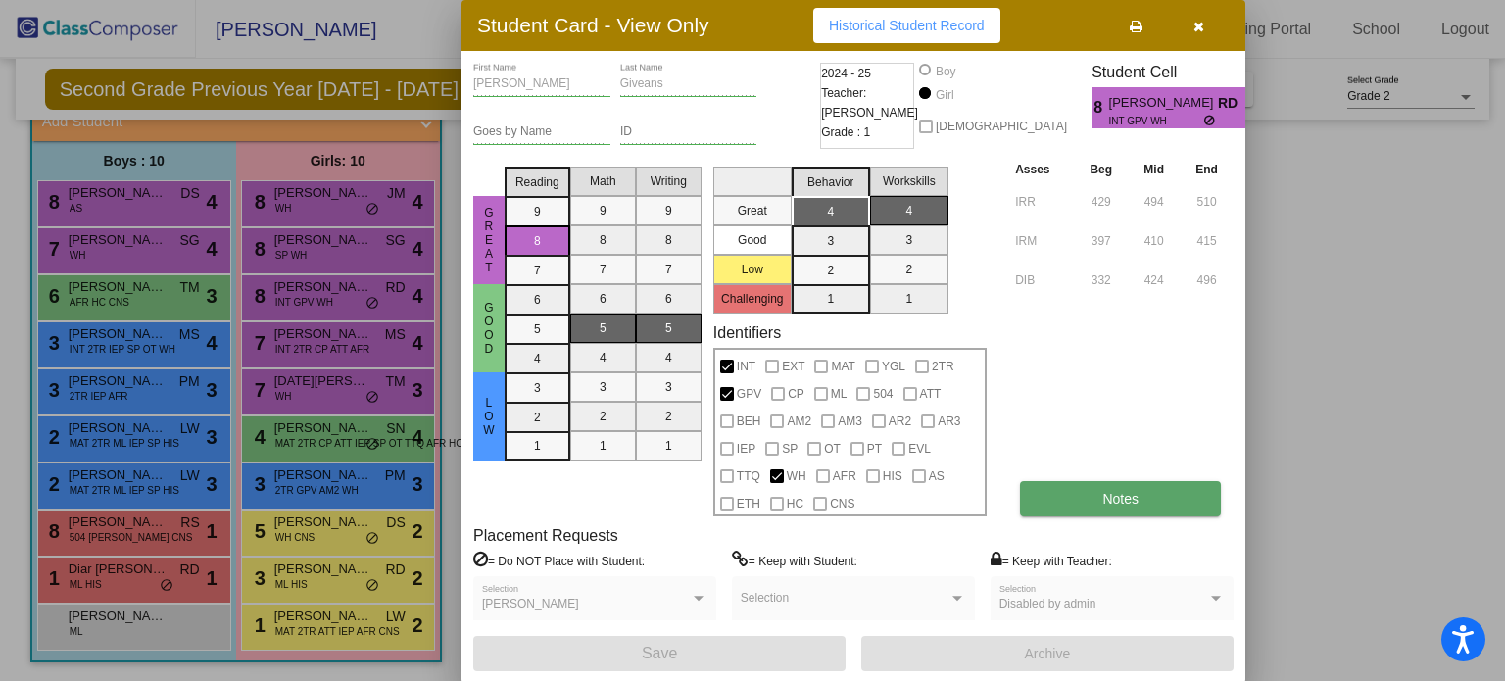
click at [1090, 497] on button "Notes" at bounding box center [1120, 498] width 201 height 35
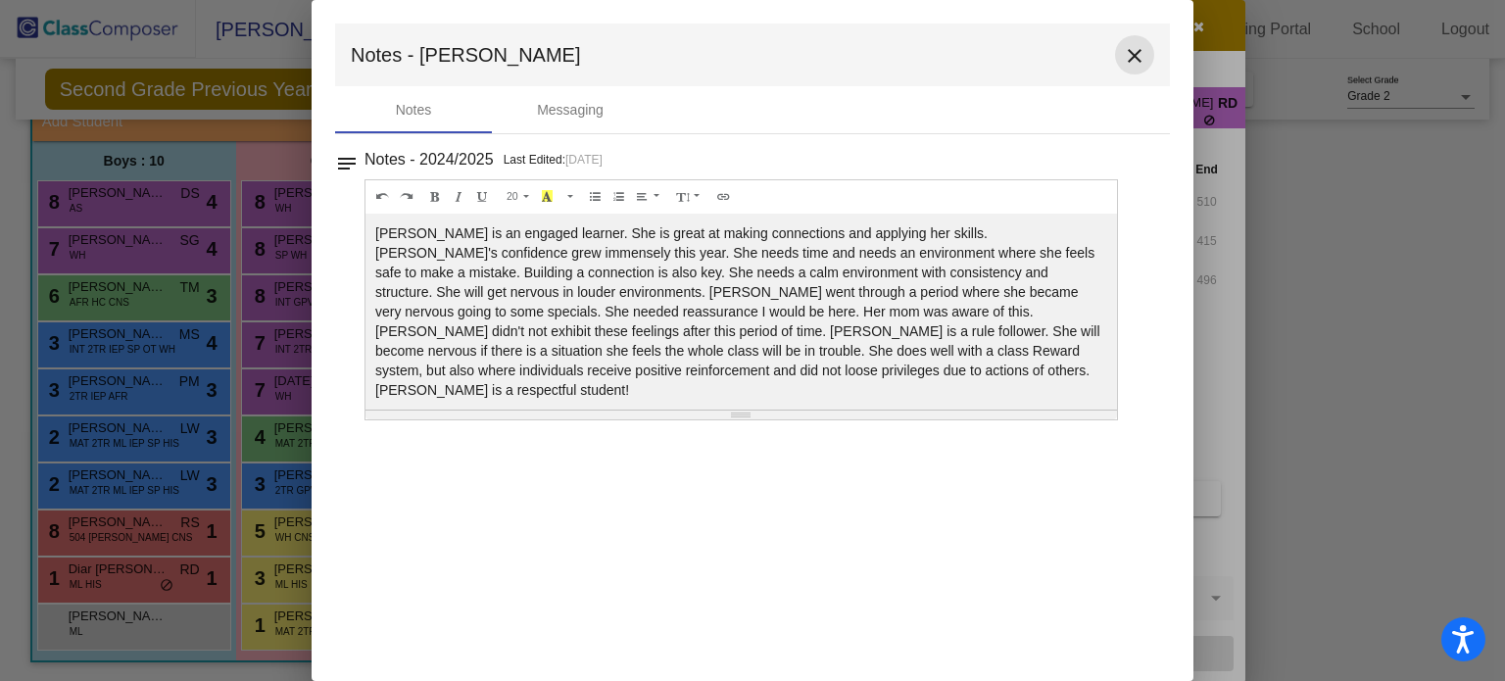
click at [1131, 59] on mat-icon "close" at bounding box center [1135, 56] width 24 height 24
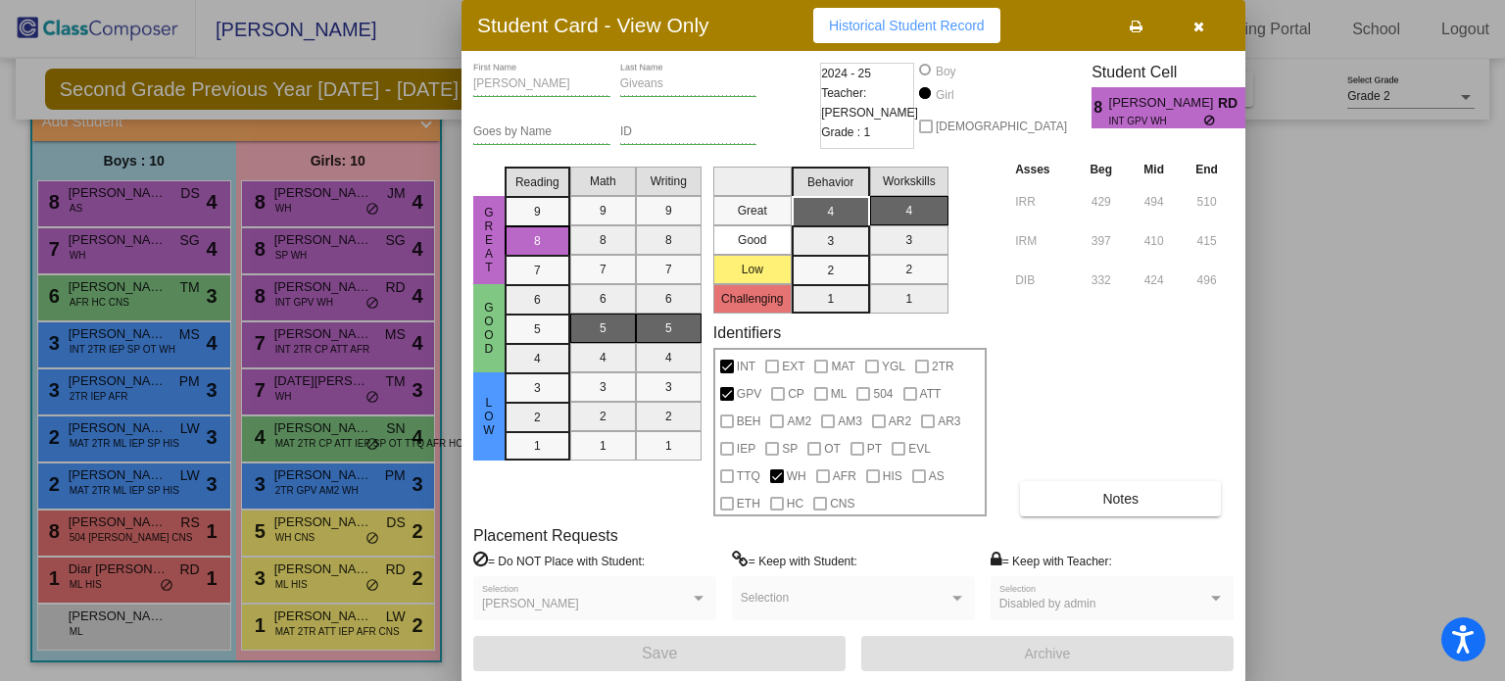
click at [298, 341] on div at bounding box center [752, 340] width 1505 height 681
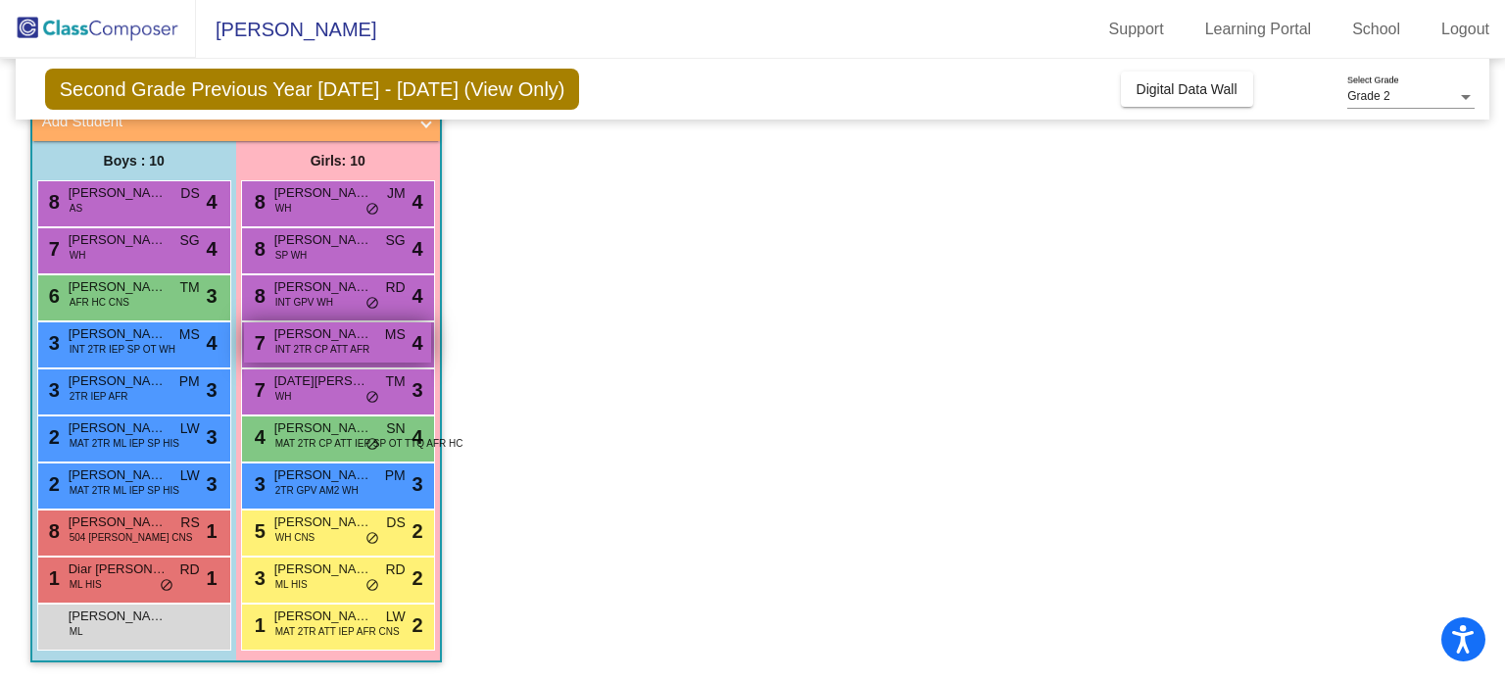
click at [298, 342] on span "INT 2TR CP ATT AFR" at bounding box center [322, 349] width 95 height 15
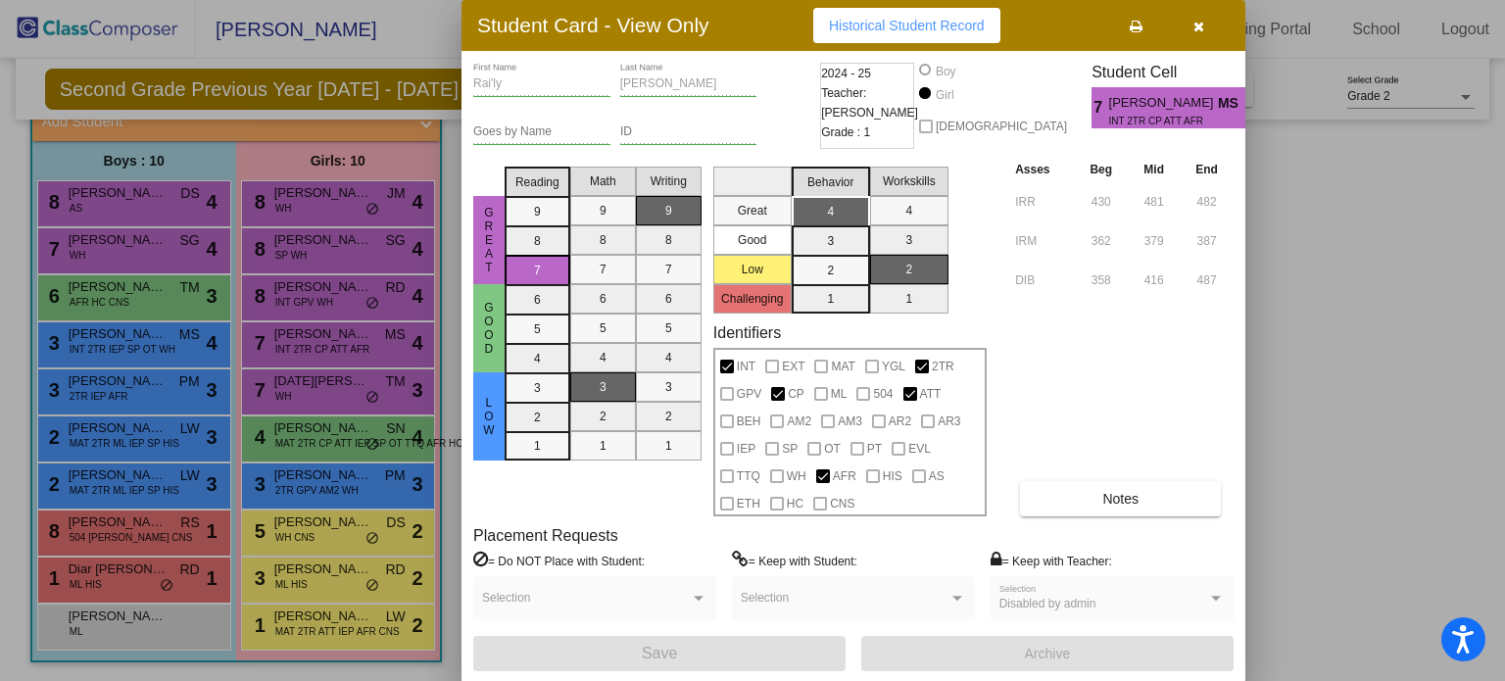
click at [288, 391] on div at bounding box center [752, 340] width 1505 height 681
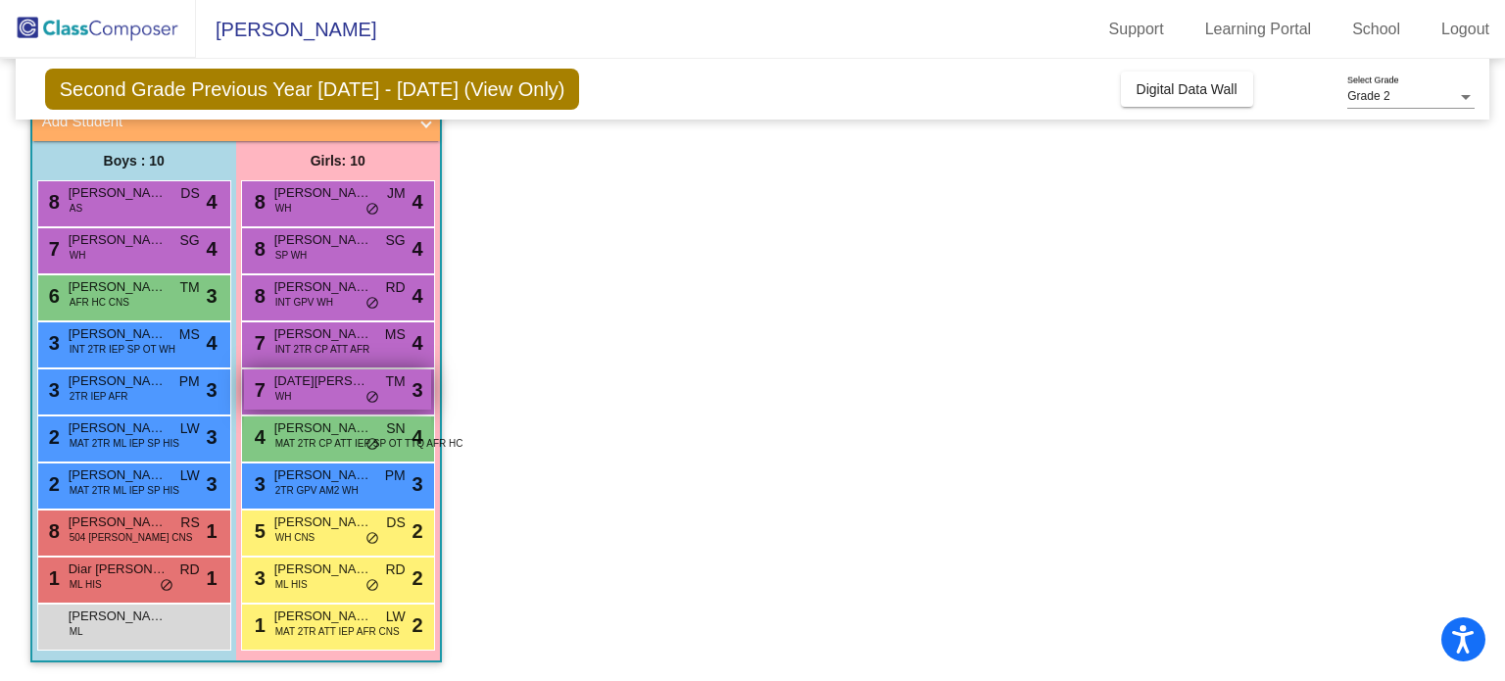
click at [288, 390] on span "WH" at bounding box center [283, 396] width 17 height 15
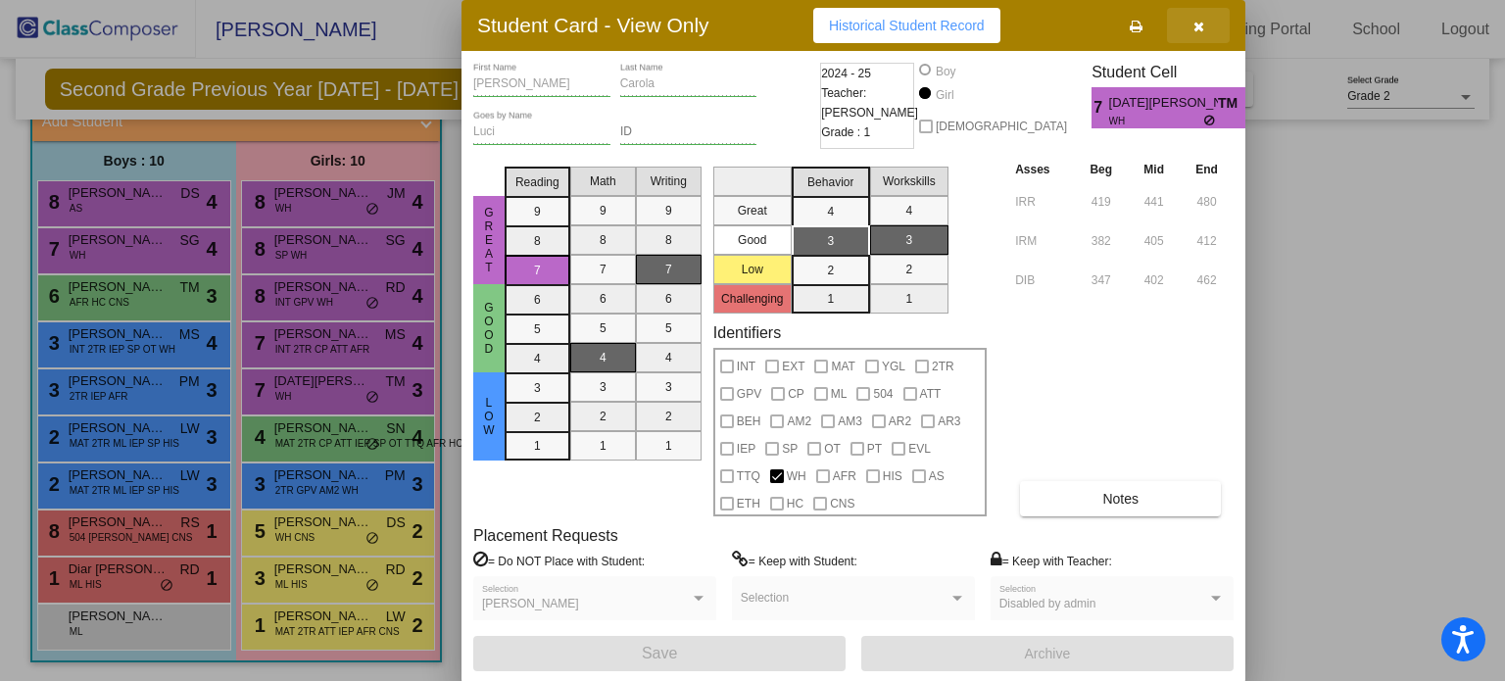
click at [1197, 24] on icon "button" at bounding box center [1199, 27] width 11 height 14
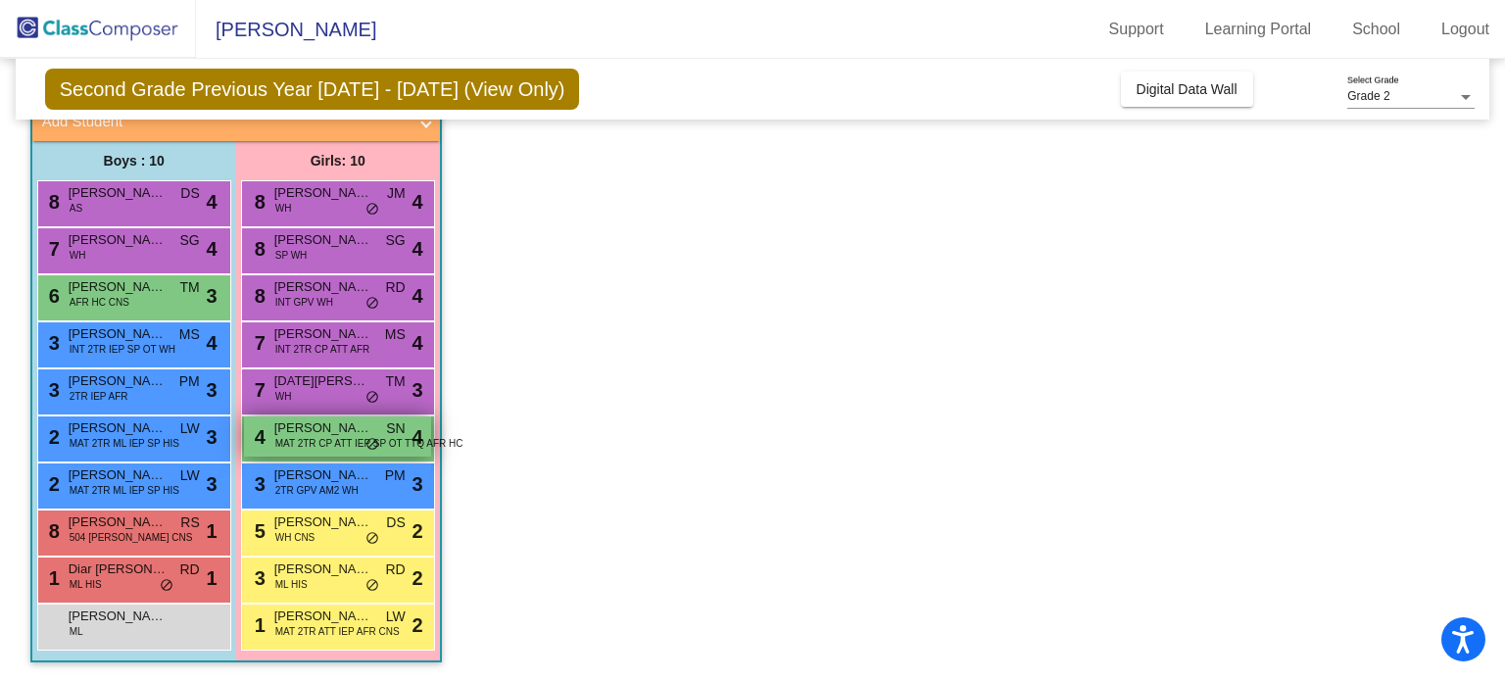
click at [304, 428] on span "[PERSON_NAME]" at bounding box center [323, 429] width 98 height 20
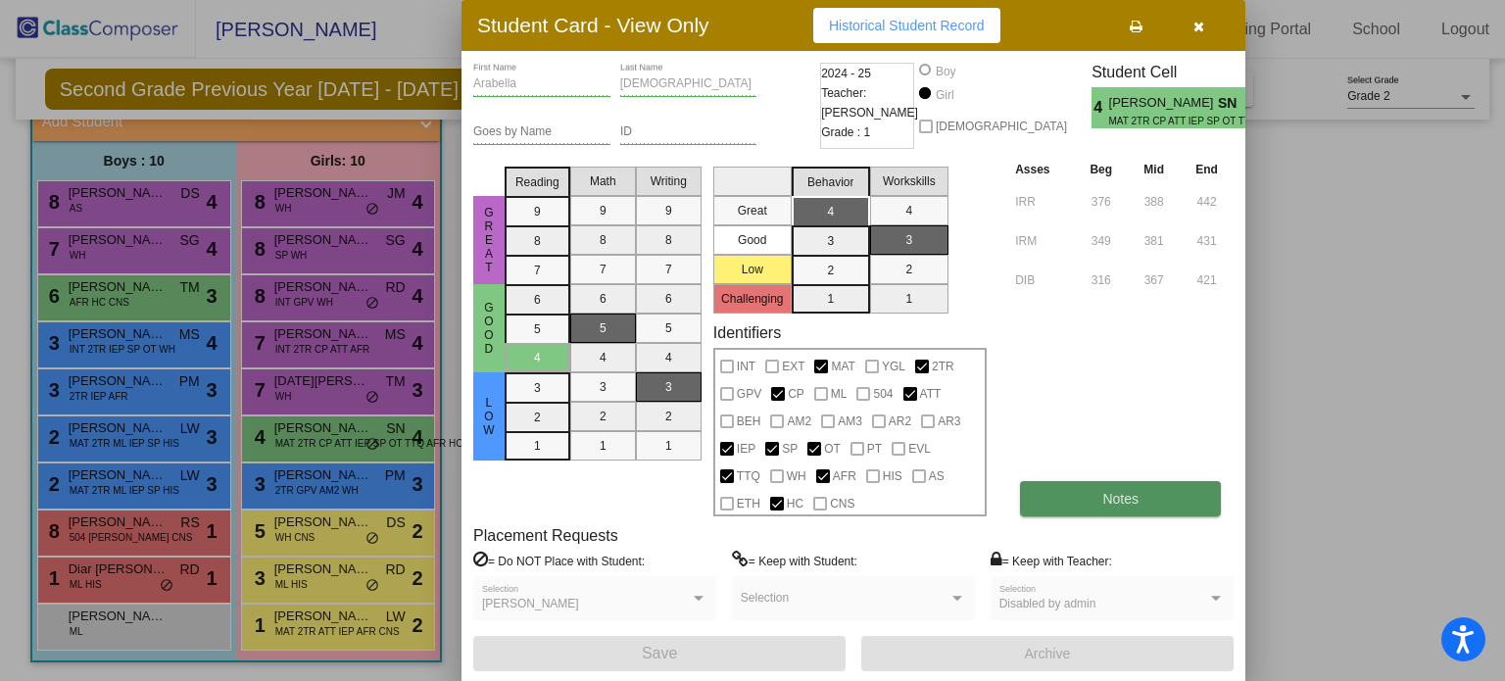
click at [1118, 502] on span "Notes" at bounding box center [1121, 499] width 36 height 16
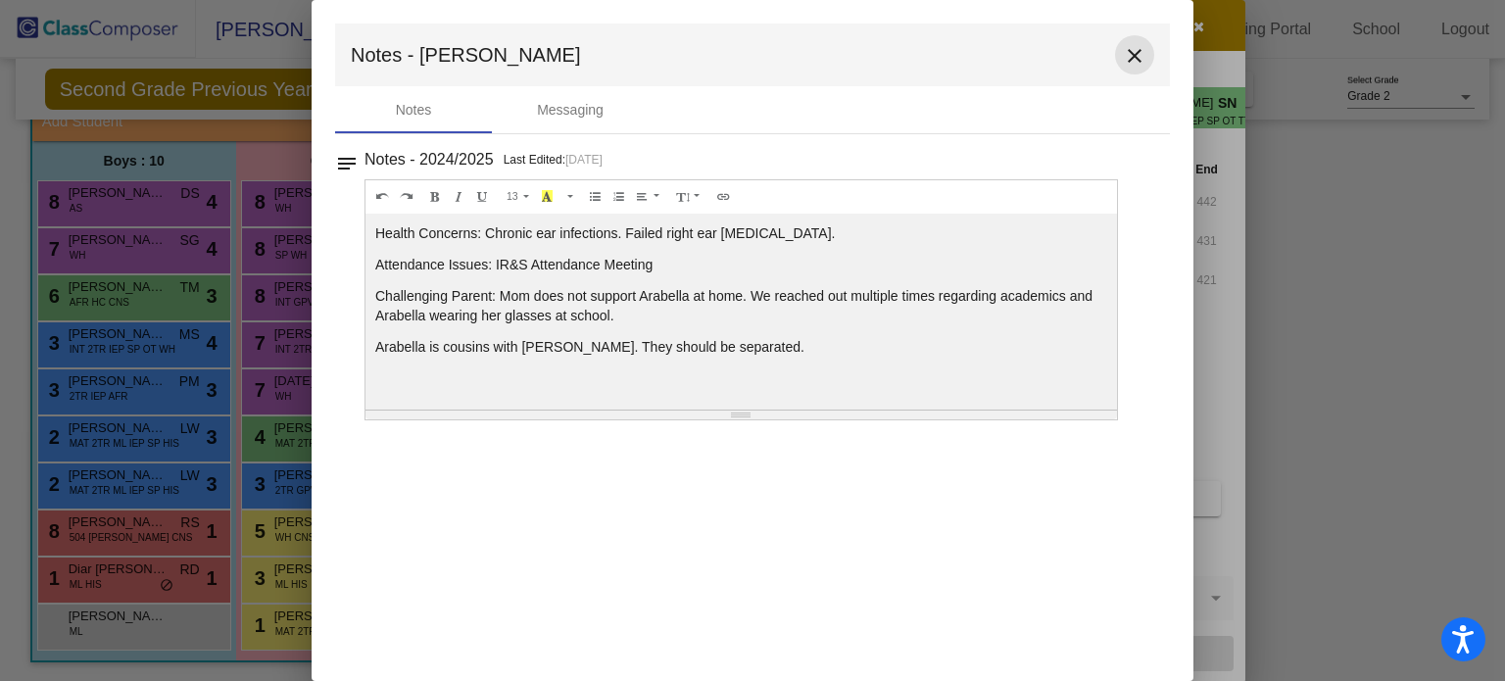
click at [1131, 51] on mat-icon "close" at bounding box center [1135, 56] width 24 height 24
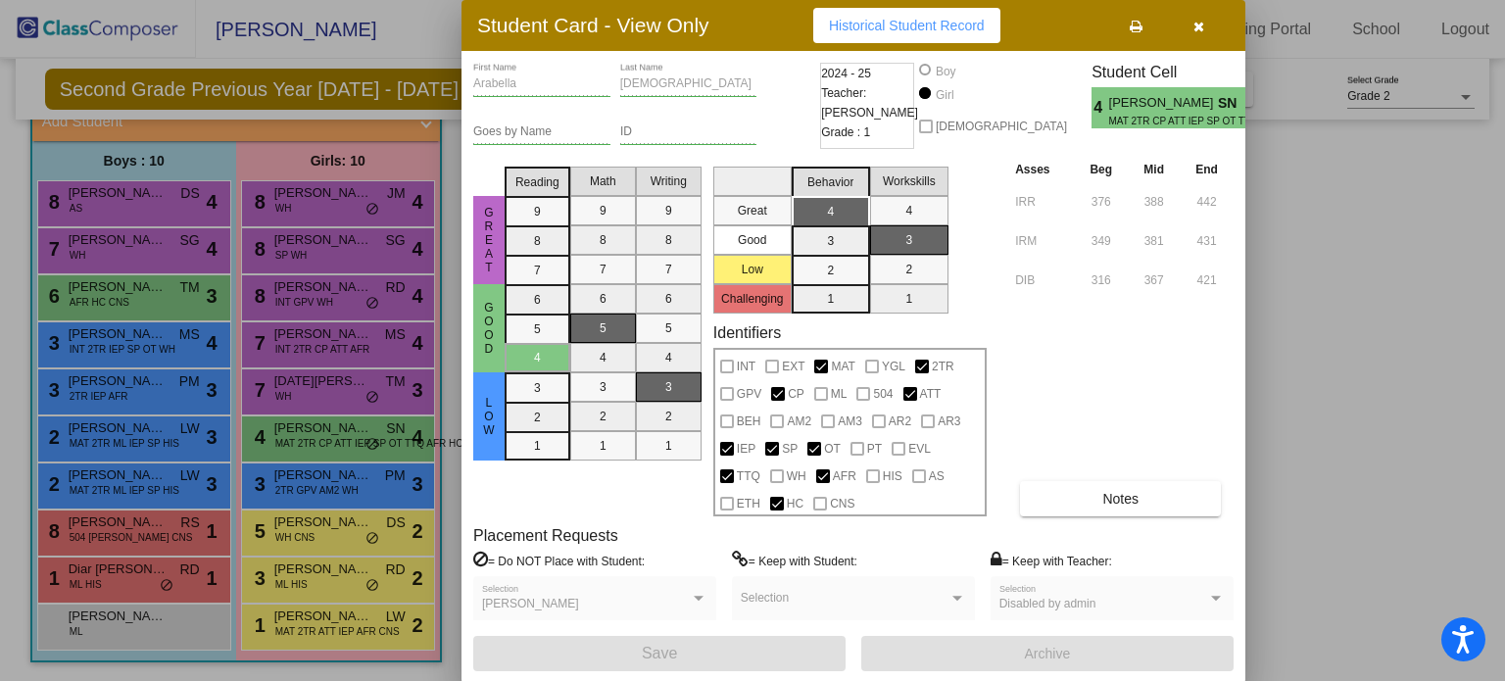
click at [292, 486] on div at bounding box center [752, 340] width 1505 height 681
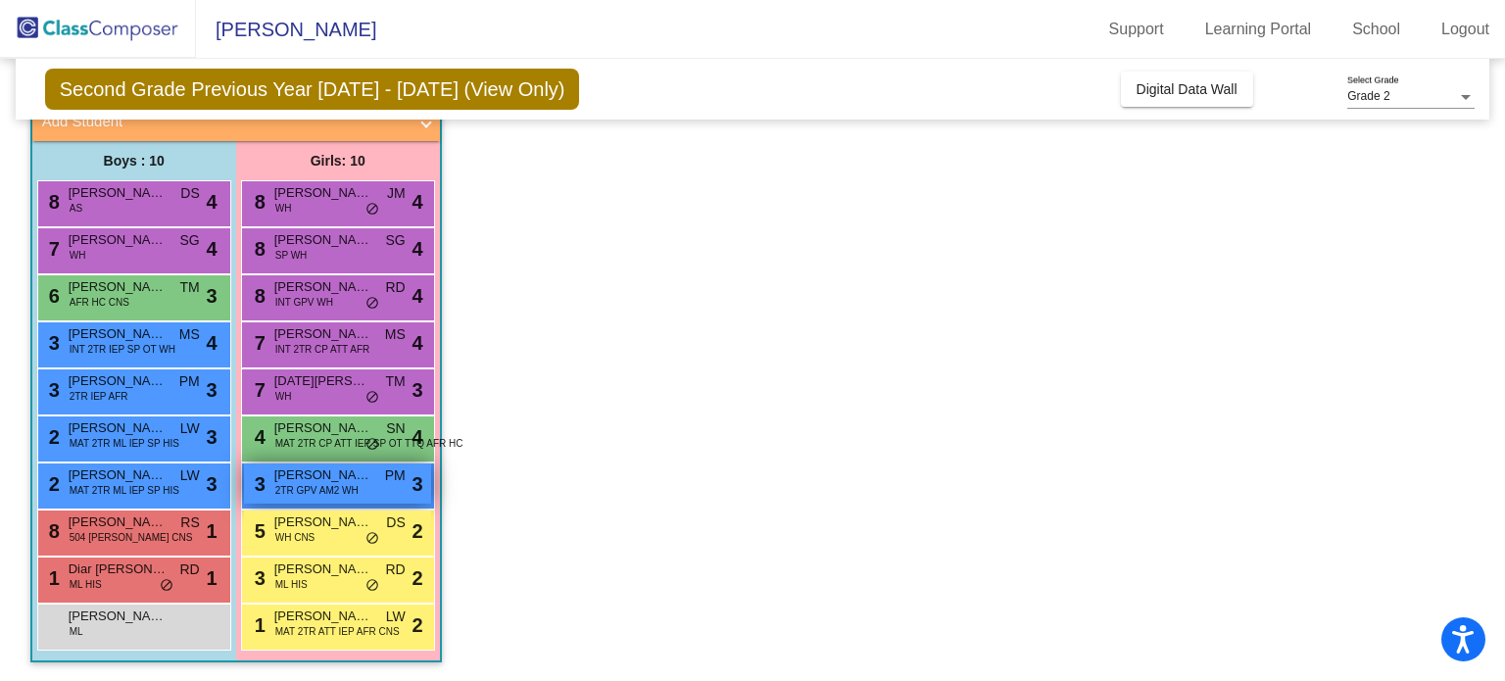
click at [291, 486] on span "2TR GPV AM2 WH" at bounding box center [316, 490] width 83 height 15
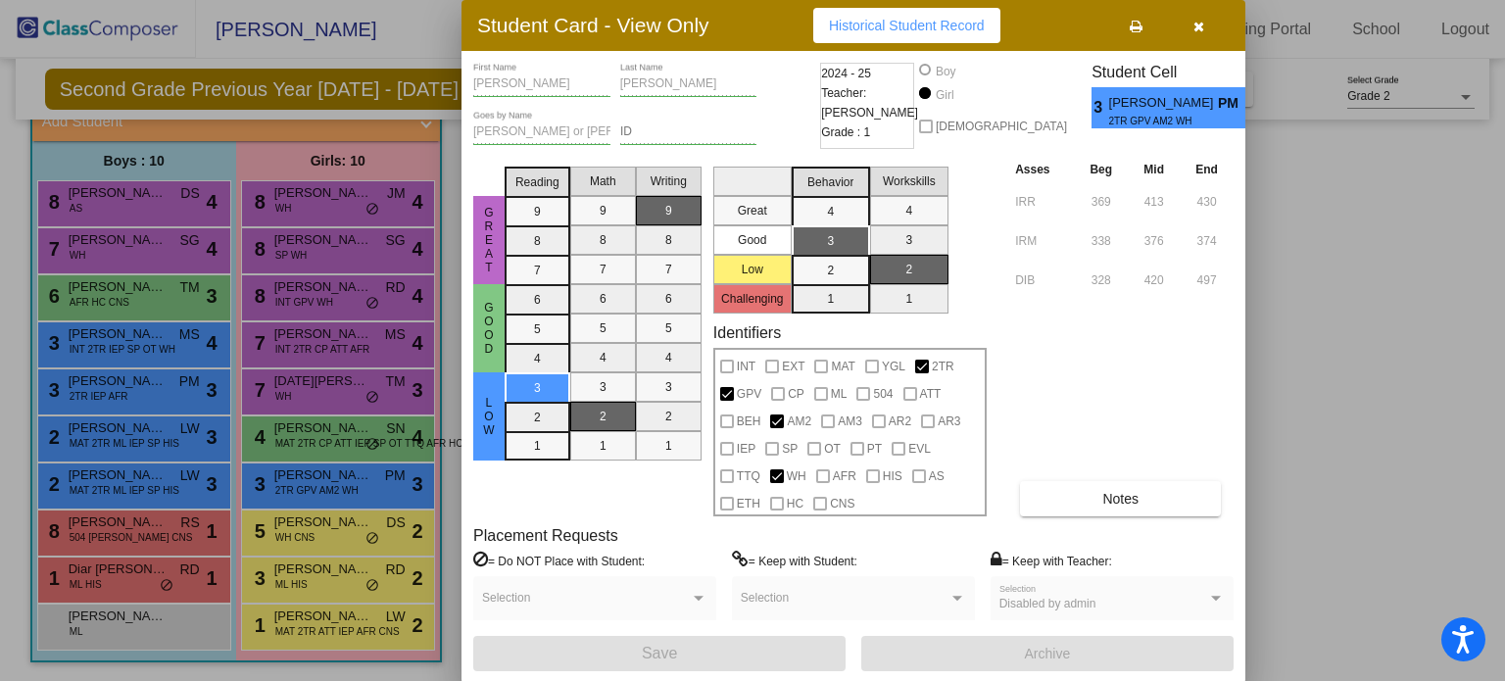
click at [335, 529] on div at bounding box center [752, 340] width 1505 height 681
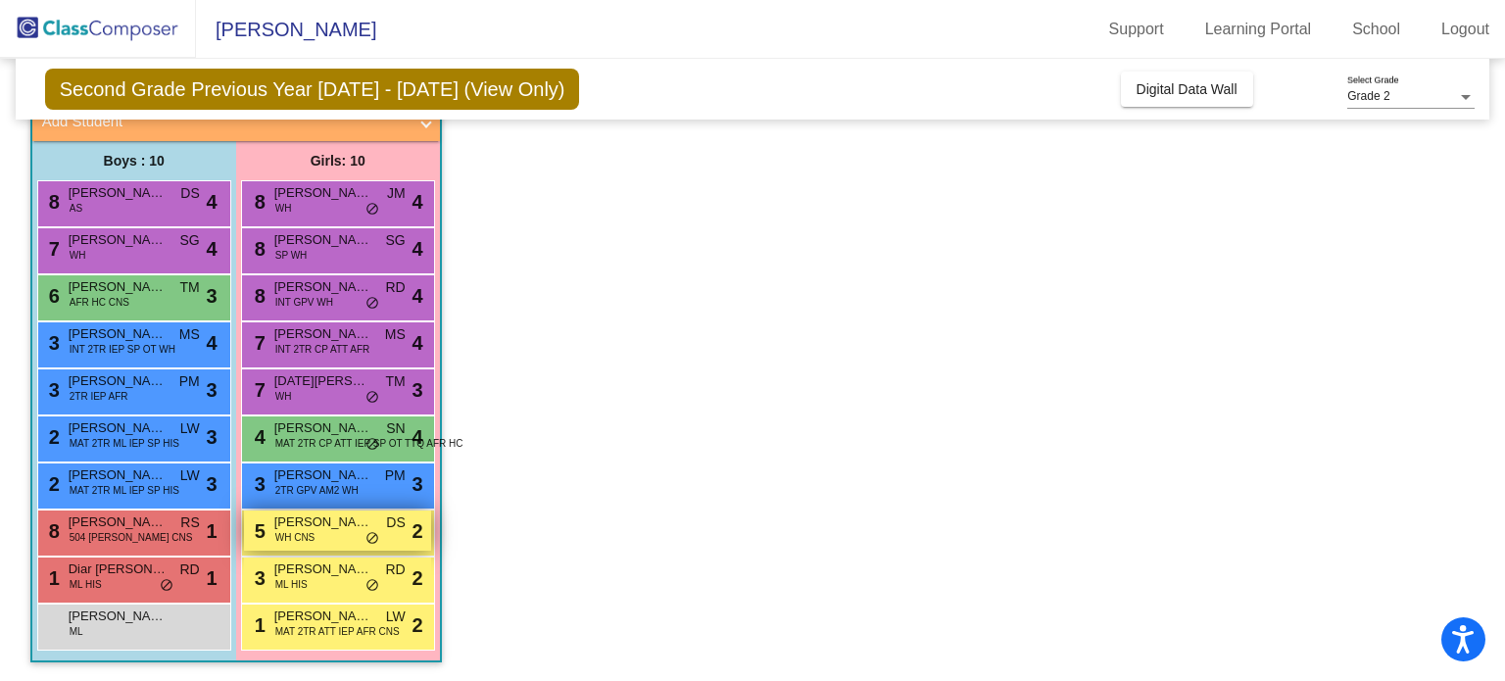
click at [335, 528] on span "[PERSON_NAME]" at bounding box center [323, 523] width 98 height 20
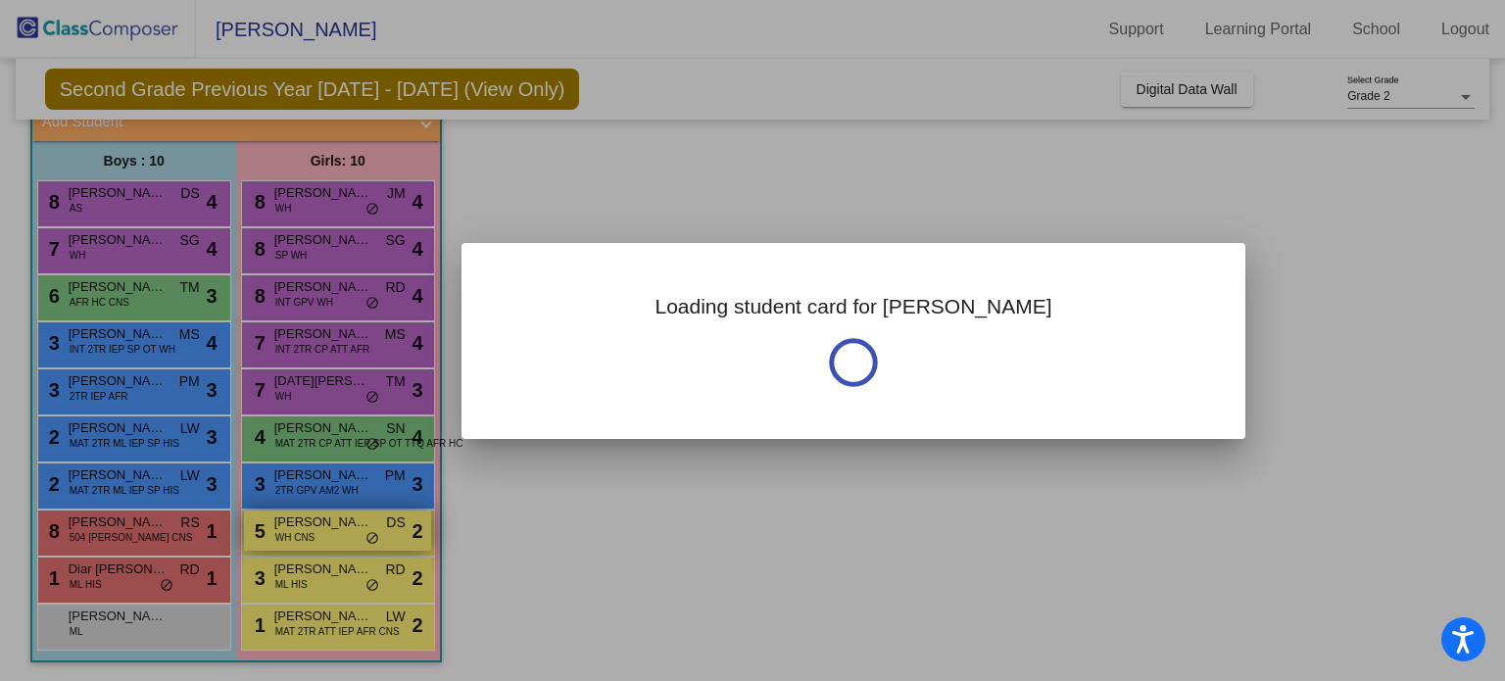
click at [335, 528] on div at bounding box center [752, 340] width 1505 height 681
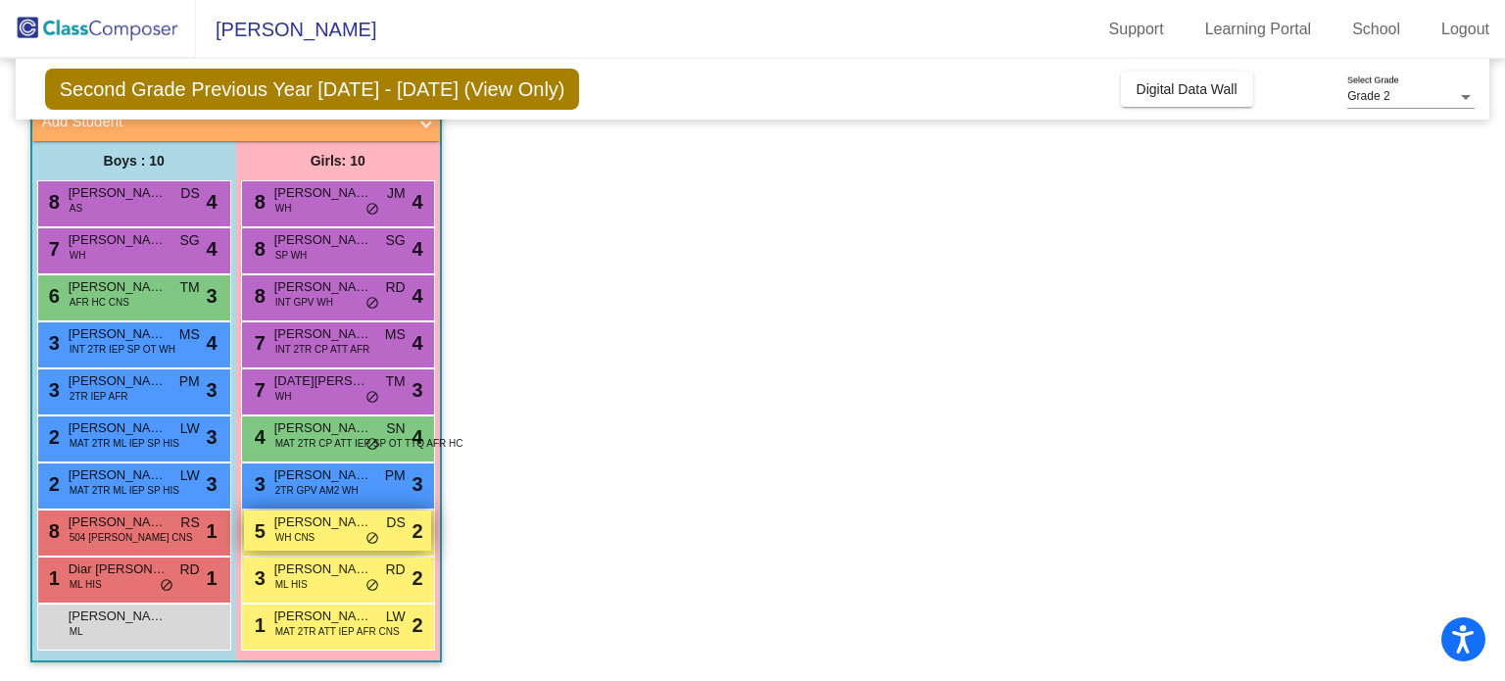
click at [310, 526] on span "[PERSON_NAME]" at bounding box center [323, 523] width 98 height 20
click at [310, 525] on span "[PERSON_NAME]" at bounding box center [323, 523] width 98 height 20
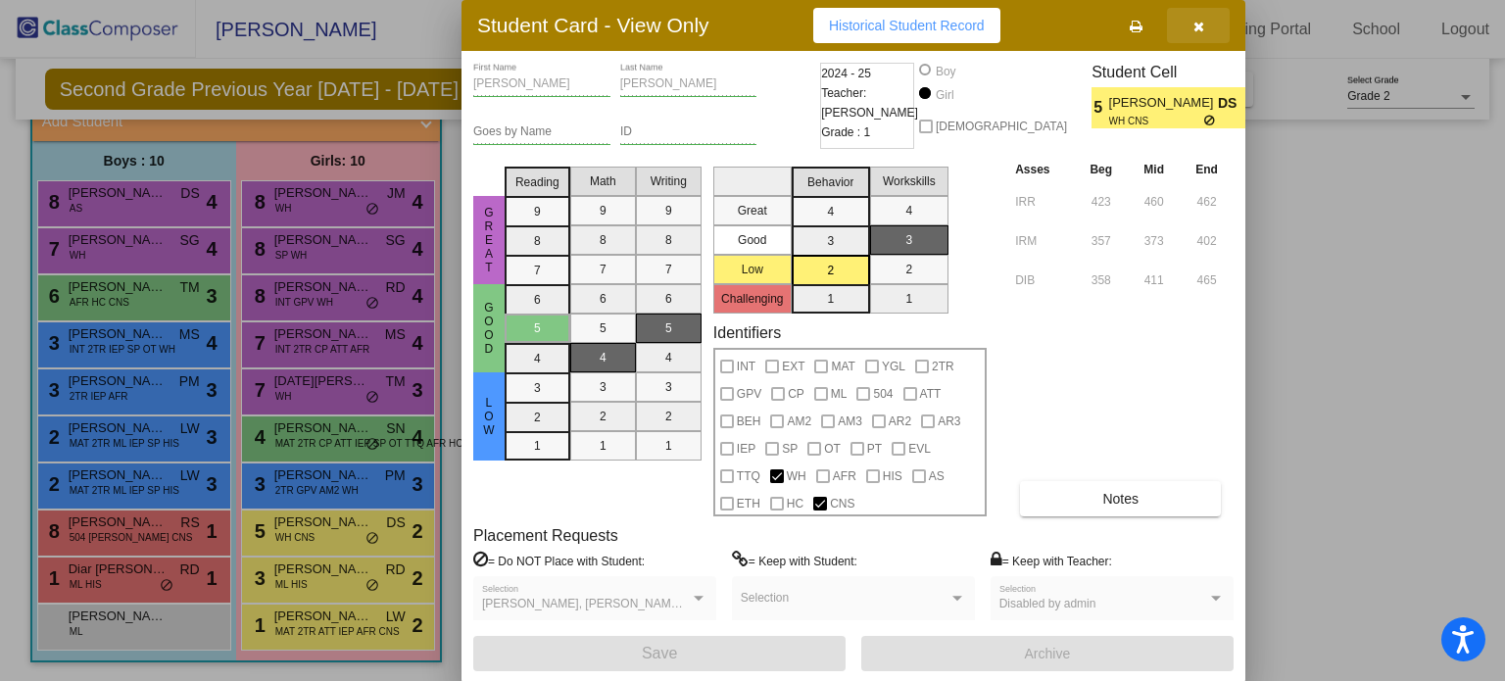
click at [1197, 21] on icon "button" at bounding box center [1199, 27] width 11 height 14
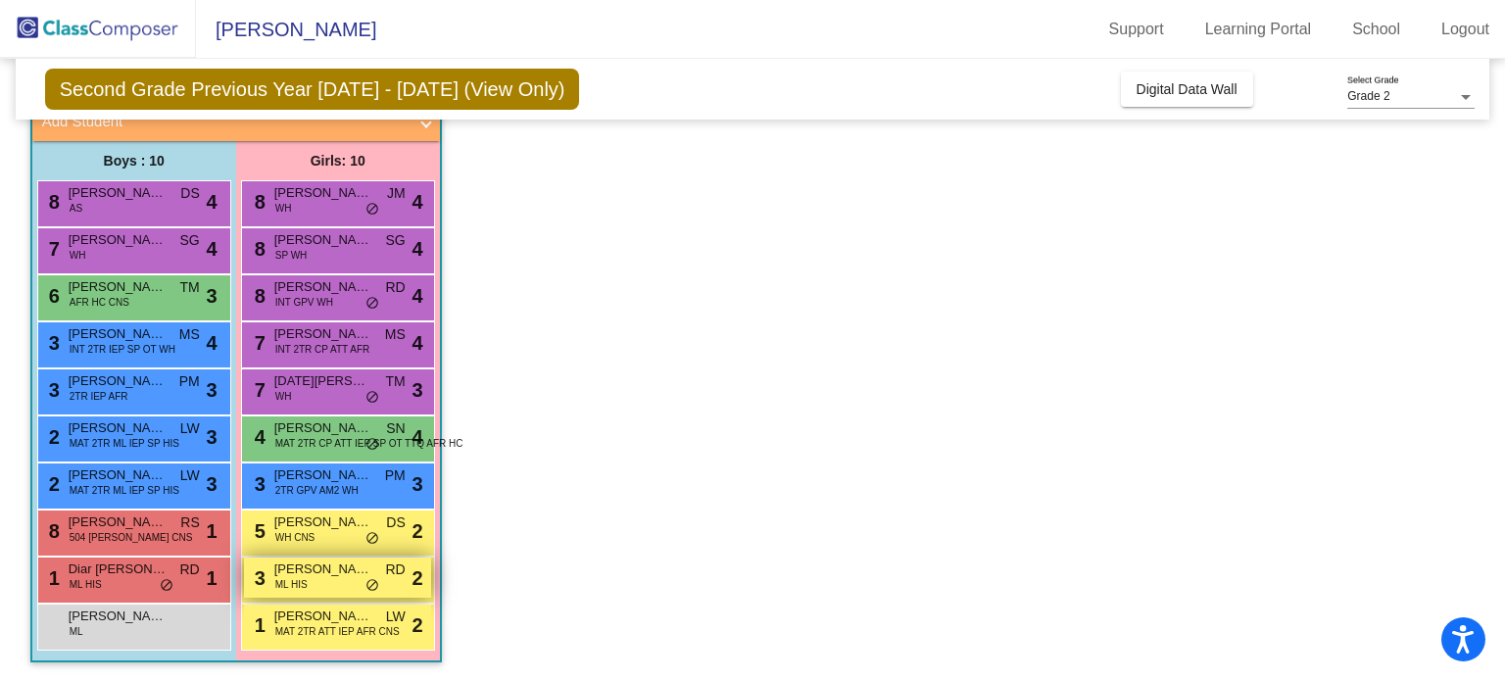
click at [314, 576] on span "[PERSON_NAME]" at bounding box center [323, 570] width 98 height 20
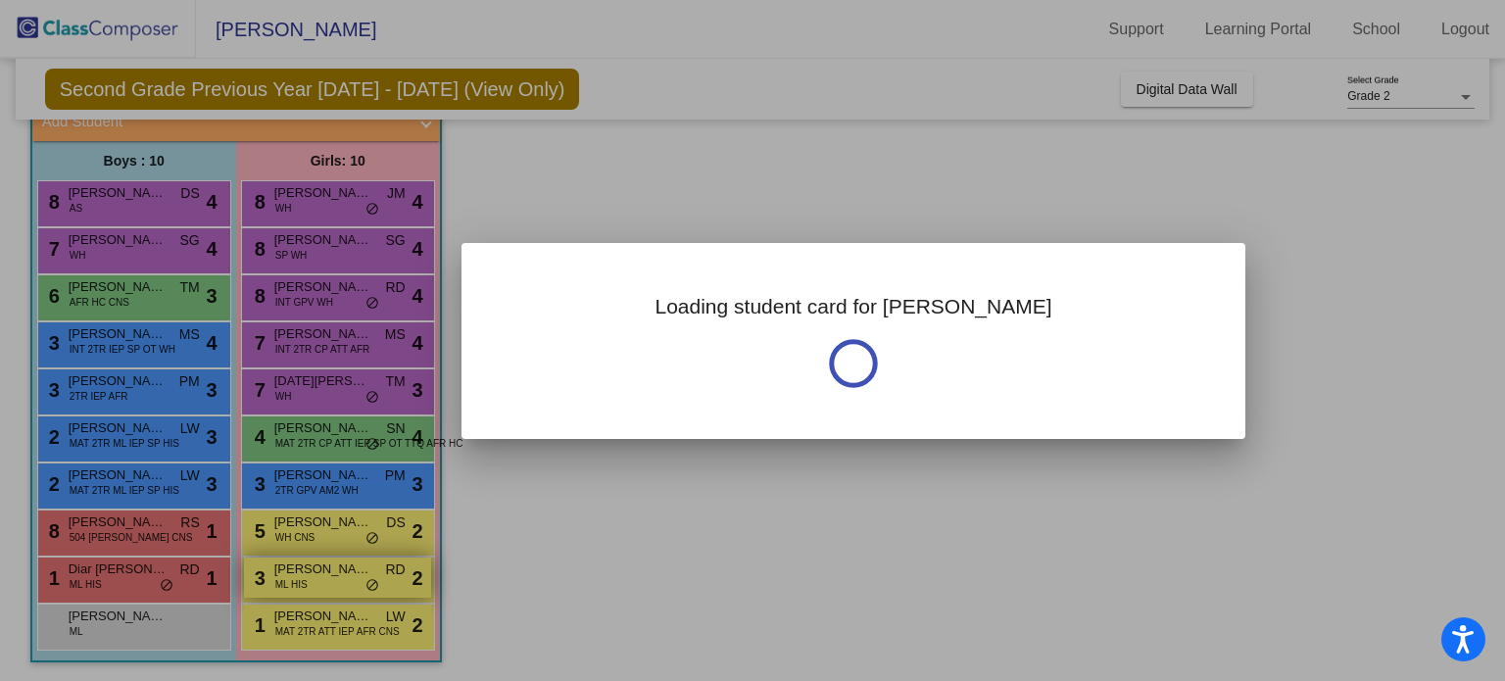
click at [314, 576] on div at bounding box center [752, 340] width 1505 height 681
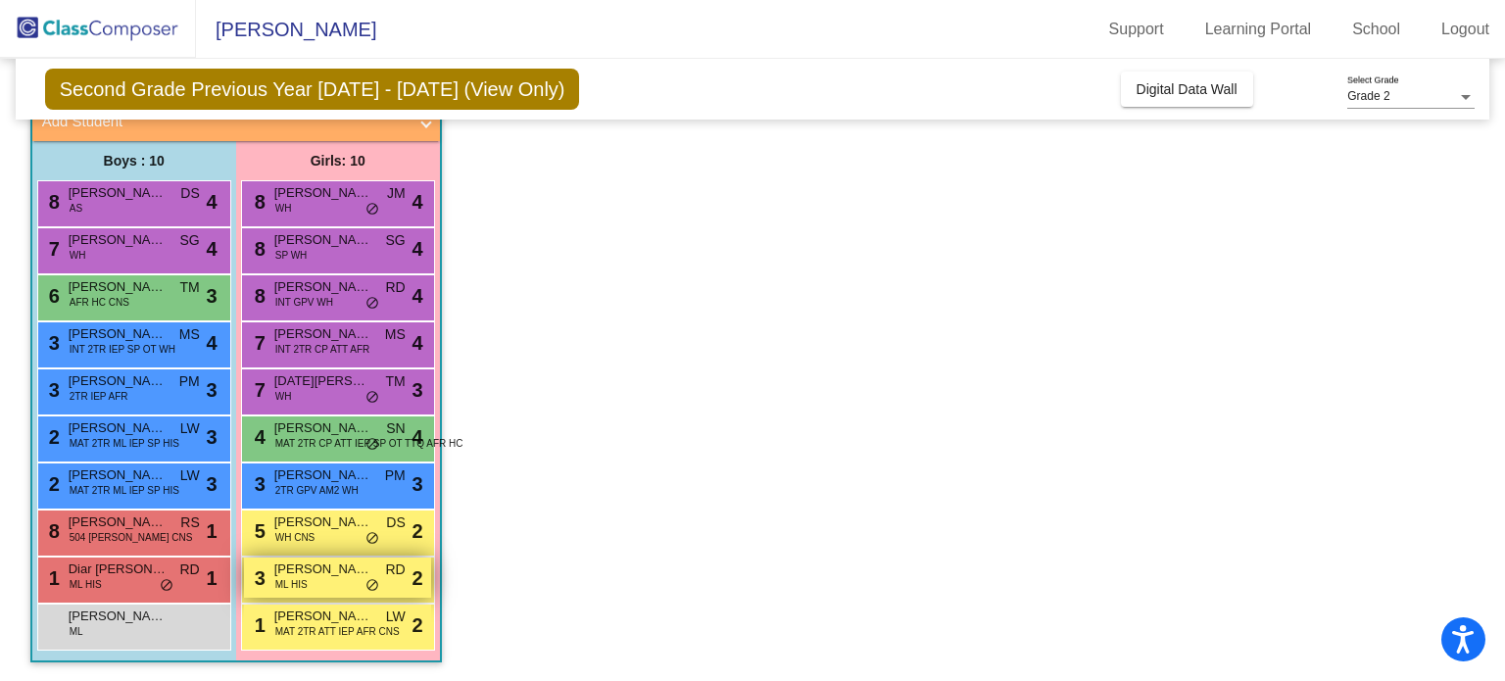
click at [314, 576] on span "[PERSON_NAME]" at bounding box center [323, 570] width 98 height 20
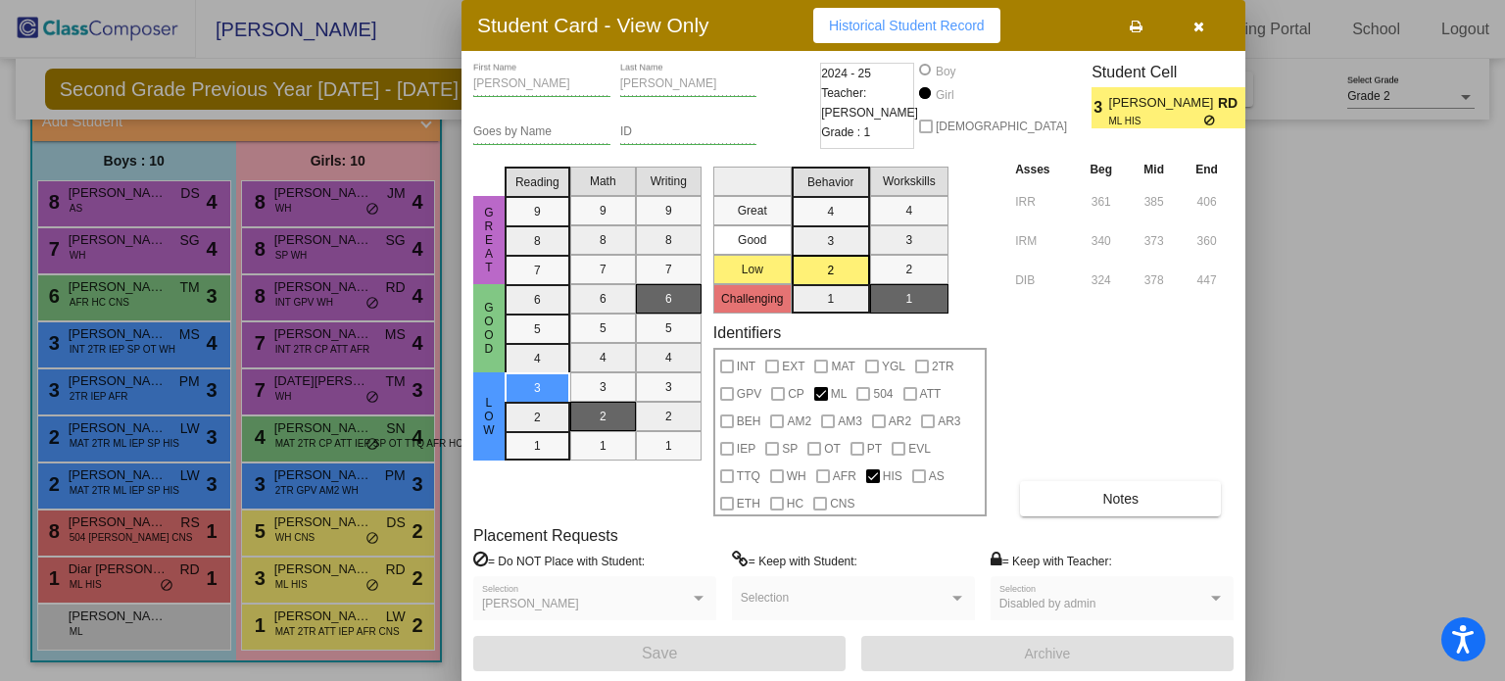
click at [369, 620] on div at bounding box center [752, 340] width 1505 height 681
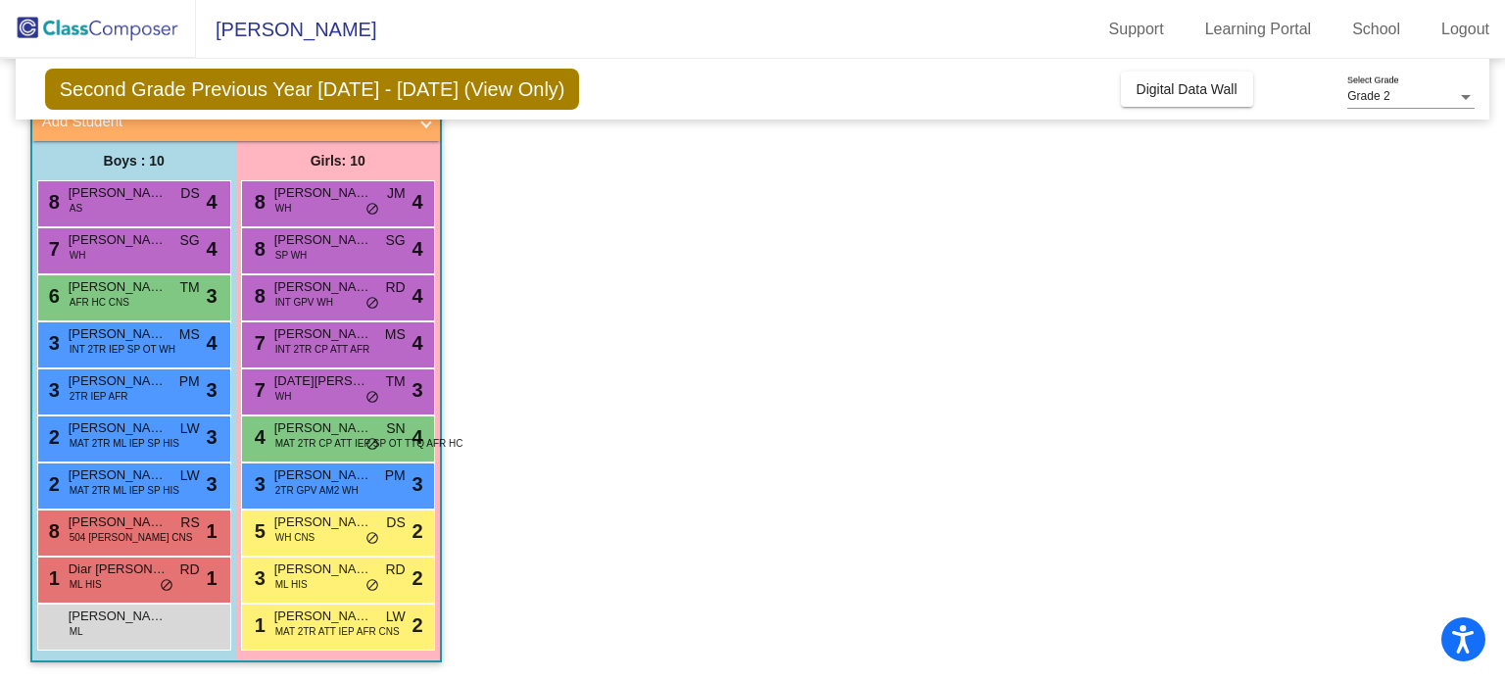
click at [369, 620] on span "[PERSON_NAME]" at bounding box center [323, 617] width 98 height 20
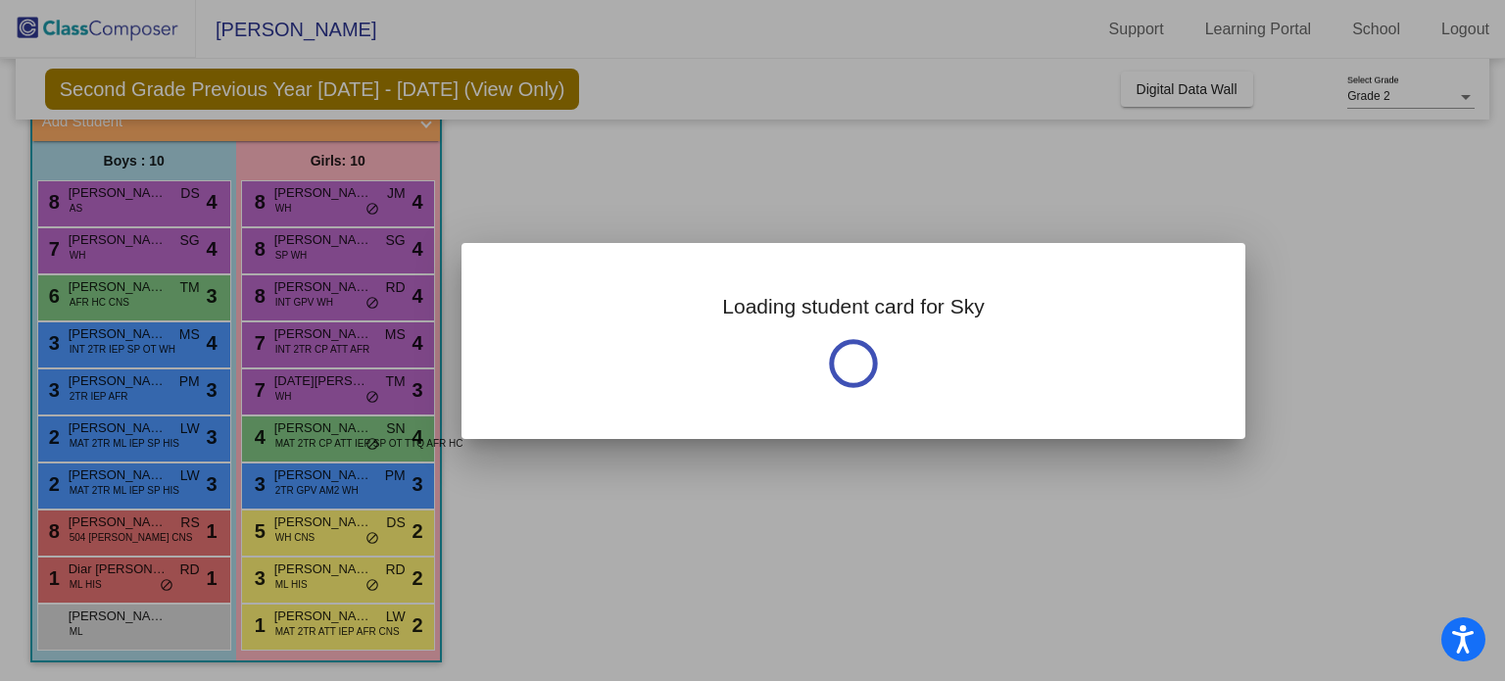
click at [369, 620] on div at bounding box center [752, 340] width 1505 height 681
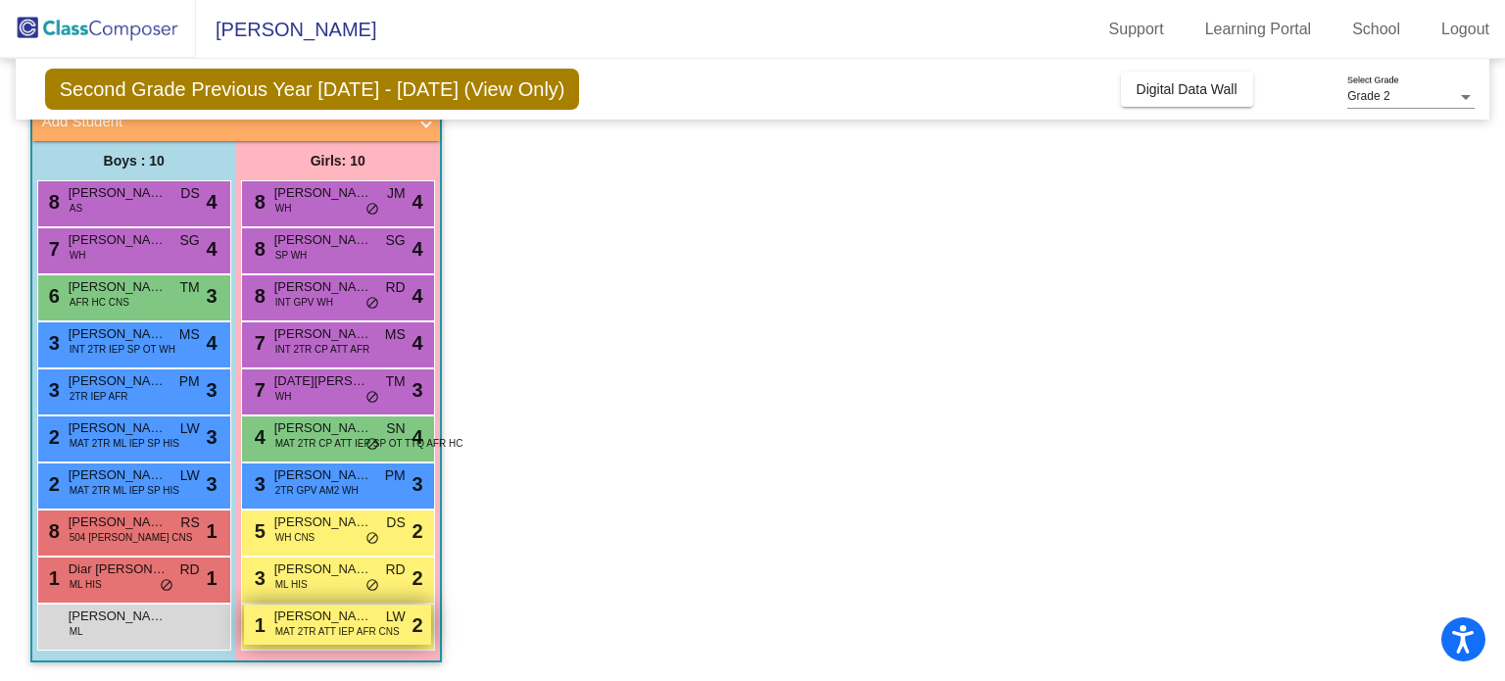
click at [324, 624] on span "MAT 2TR ATT IEP AFR CNS" at bounding box center [337, 631] width 124 height 15
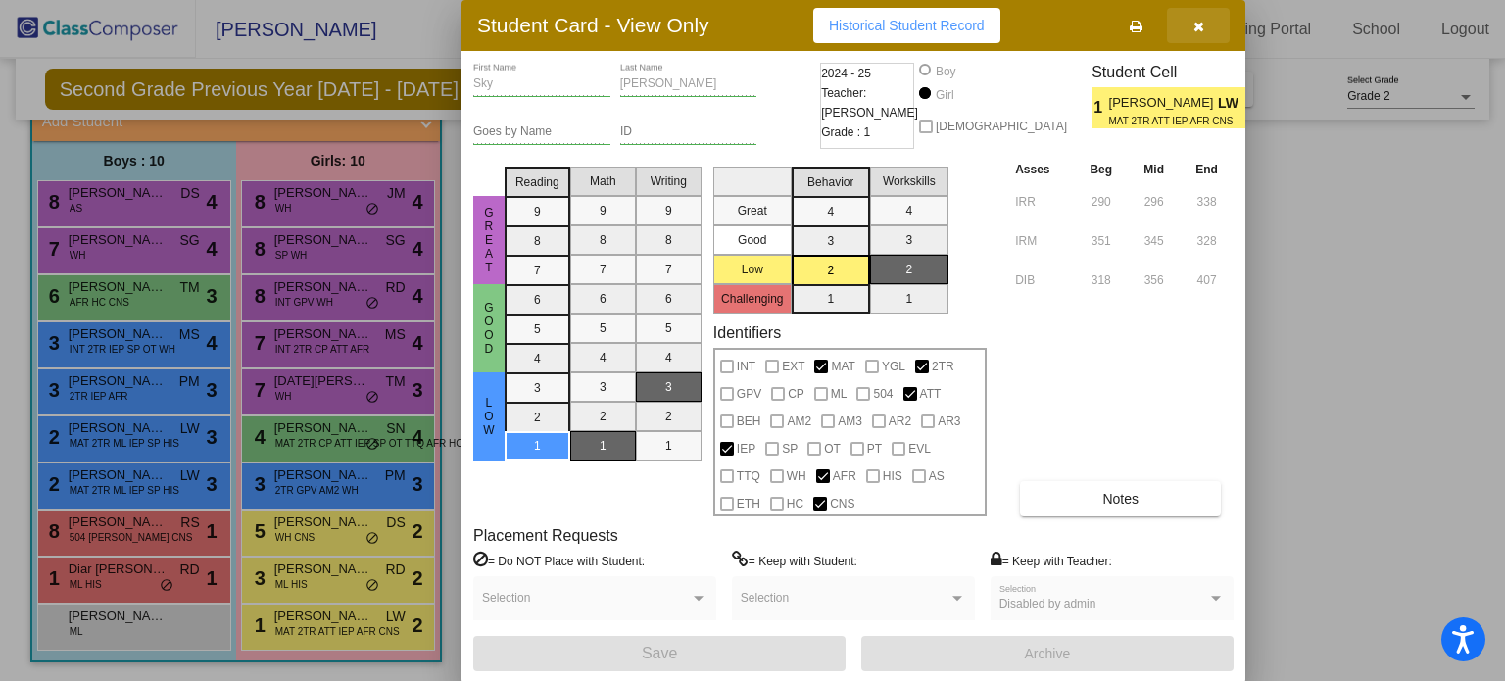
click at [1196, 21] on icon "button" at bounding box center [1199, 27] width 11 height 14
